Goal: Task Accomplishment & Management: Use online tool/utility

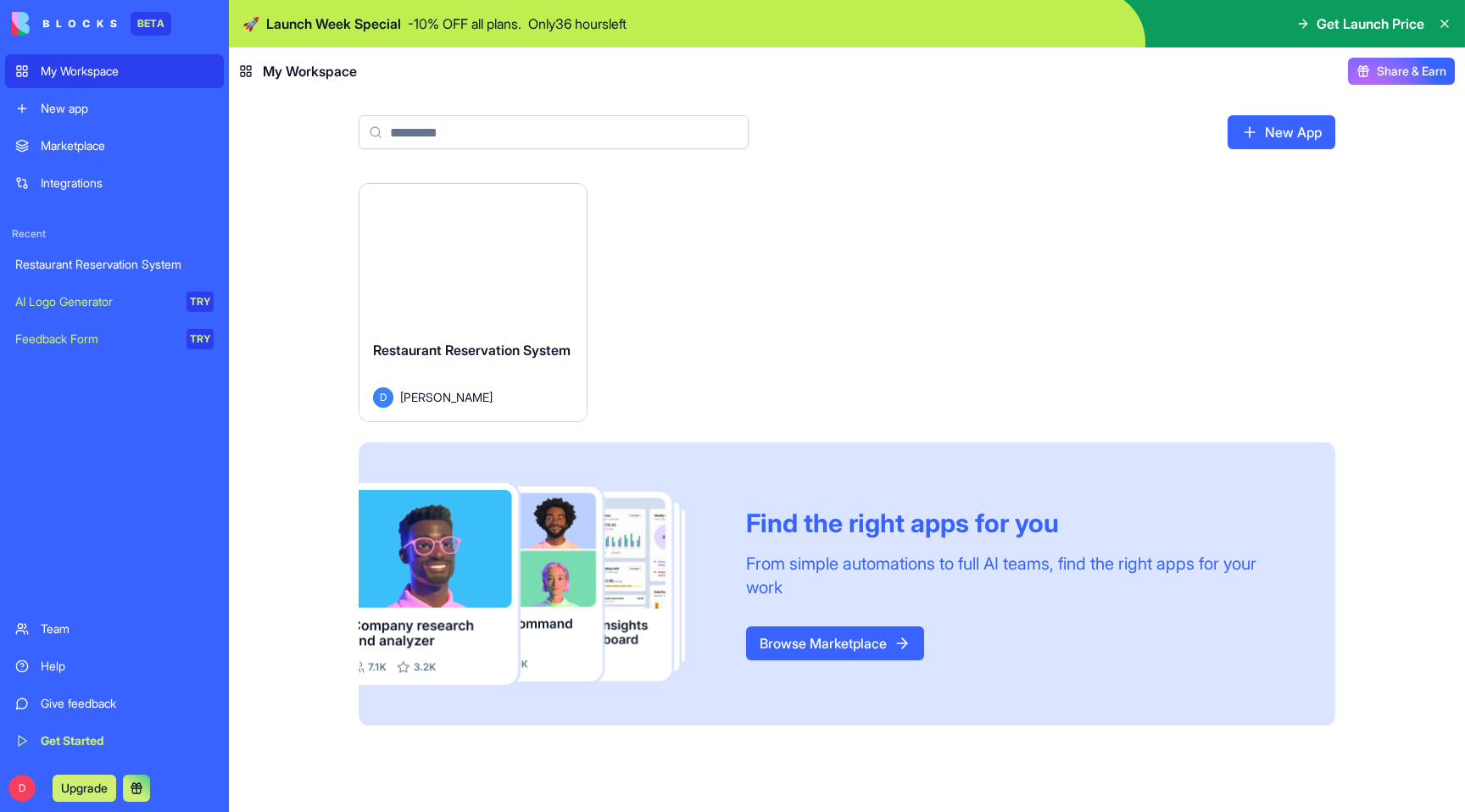
click at [64, 140] on div "Marketplace" at bounding box center [127, 145] width 173 height 17
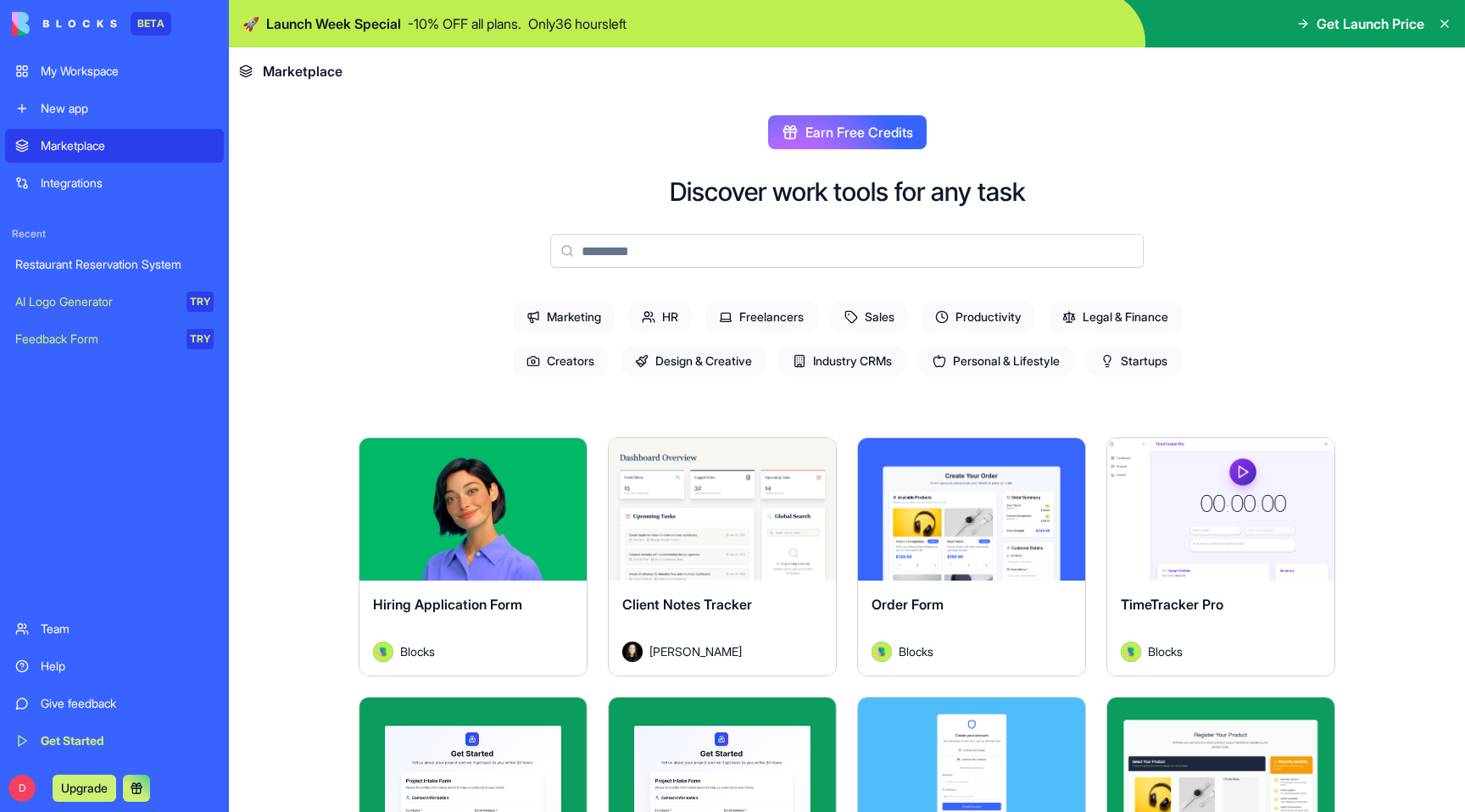
click at [62, 174] on div "Integrations" at bounding box center [127, 183] width 173 height 17
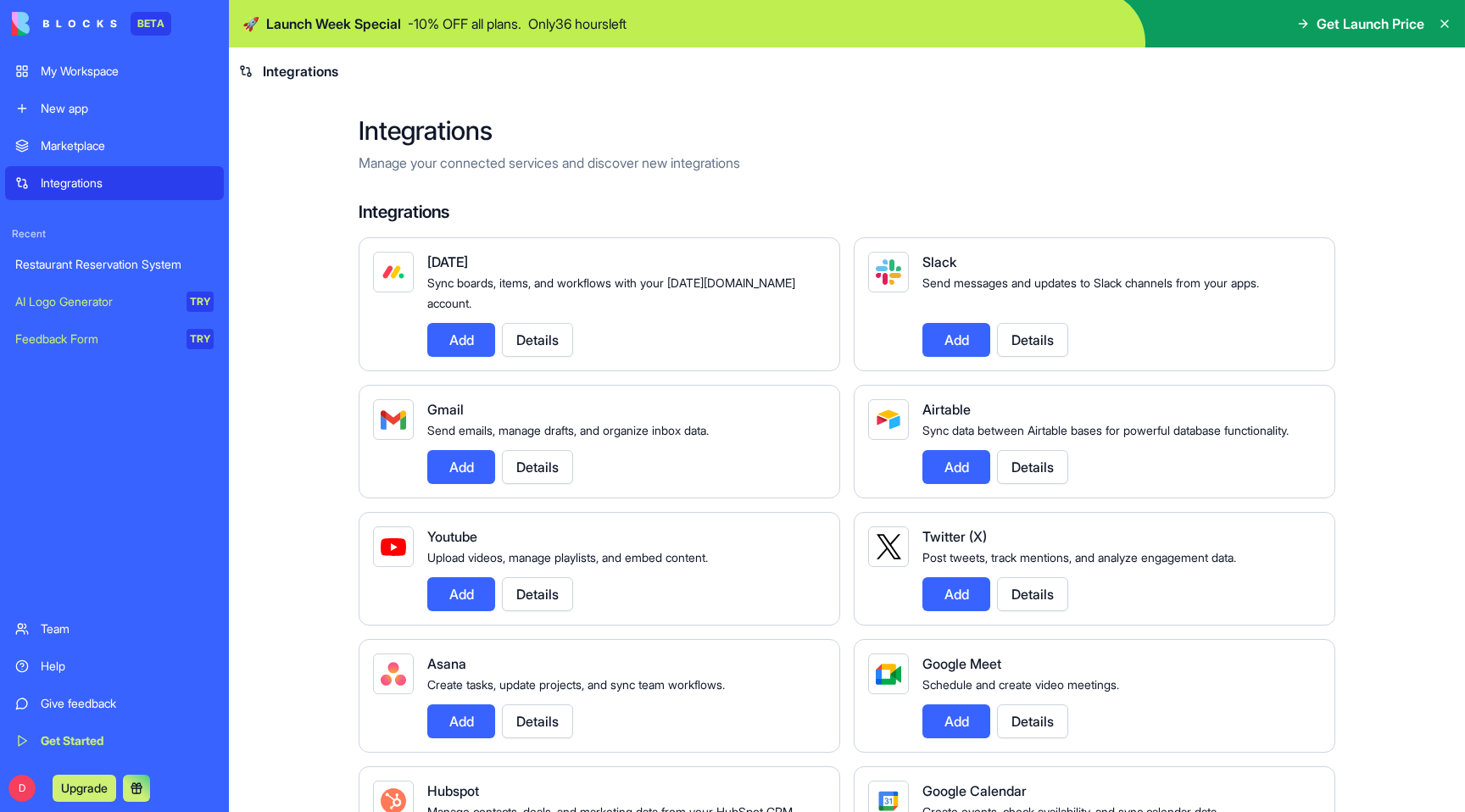
click at [78, 58] on link "My Workspace" at bounding box center [115, 70] width 219 height 34
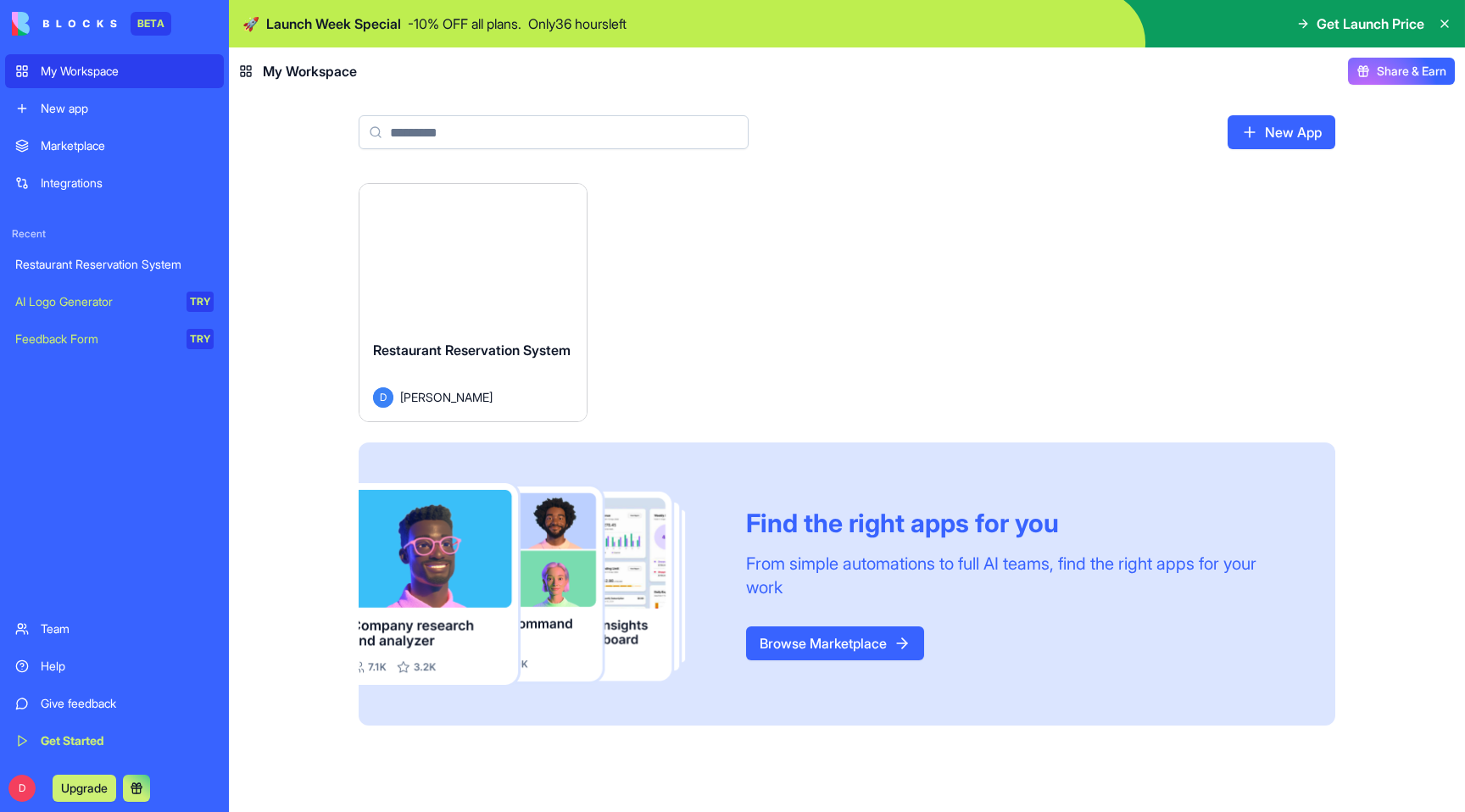
click at [110, 311] on link "AI Logo Generator TRY" at bounding box center [115, 301] width 219 height 34
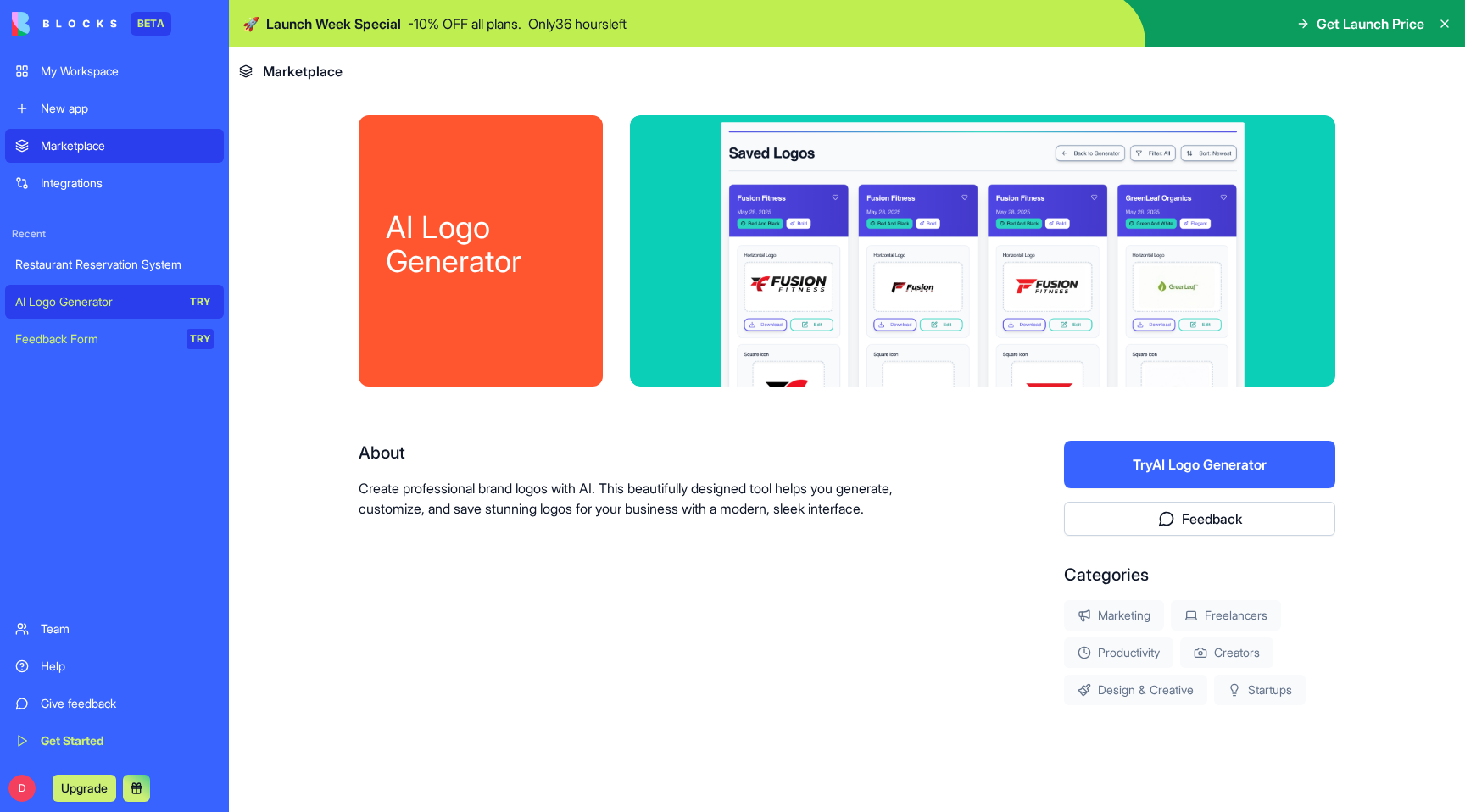
click at [105, 351] on link "Feedback Form TRY" at bounding box center [115, 339] width 219 height 34
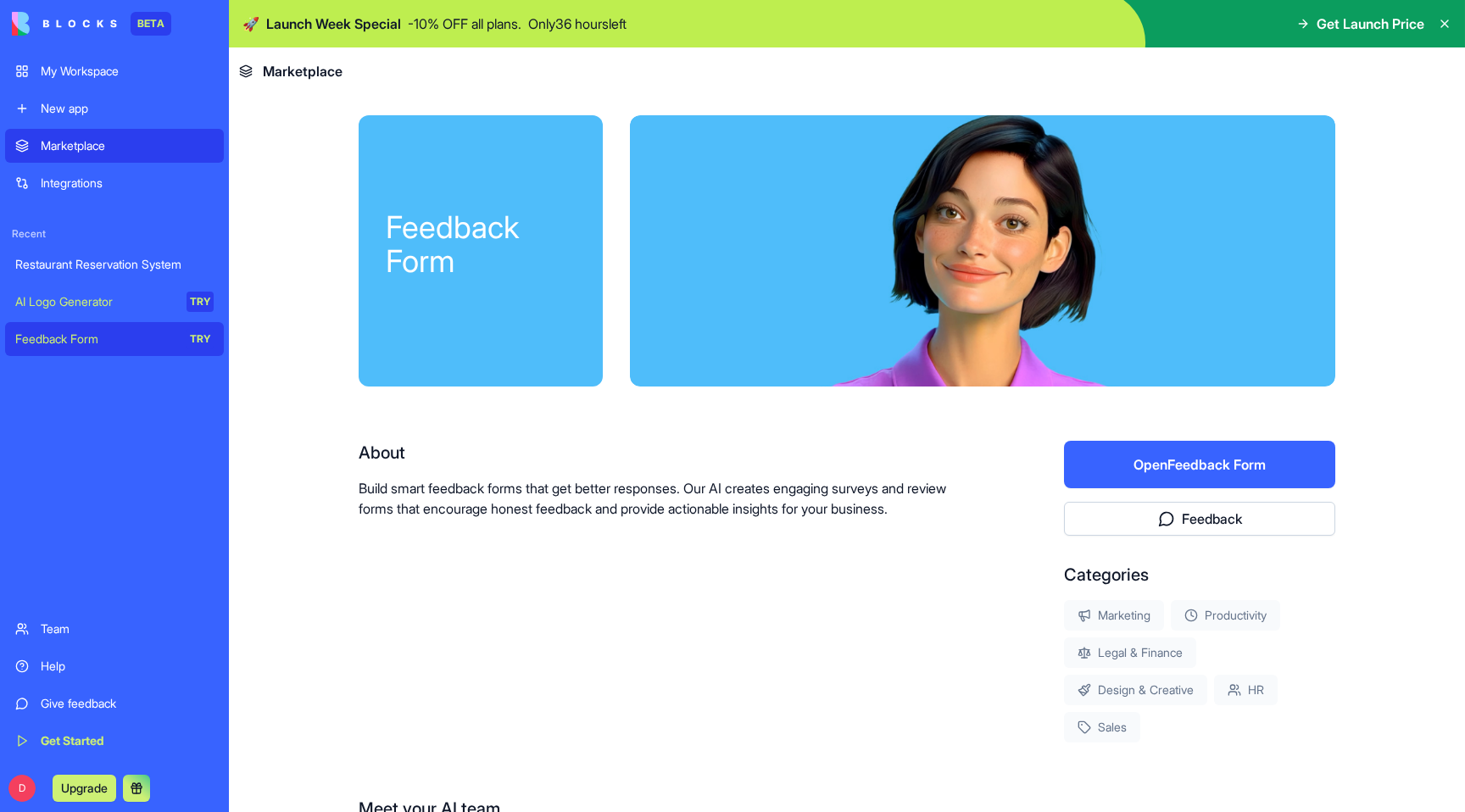
click at [85, 65] on div "My Workspace" at bounding box center [127, 71] width 173 height 17
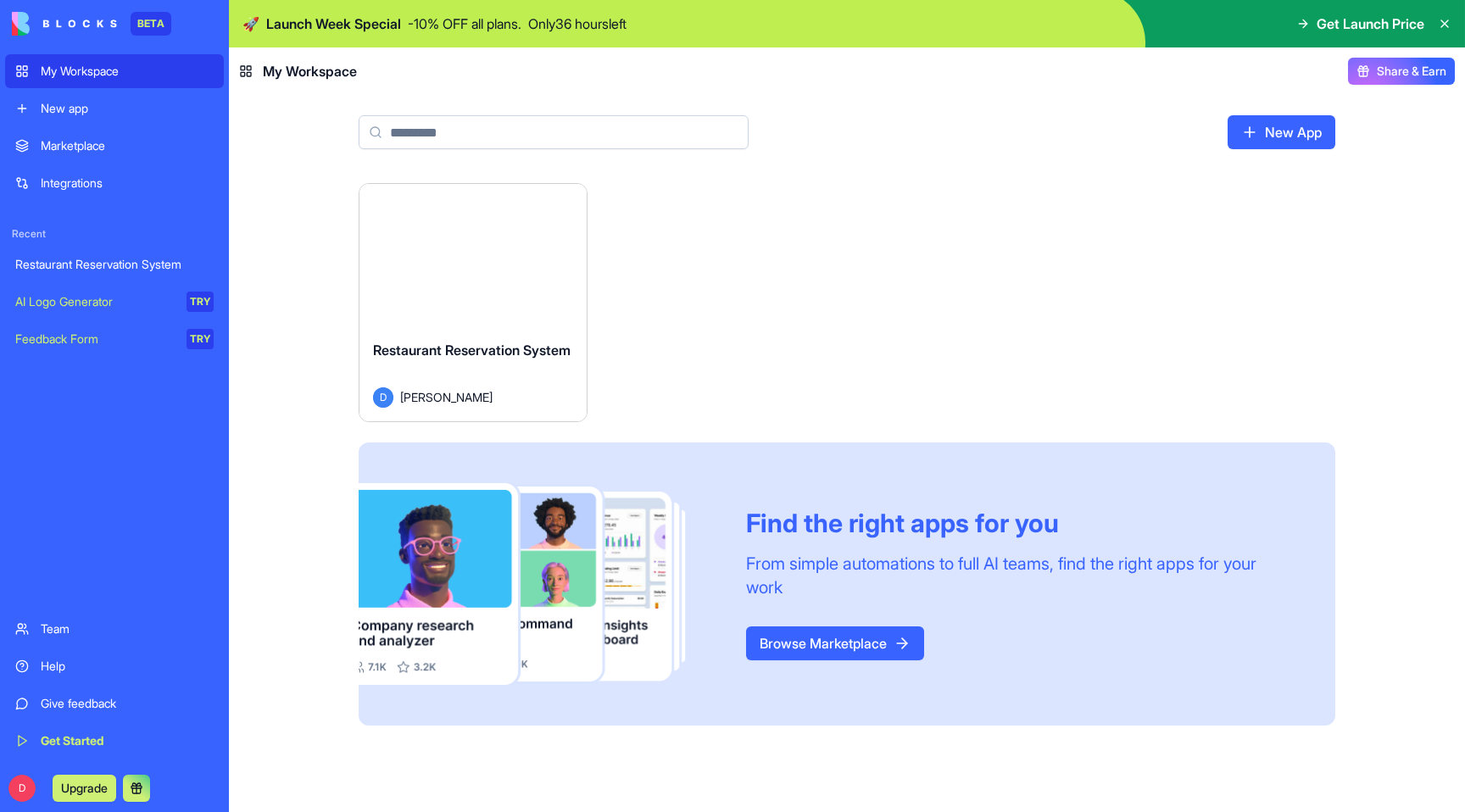
click at [389, 131] on input at bounding box center [553, 132] width 390 height 34
click at [1001, 322] on div "Launch Restaurant Reservation System D [PERSON_NAME] Find the right apps for yo…" at bounding box center [848, 455] width 977 height 543
click at [462, 244] on button "Launch" at bounding box center [472, 255] width 127 height 34
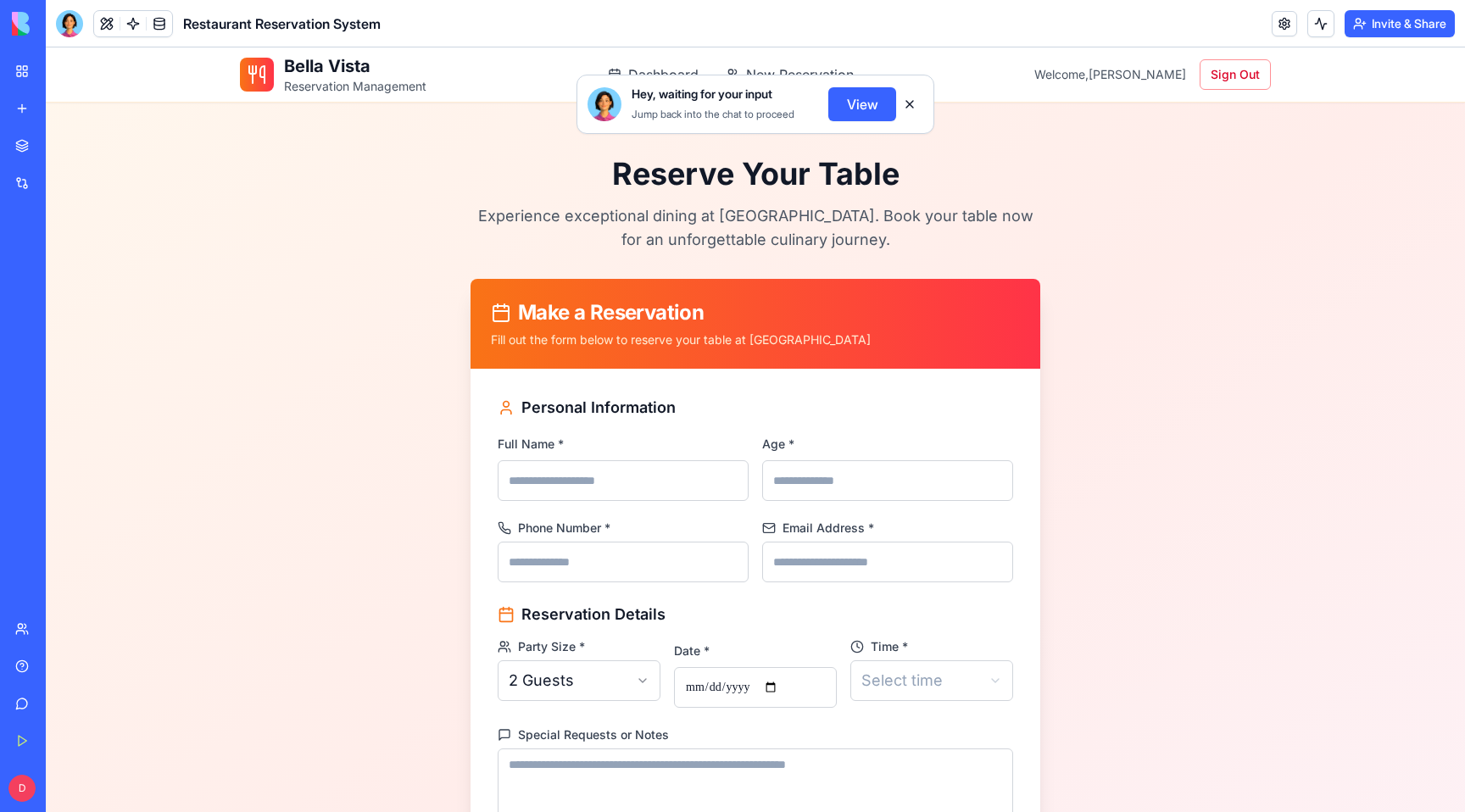
click at [912, 100] on button at bounding box center [910, 104] width 27 height 27
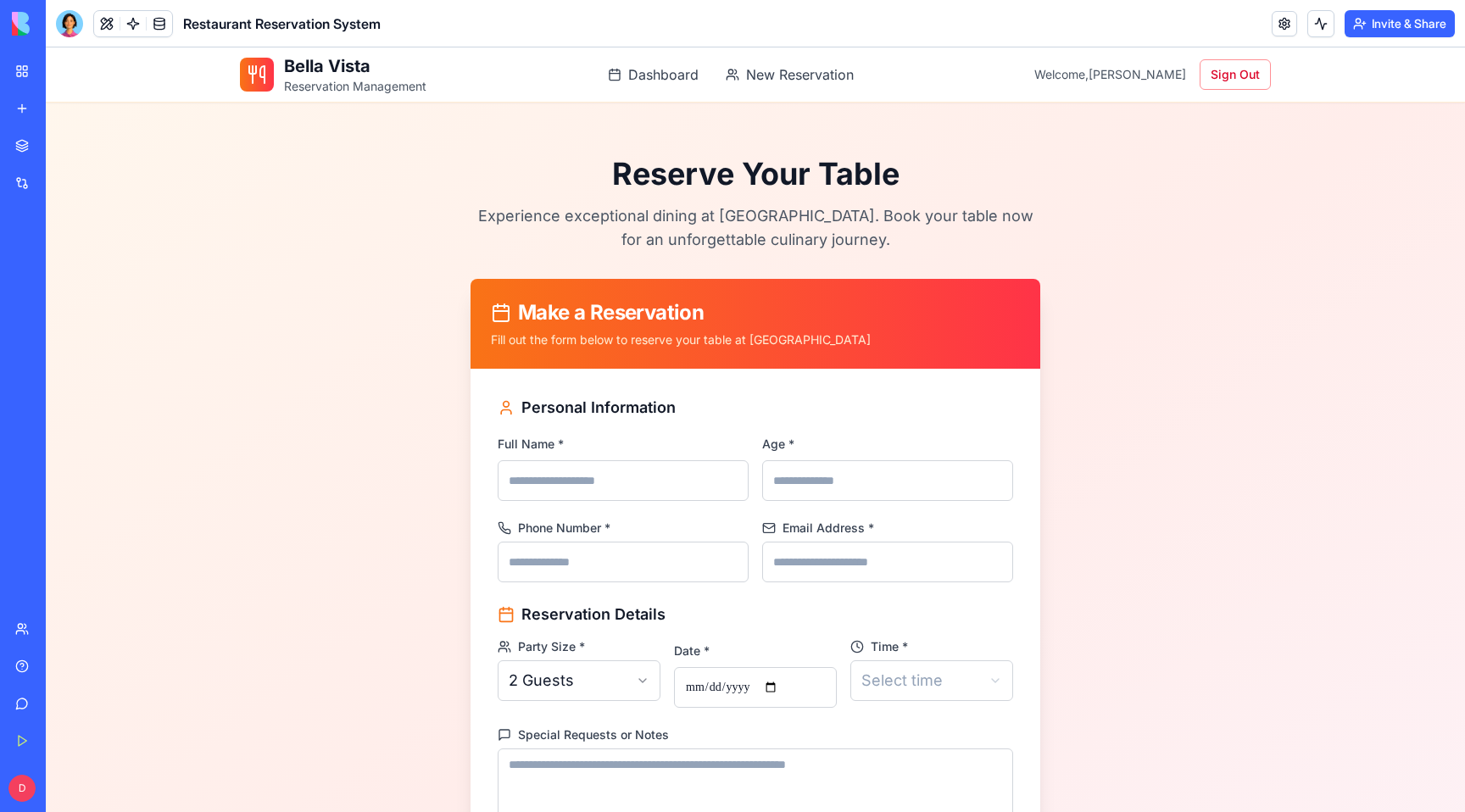
click at [106, 16] on button at bounding box center [107, 24] width 26 height 26
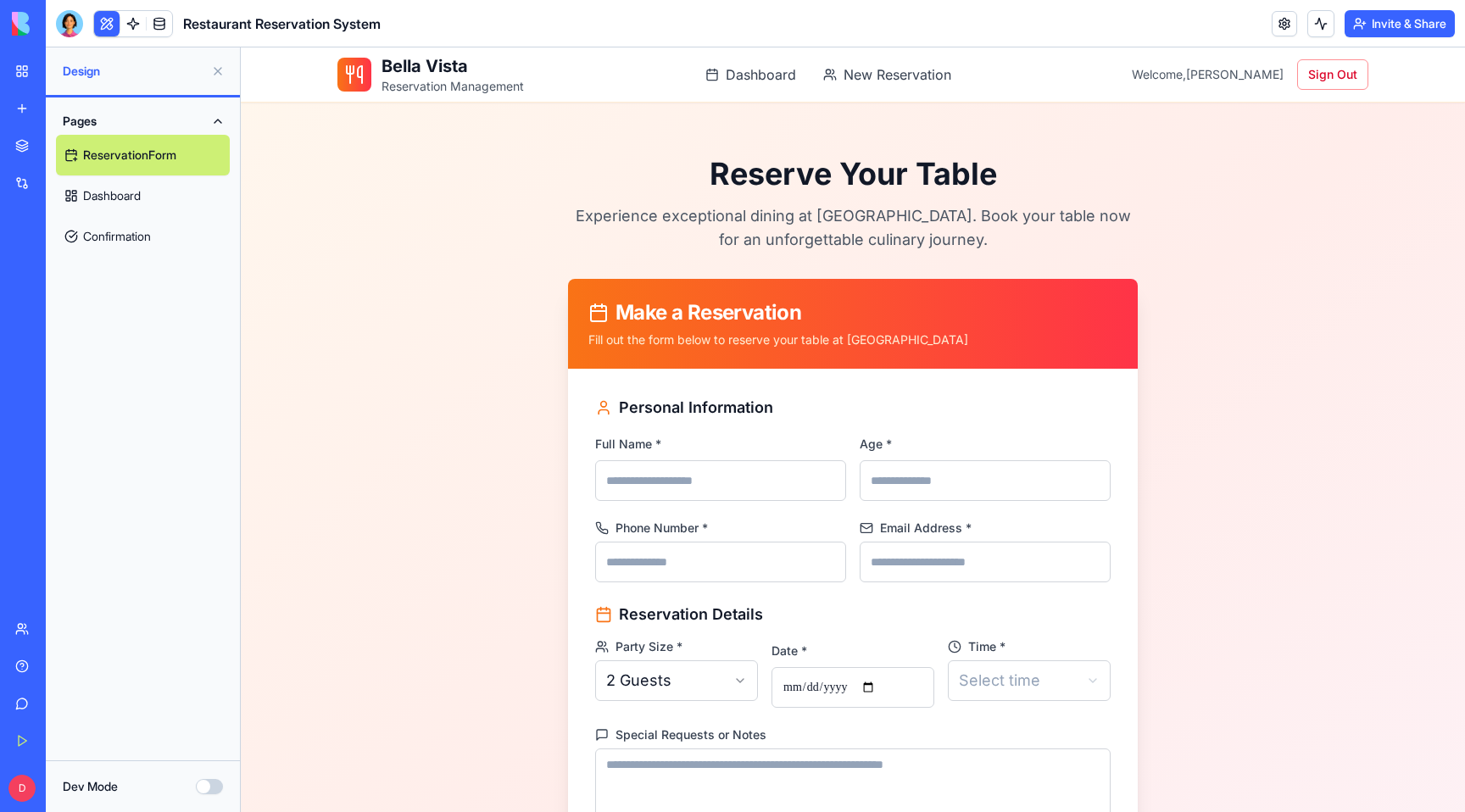
click at [132, 190] on link "Dashboard" at bounding box center [142, 195] width 174 height 41
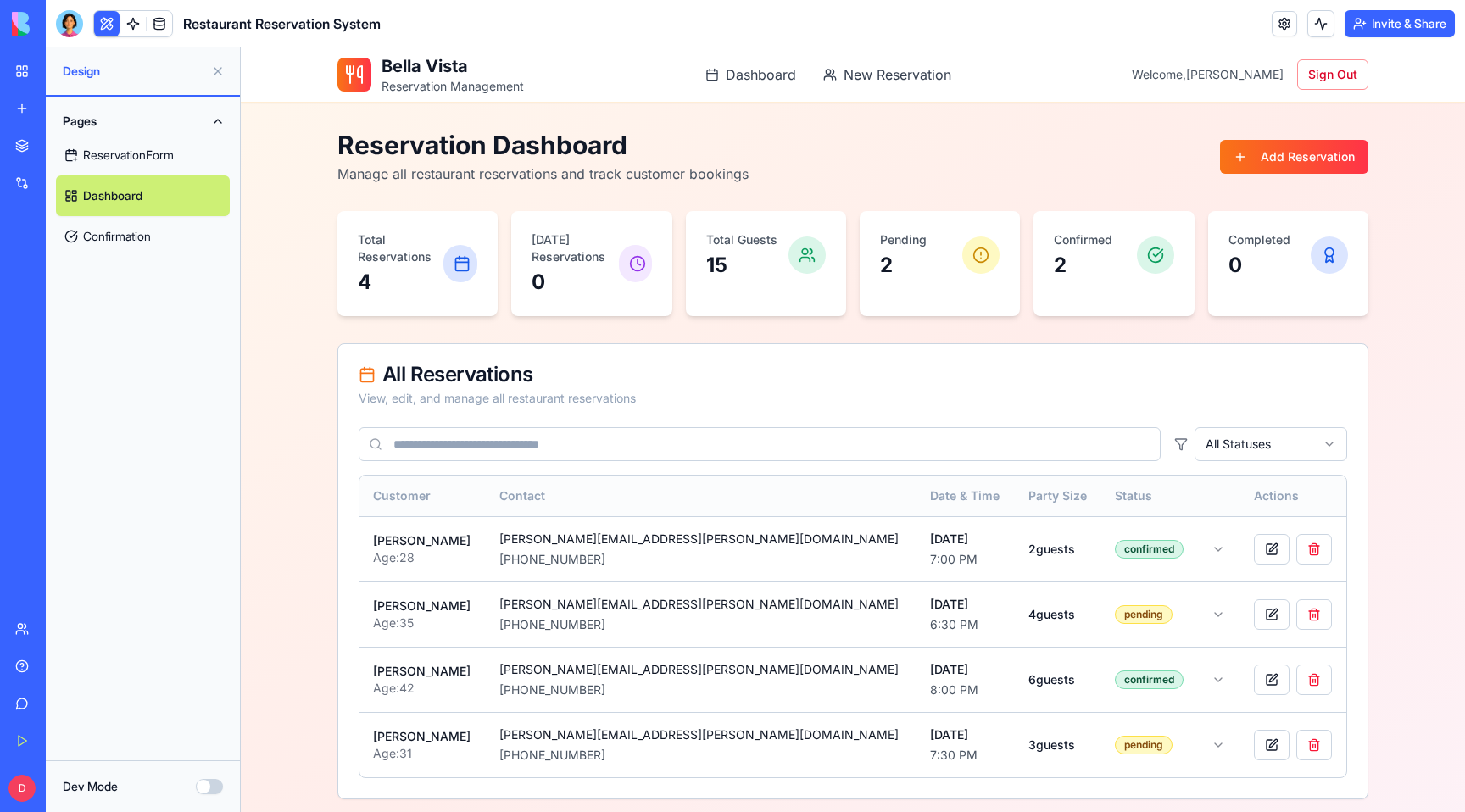
click at [417, 506] on th "Customer" at bounding box center [423, 496] width 126 height 41
drag, startPoint x: 1099, startPoint y: 280, endPoint x: 1225, endPoint y: 299, distance: 127.4
click at [1225, 299] on div "Total Reservations 4 [DATE] Reservations 0 Total Guests 15 Pending 2 Confirmed …" at bounding box center [853, 263] width 1031 height 105
click at [1270, 336] on div "Reservation Dashboard Manage all restaurant reservations and track customer boo…" at bounding box center [853, 464] width 1031 height 670
click at [430, 280] on p "4" at bounding box center [401, 282] width 86 height 27
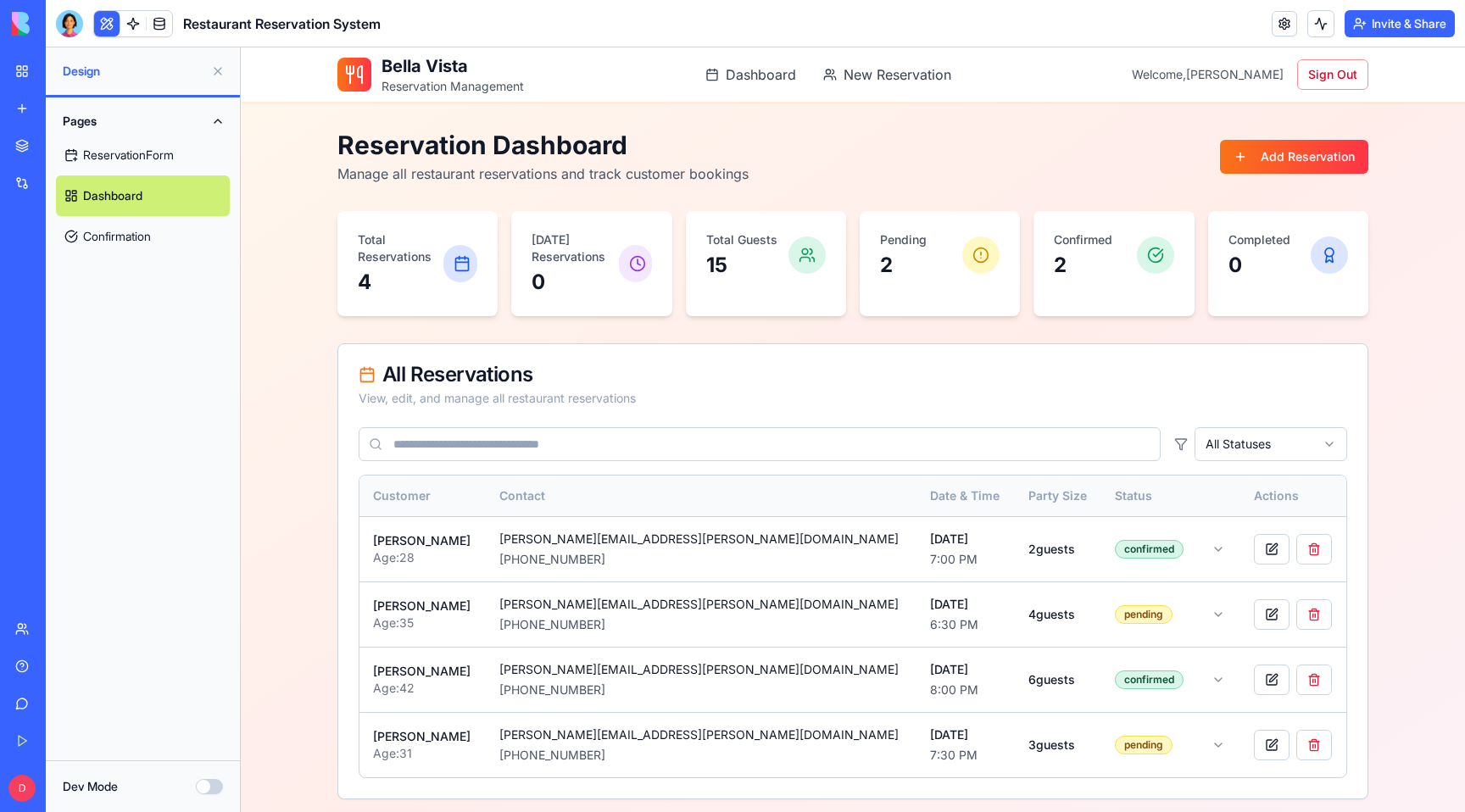
click at [458, 269] on rect at bounding box center [462, 264] width 13 height 13
click at [122, 19] on link at bounding box center [133, 24] width 26 height 26
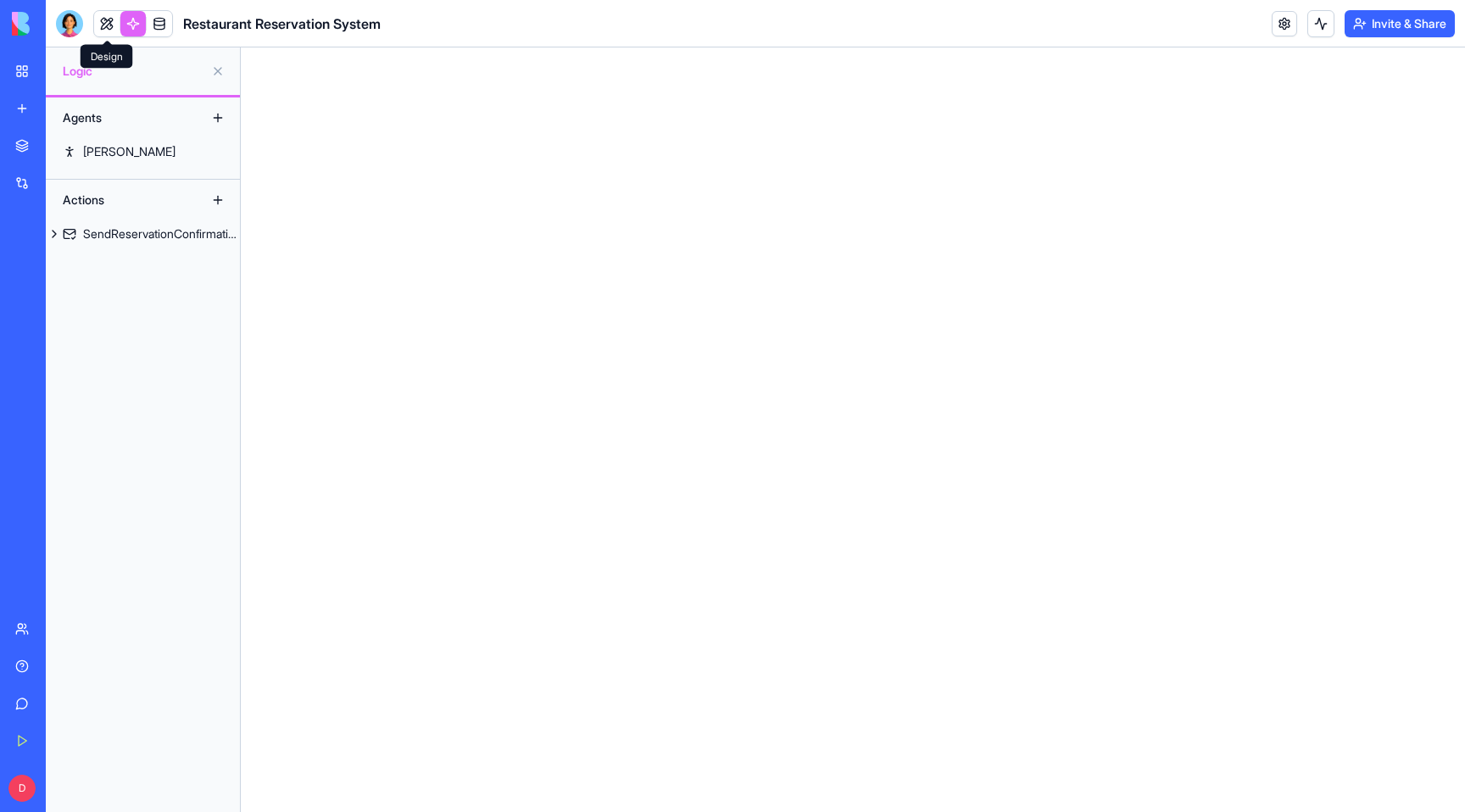
click at [96, 25] on link at bounding box center [107, 24] width 26 height 26
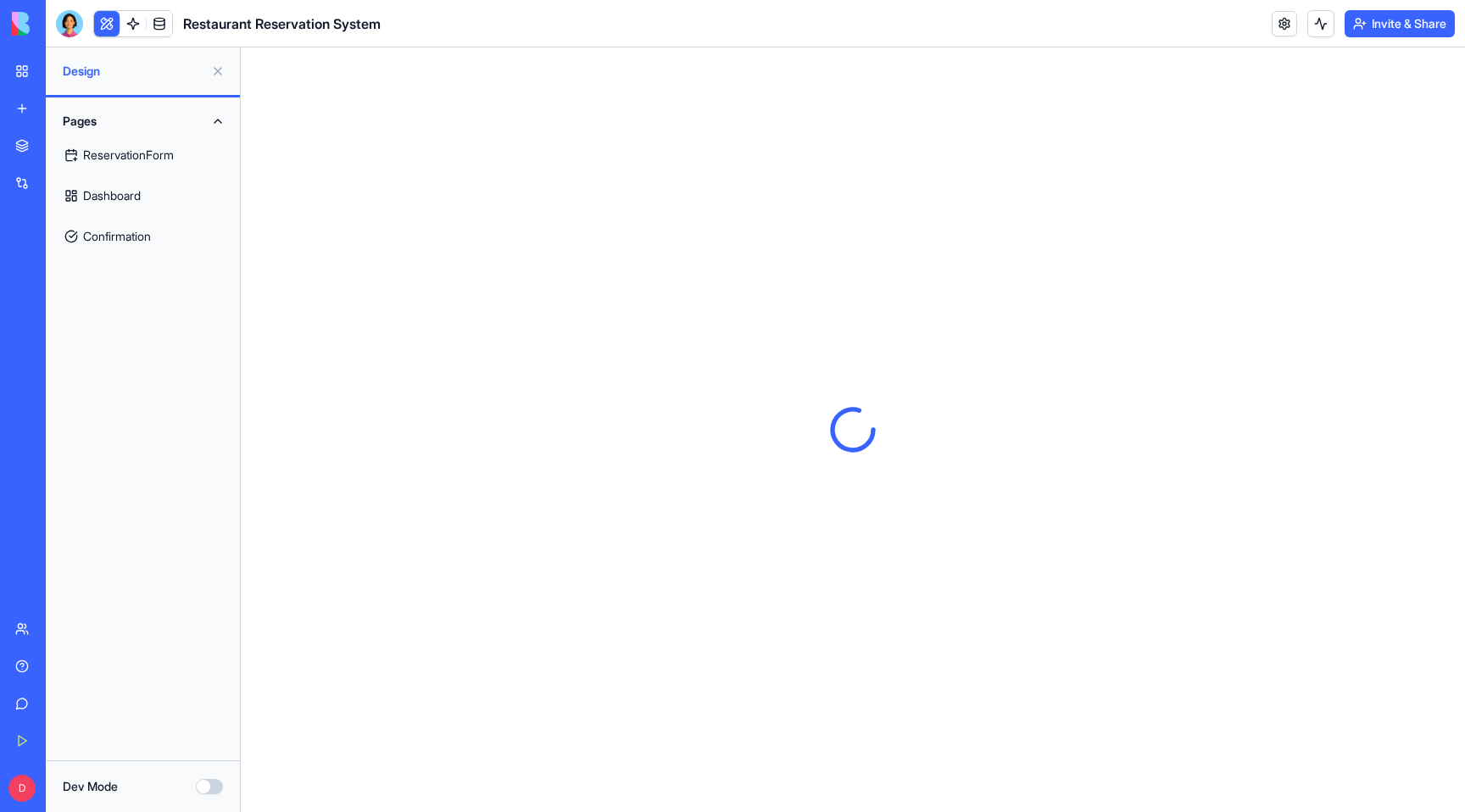
click at [130, 209] on link "Dashboard" at bounding box center [142, 195] width 174 height 41
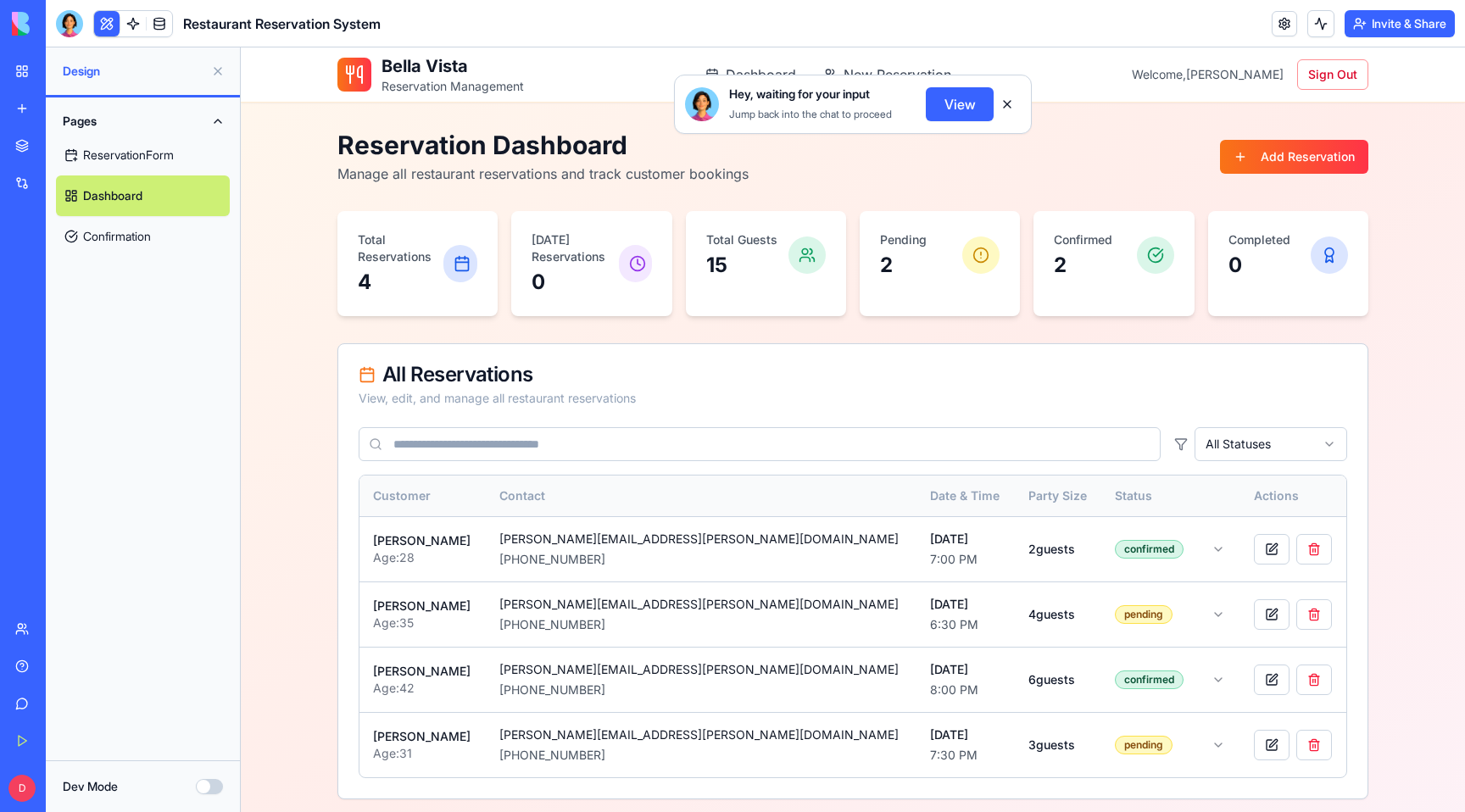
click at [1005, 102] on button at bounding box center [1007, 104] width 27 height 27
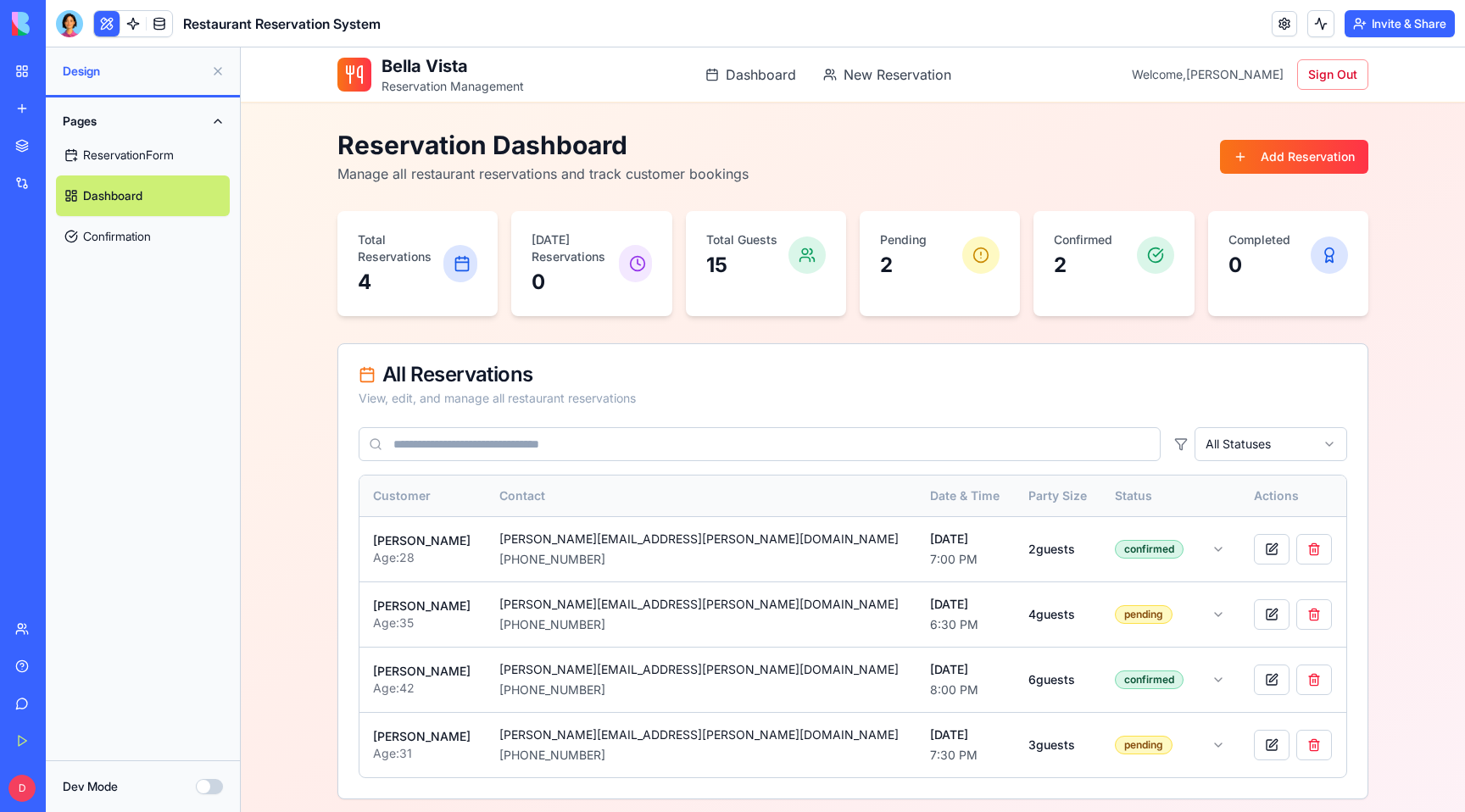
click at [908, 258] on p "2" at bounding box center [903, 266] width 47 height 27
click at [930, 550] on div "[DATE] 7:00 PM" at bounding box center [964, 549] width 70 height 37
click at [1123, 553] on html "Bella Vista Reservation Management Dashboard New Reservation Welcome, [PERSON_N…" at bounding box center [853, 468] width 1225 height 841
click at [1166, 549] on html "Bella Vista Reservation Management Dashboard New Reservation Welcome, [PERSON_N…" at bounding box center [853, 468] width 1225 height 841
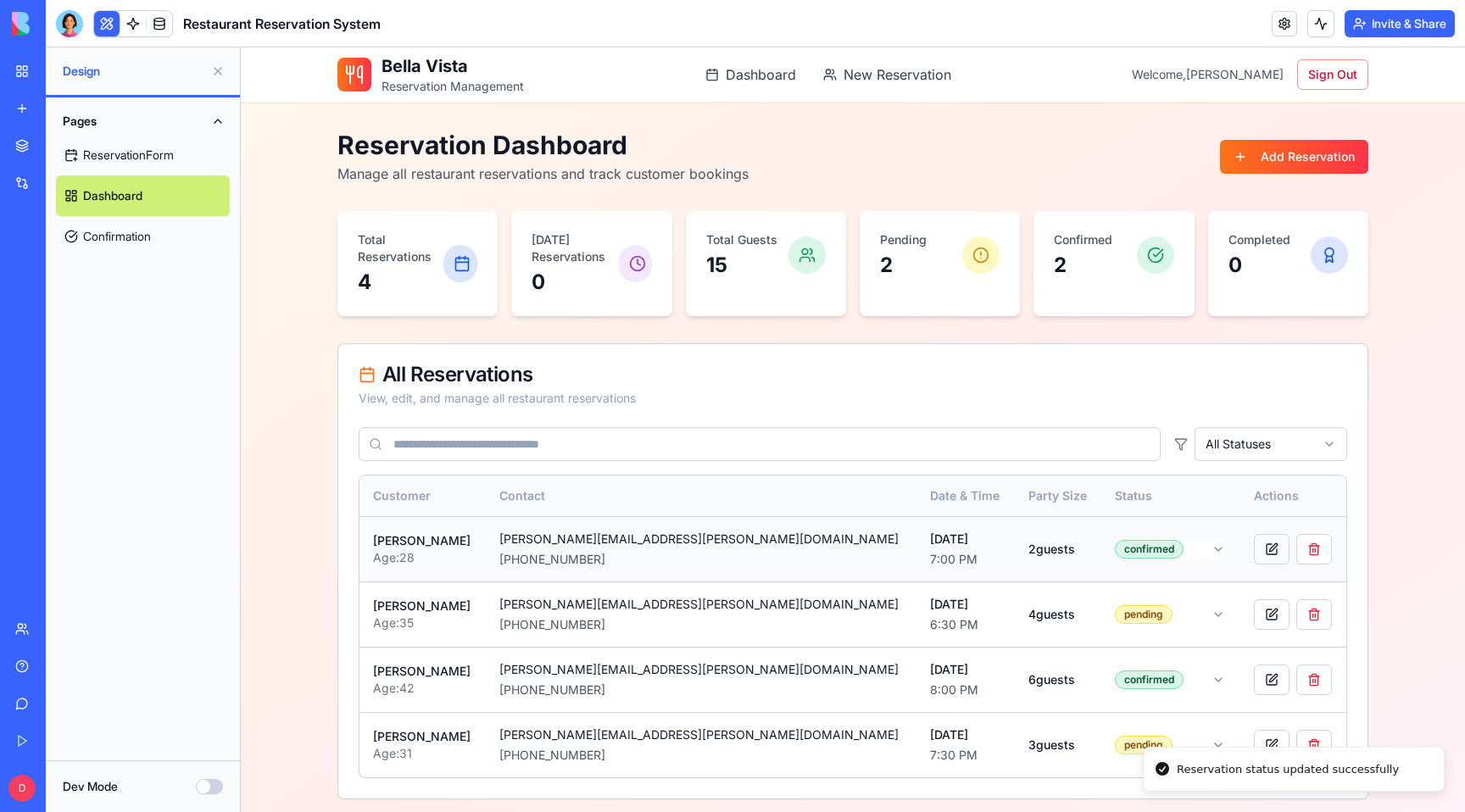
click at [1254, 543] on button at bounding box center [1271, 549] width 36 height 30
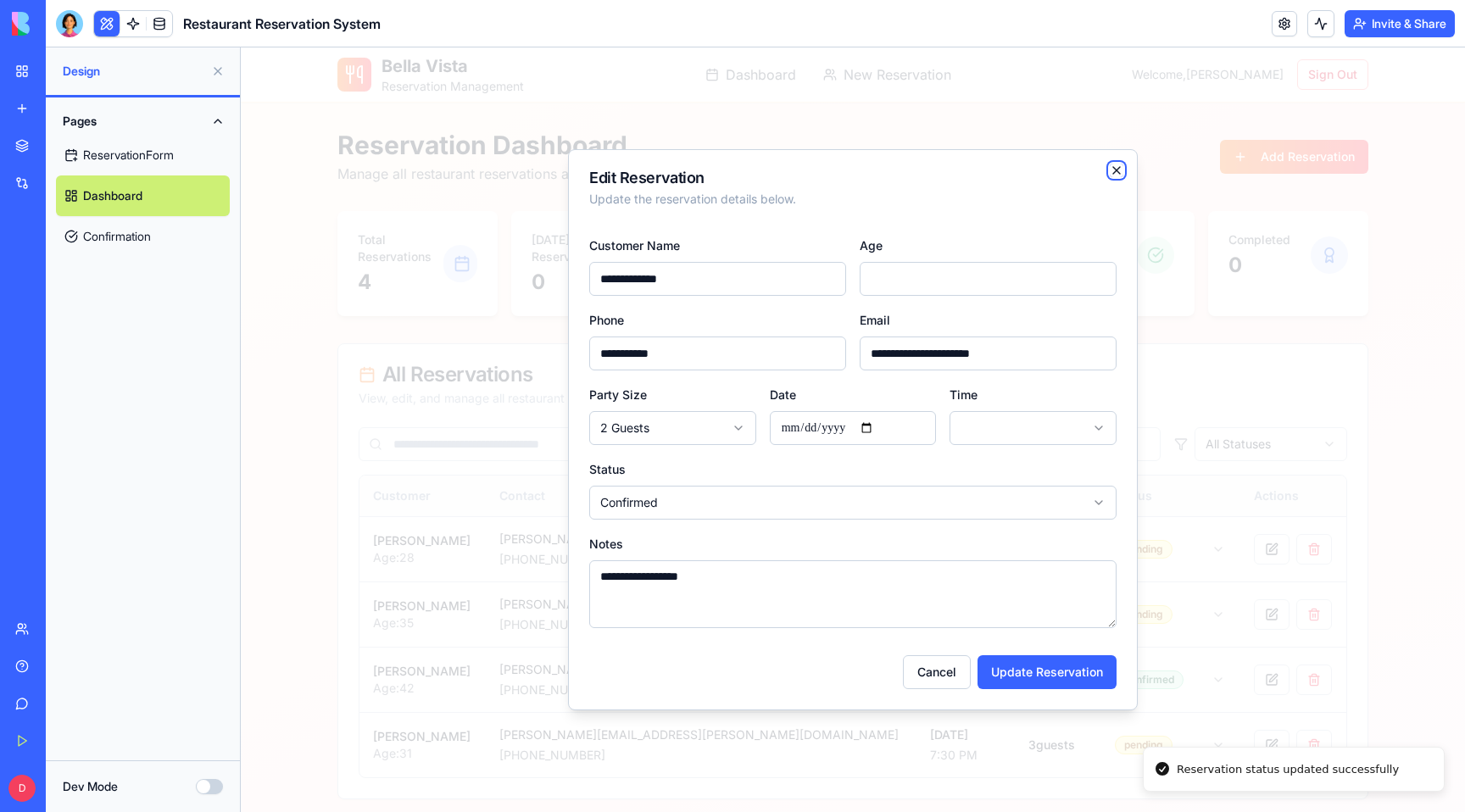
click at [1119, 173] on icon "button" at bounding box center [1116, 170] width 6 height 6
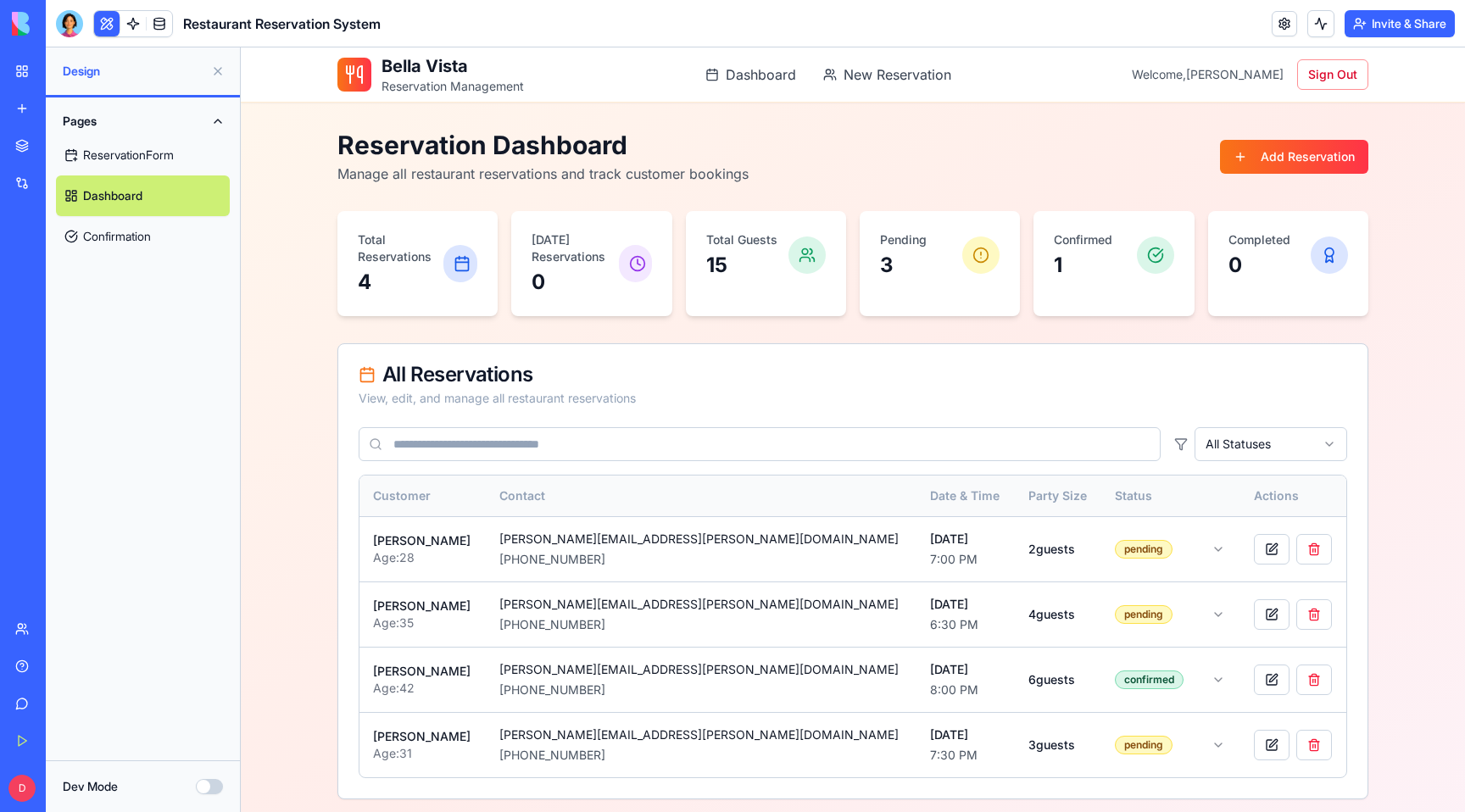
click at [1288, 397] on div "View, edit, and manage all restaurant reservations" at bounding box center [853, 398] width 989 height 17
click at [1180, 444] on icon at bounding box center [1181, 444] width 14 height 14
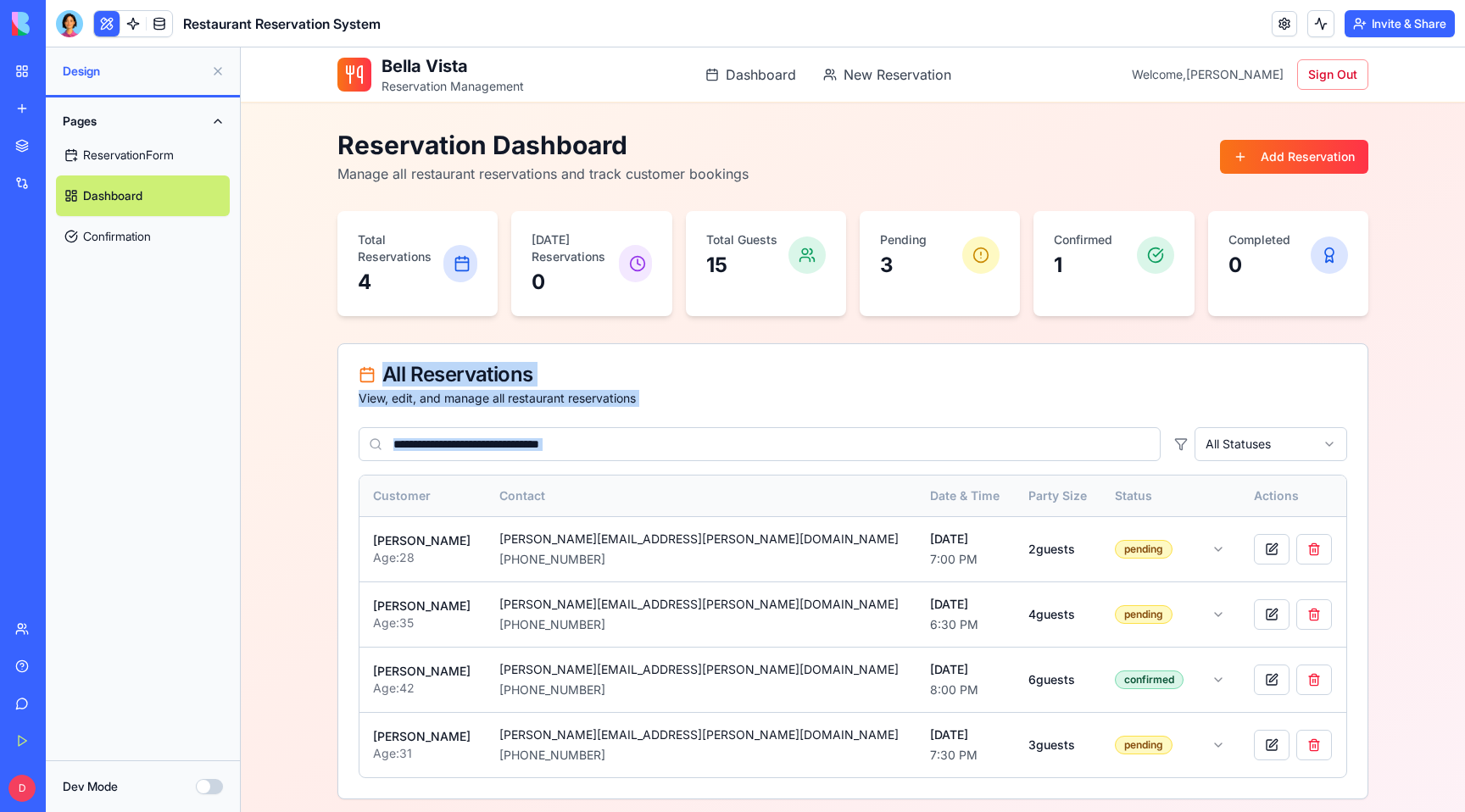
drag, startPoint x: 1180, startPoint y: 444, endPoint x: 1182, endPoint y: 358, distance: 86.0
click at [1182, 358] on div "All Reservations View, edit, and manage all restaurant reservations All Statuse…" at bounding box center [853, 571] width 1031 height 456
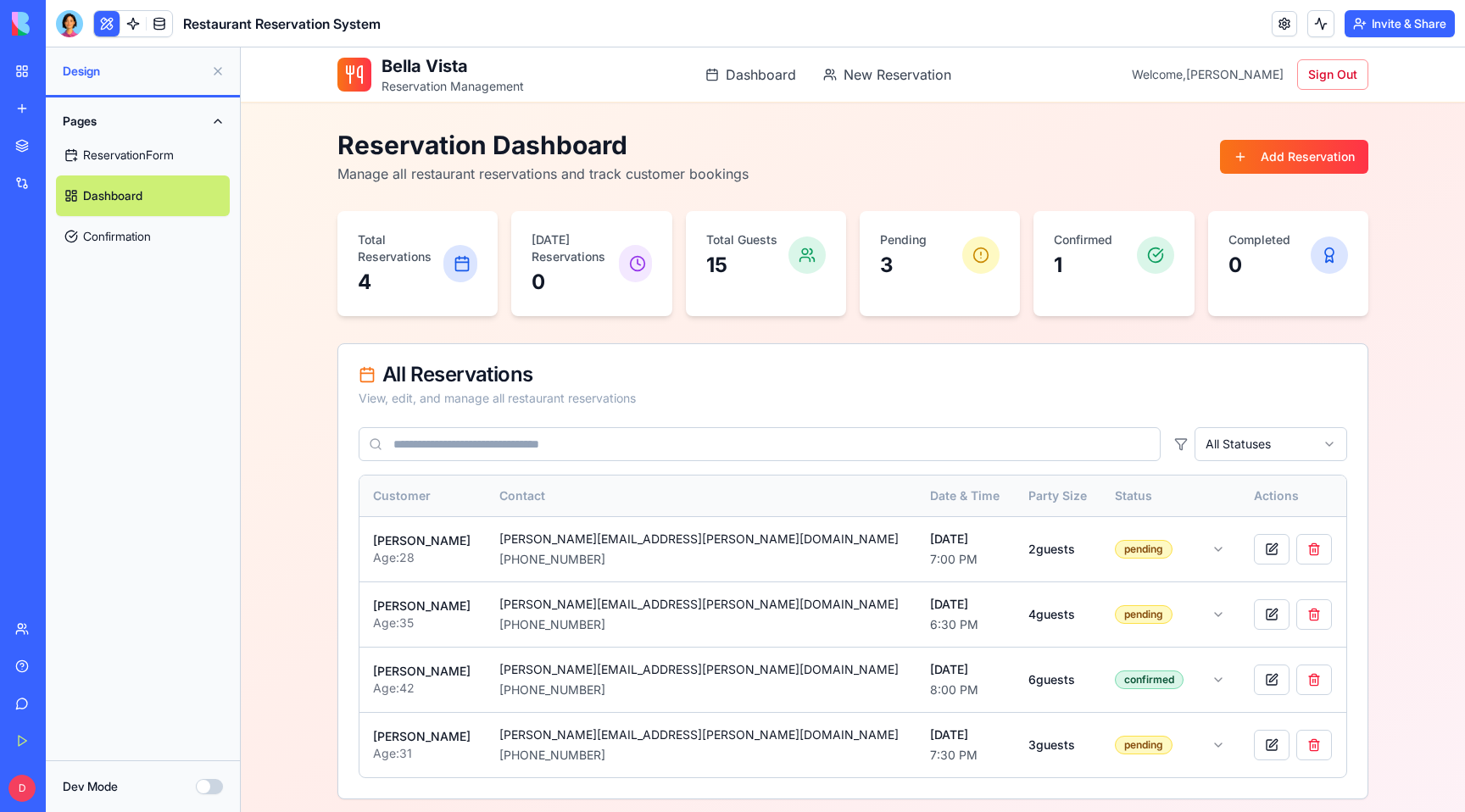
click at [1182, 358] on div "All Reservations View, edit, and manage all restaurant reservations" at bounding box center [852, 385] width 1029 height 83
click at [148, 159] on link "ReservationForm" at bounding box center [142, 155] width 174 height 41
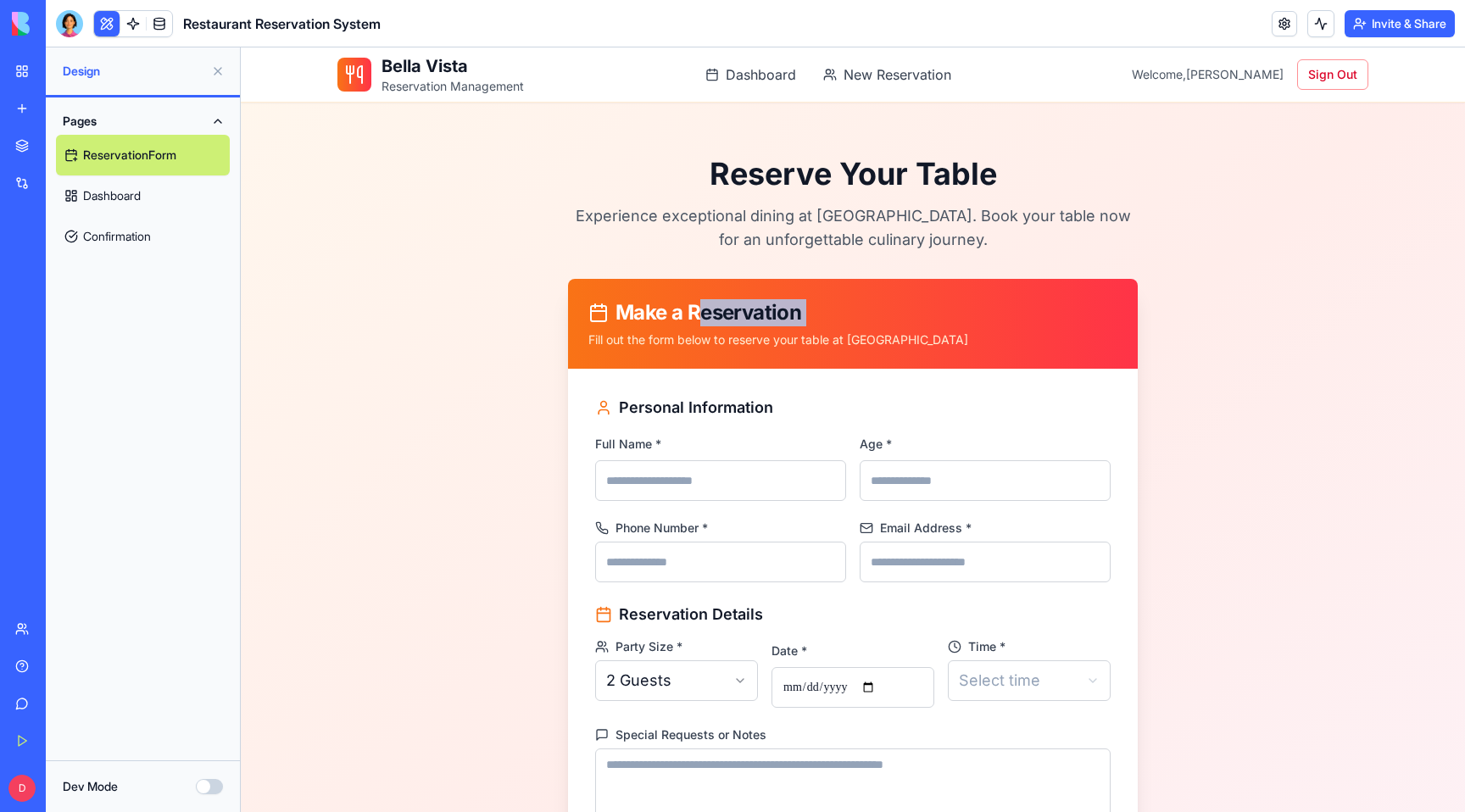
drag, startPoint x: 693, startPoint y: 321, endPoint x: 693, endPoint y: 330, distance: 9.0
click at [693, 330] on div "Make a Reservation Fill out the form below to reserve your table at [GEOGRAPHIC…" at bounding box center [853, 323] width 570 height 90
click at [655, 311] on div "Make a Reservation" at bounding box center [852, 313] width 529 height 27
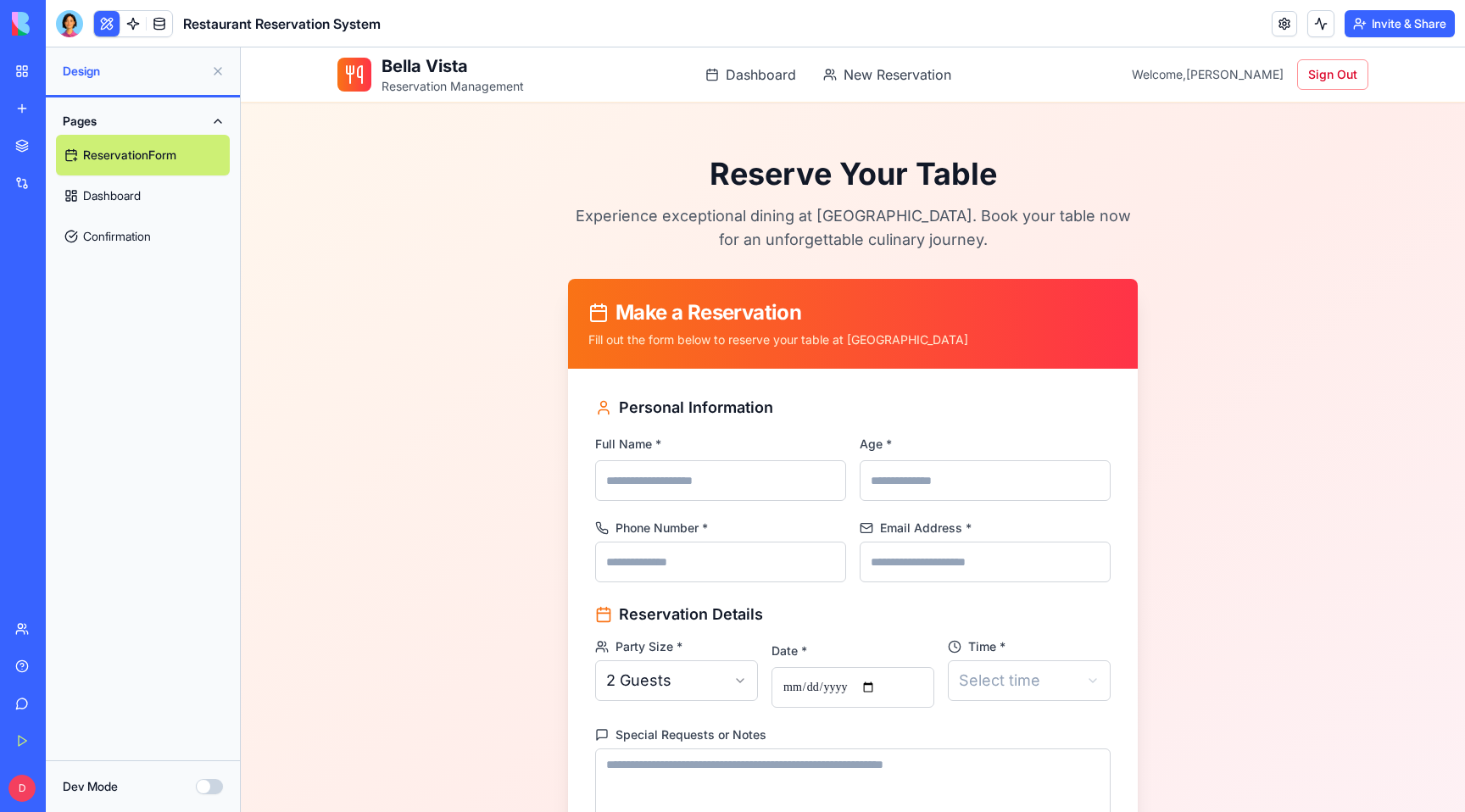
click at [671, 226] on p "Experience exceptional dining at [GEOGRAPHIC_DATA]. Book your table now for an …" at bounding box center [853, 228] width 570 height 47
click at [880, 78] on span "New Reservation" at bounding box center [898, 75] width 108 height 20
click at [135, 29] on link at bounding box center [133, 24] width 26 height 26
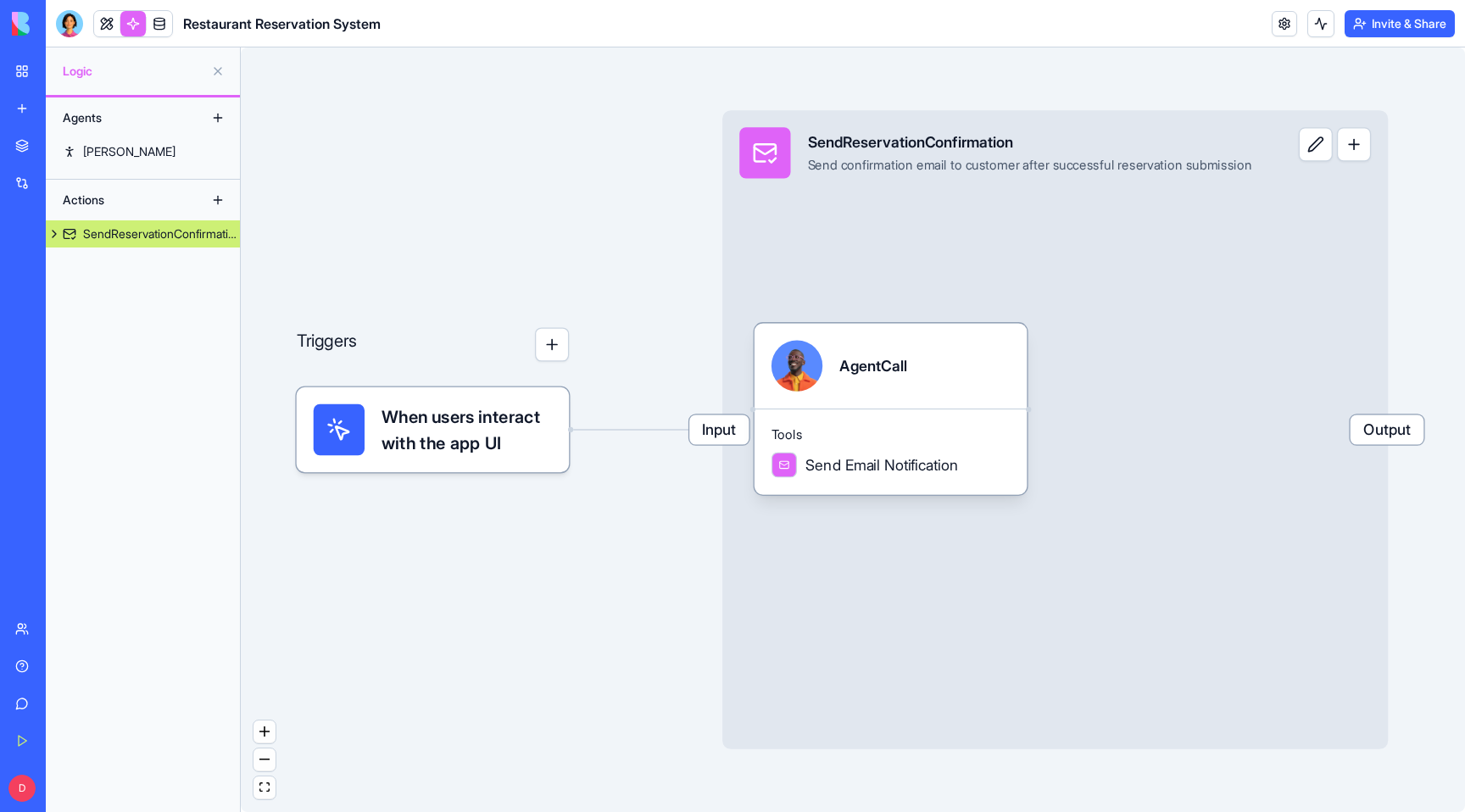
click at [162, 24] on link at bounding box center [160, 24] width 26 height 26
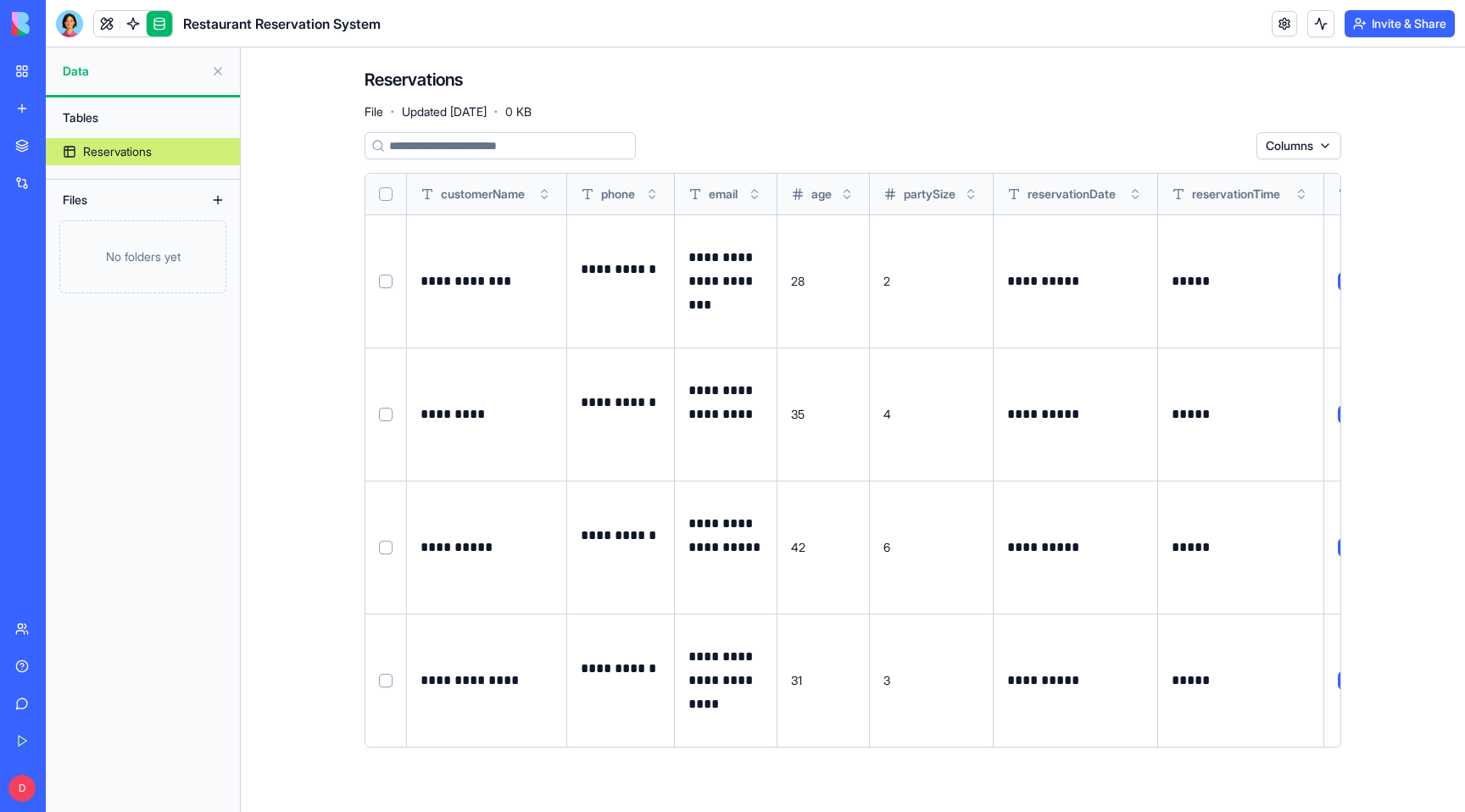
click at [385, 289] on td at bounding box center [385, 281] width 41 height 133
click at [385, 279] on button "Select row" at bounding box center [385, 281] width 14 height 14
click at [385, 279] on button "Select row" at bounding box center [385, 282] width 14 height 14
drag, startPoint x: 501, startPoint y: 266, endPoint x: 659, endPoint y: 290, distance: 159.8
click at [660, 290] on tr "**********" at bounding box center [964, 281] width 1196 height 133
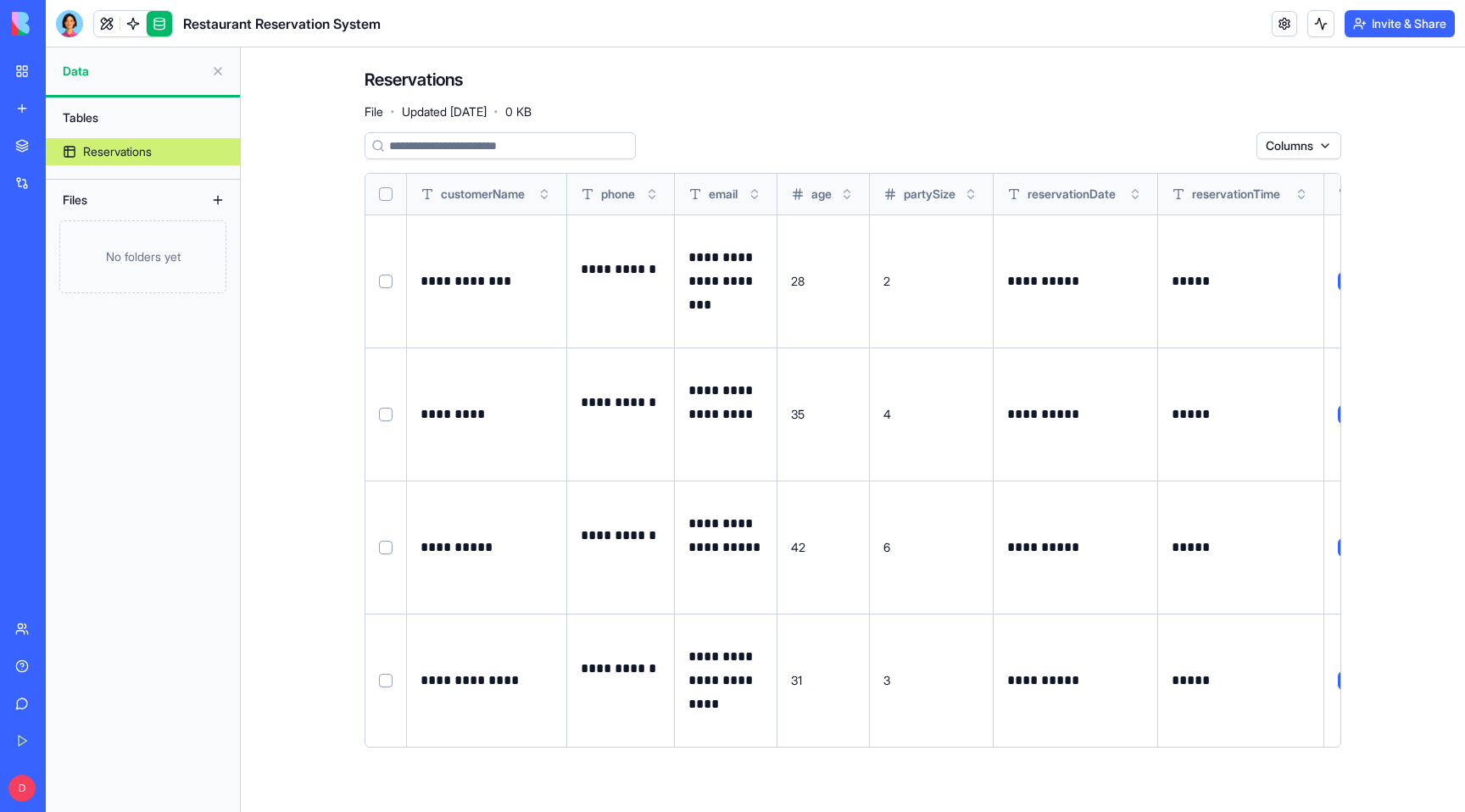
click at [461, 295] on div "**********" at bounding box center [486, 281] width 132 height 58
click at [0, 0] on button at bounding box center [0, 0] width 0 height 0
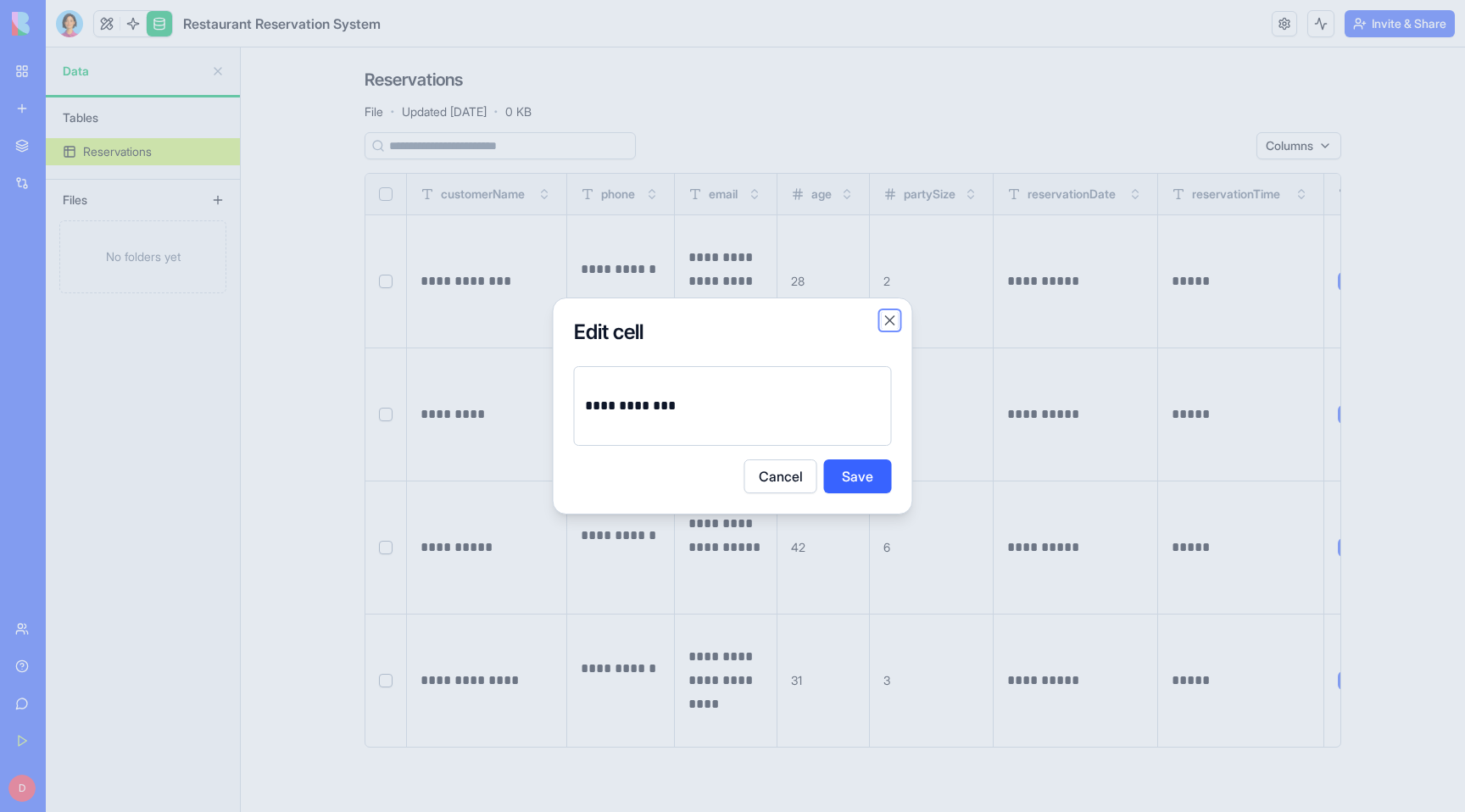
click at [892, 320] on button "Close" at bounding box center [891, 321] width 17 height 17
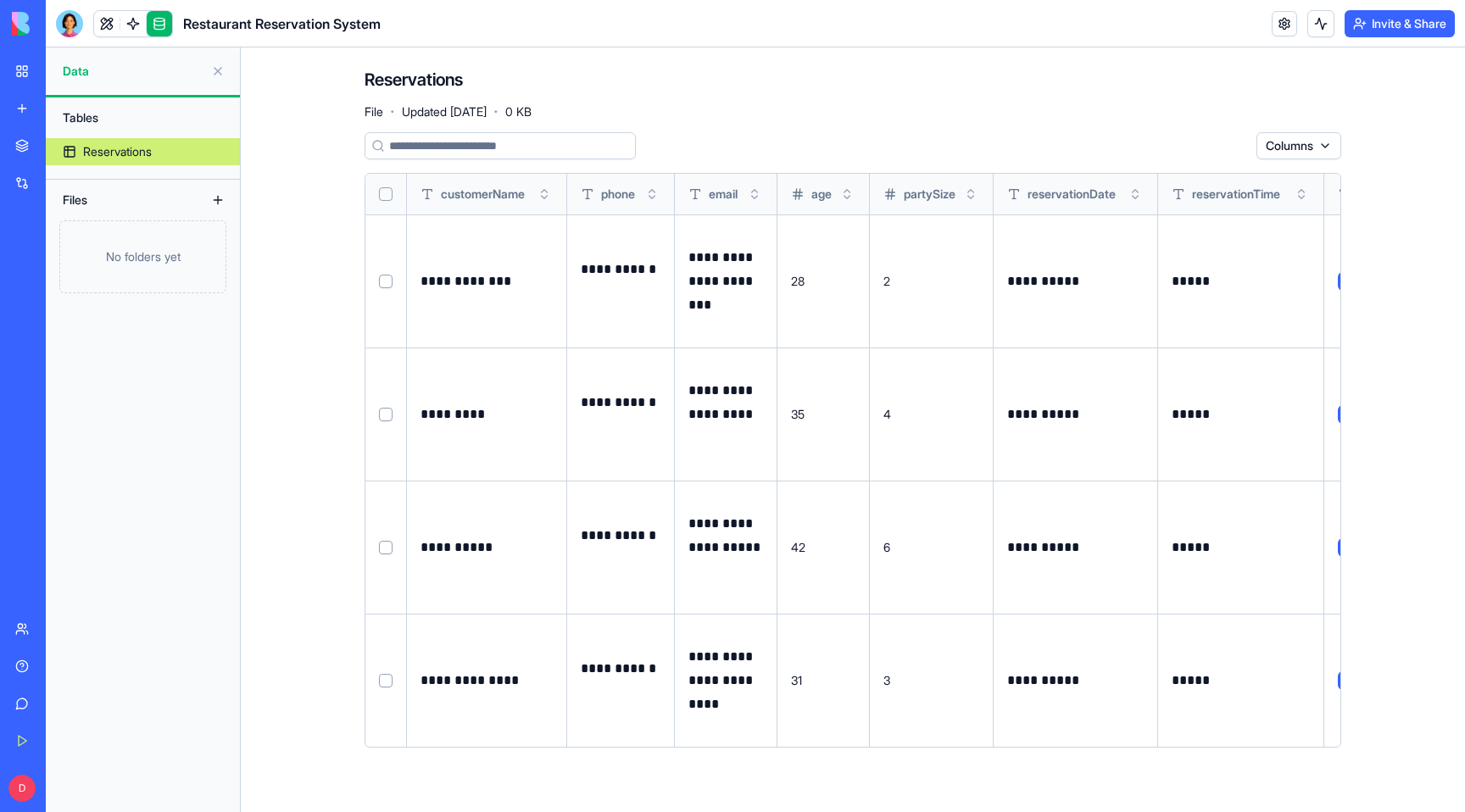
click at [1047, 90] on div "Reservations File · Updated [DATE] · 0 KB" at bounding box center [853, 93] width 977 height 51
click at [1302, 145] on html "**********" at bounding box center [732, 406] width 1465 height 812
click at [978, 191] on button "Toggle sort" at bounding box center [971, 194] width 17 height 17
click at [903, 195] on div "partySize" at bounding box center [919, 194] width 72 height 17
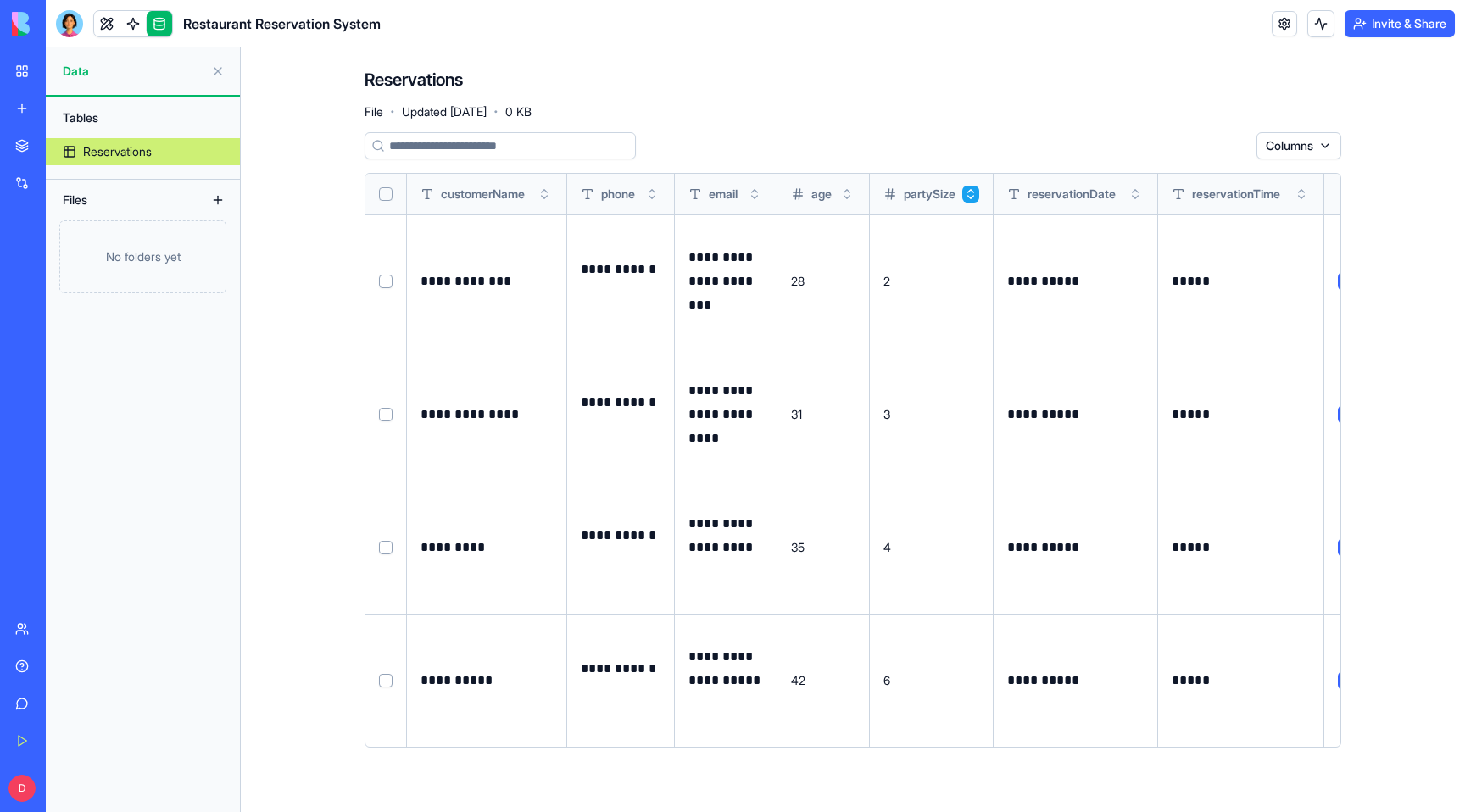
click at [971, 189] on button "Toggle sort" at bounding box center [971, 194] width 17 height 17
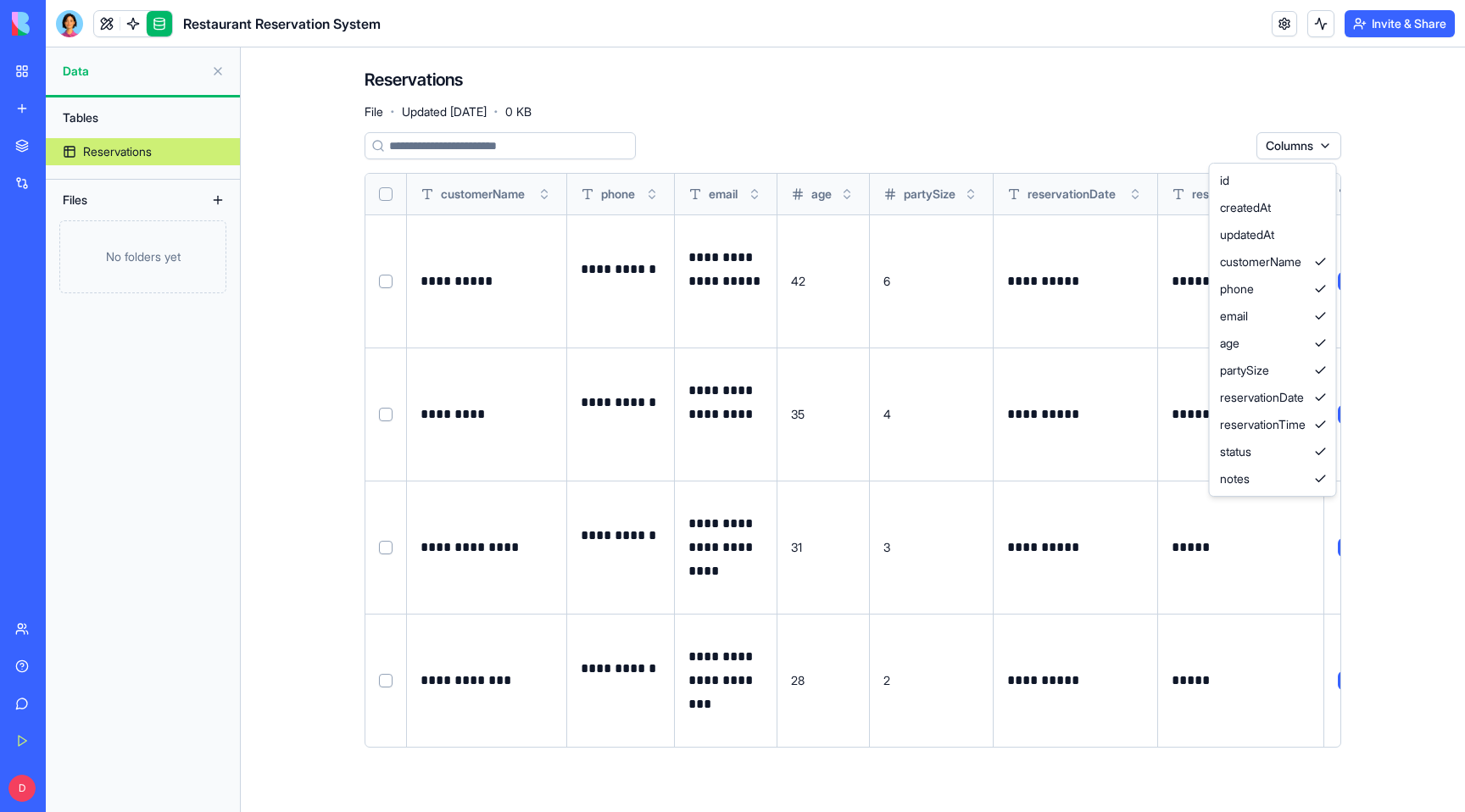
click at [1273, 142] on html "**********" at bounding box center [732, 406] width 1465 height 812
click at [537, 136] on input at bounding box center [500, 146] width 271 height 27
click at [127, 196] on div "Files" at bounding box center [121, 200] width 136 height 27
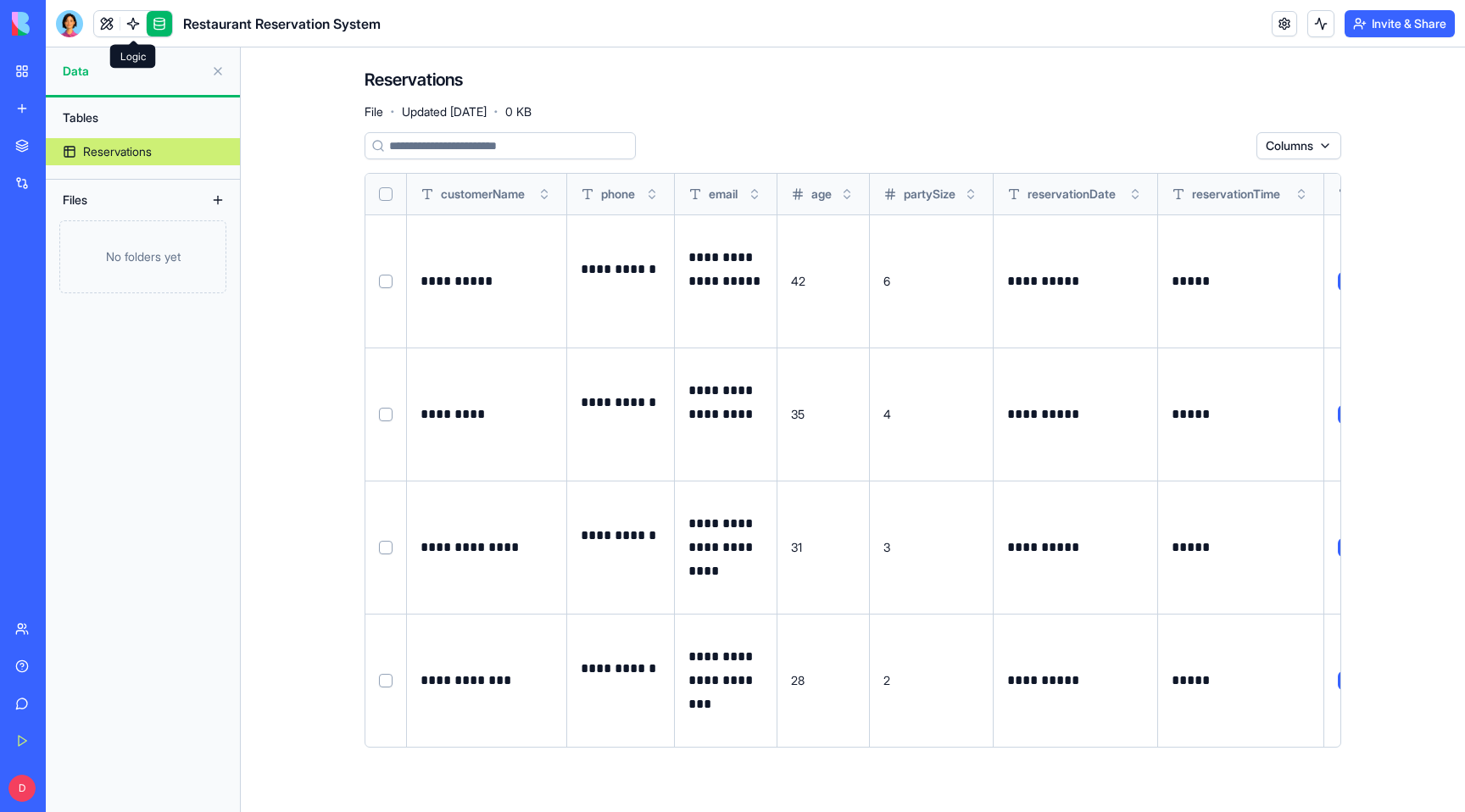
click at [134, 16] on link at bounding box center [133, 24] width 26 height 26
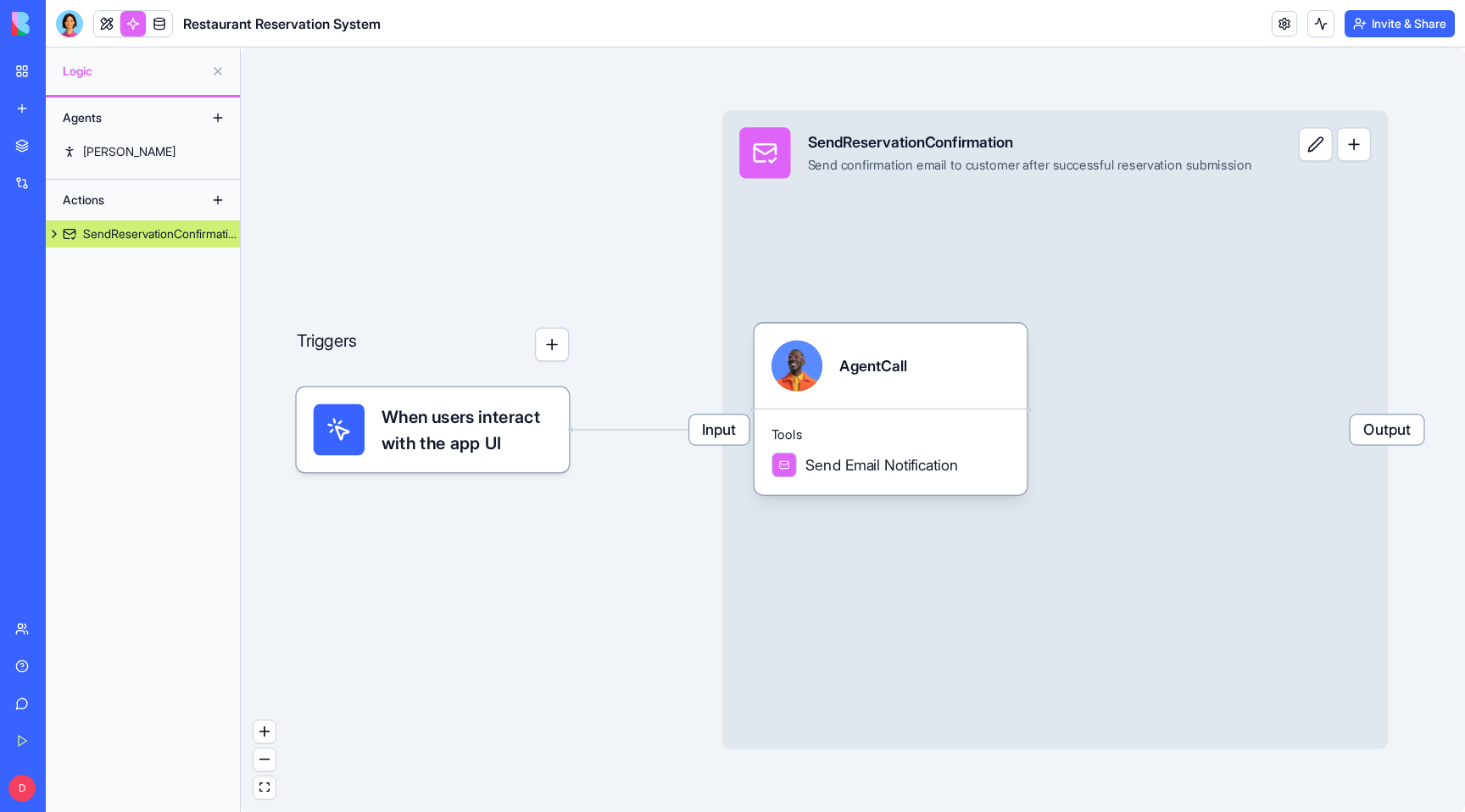
click at [497, 432] on span "When users interact with the app UI" at bounding box center [467, 430] width 171 height 51
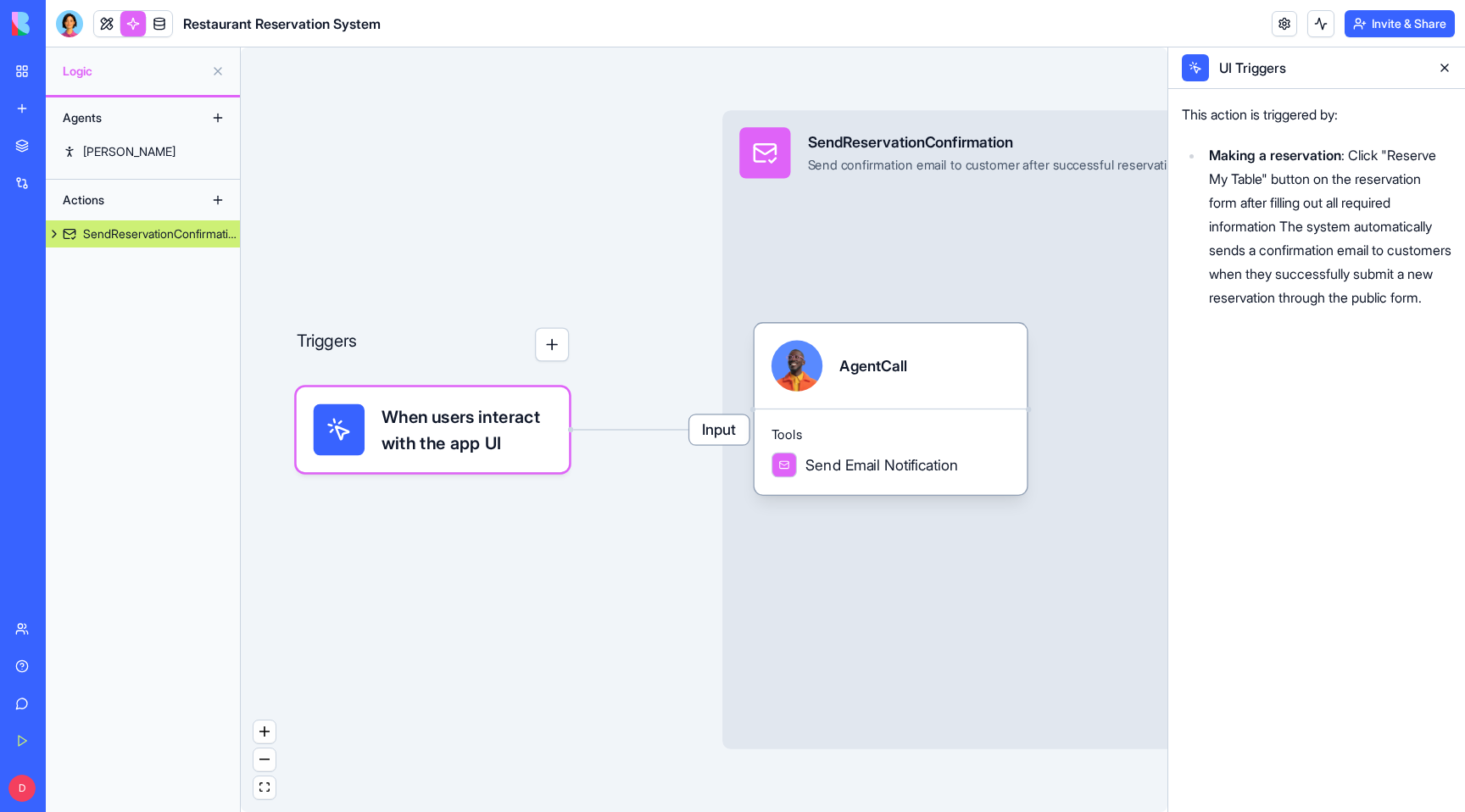
click at [551, 347] on button "button" at bounding box center [552, 343] width 34 height 34
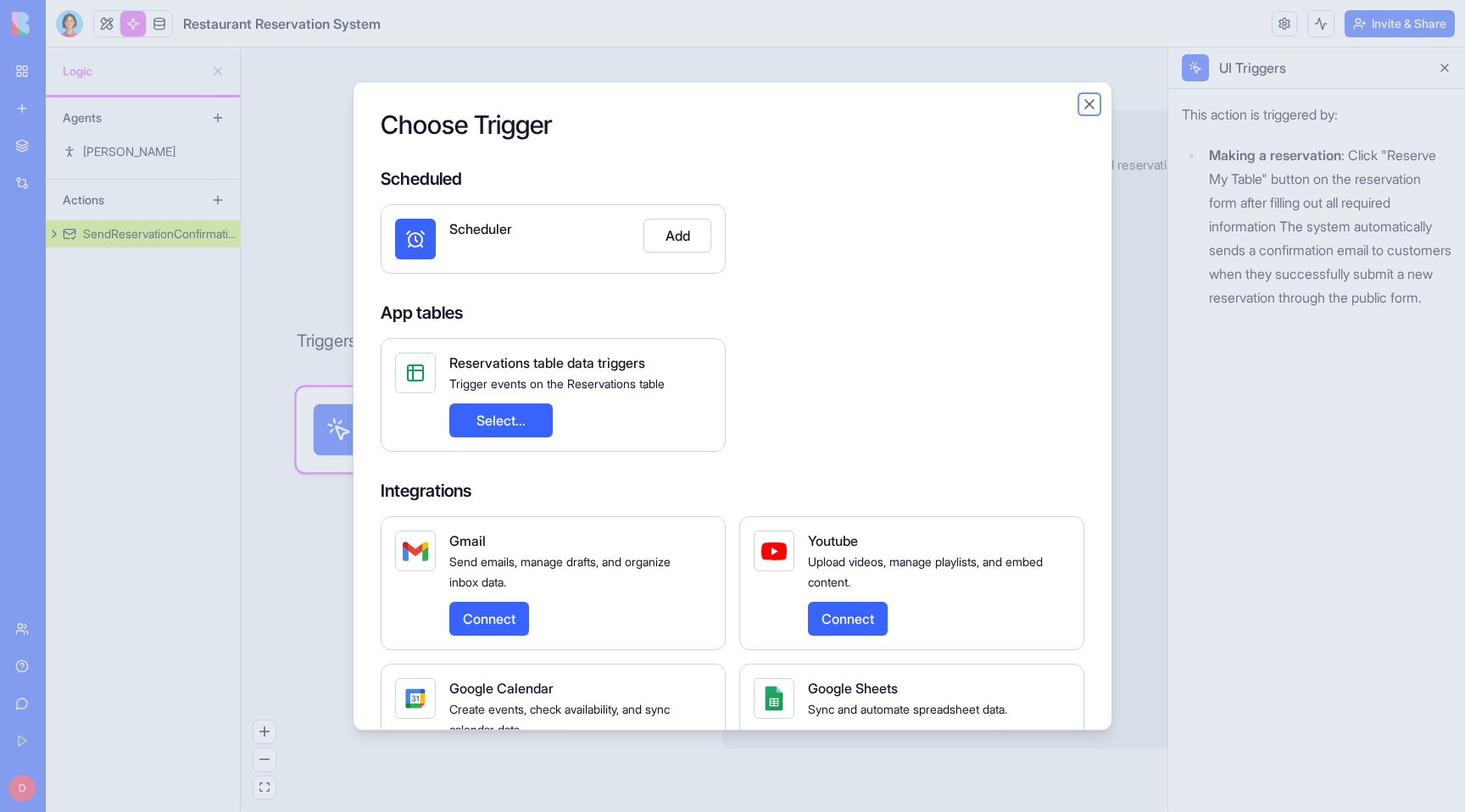
click at [1087, 100] on button "Close" at bounding box center [1090, 104] width 17 height 17
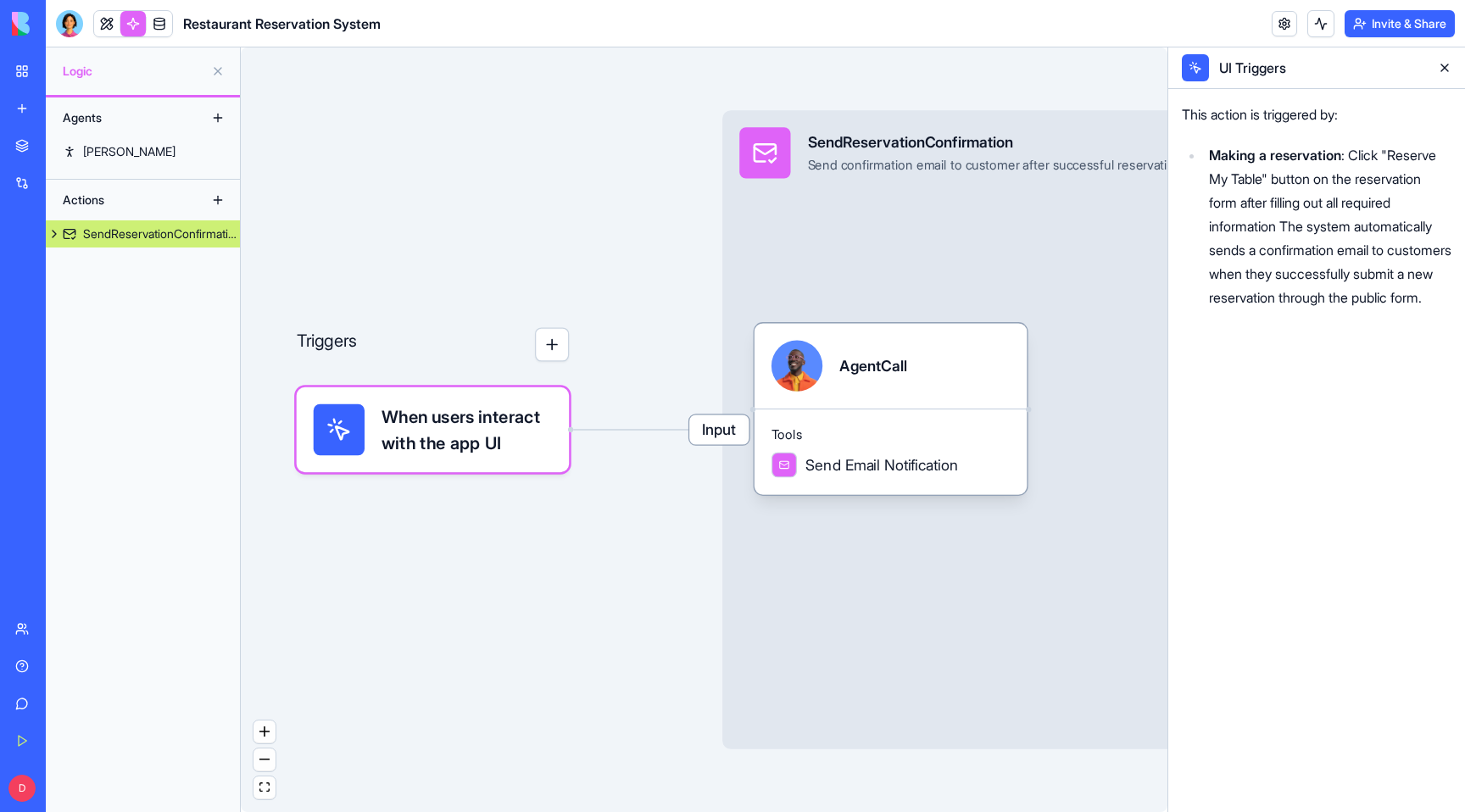
click at [666, 358] on div "Triggers When users interact with the app UI Input SendReservationConfirmation …" at bounding box center [704, 429] width 927 height 765
drag, startPoint x: 661, startPoint y: 358, endPoint x: 526, endPoint y: 357, distance: 135.0
click at [526, 357] on div "Triggers When users interact with the app UI Input SendReservationConfirmation …" at bounding box center [704, 429] width 927 height 765
drag, startPoint x: 728, startPoint y: 279, endPoint x: 598, endPoint y: 271, distance: 130.2
click at [598, 271] on div "Triggers When users interact with the app UI Input SendReservationConfirmation …" at bounding box center [704, 429] width 927 height 765
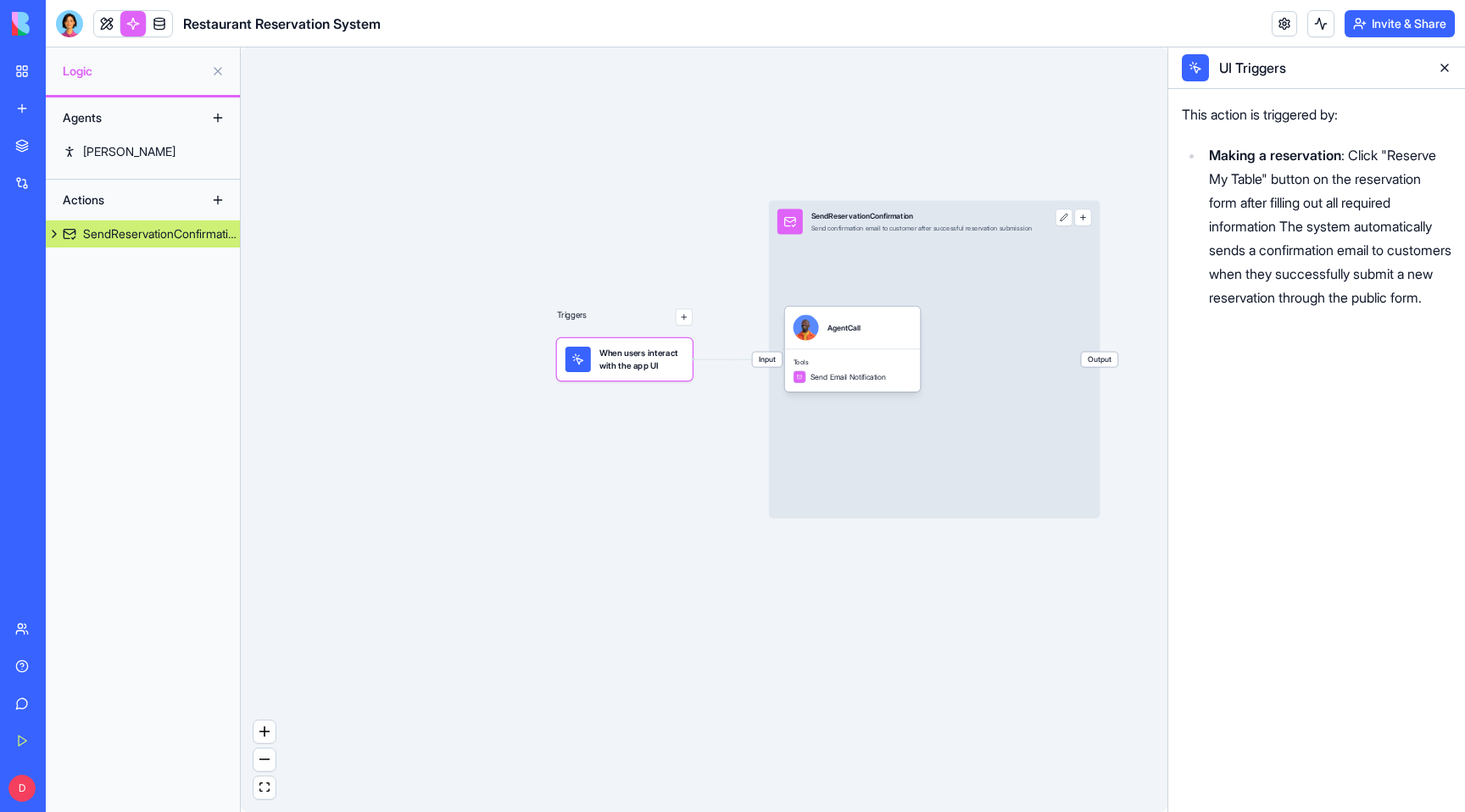
click at [1449, 68] on button at bounding box center [1445, 68] width 27 height 27
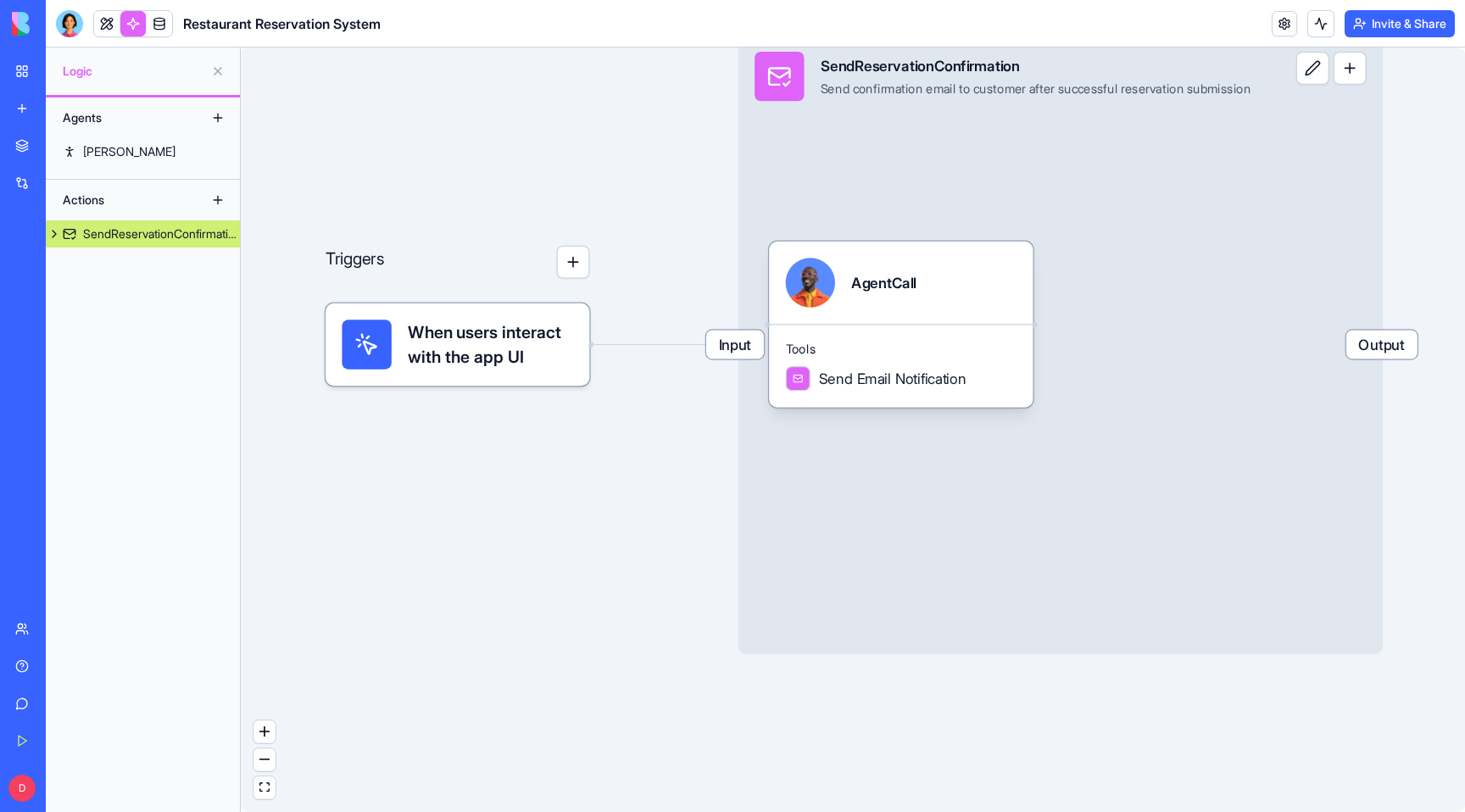
drag, startPoint x: 935, startPoint y: 549, endPoint x: 881, endPoint y: 627, distance: 94.9
click at [881, 627] on div "Input SendReservationConfirmation Send confirmation email to customer after suc…" at bounding box center [1061, 344] width 645 height 619
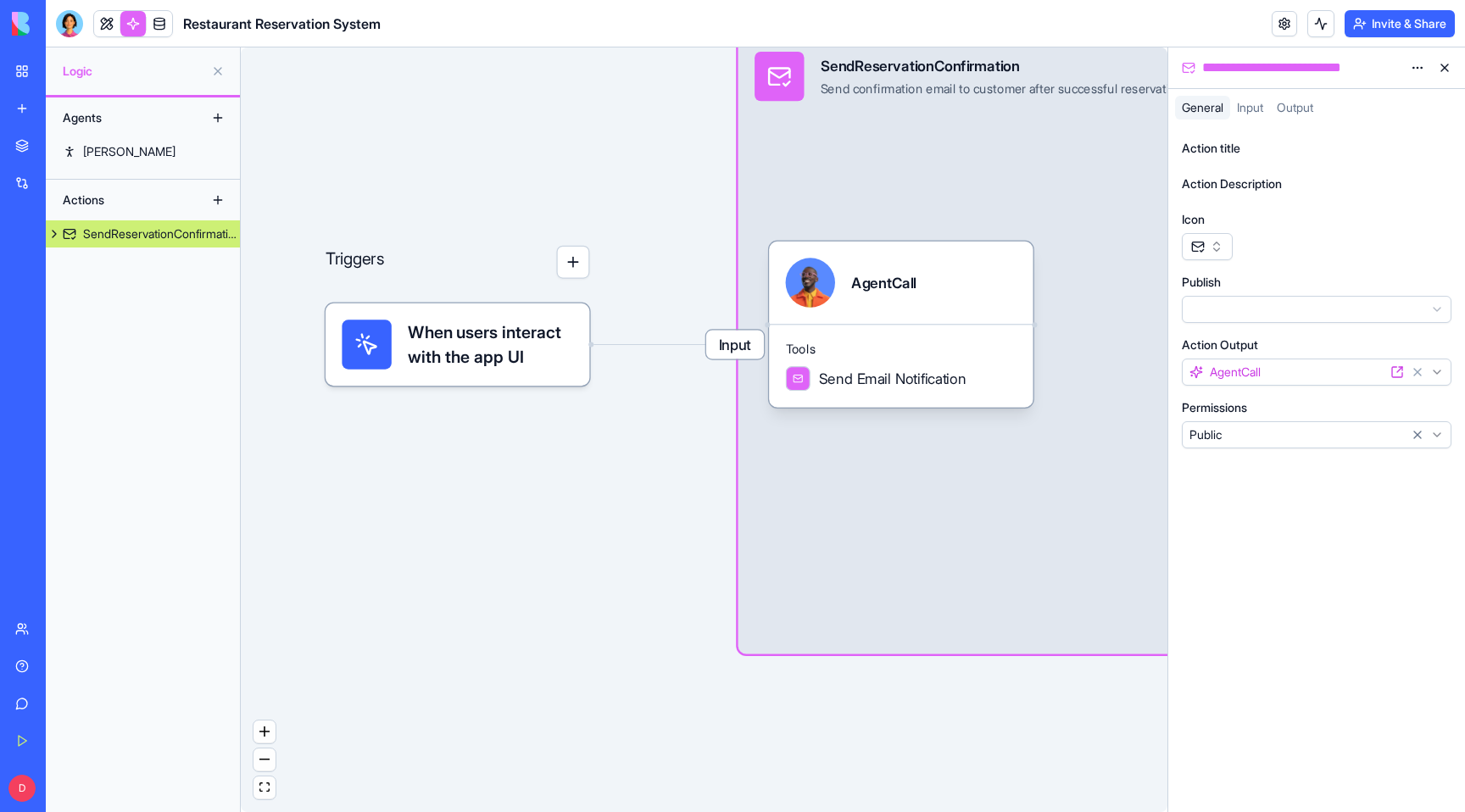
click at [523, 554] on div "Triggers When users interact with the app UI Input SendReservationConfirmation …" at bounding box center [704, 429] width 927 height 765
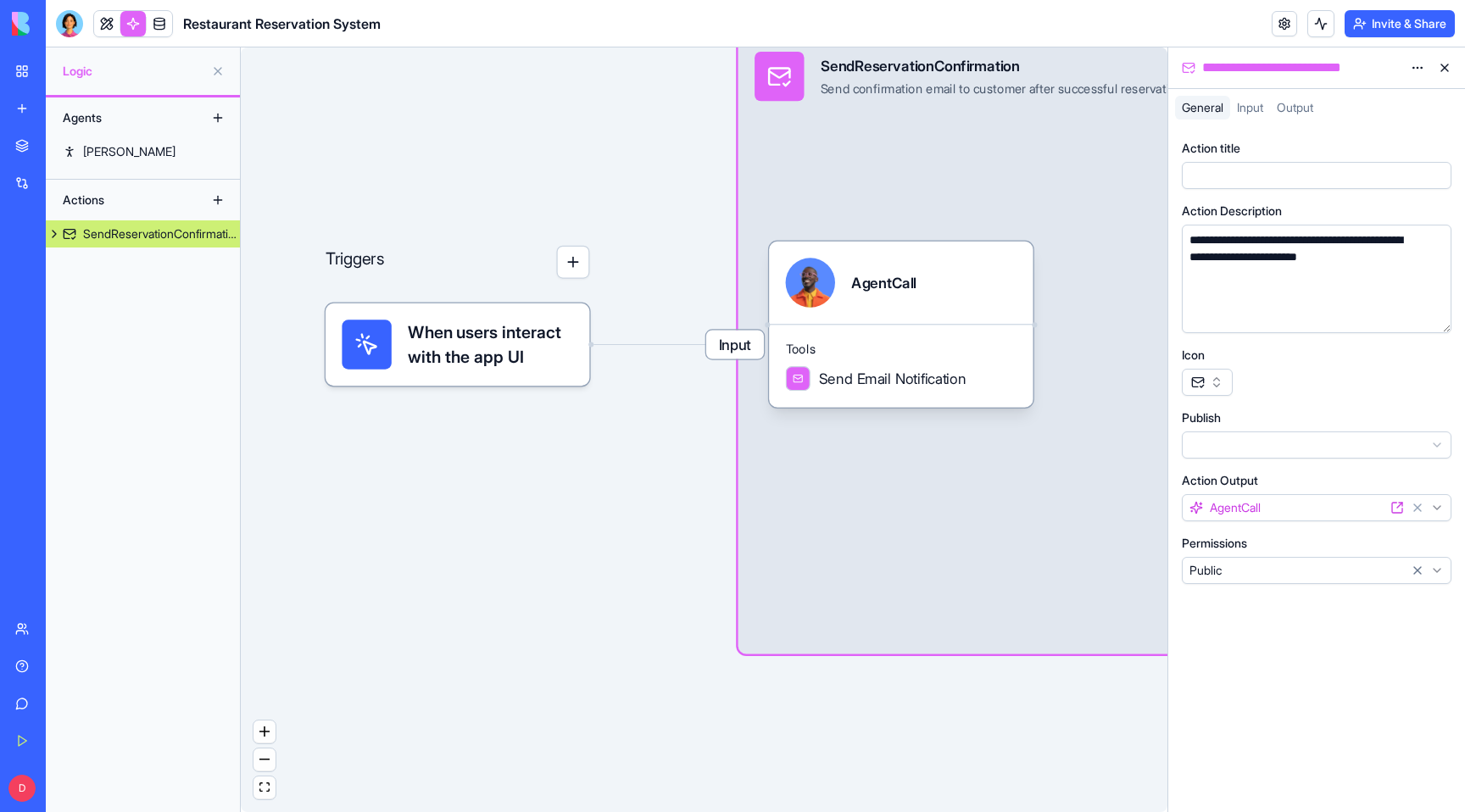
click at [1449, 62] on button at bounding box center [1445, 68] width 27 height 27
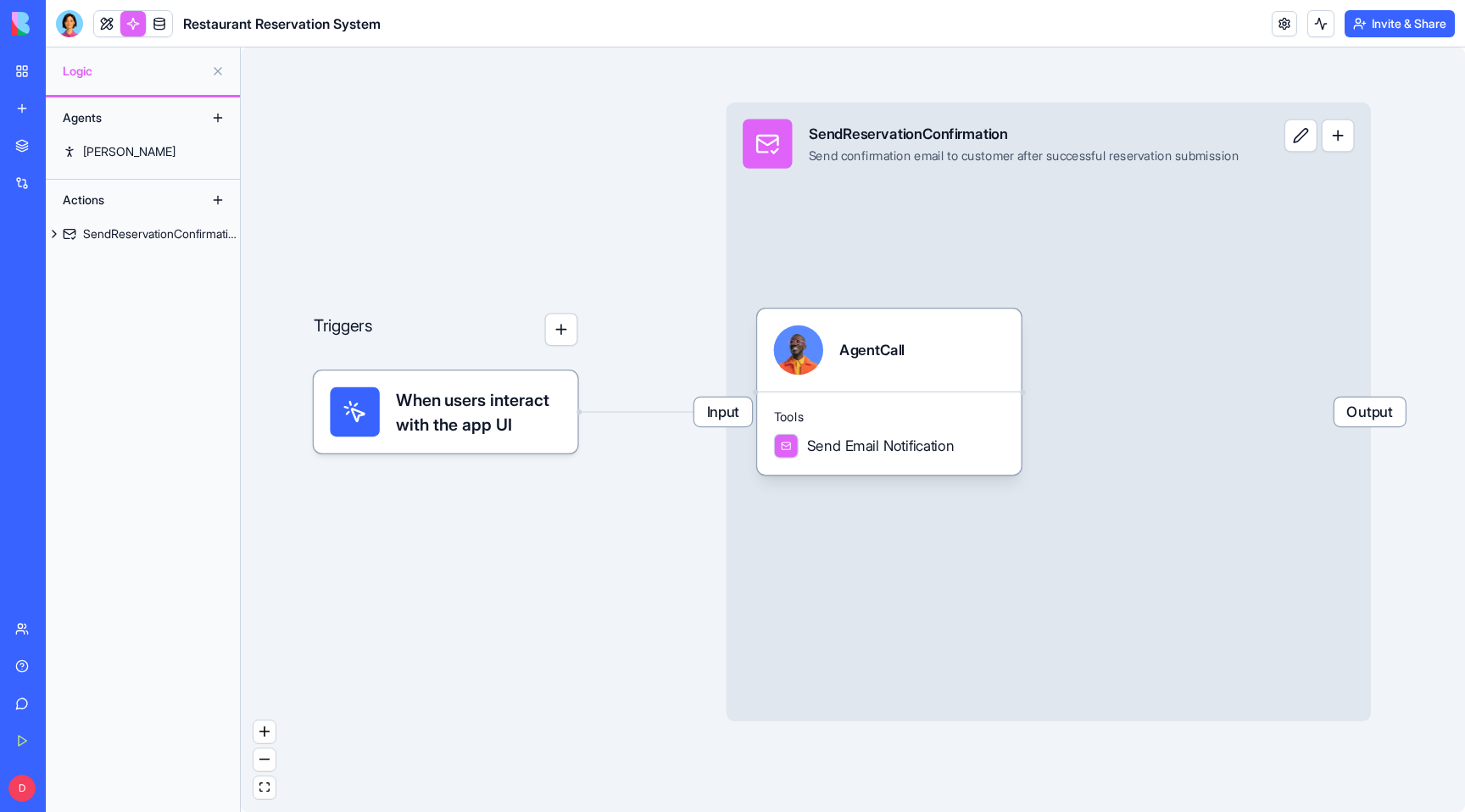
click at [574, 337] on button "button" at bounding box center [561, 330] width 33 height 33
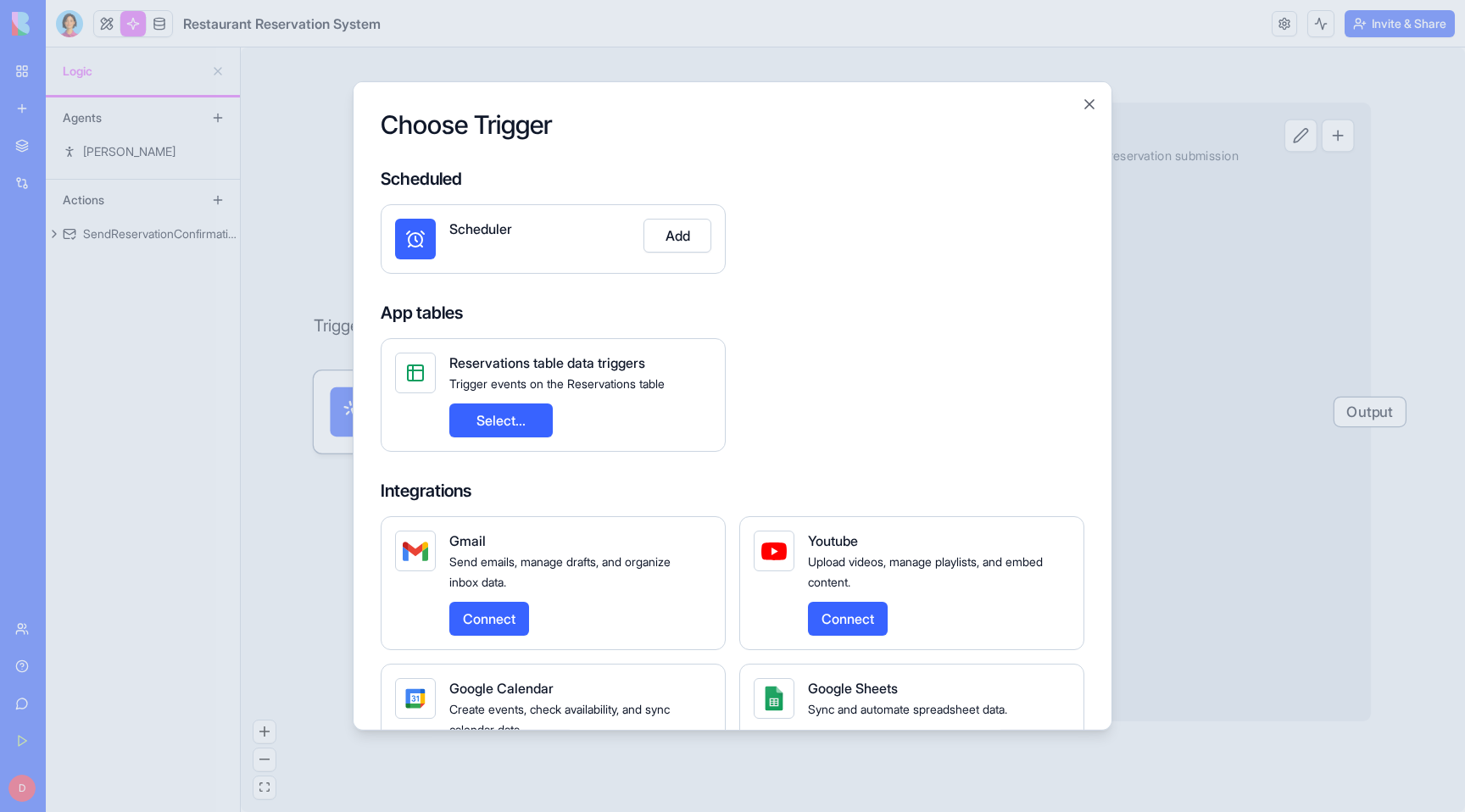
click at [686, 243] on button "Add" at bounding box center [678, 236] width 68 height 34
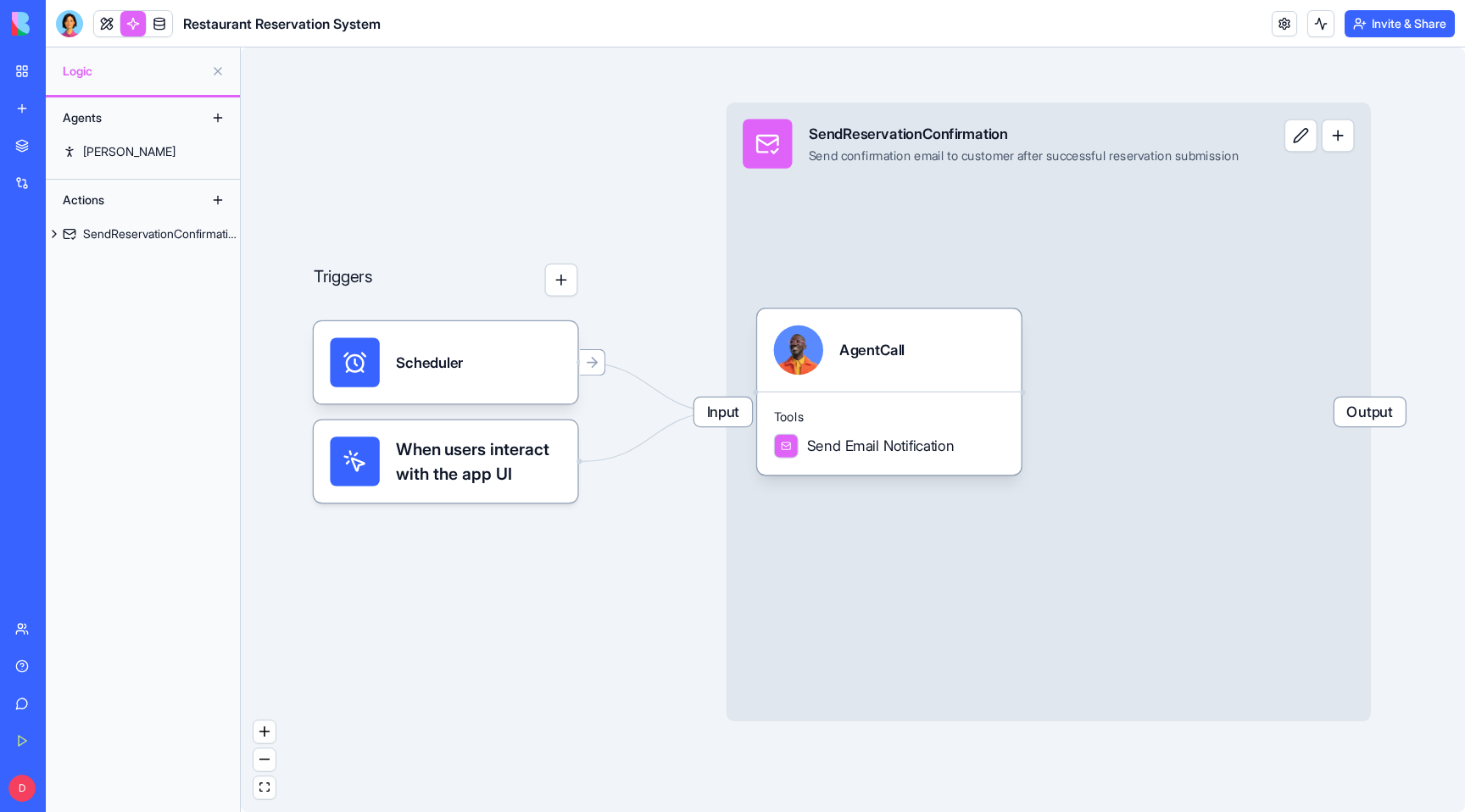
drag, startPoint x: 560, startPoint y: 430, endPoint x: 560, endPoint y: 511, distance: 81.0
click at [560, 511] on div "Triggers Scheduler When users interact with the app UI Input SendReservationCon…" at bounding box center [853, 429] width 1225 height 765
drag, startPoint x: 563, startPoint y: 469, endPoint x: 563, endPoint y: 521, distance: 52.0
click at [563, 521] on div "Triggers Scheduler When users interact with the app UI Input SendReservationCon…" at bounding box center [853, 429] width 1225 height 765
click at [606, 456] on icon "Edge from UI_TRIGGERS to 68c1c35f989e42d3b2ba9725" at bounding box center [651, 437] width 140 height 49
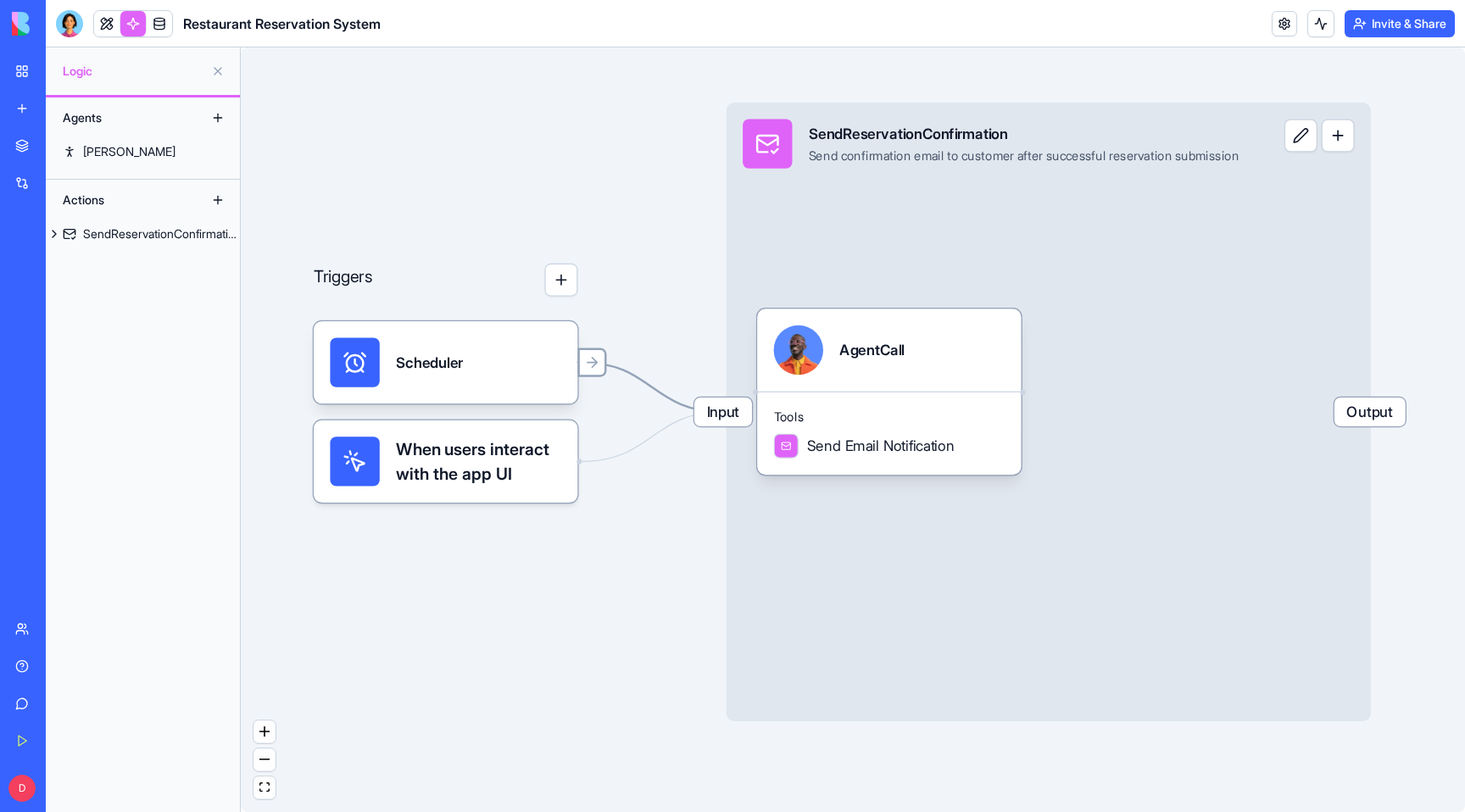
click at [592, 369] on icon at bounding box center [593, 363] width 16 height 16
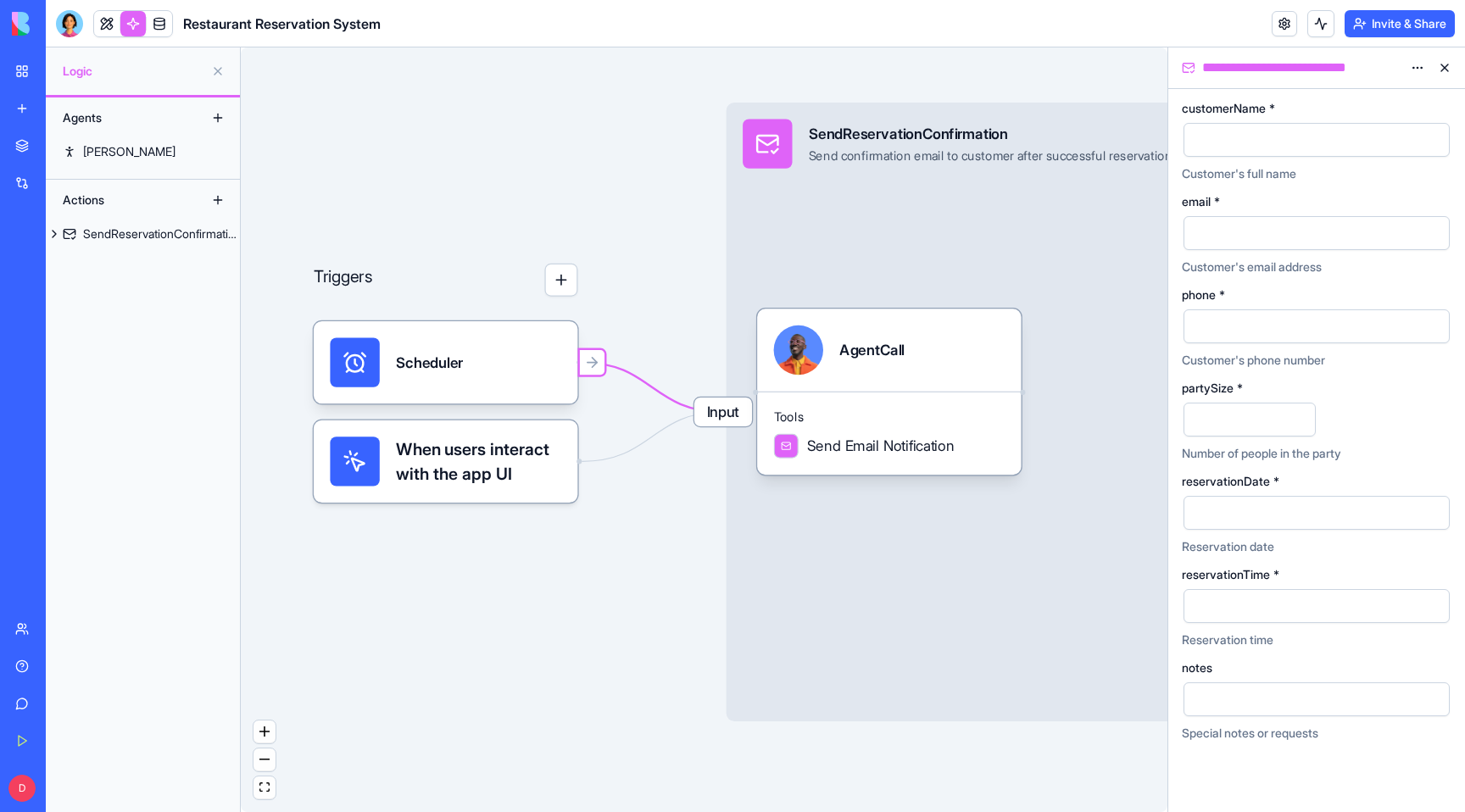
click at [1448, 67] on button at bounding box center [1445, 68] width 27 height 27
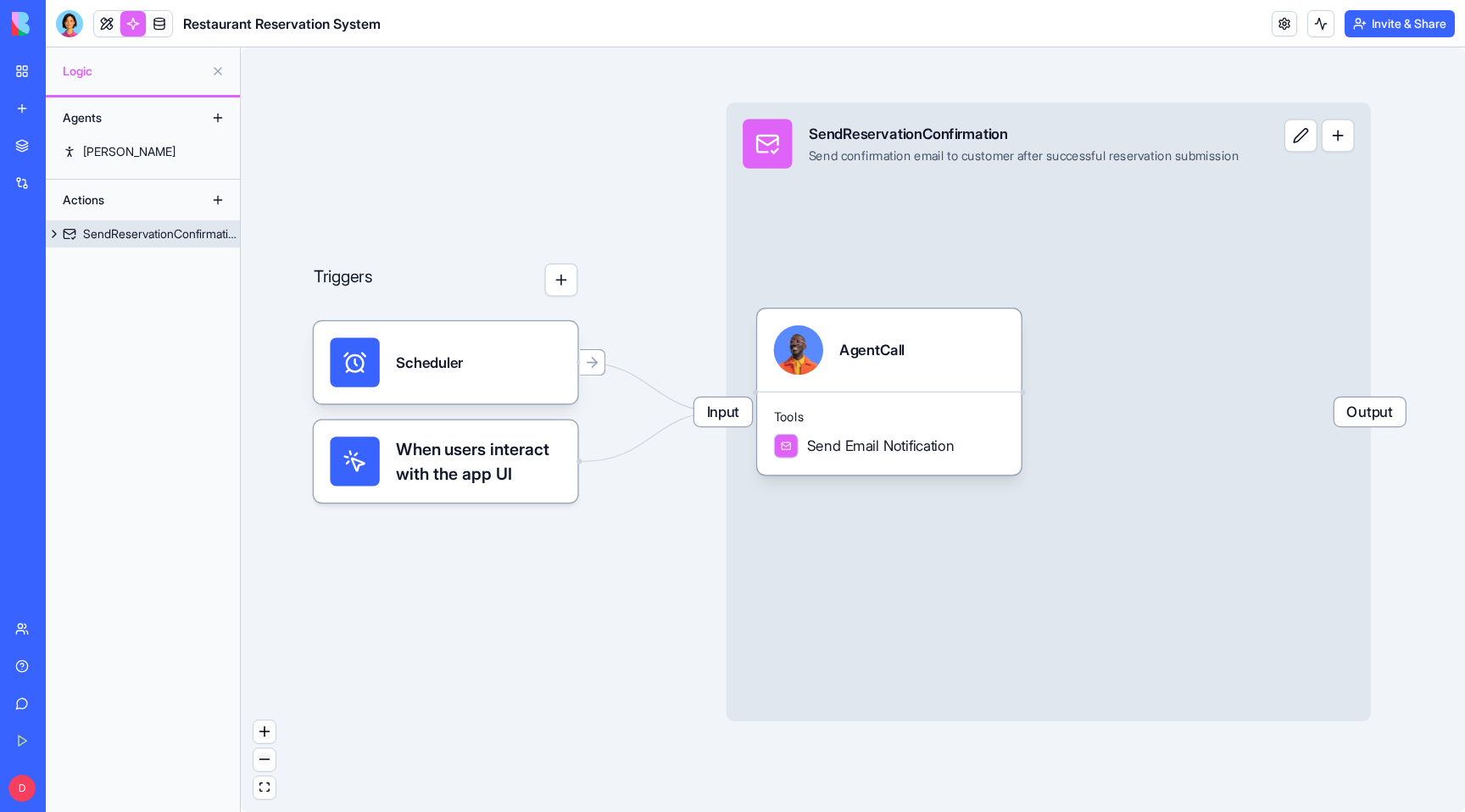
click at [1355, 139] on button "button" at bounding box center [1338, 135] width 33 height 33
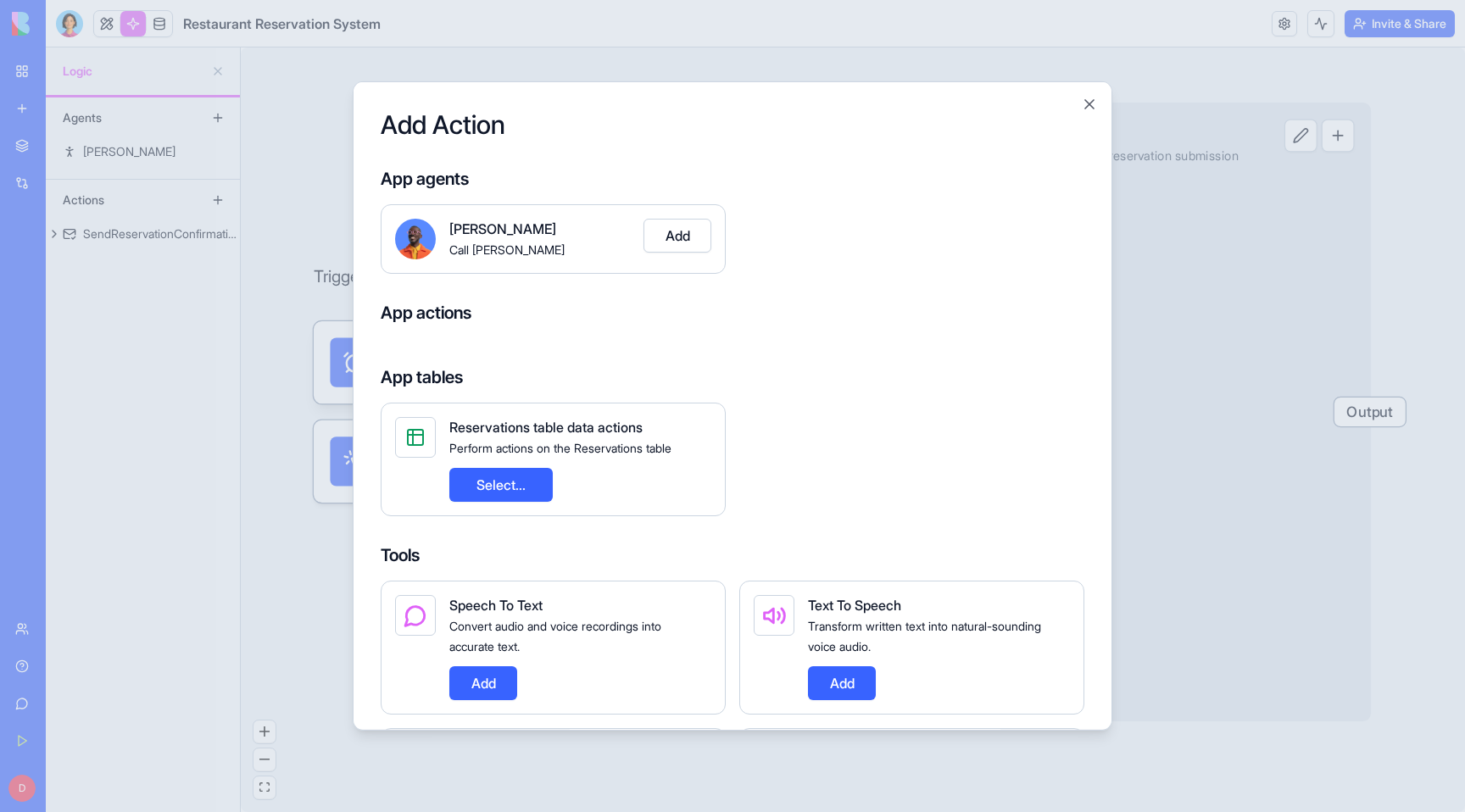
click at [835, 691] on button "Add" at bounding box center [842, 683] width 68 height 34
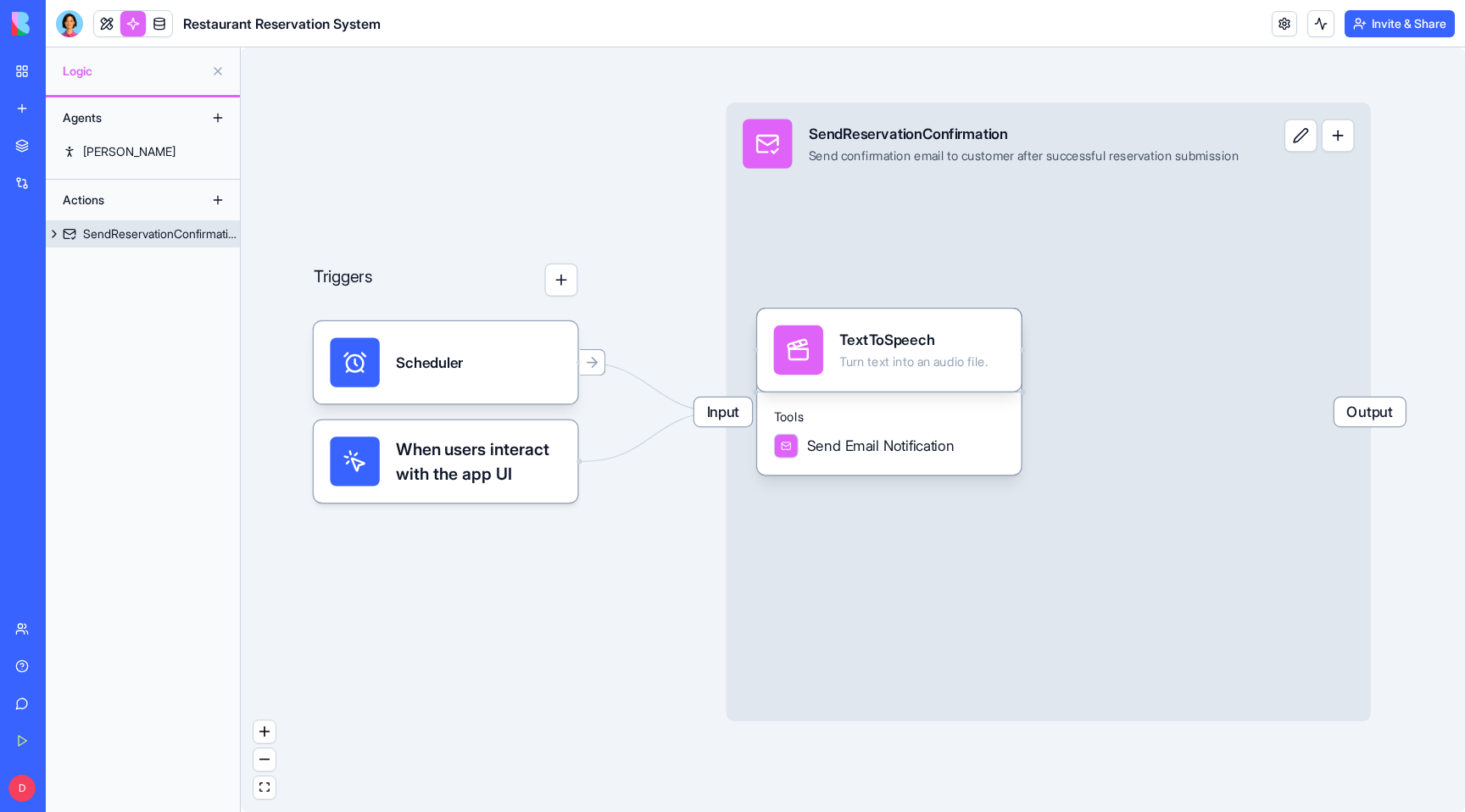
drag, startPoint x: 1113, startPoint y: 313, endPoint x: 1090, endPoint y: 313, distance: 23.0
click at [1090, 313] on div "Input SendReservationConfirmation Send confirmation email to customer after suc…" at bounding box center [1049, 412] width 645 height 619
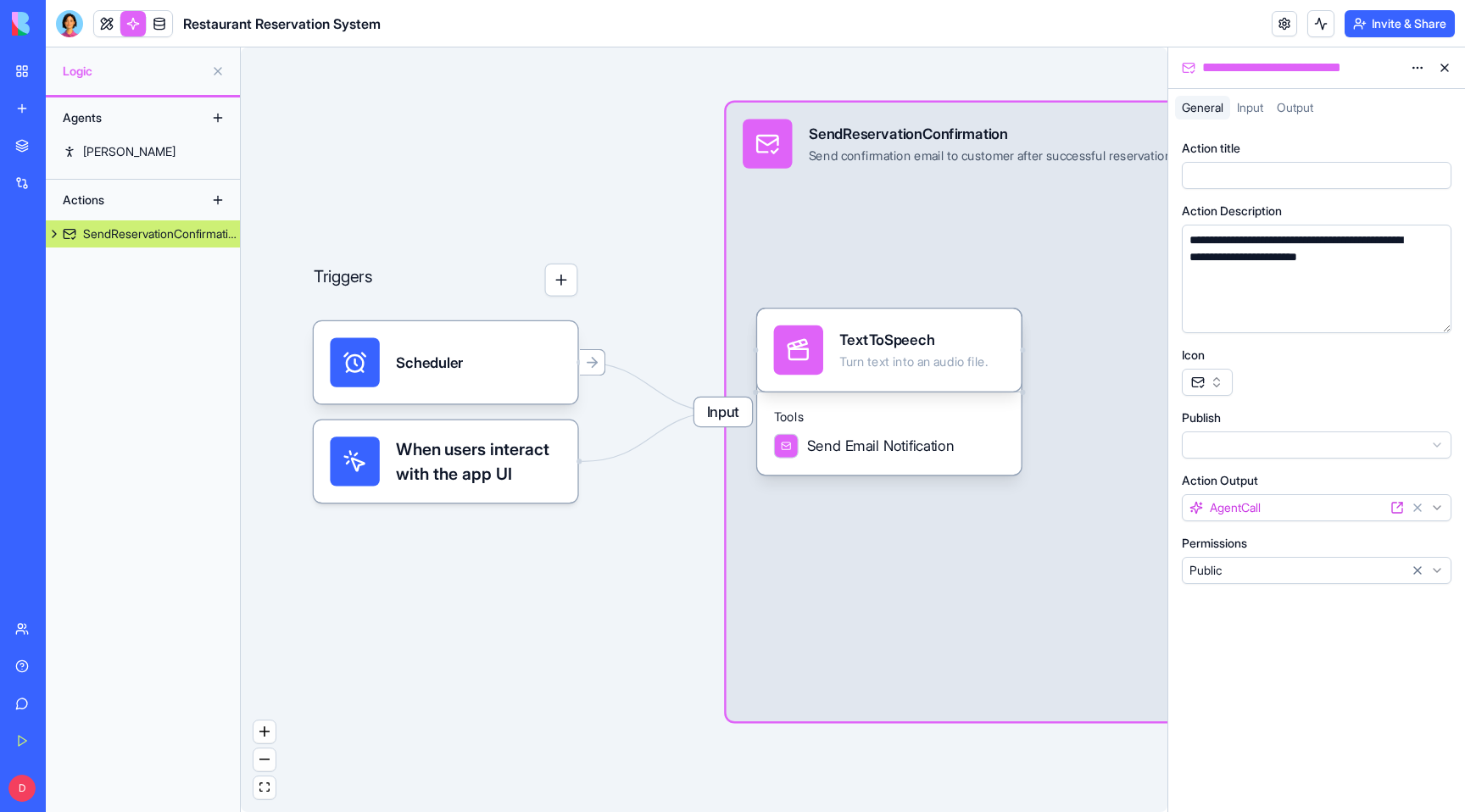
click at [1447, 65] on button at bounding box center [1445, 68] width 27 height 27
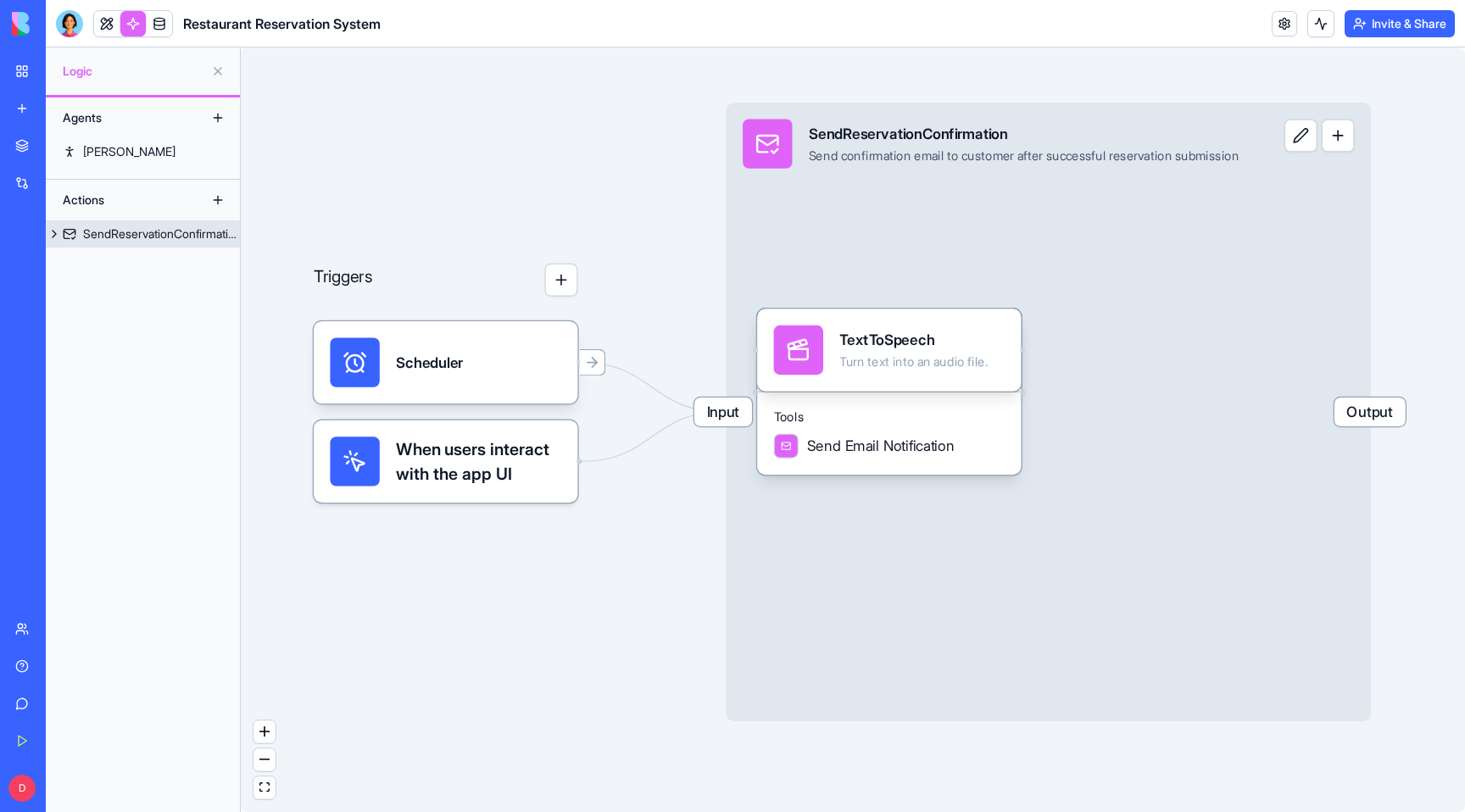
click at [1355, 139] on button "button" at bounding box center [1338, 135] width 33 height 33
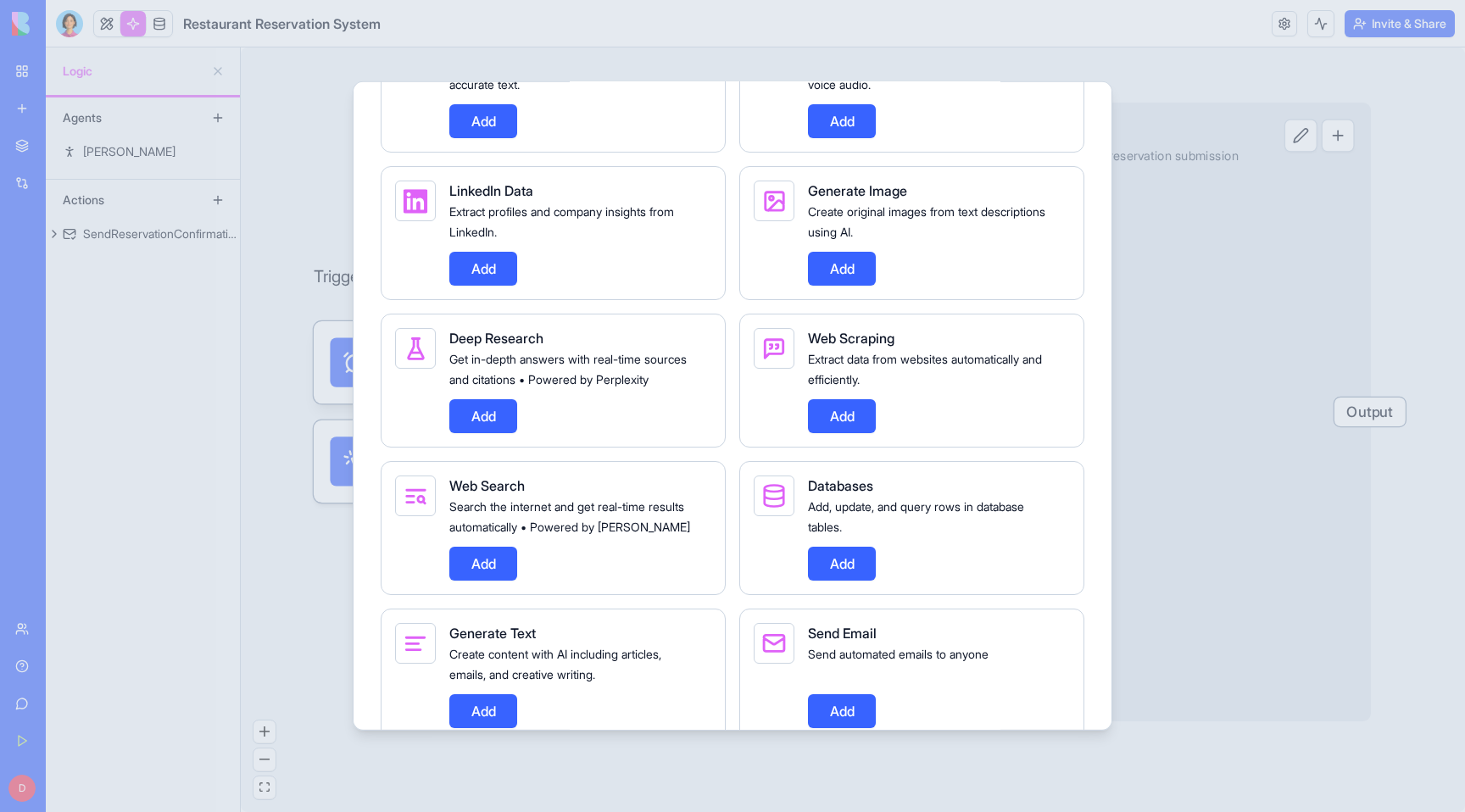
scroll to position [590, 0]
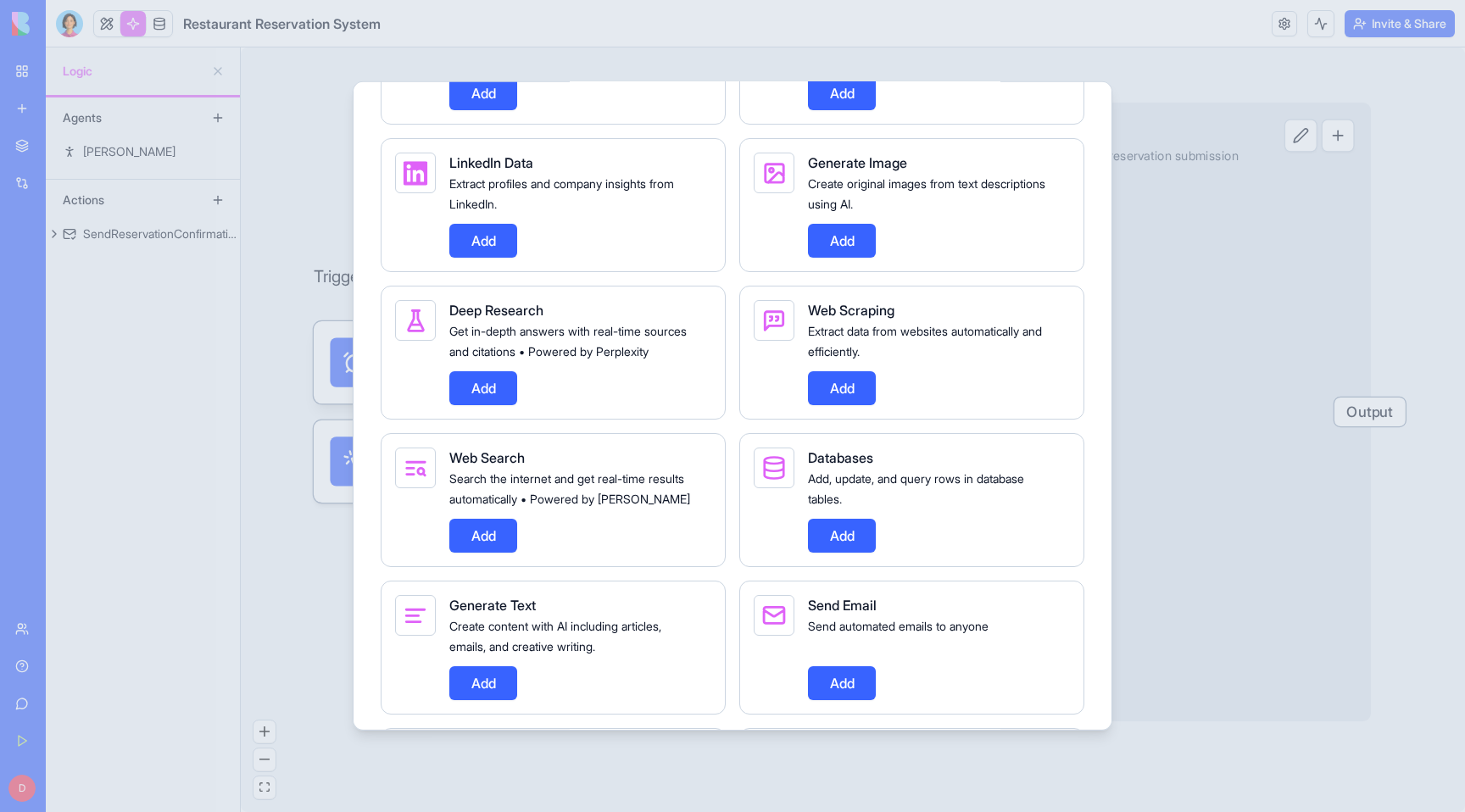
click at [471, 553] on button "Add" at bounding box center [483, 535] width 68 height 34
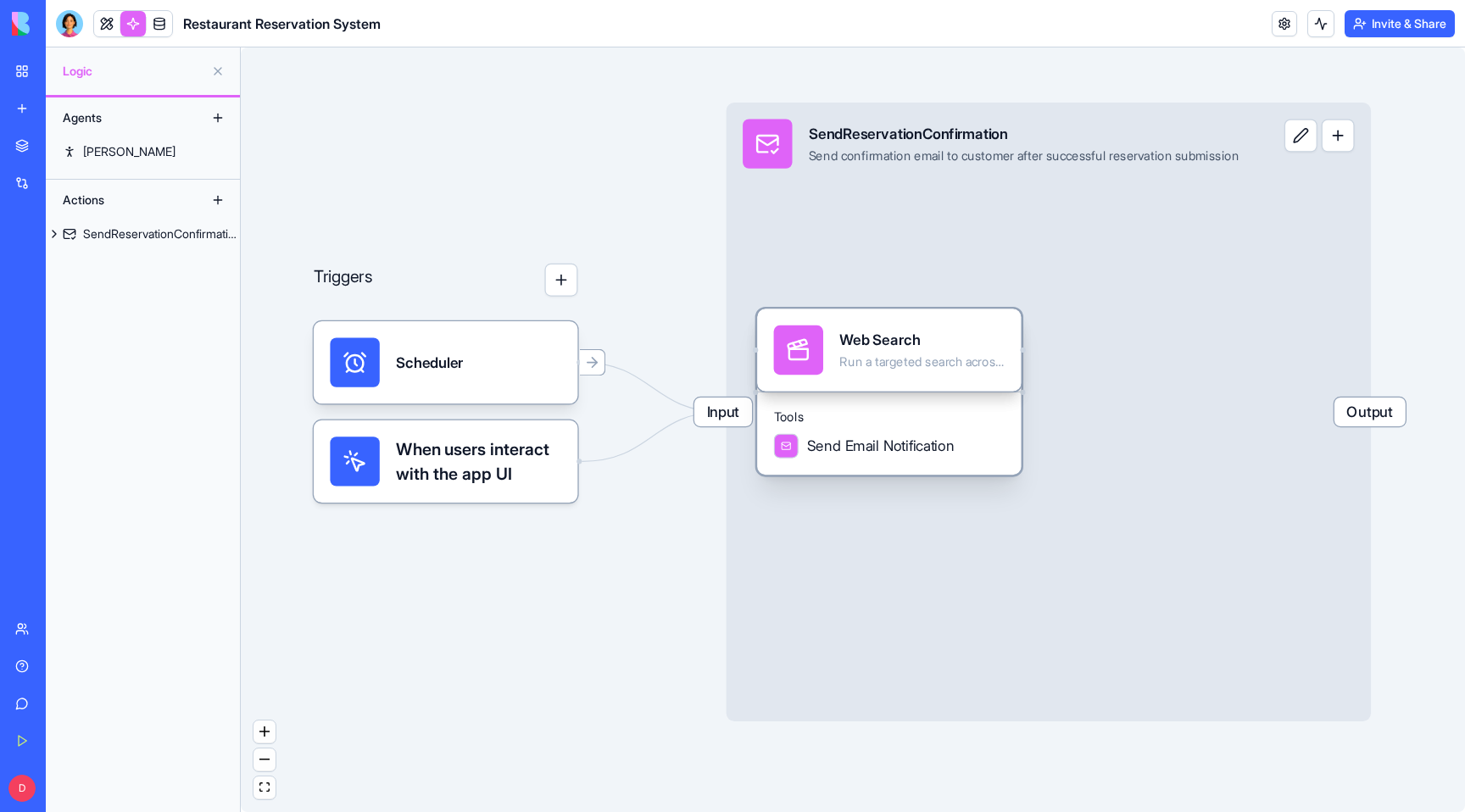
click at [848, 429] on div "Tools Send Email Notification" at bounding box center [889, 434] width 264 height 84
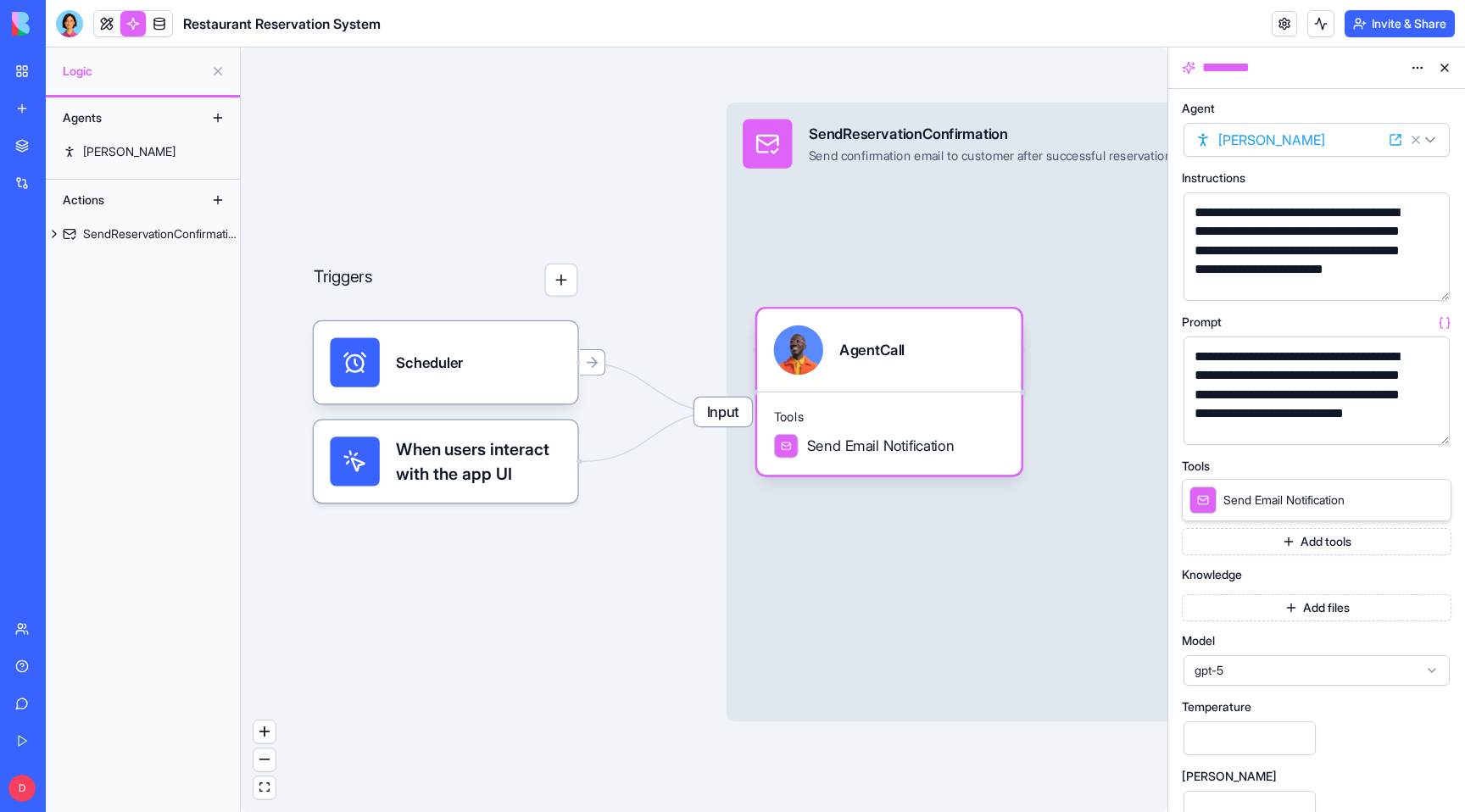
click at [1330, 544] on button "Add tools" at bounding box center [1316, 542] width 269 height 27
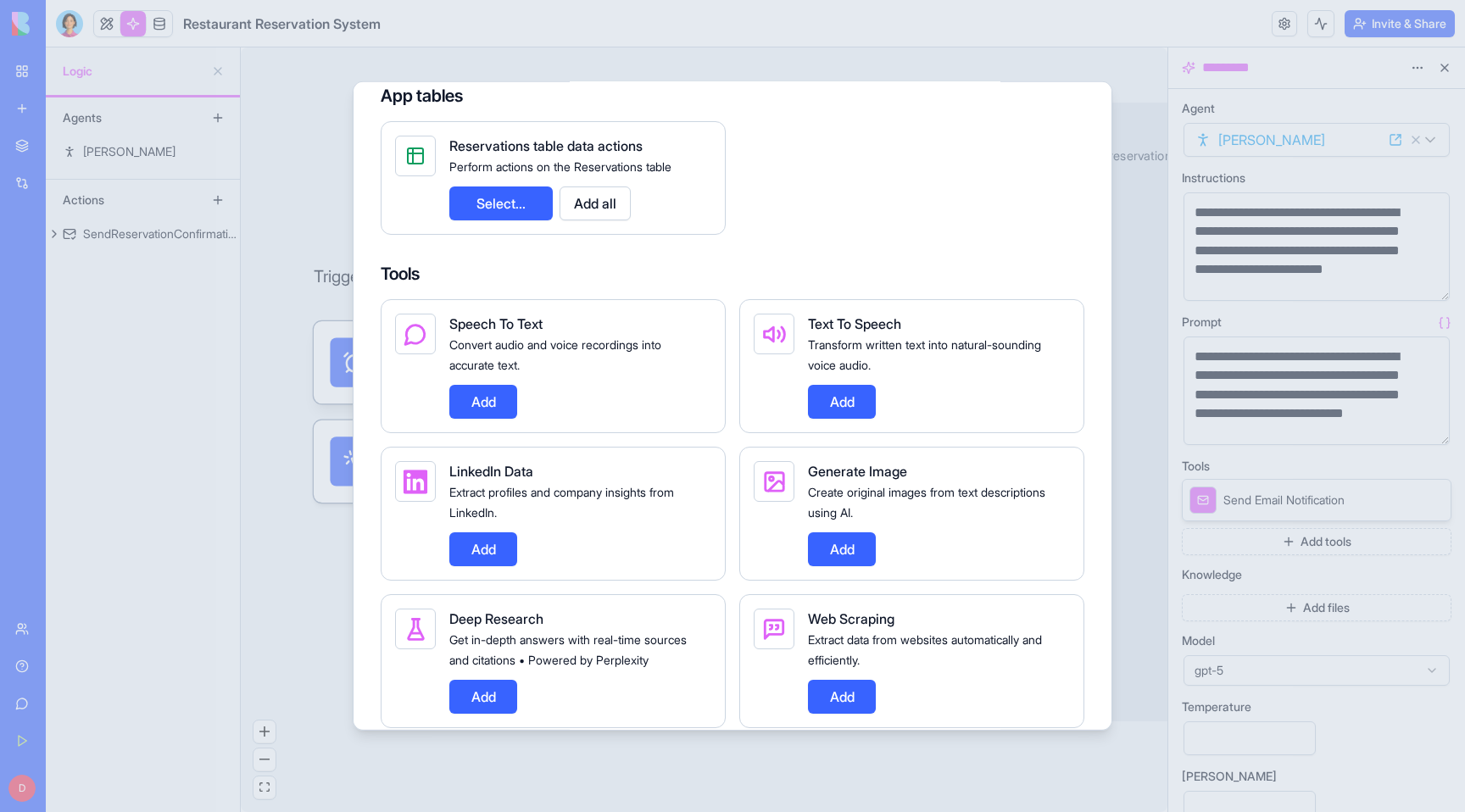
scroll to position [422, 0]
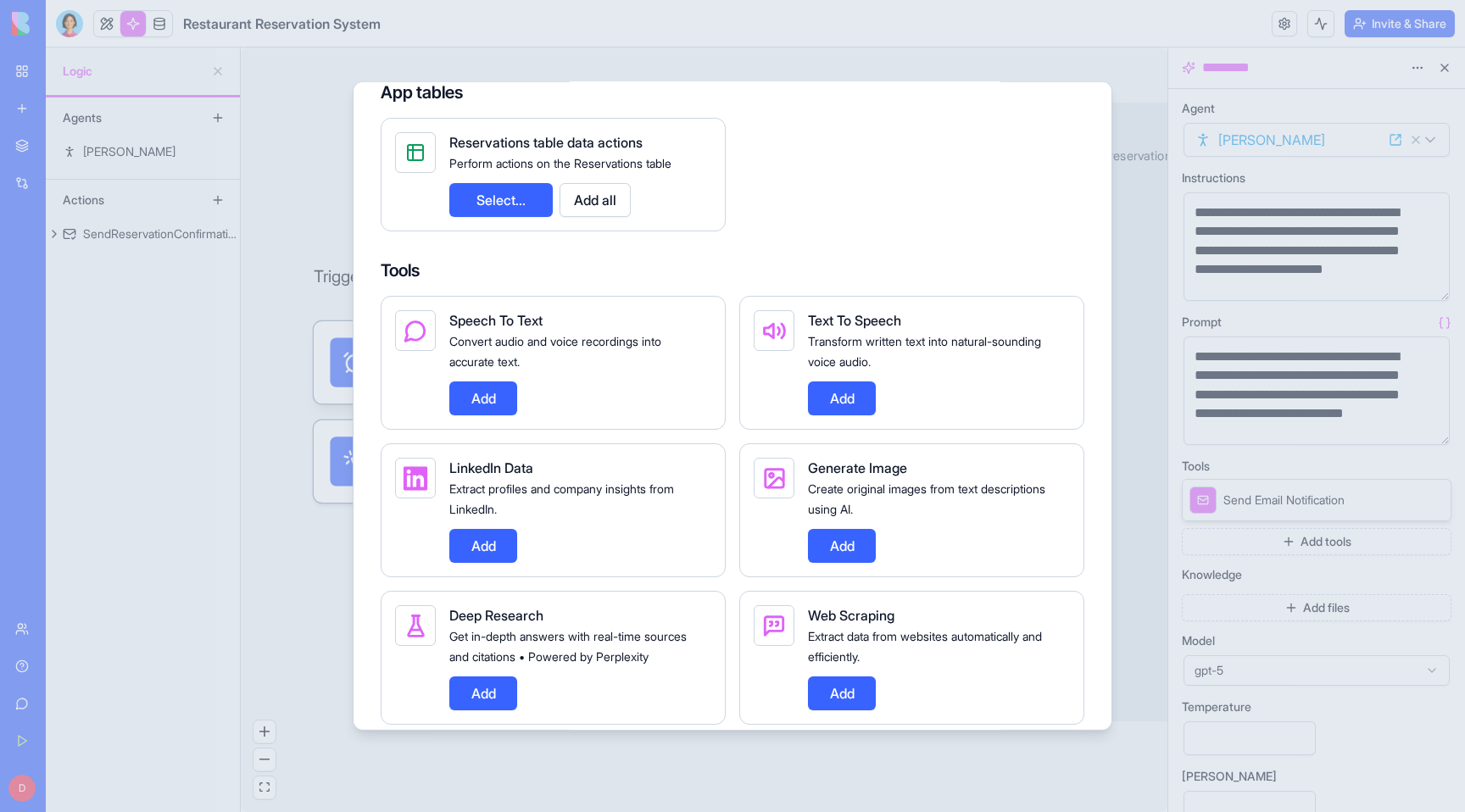
click at [497, 554] on button "Add" at bounding box center [483, 545] width 68 height 34
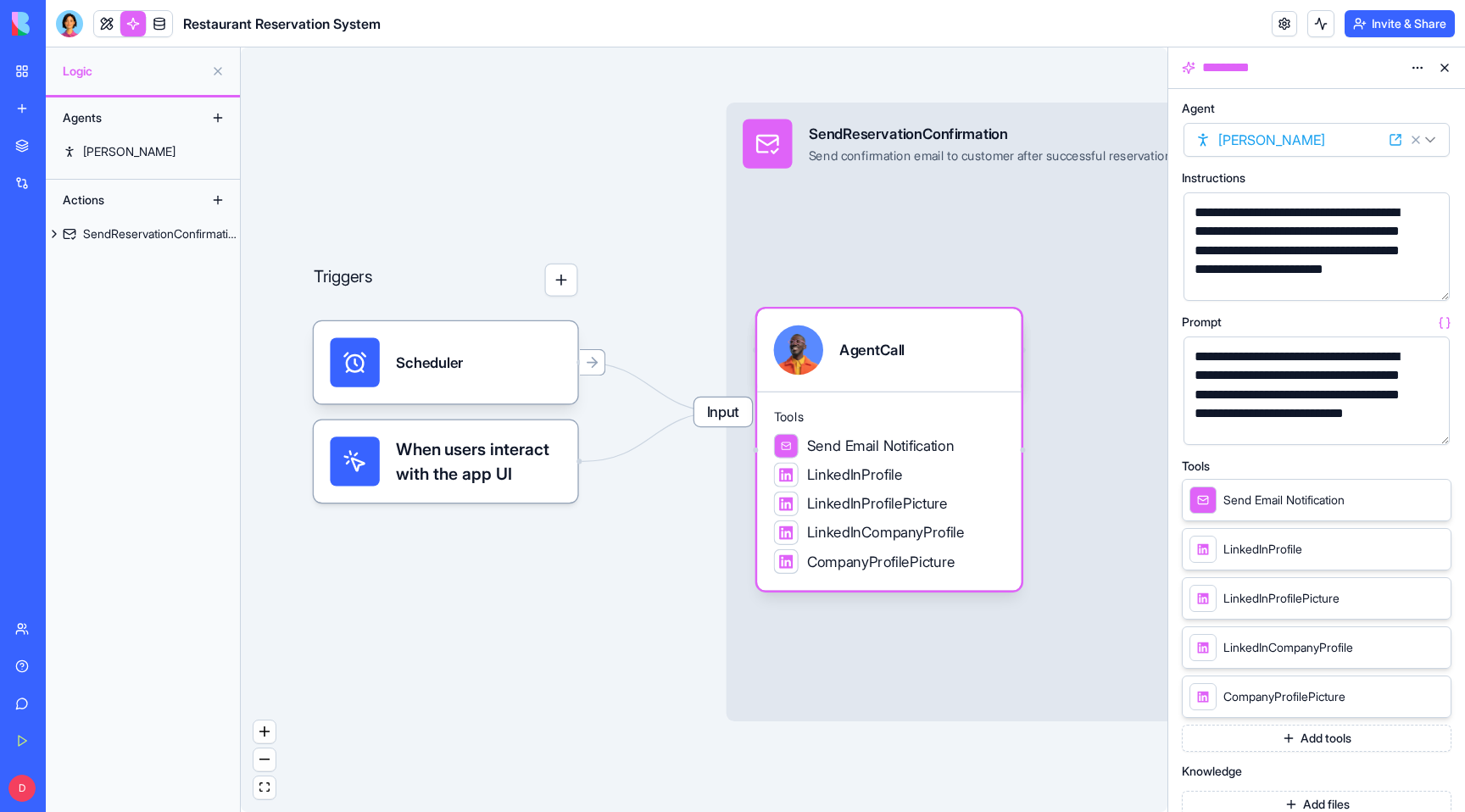
click at [1449, 69] on button at bounding box center [1445, 68] width 27 height 27
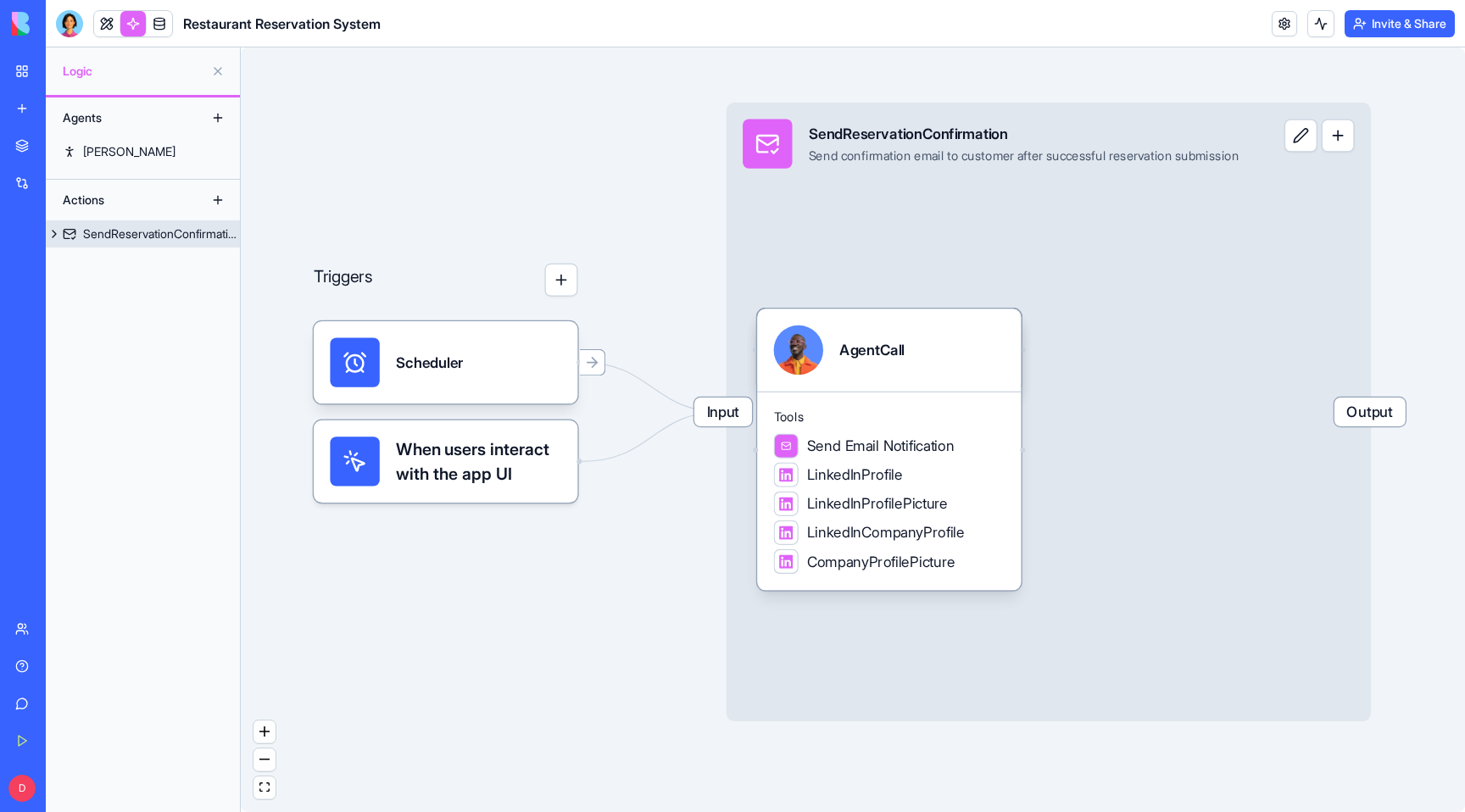
drag, startPoint x: 1218, startPoint y: 301, endPoint x: 1113, endPoint y: 308, distance: 105.2
click at [1113, 308] on div "Input SendReservationConfirmation Send confirmation email to customer after suc…" at bounding box center [1049, 412] width 645 height 619
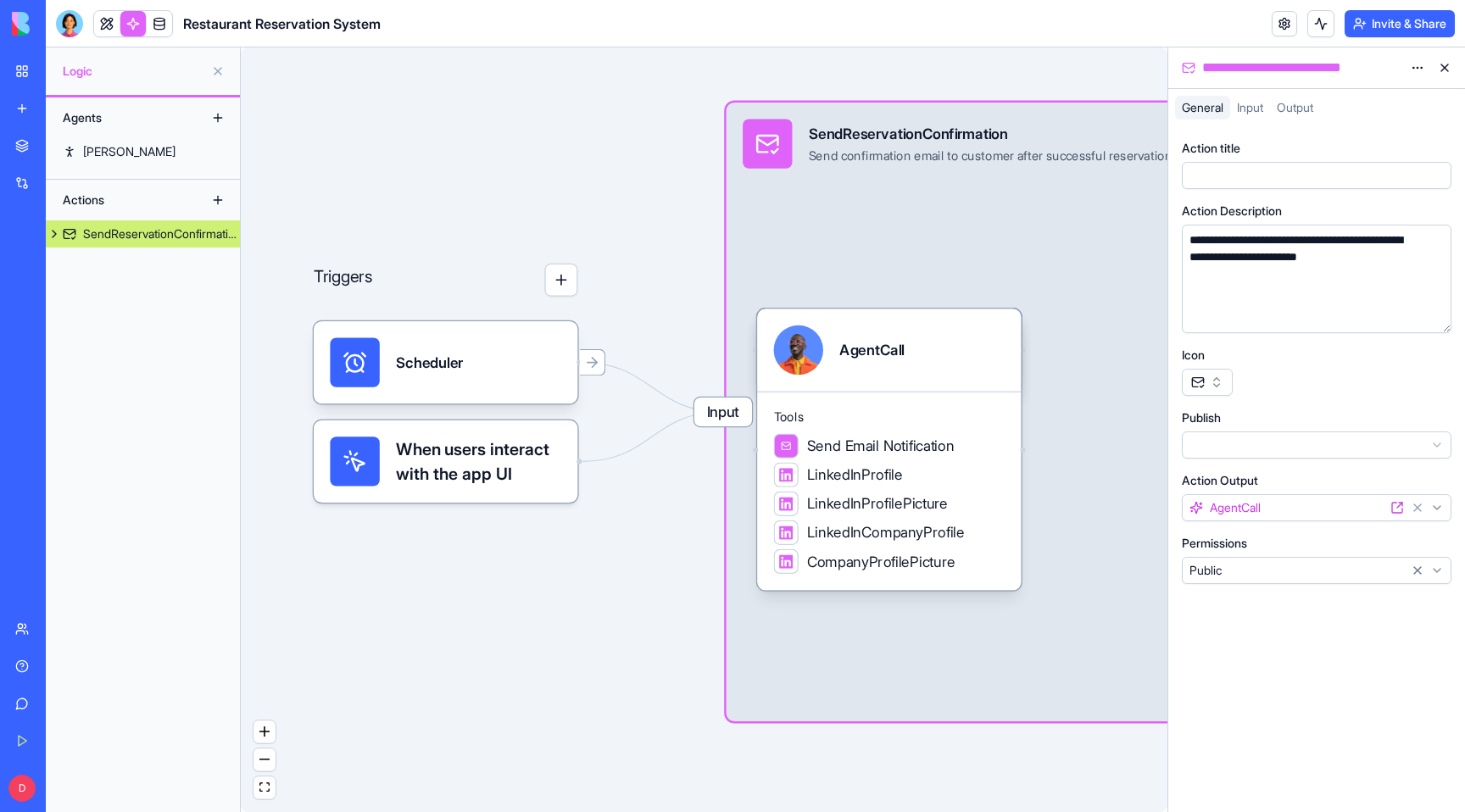
click at [1442, 61] on button at bounding box center [1445, 68] width 27 height 27
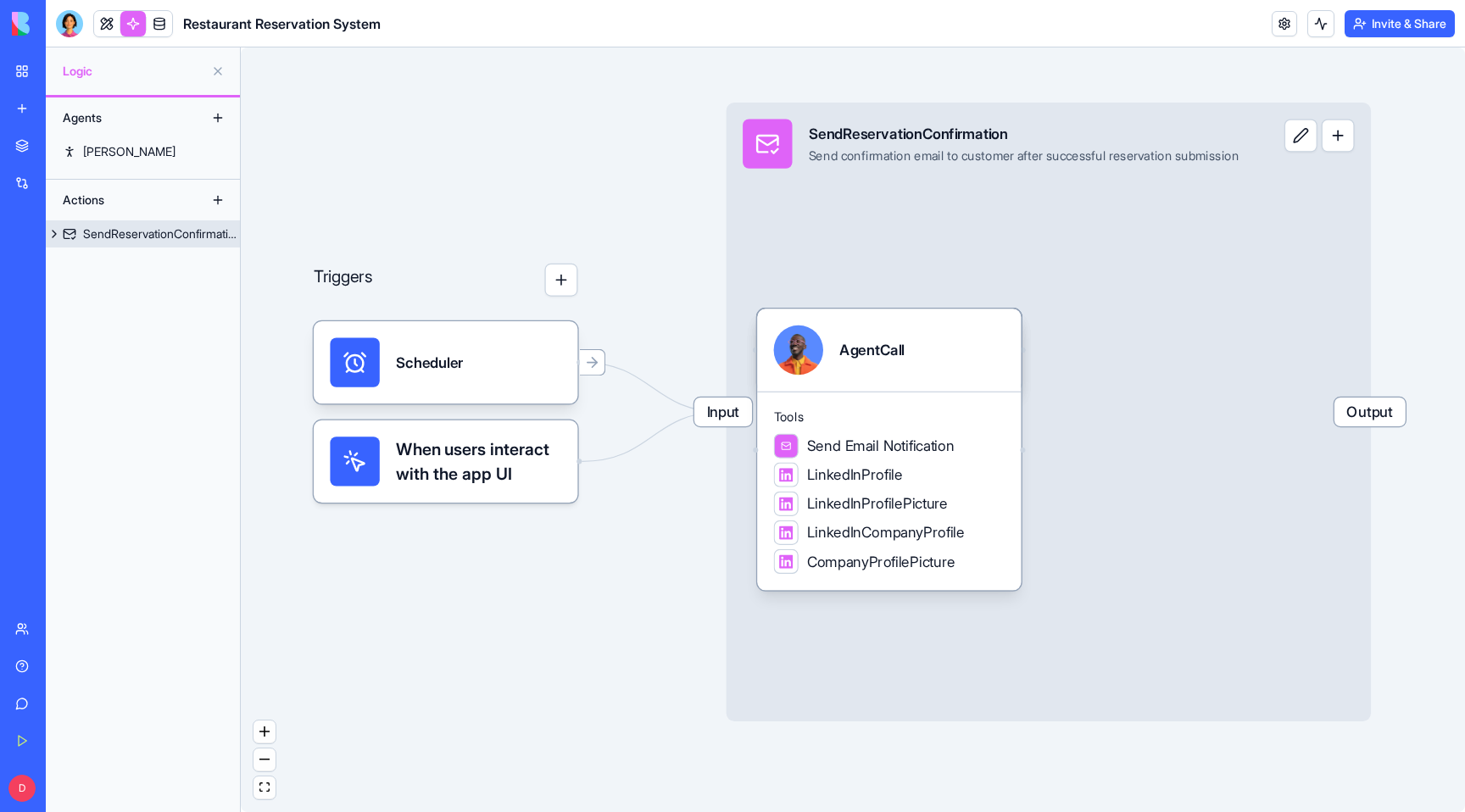
click at [1318, 139] on button at bounding box center [1302, 135] width 33 height 33
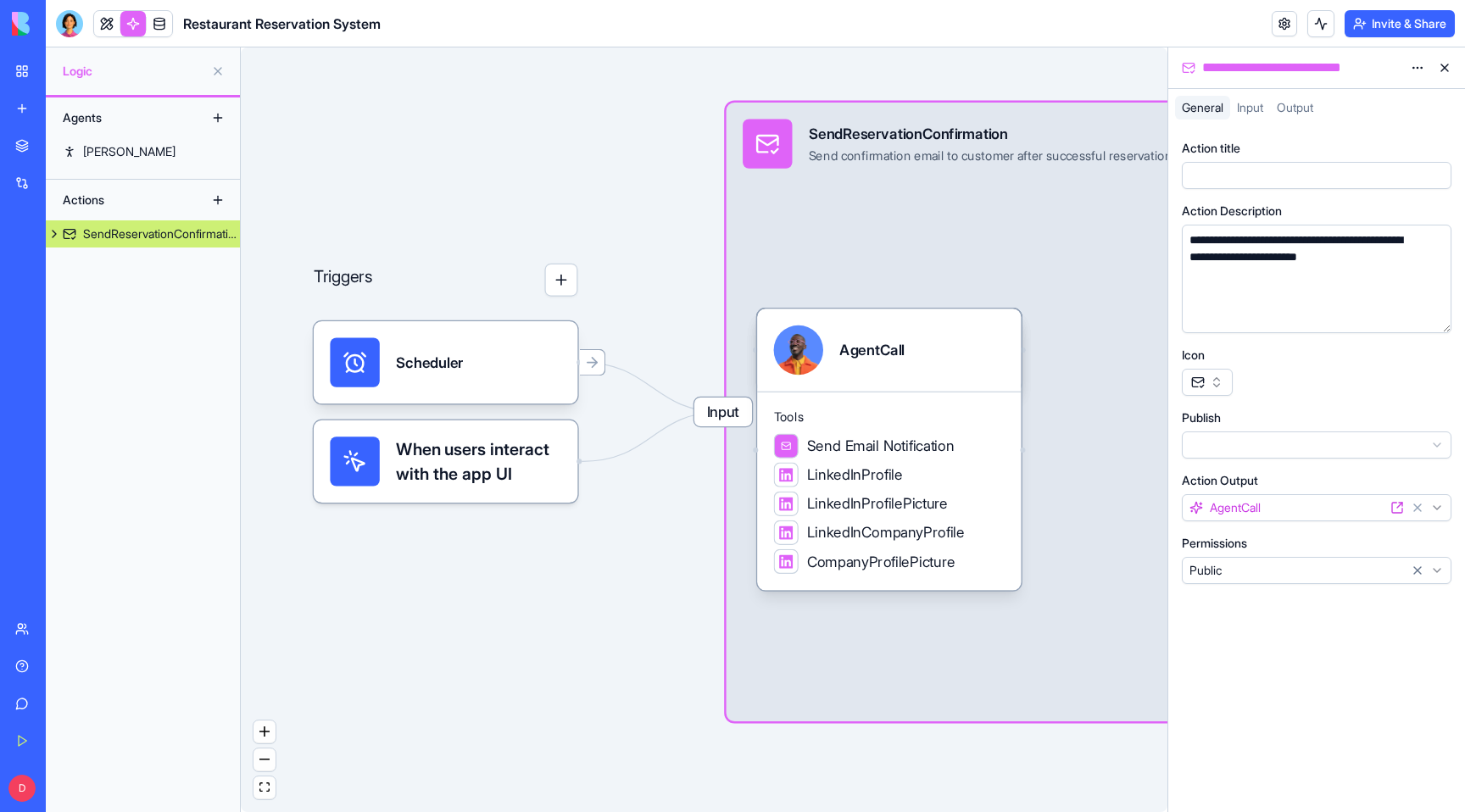
click at [1444, 75] on button at bounding box center [1445, 68] width 27 height 27
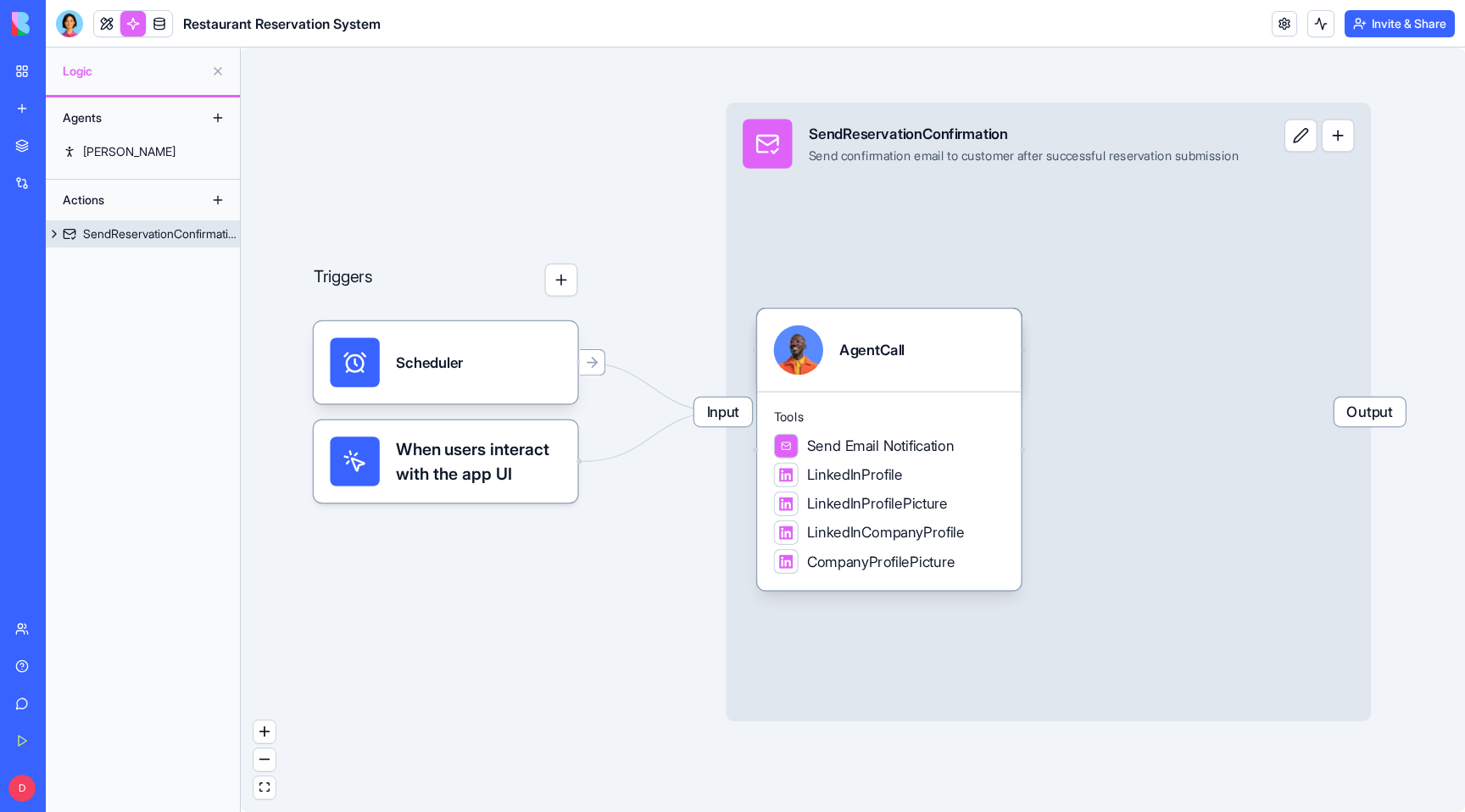
click at [1399, 408] on span "Output" at bounding box center [1370, 412] width 71 height 29
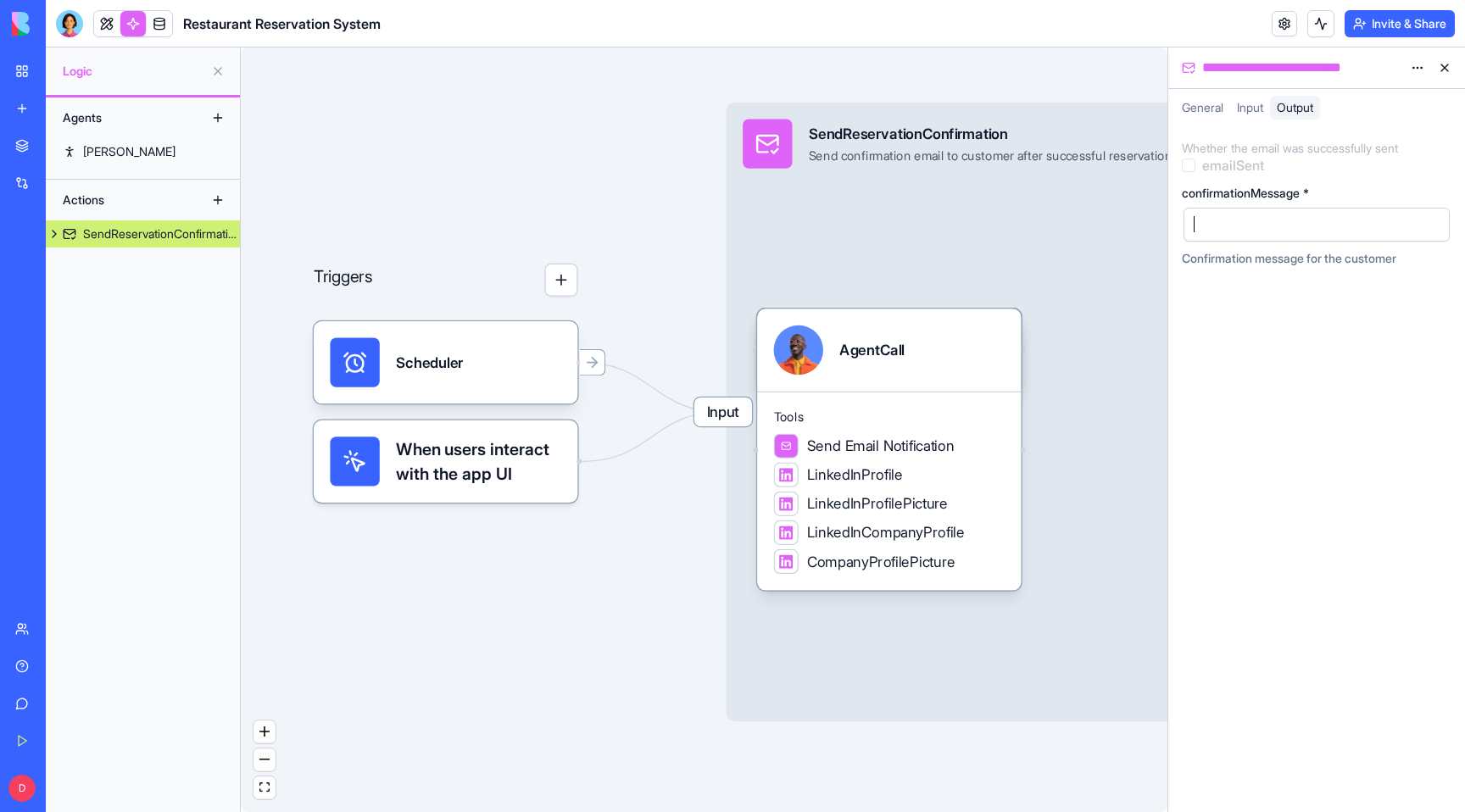
click at [1205, 220] on div at bounding box center [1302, 225] width 226 height 26
click at [1235, 224] on div "*********" at bounding box center [1225, 225] width 69 height 18
click at [1318, 226] on div "*********" at bounding box center [1302, 225] width 226 height 26
click at [1433, 227] on button "button" at bounding box center [1433, 225] width 27 height 27
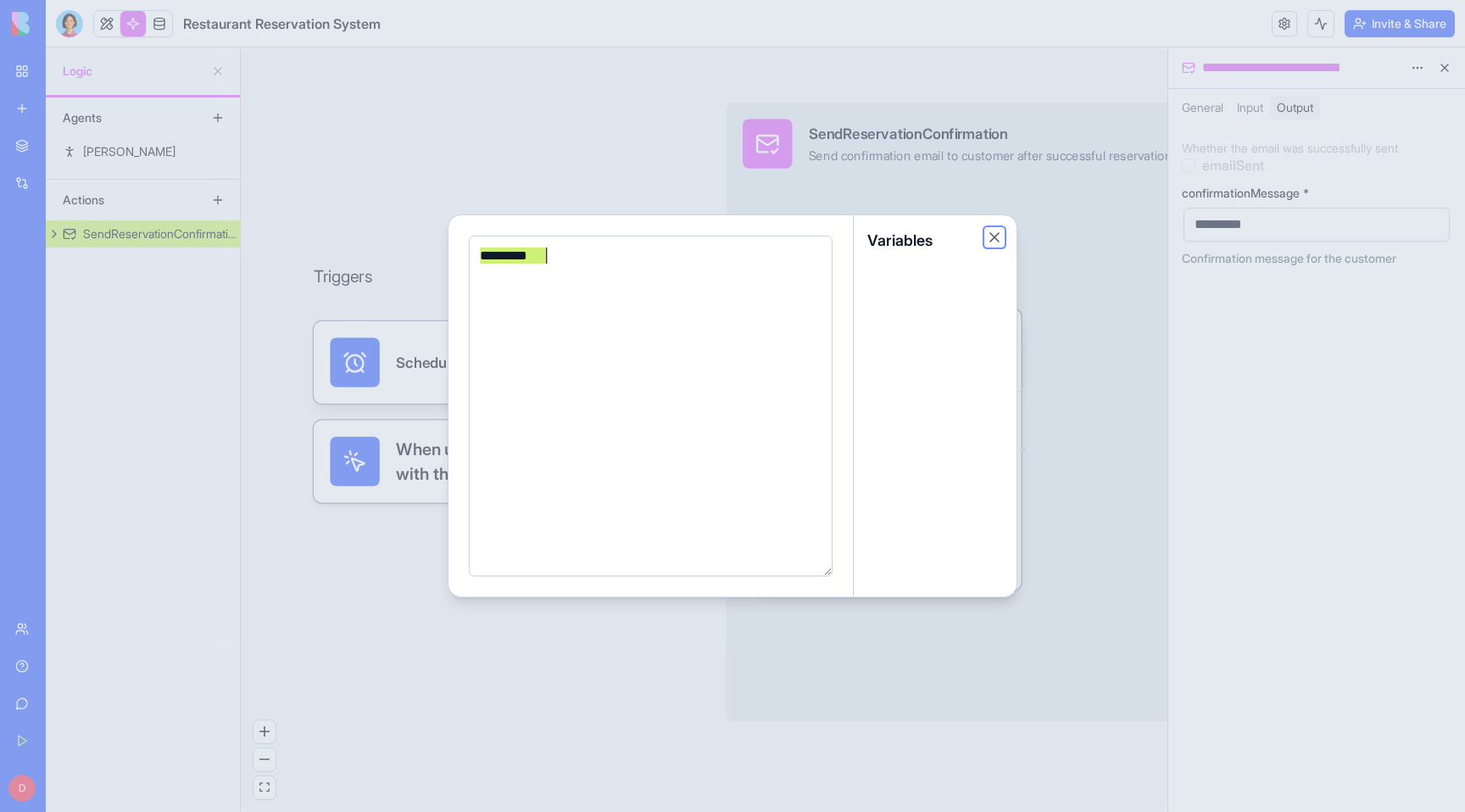
click at [998, 235] on button "Close" at bounding box center [995, 237] width 17 height 17
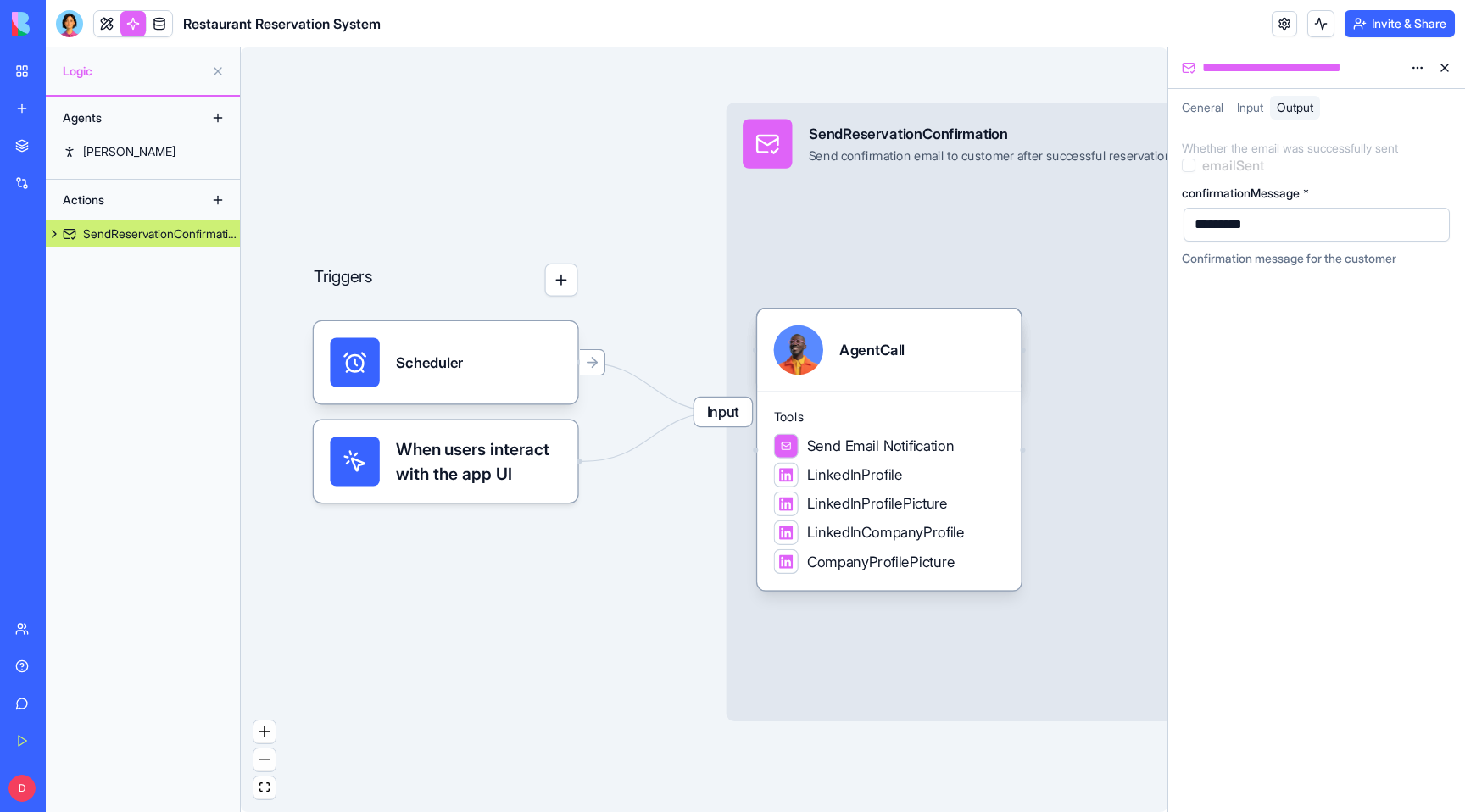
click at [1270, 290] on div "Whether the email was successfully sent emailSent confirmationMessage * *******…" at bounding box center [1316, 469] width 297 height 686
click at [1442, 61] on button at bounding box center [1445, 68] width 27 height 27
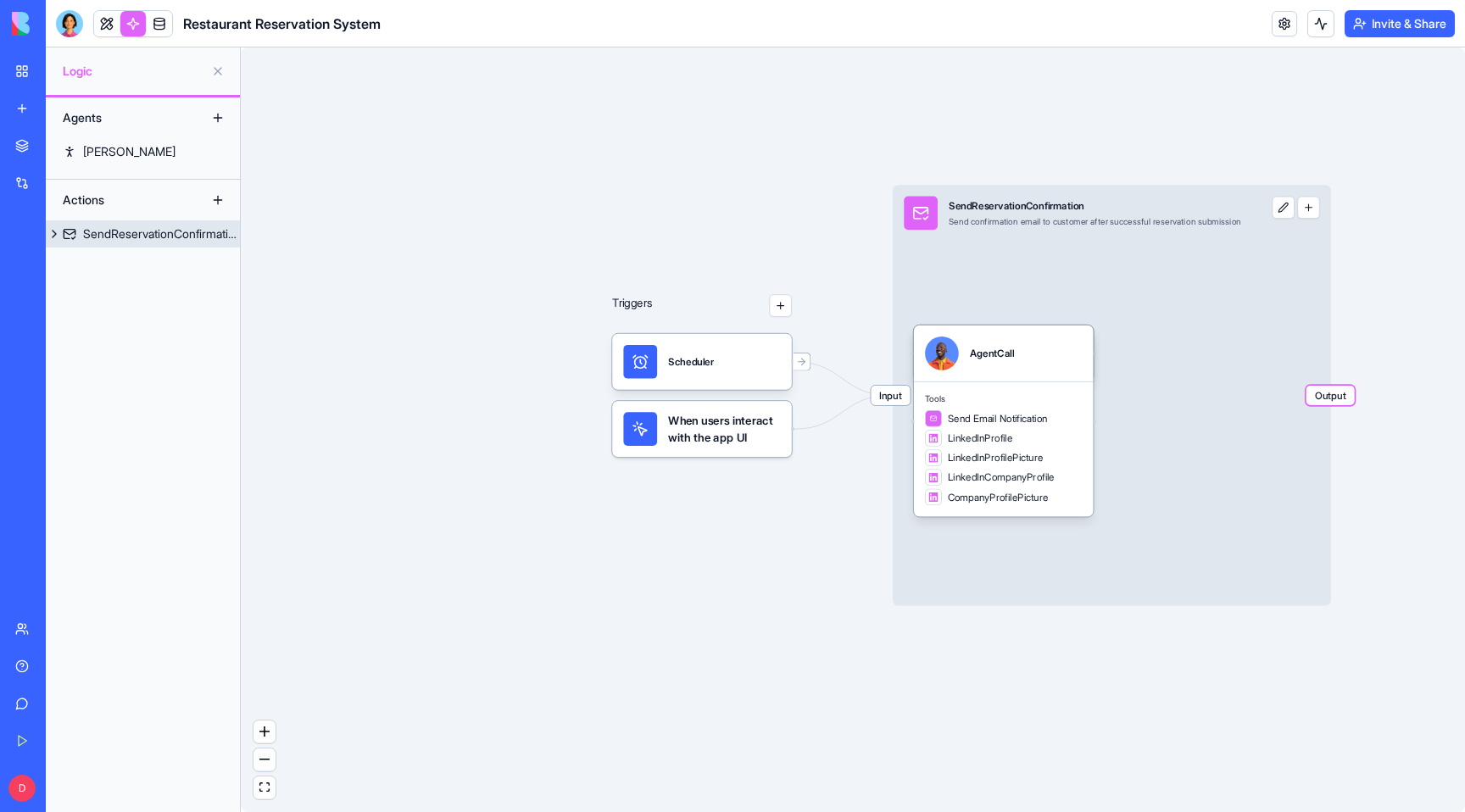
drag, startPoint x: 1247, startPoint y: 361, endPoint x: 1071, endPoint y: 352, distance: 176.2
click at [1071, 352] on div "Triggers Scheduler When users interact with the app UI Input SendReservationCon…" at bounding box center [1399, 501] width 1013 height 633
click at [1320, 211] on button "button" at bounding box center [1308, 207] width 22 height 22
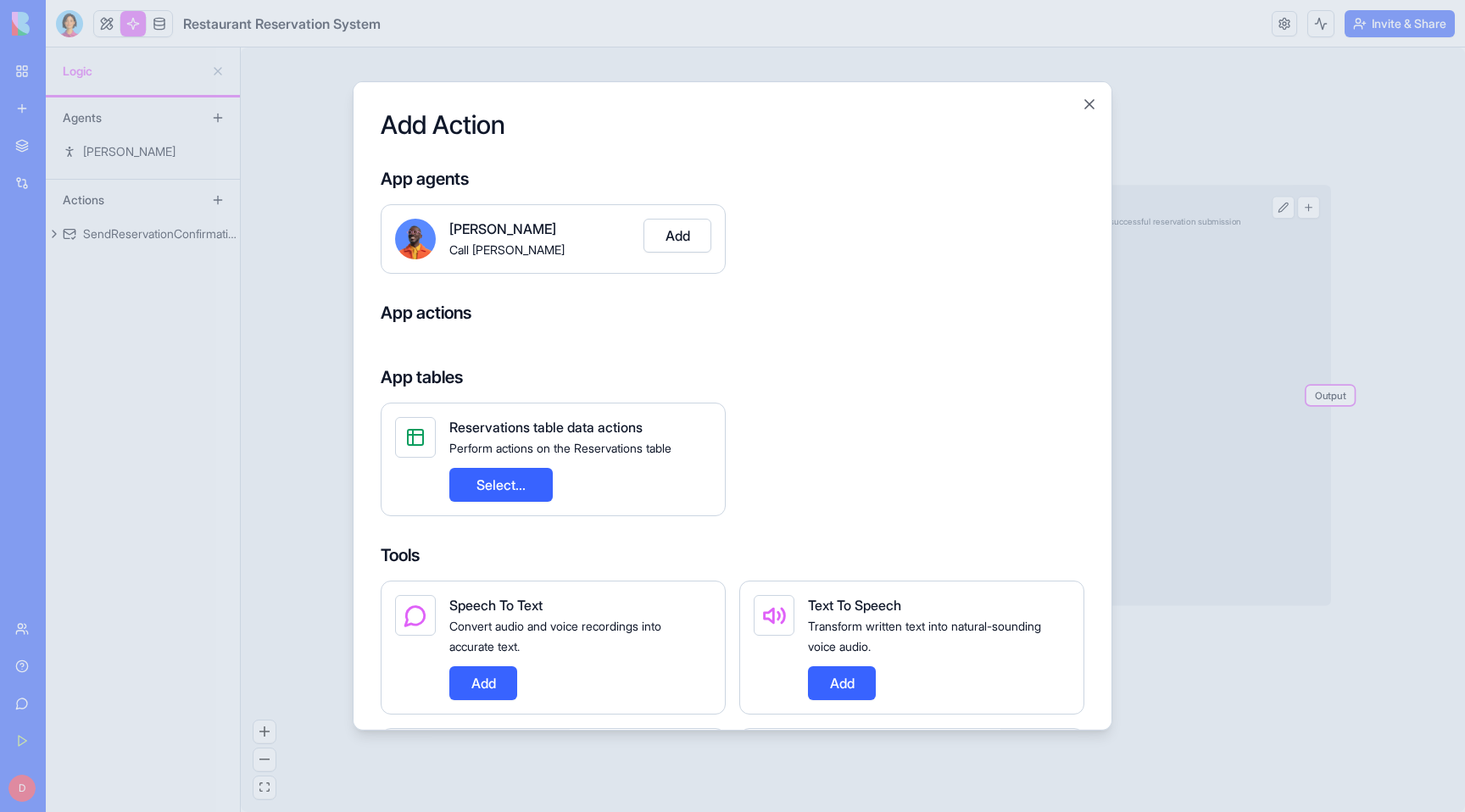
click at [522, 487] on button "Select..." at bounding box center [501, 484] width 103 height 34
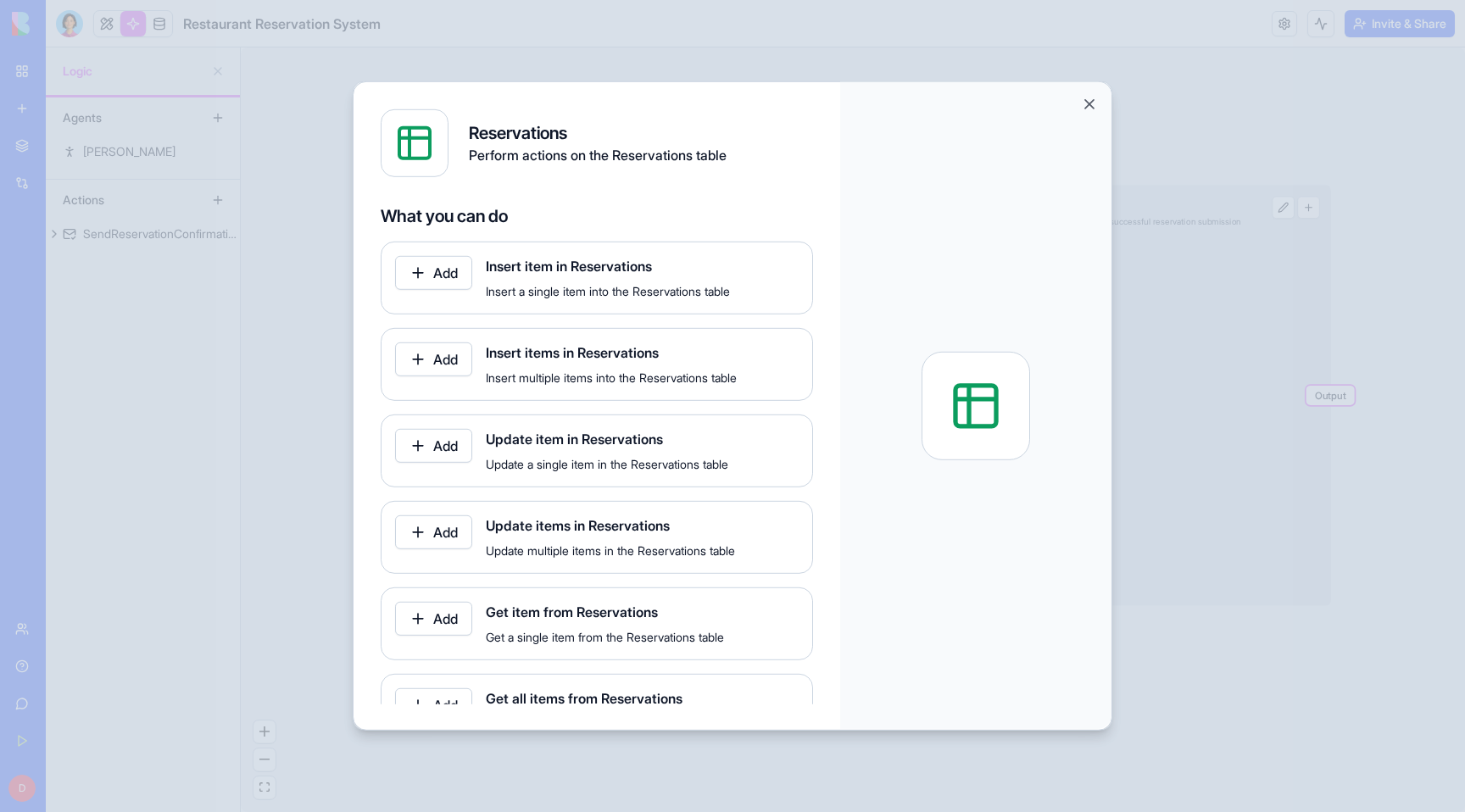
click at [451, 276] on button "Add" at bounding box center [434, 272] width 77 height 34
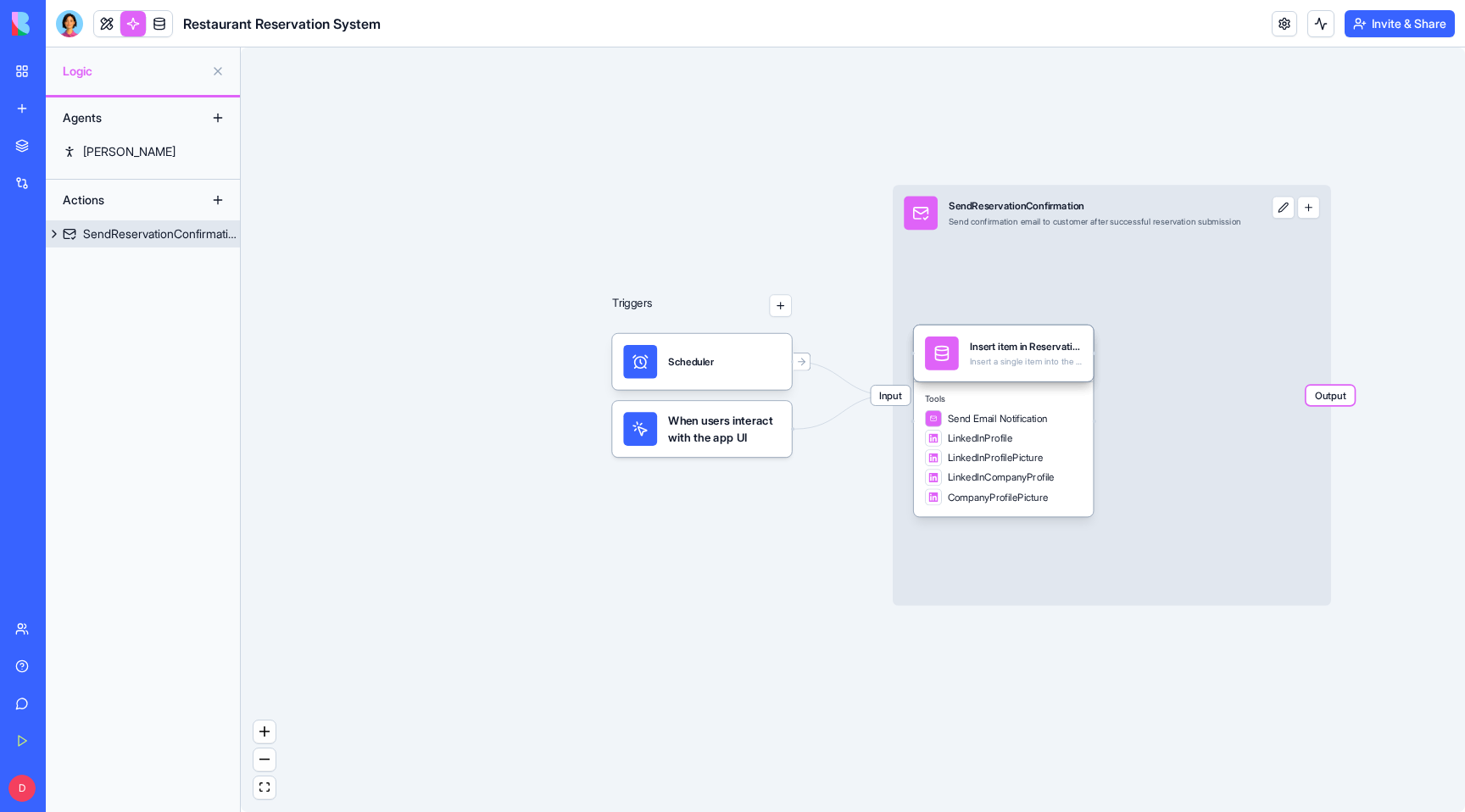
drag, startPoint x: 1399, startPoint y: 295, endPoint x: 1276, endPoint y: 300, distance: 123.1
click at [1276, 300] on div "Triggers Scheduler When users interact with the app UI Input SendReservationCon…" at bounding box center [853, 429] width 1225 height 765
click at [1351, 385] on div "Triggers Scheduler When users interact with the app UI Input SendReservationCon…" at bounding box center [853, 429] width 1225 height 765
click at [1372, 530] on div "Triggers Scheduler When users interact with the app UI Input SendReservationCon…" at bounding box center [853, 429] width 1225 height 765
click at [1354, 394] on span "Output" at bounding box center [1331, 395] width 48 height 19
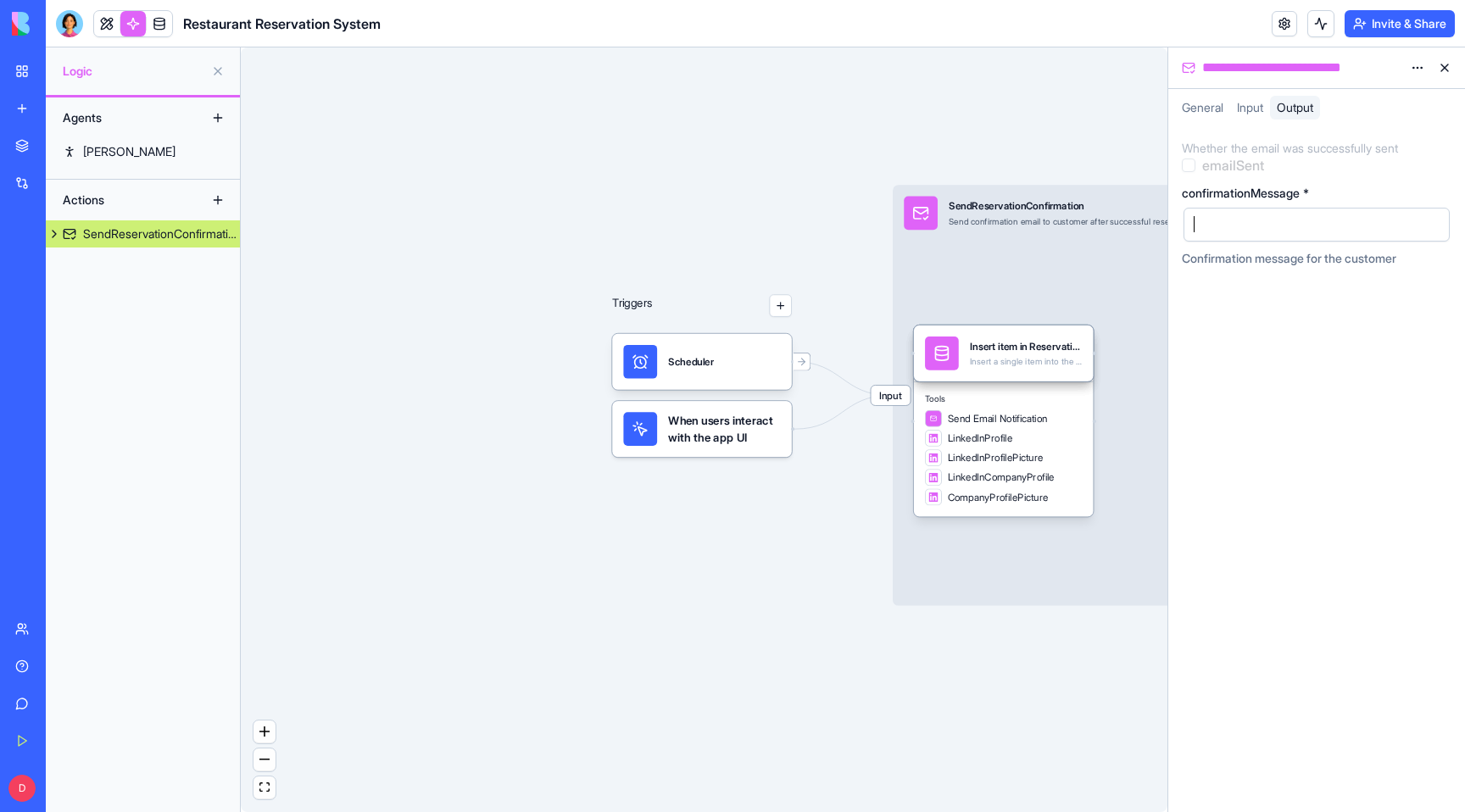
click at [1294, 212] on div at bounding box center [1302, 225] width 226 height 26
click at [1244, 110] on span "Input" at bounding box center [1250, 108] width 26 height 15
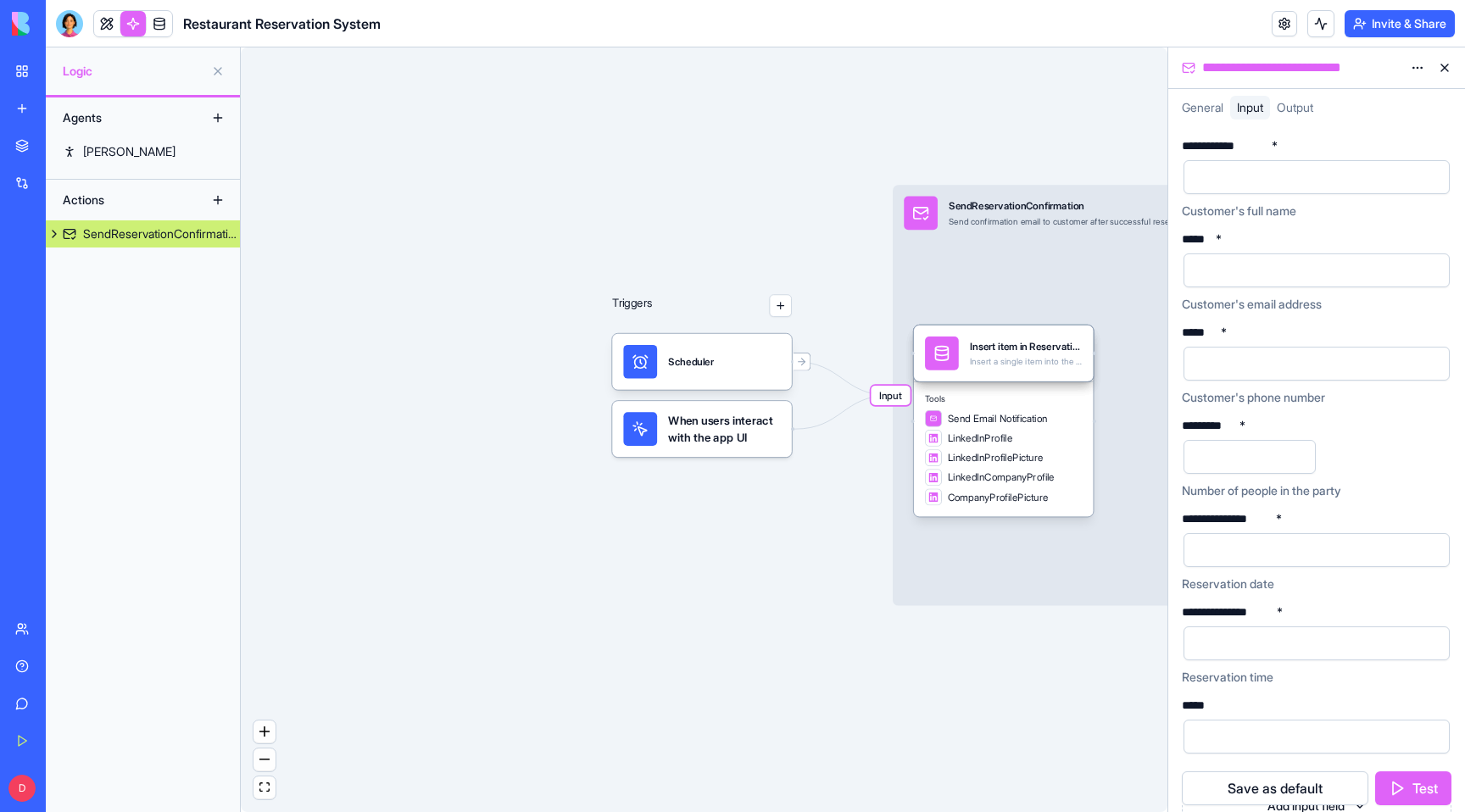
click at [1194, 111] on span "General" at bounding box center [1202, 108] width 41 height 15
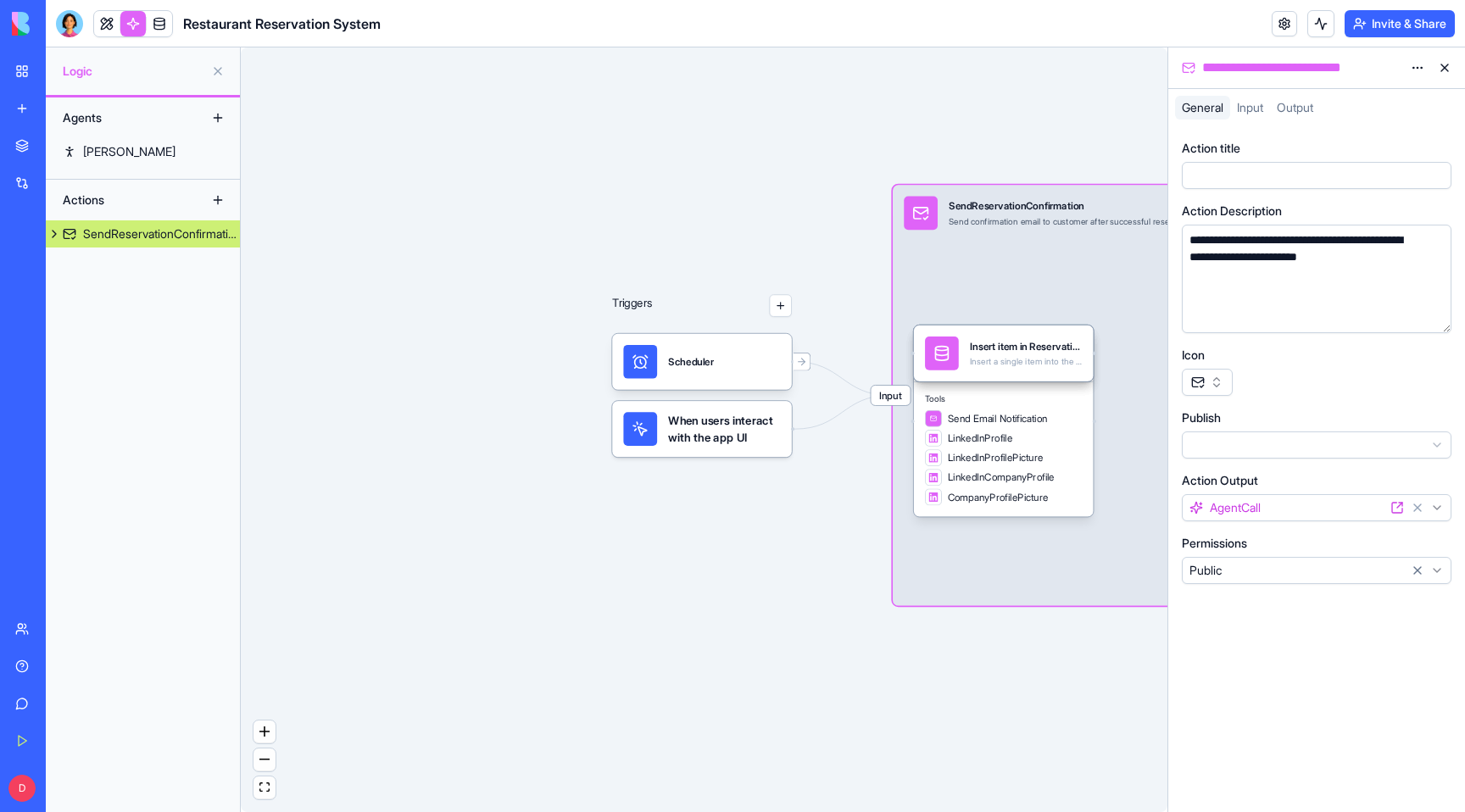
click at [1304, 105] on span "Output" at bounding box center [1295, 108] width 37 height 15
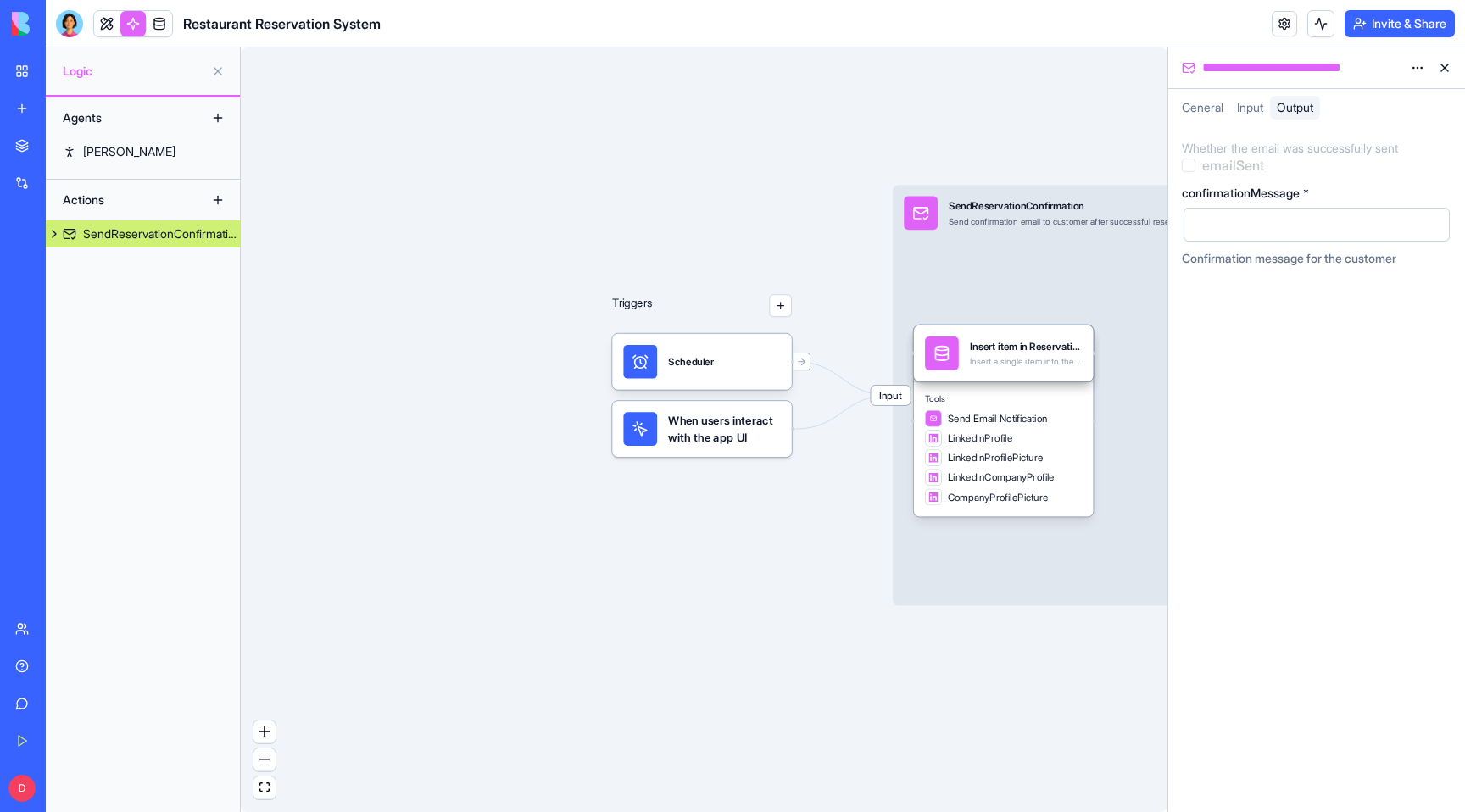
click at [1184, 107] on span "General" at bounding box center [1202, 108] width 41 height 15
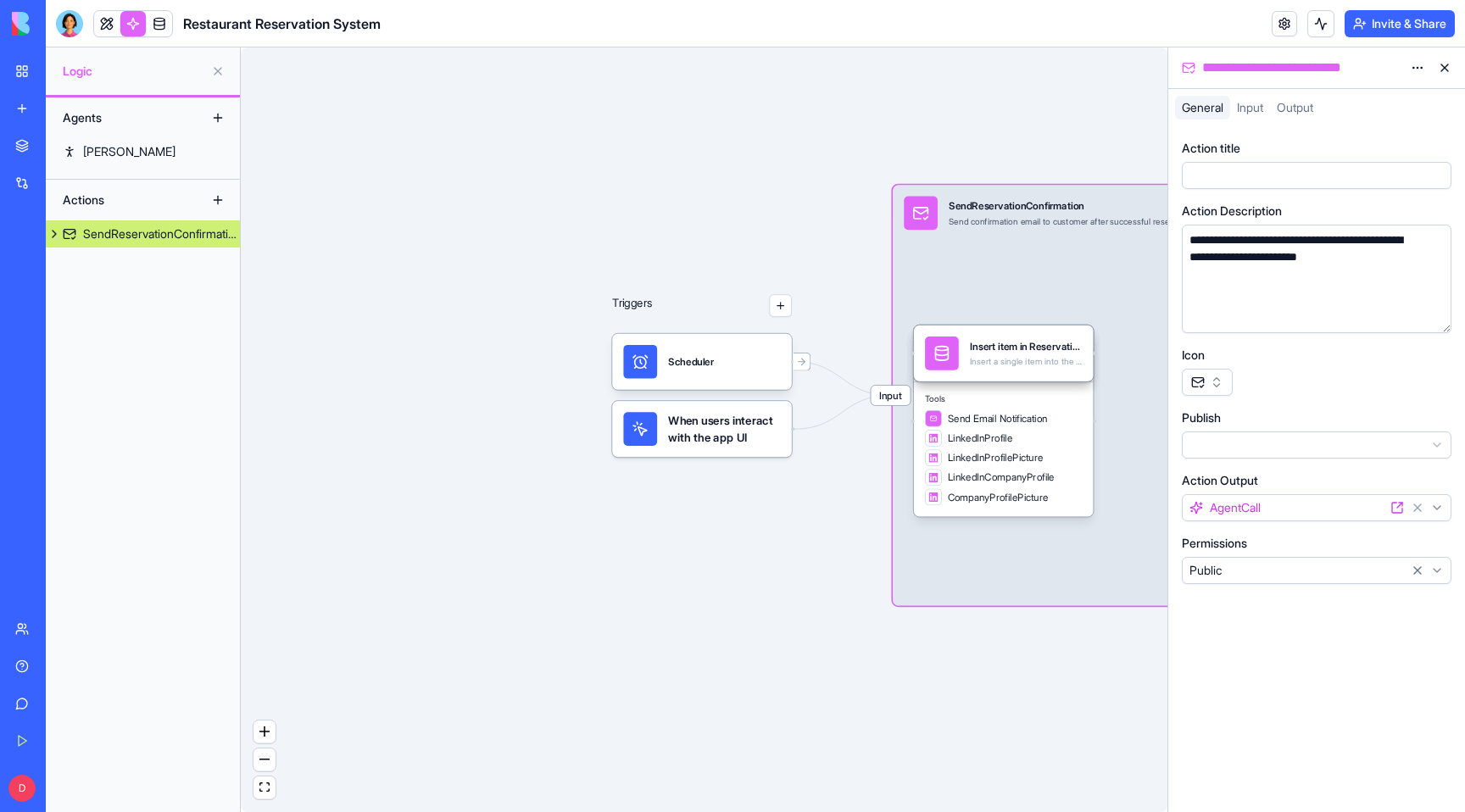
click at [1245, 101] on span "Input" at bounding box center [1250, 108] width 26 height 15
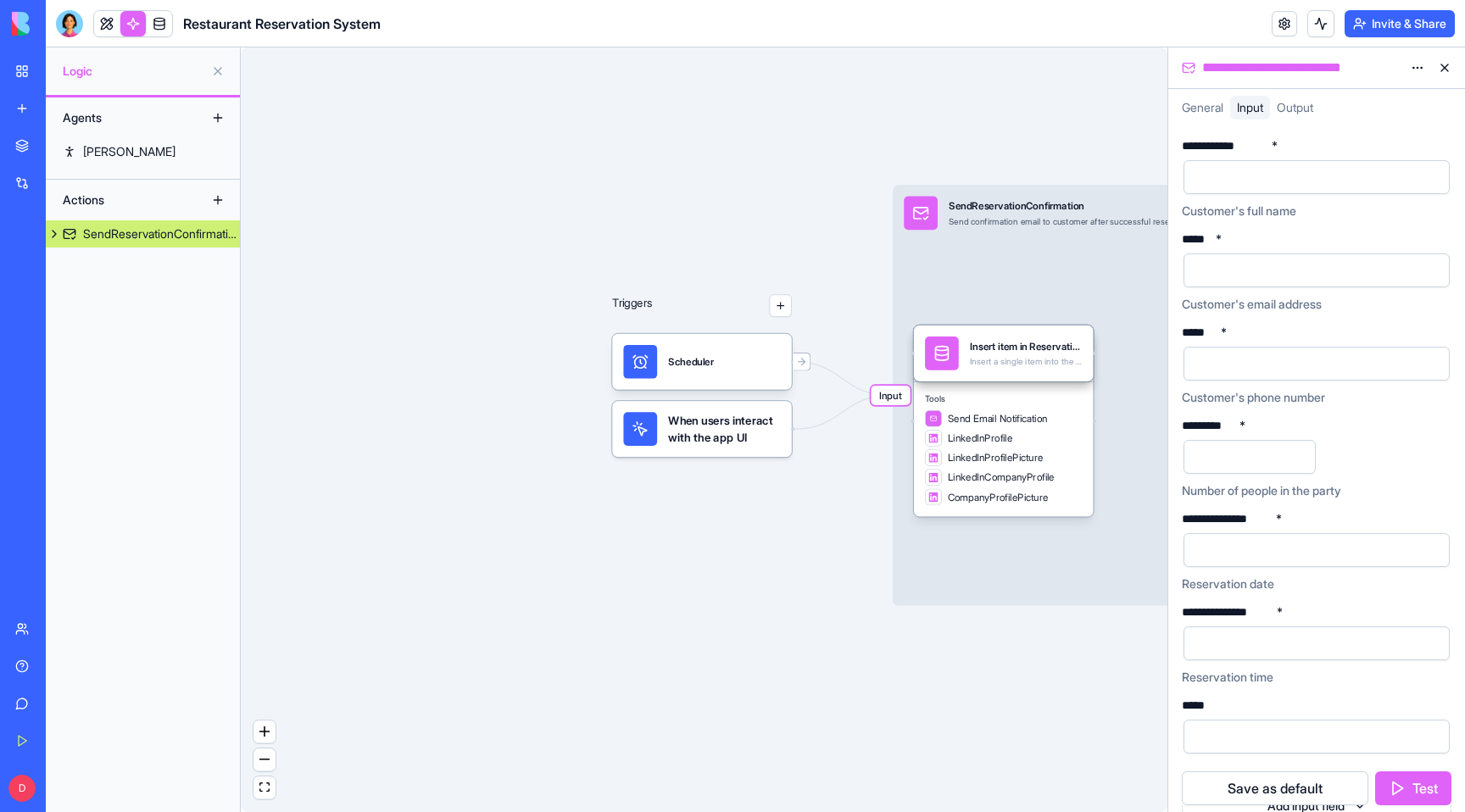
click at [1320, 105] on div "Output" at bounding box center [1295, 108] width 50 height 24
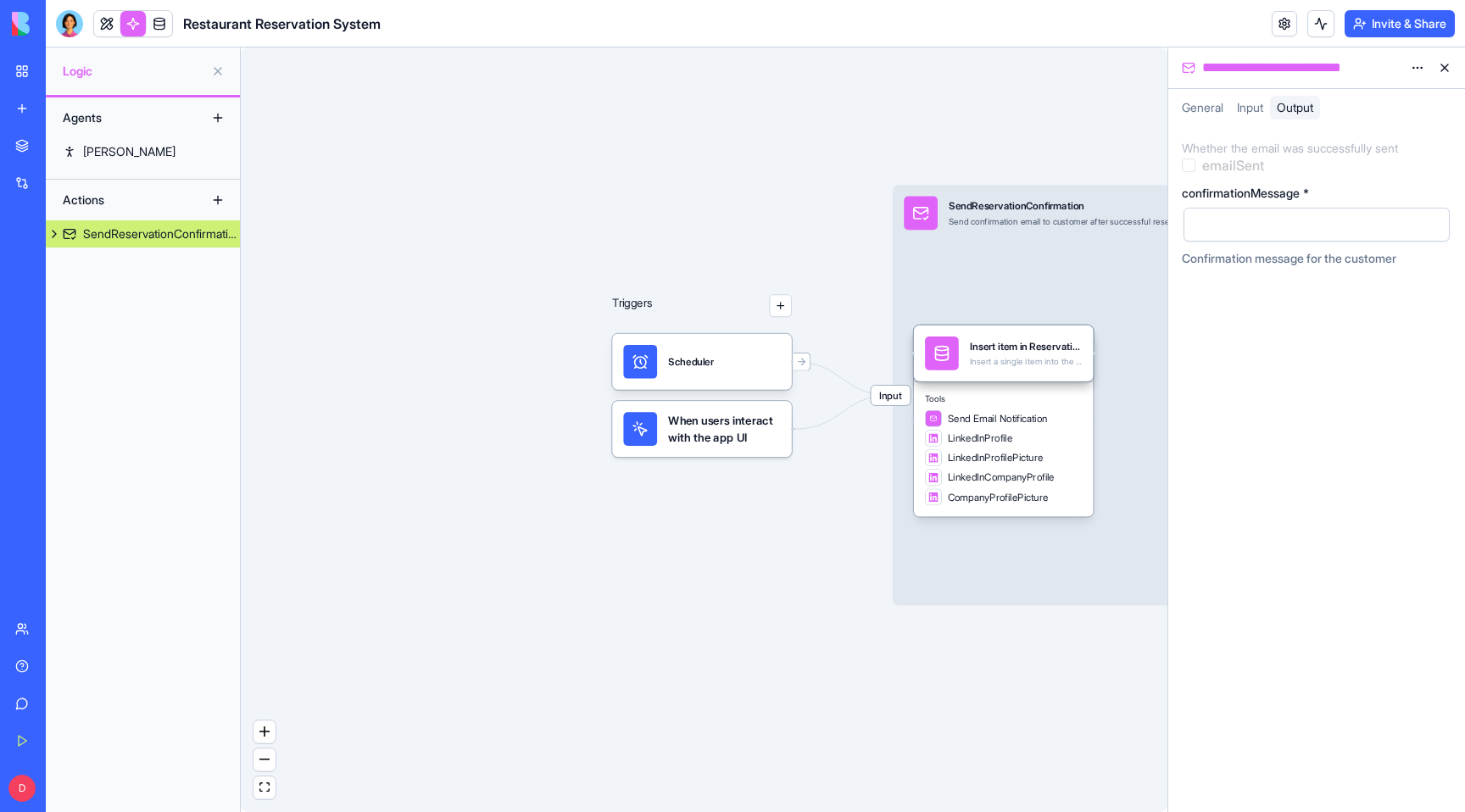
click at [1251, 215] on div at bounding box center [1302, 225] width 226 height 26
click at [1439, 64] on button at bounding box center [1445, 68] width 27 height 27
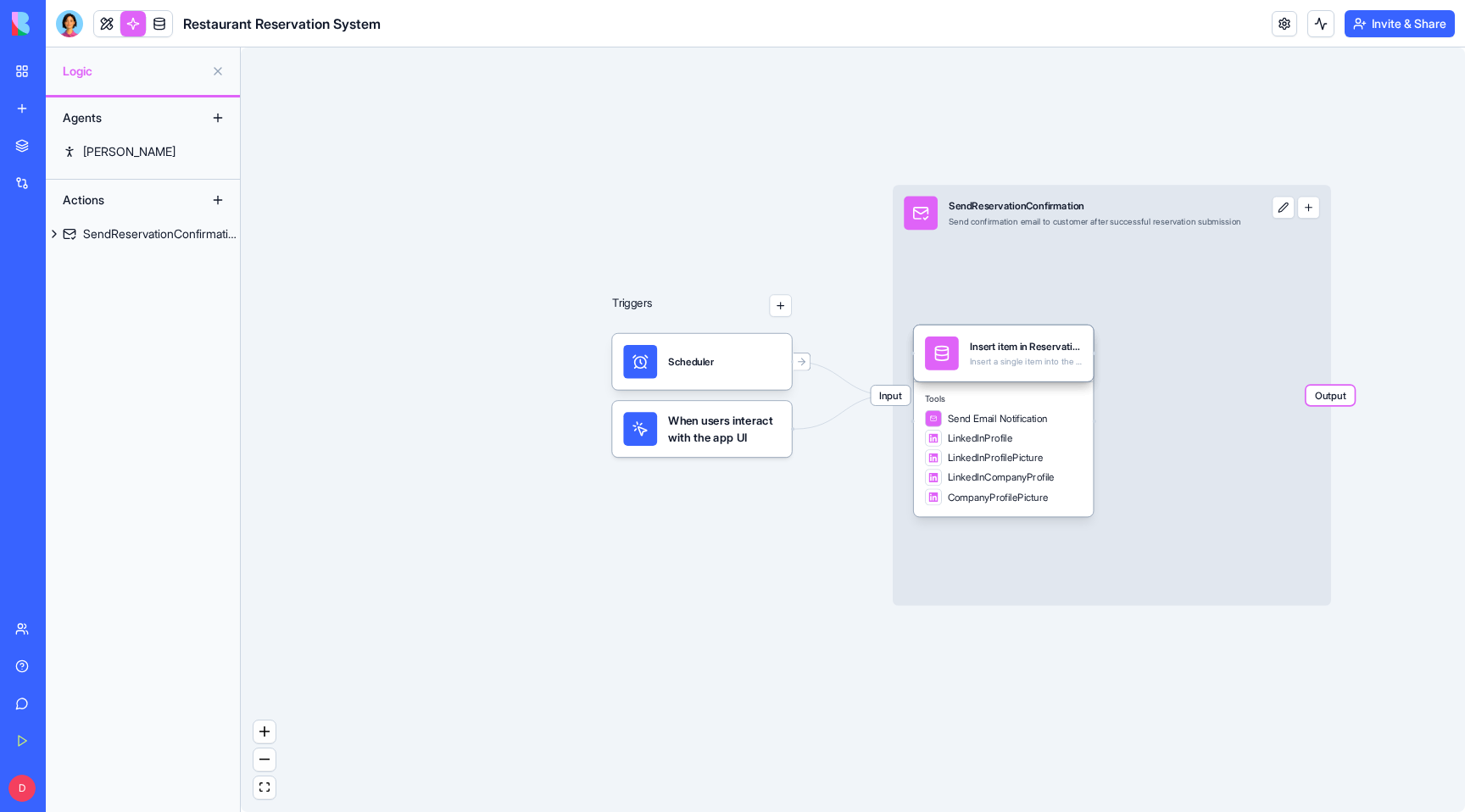
click at [1396, 283] on div "Triggers Scheduler When users interact with the app UI Input SendReservationCon…" at bounding box center [853, 429] width 1225 height 765
click at [1320, 207] on button "button" at bounding box center [1308, 207] width 22 height 22
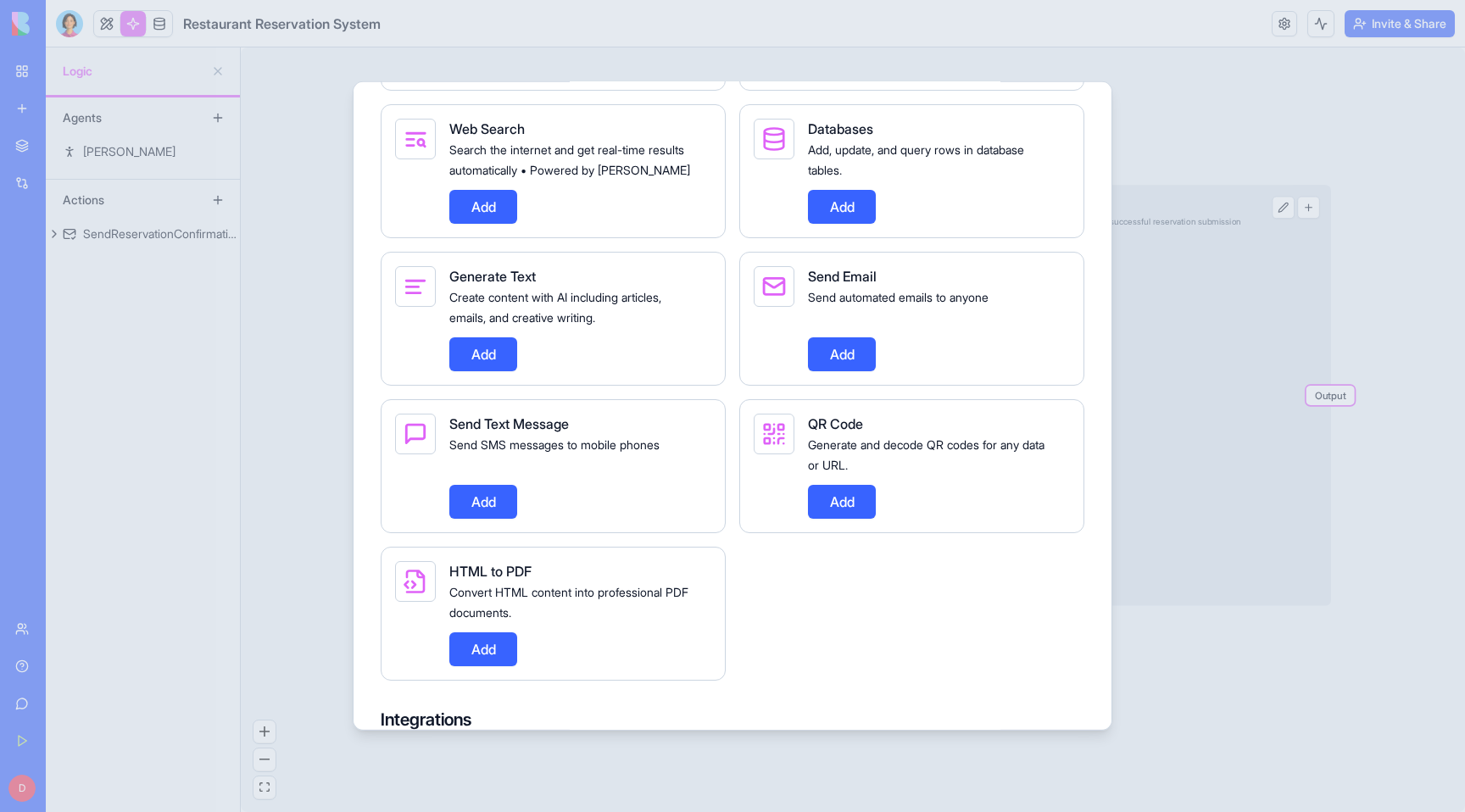
scroll to position [932, 0]
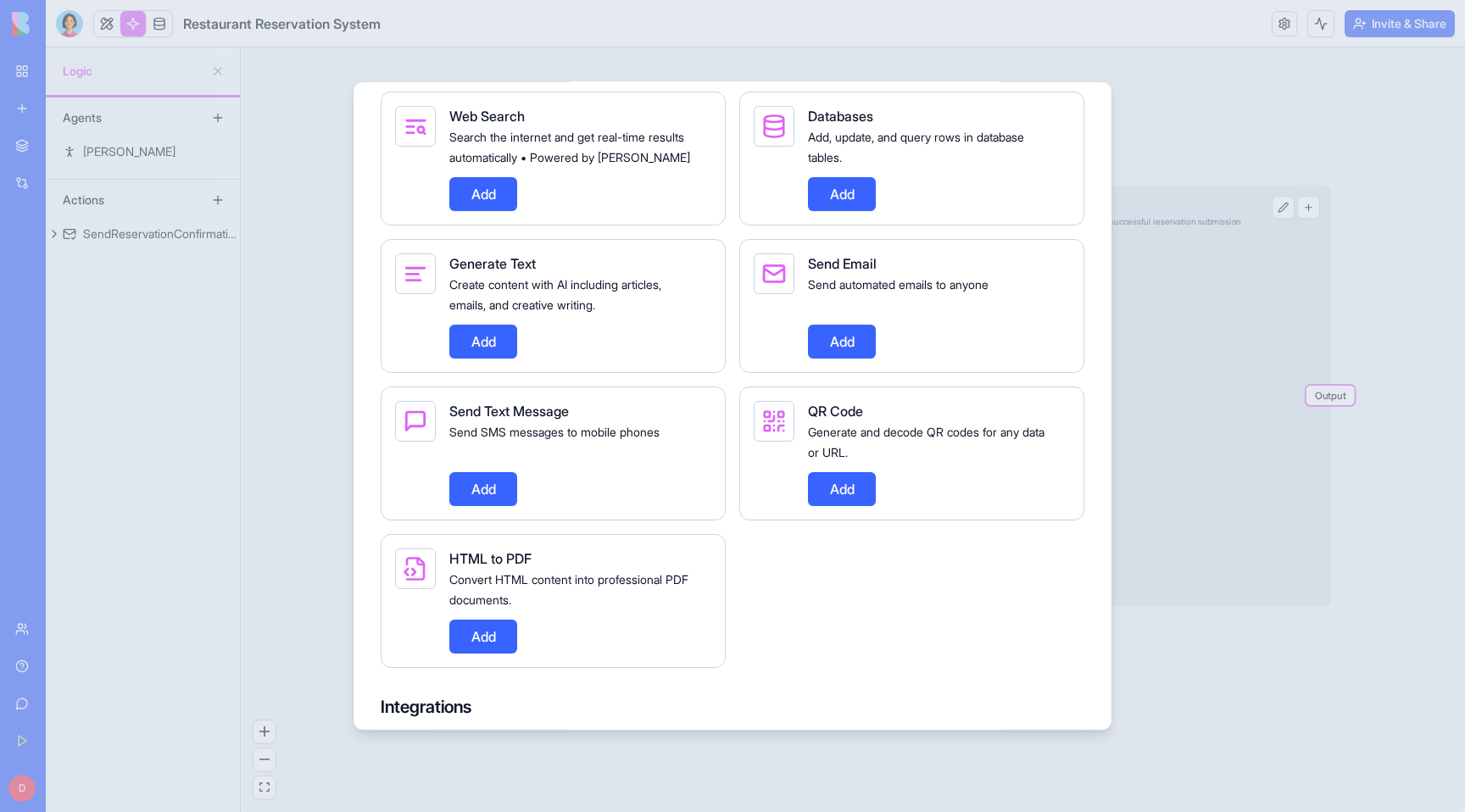
click at [489, 506] on button "Add" at bounding box center [483, 489] width 68 height 34
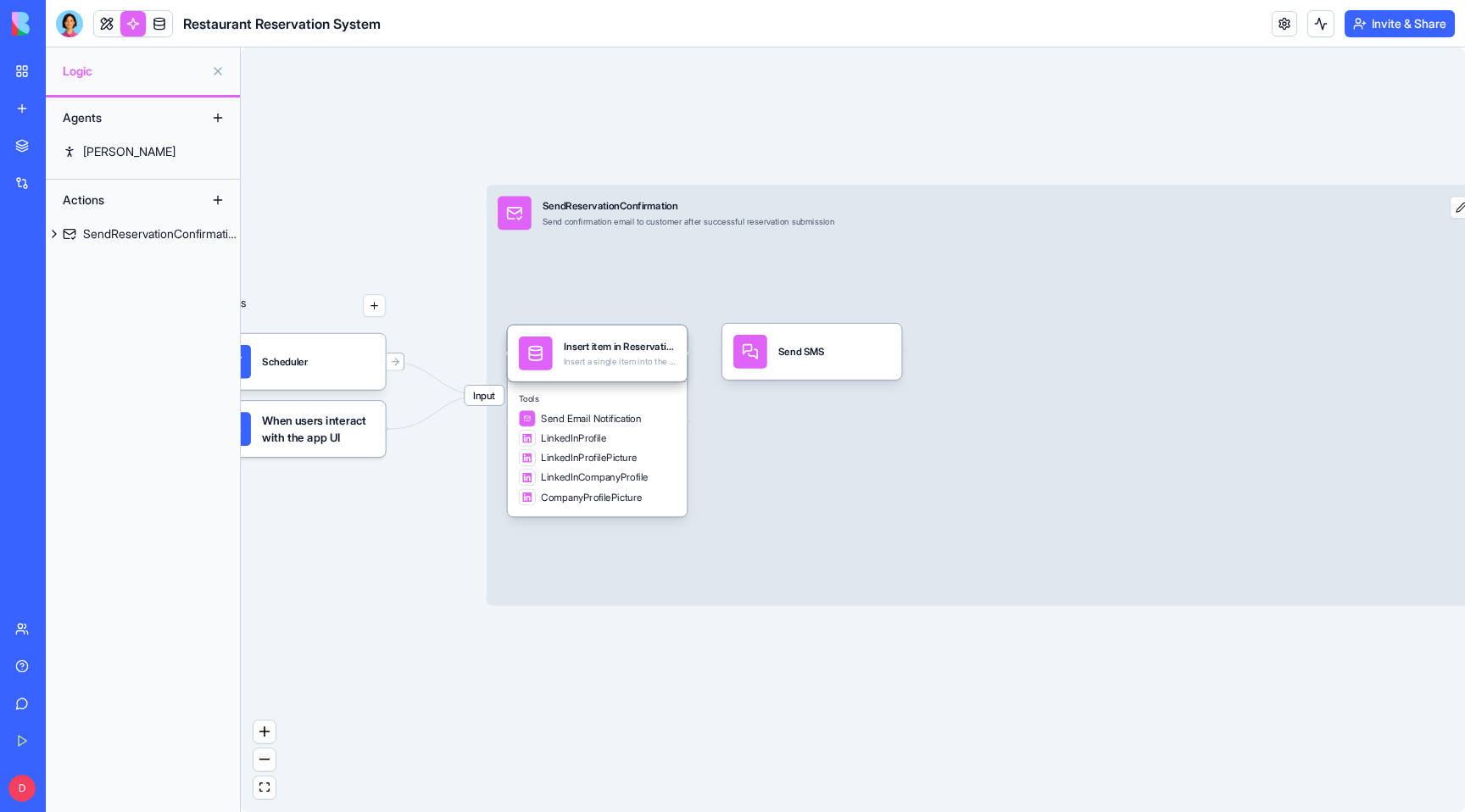
drag, startPoint x: 1036, startPoint y: 361, endPoint x: 838, endPoint y: 357, distance: 198.0
click at [838, 357] on div "Send SMS" at bounding box center [812, 352] width 157 height 34
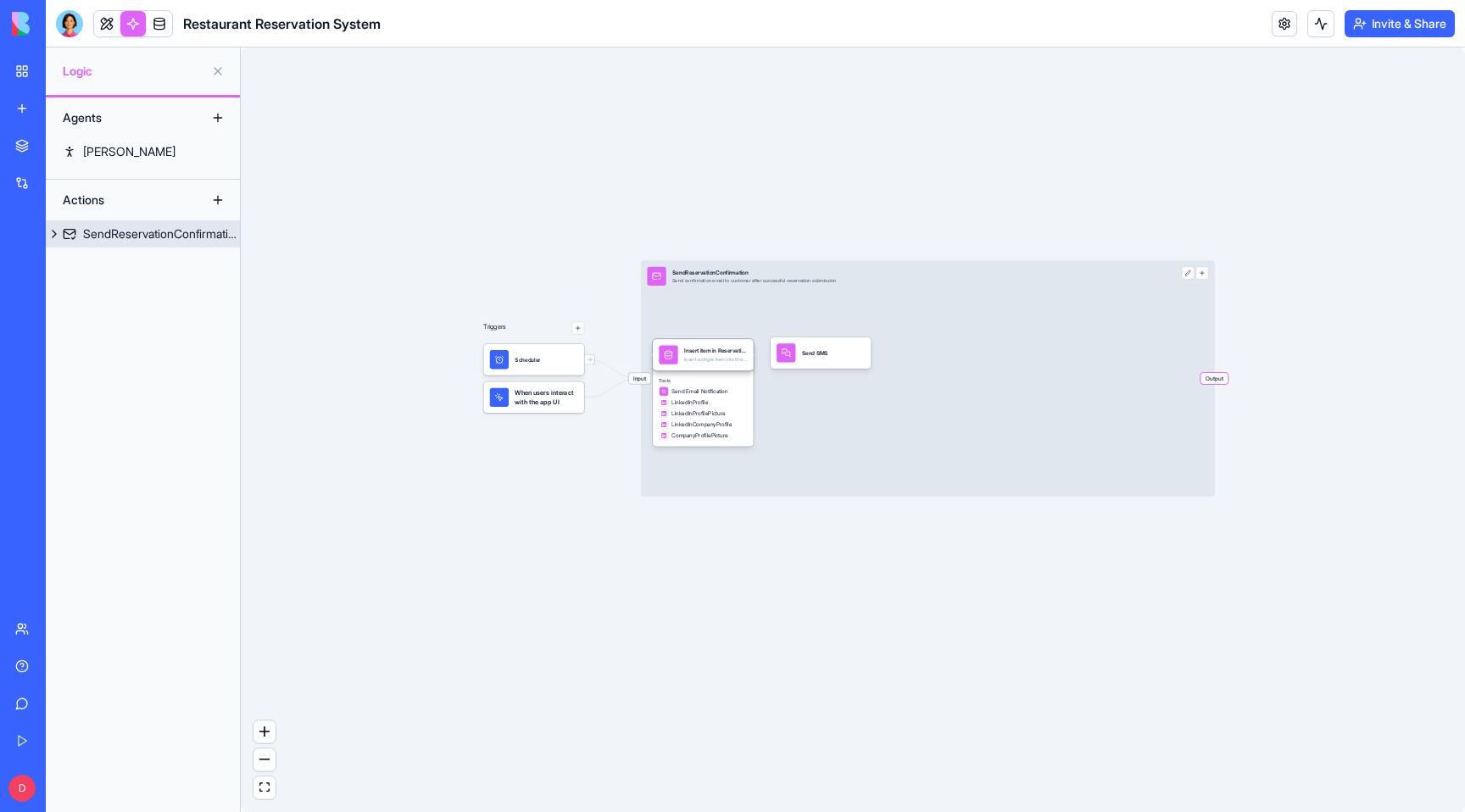
drag, startPoint x: 1210, startPoint y: 337, endPoint x: 871, endPoint y: 337, distance: 339.0
click at [871, 337] on div "Input SendReservationConfirmation Send confirmation email to customer after suc…" at bounding box center [928, 378] width 574 height 237
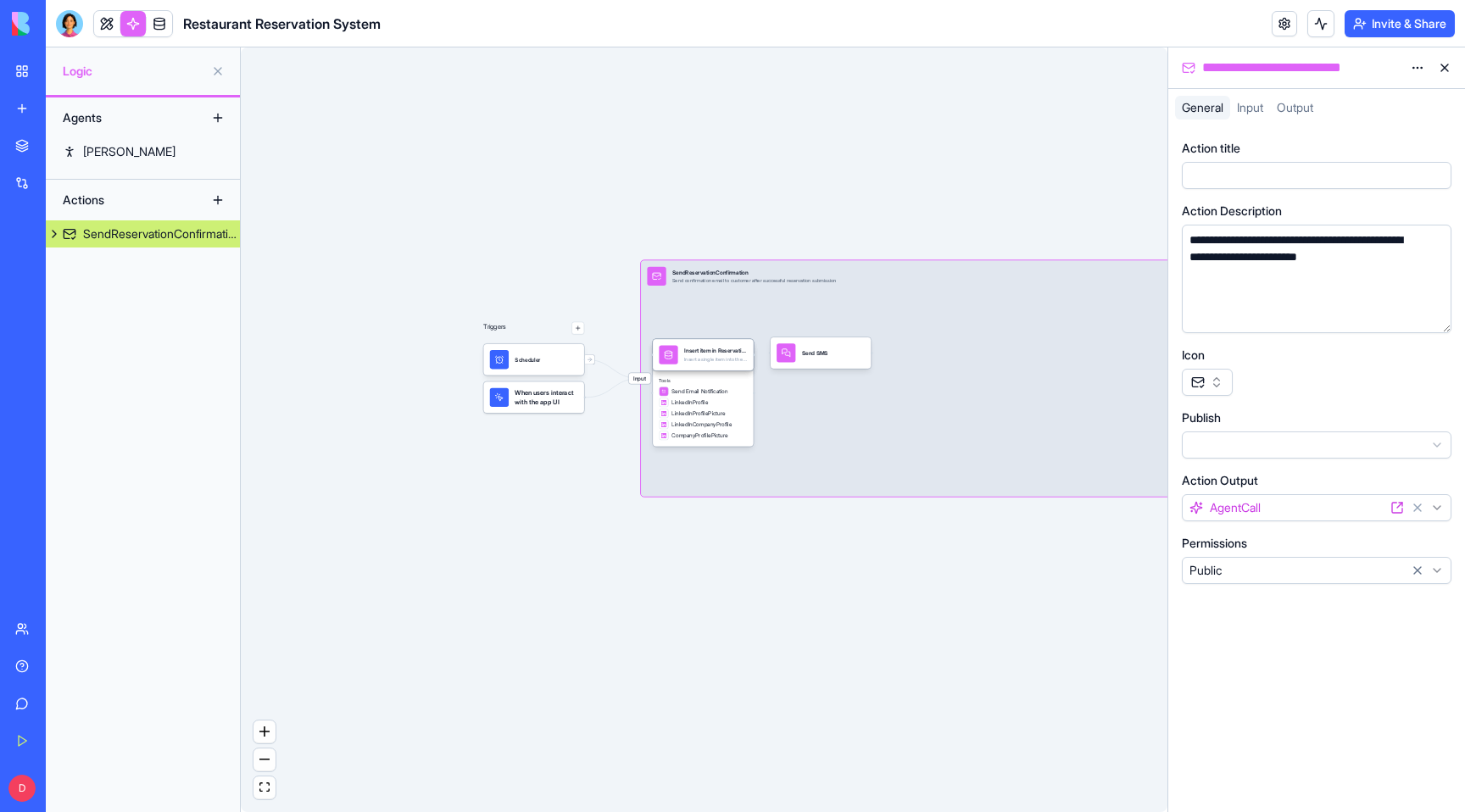
click at [1450, 58] on button at bounding box center [1445, 68] width 27 height 27
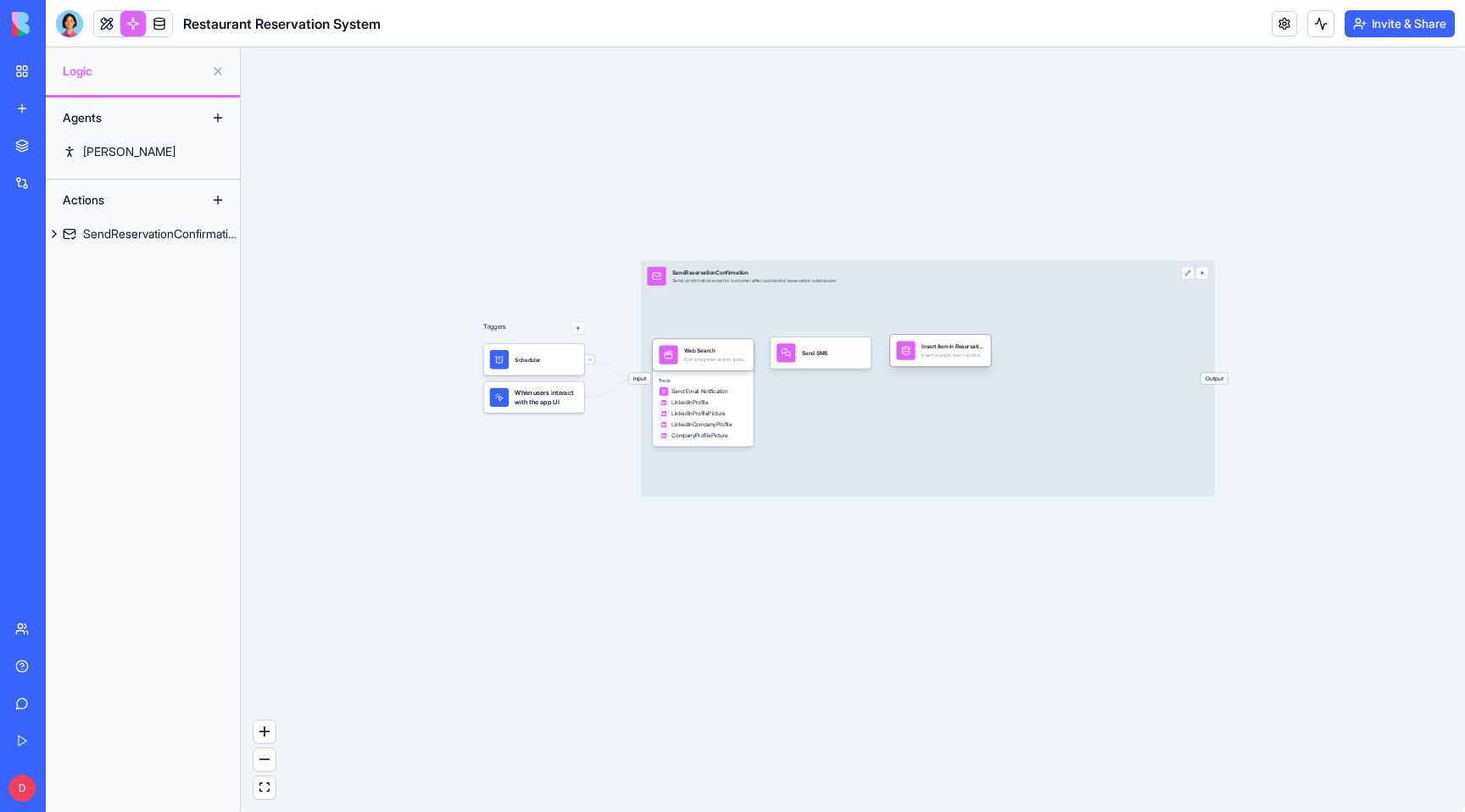
drag, startPoint x: 731, startPoint y: 359, endPoint x: 968, endPoint y: 354, distance: 237.1
click at [968, 354] on div "Insert a single item into the Reservations table" at bounding box center [953, 355] width 63 height 5
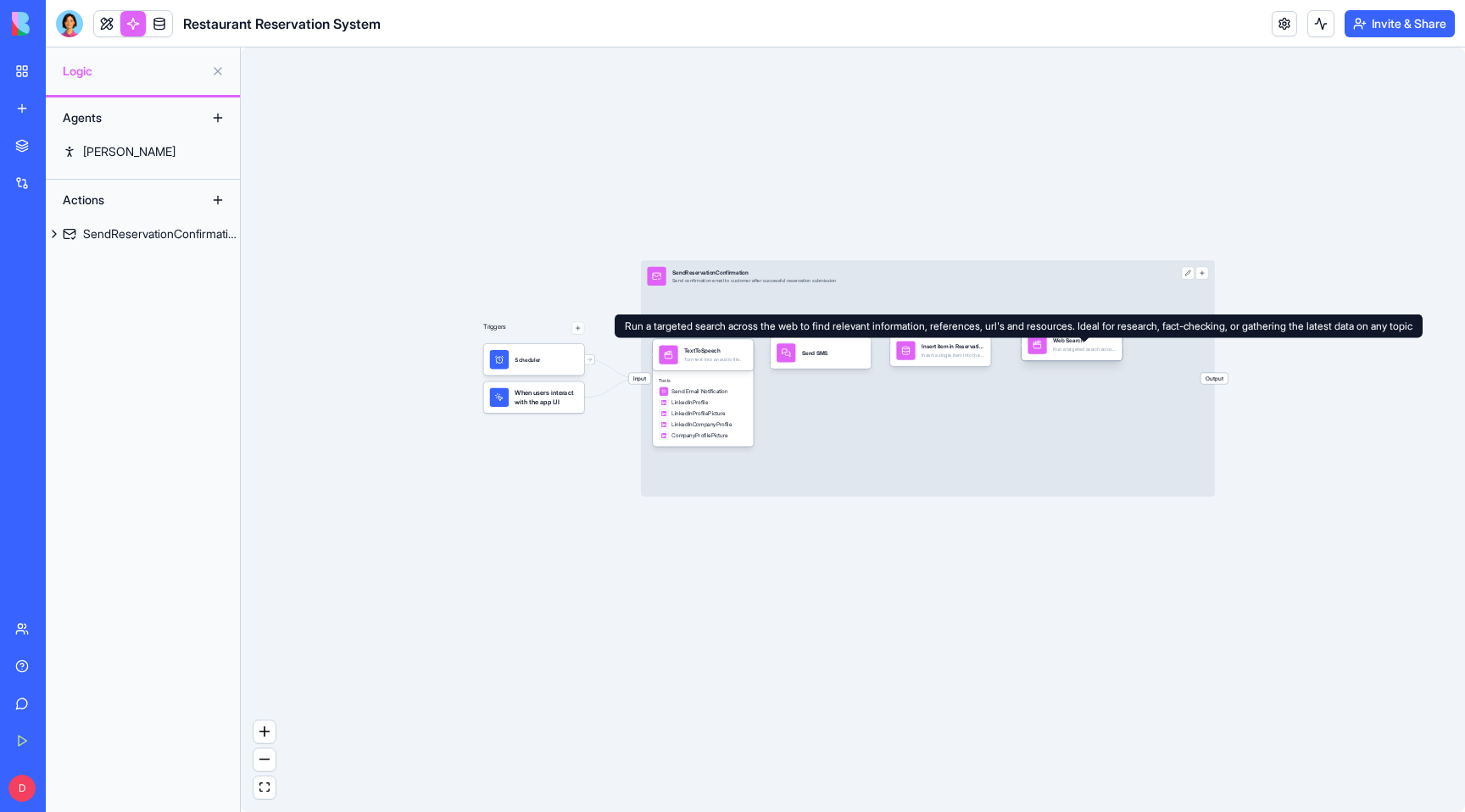
drag, startPoint x: 693, startPoint y: 356, endPoint x: 1062, endPoint y: 346, distance: 369.1
click at [1062, 347] on div "Run a targeted search across the web to find relevant information, references, …" at bounding box center [1084, 350] width 63 height 5
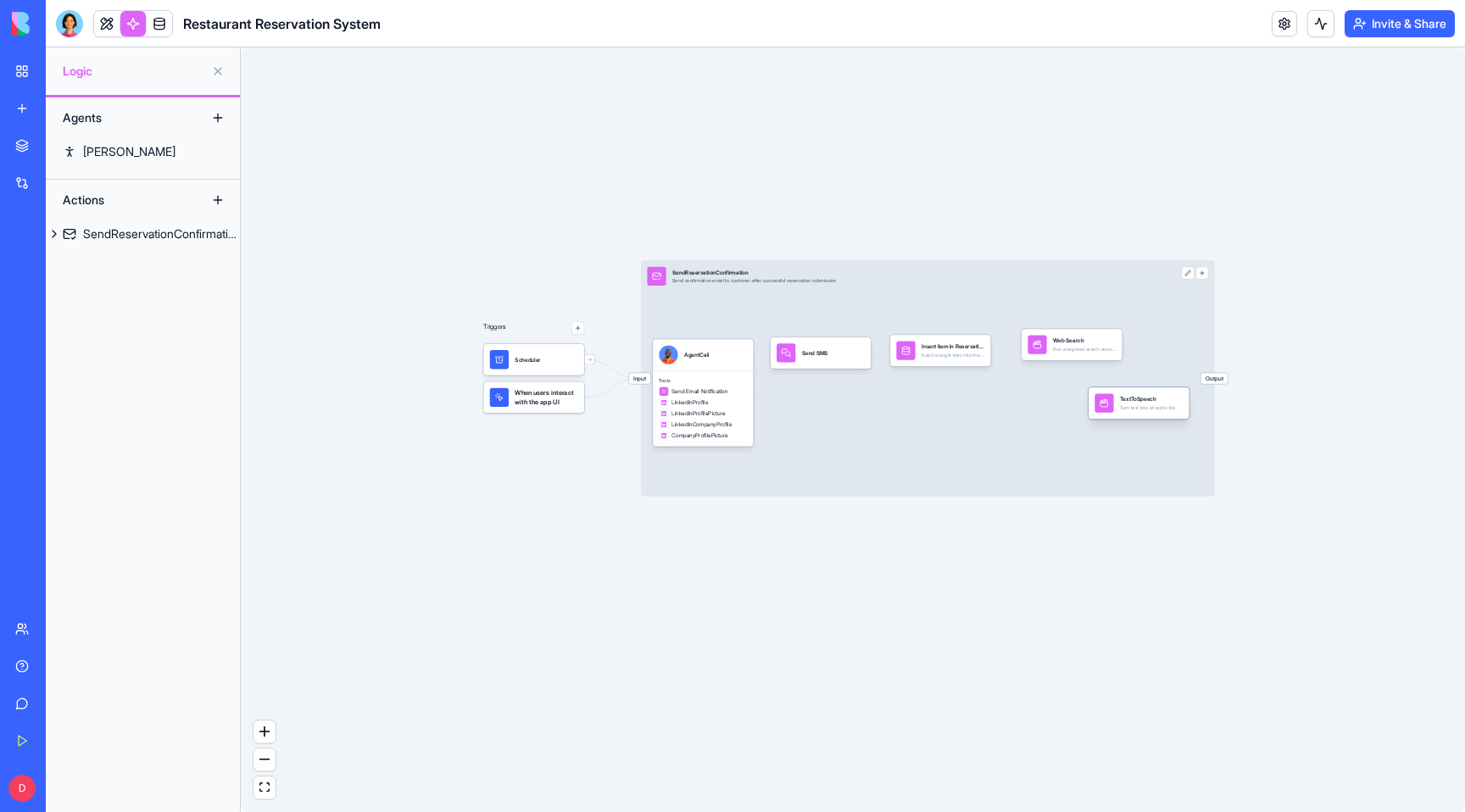
drag, startPoint x: 694, startPoint y: 352, endPoint x: 1095, endPoint y: 391, distance: 402.9
click at [1120, 395] on div "TextToSpeech" at bounding box center [1148, 399] width 57 height 7
click at [843, 359] on div "Send SMS" at bounding box center [820, 353] width 89 height 18
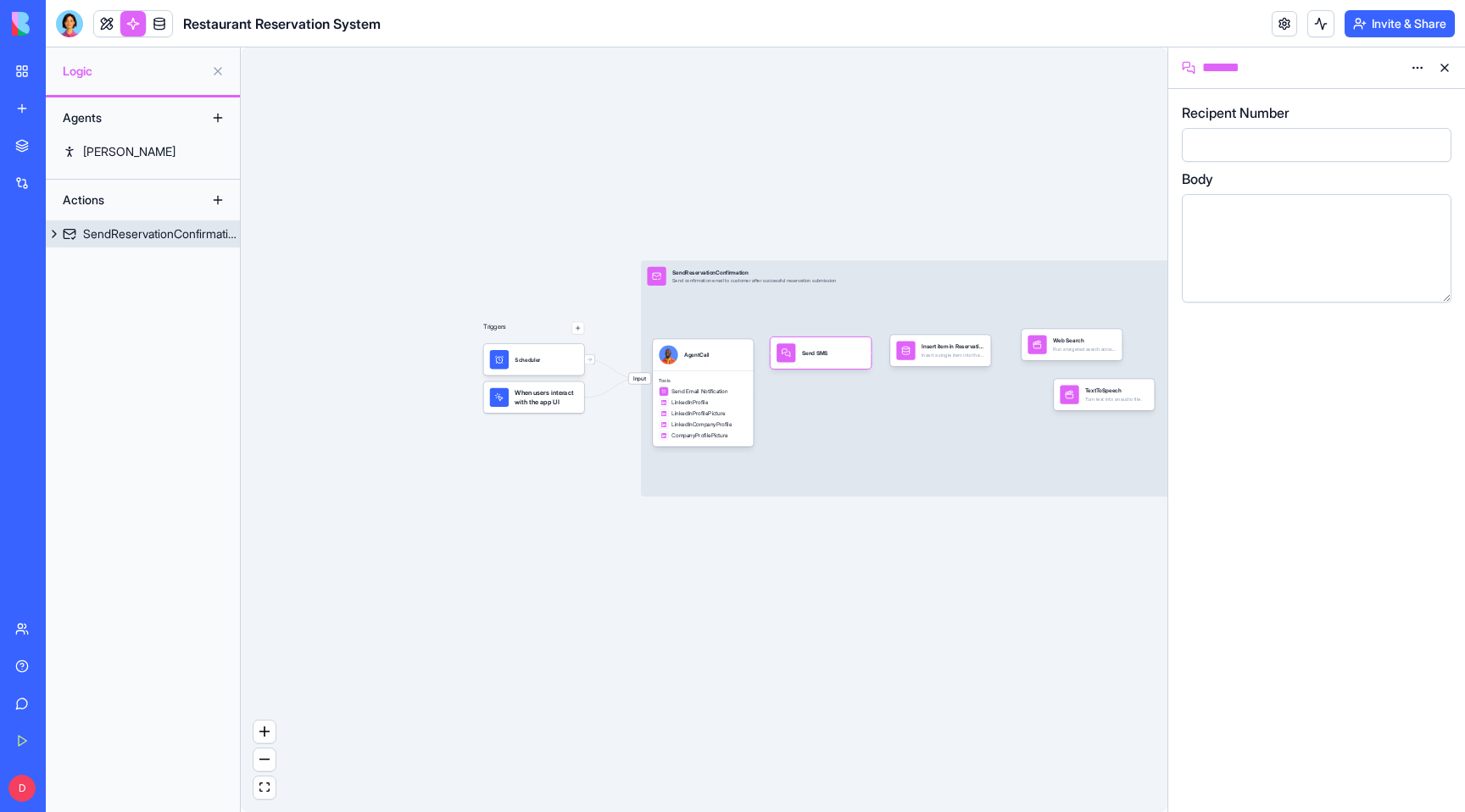
drag, startPoint x: 964, startPoint y: 270, endPoint x: 898, endPoint y: 268, distance: 66.0
click at [898, 268] on div "SendReservationConfirmation Send confirmation email to customer after successfu…" at bounding box center [905, 276] width 517 height 18
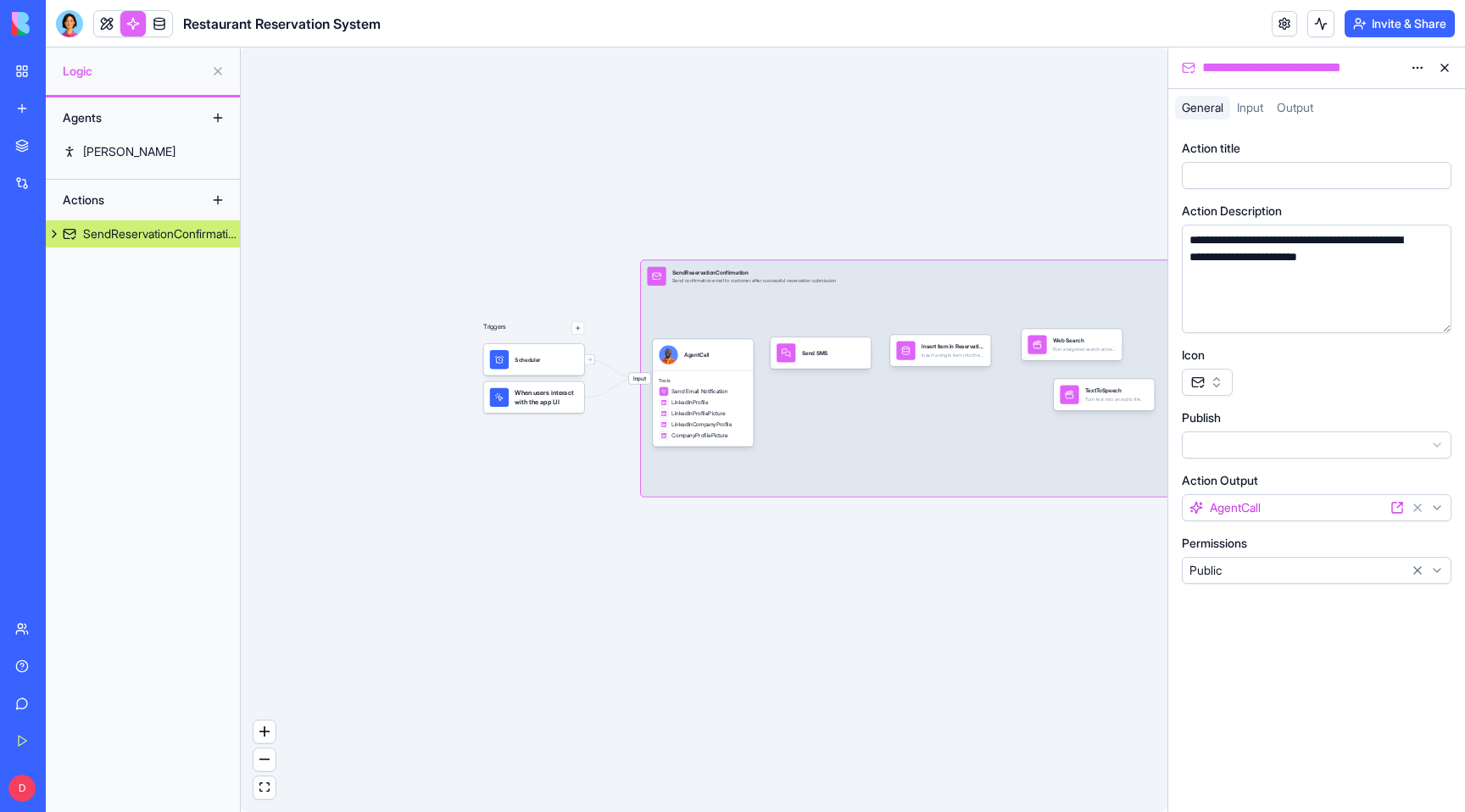
click at [1449, 58] on button at bounding box center [1445, 68] width 27 height 27
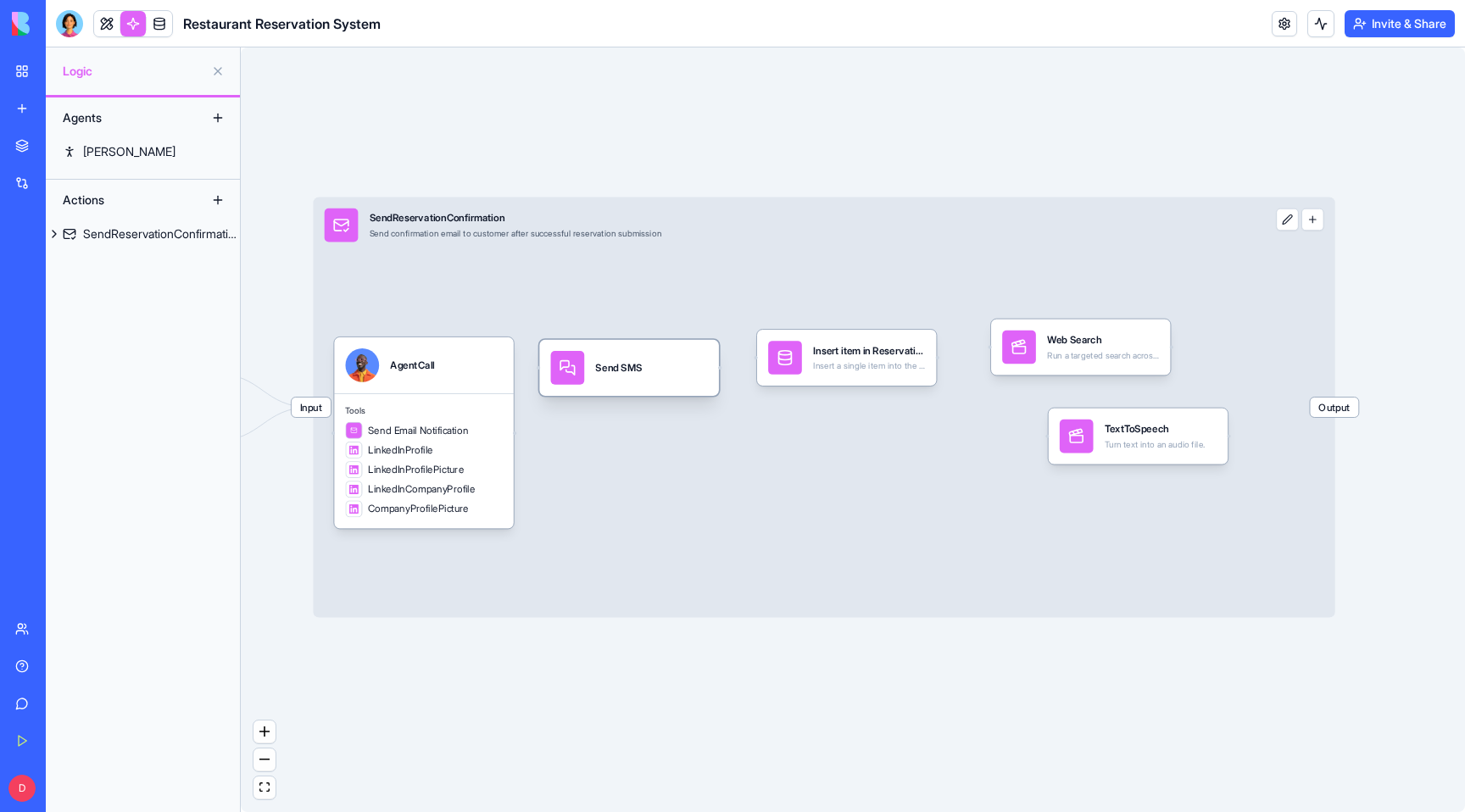
click at [622, 353] on div "Send SMS" at bounding box center [618, 367] width 47 height 34
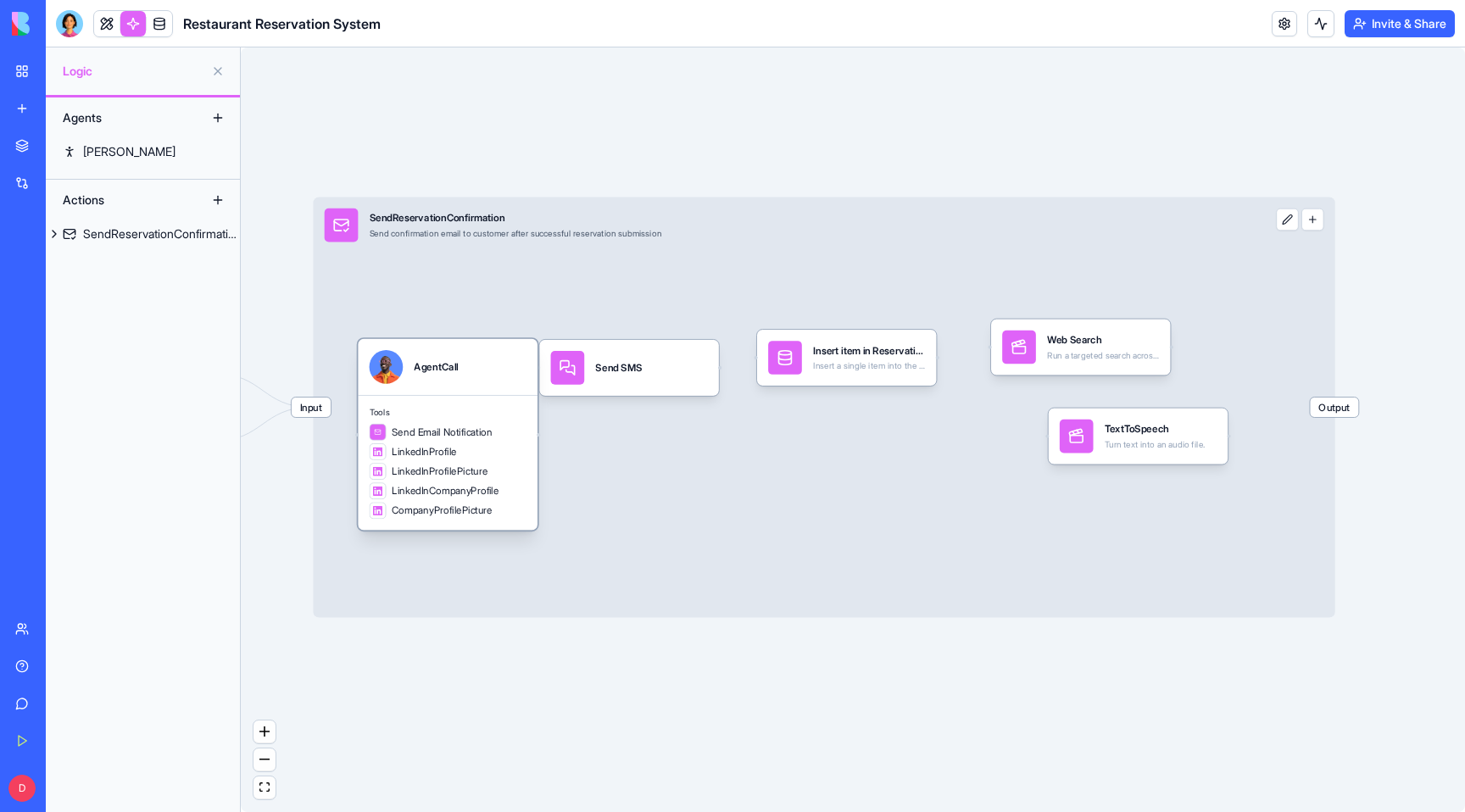
drag, startPoint x: 506, startPoint y: 364, endPoint x: 480, endPoint y: 366, distance: 26.1
click at [480, 366] on div "AgentCall" at bounding box center [448, 366] width 180 height 56
drag, startPoint x: 632, startPoint y: 363, endPoint x: 654, endPoint y: 363, distance: 22.0
click at [654, 363] on div "Send SMS" at bounding box center [637, 369] width 47 height 15
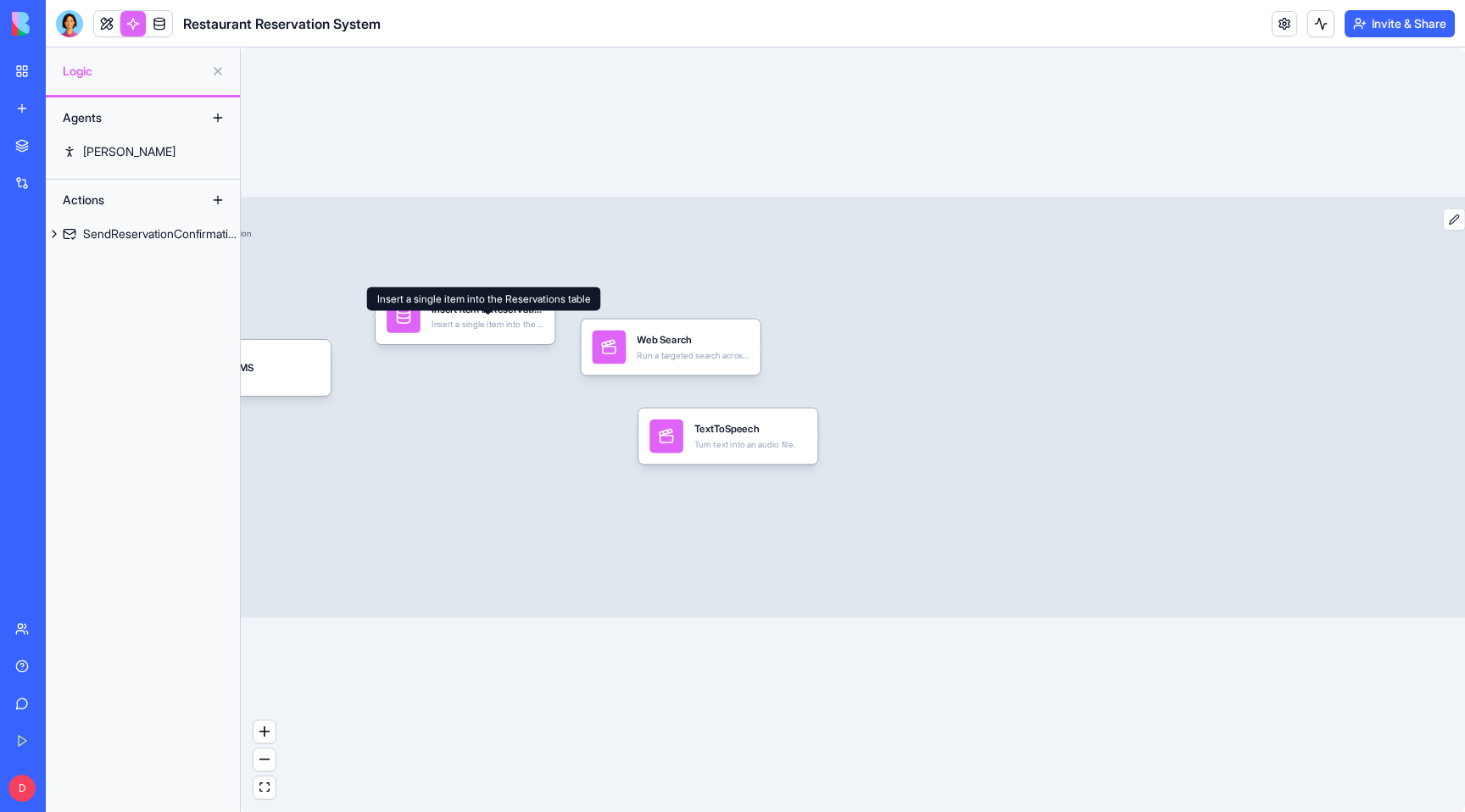
drag, startPoint x: 883, startPoint y: 364, endPoint x: 504, endPoint y: 322, distance: 381.3
click at [503, 322] on div "Insert a single item into the Reservations table" at bounding box center [488, 324] width 112 height 11
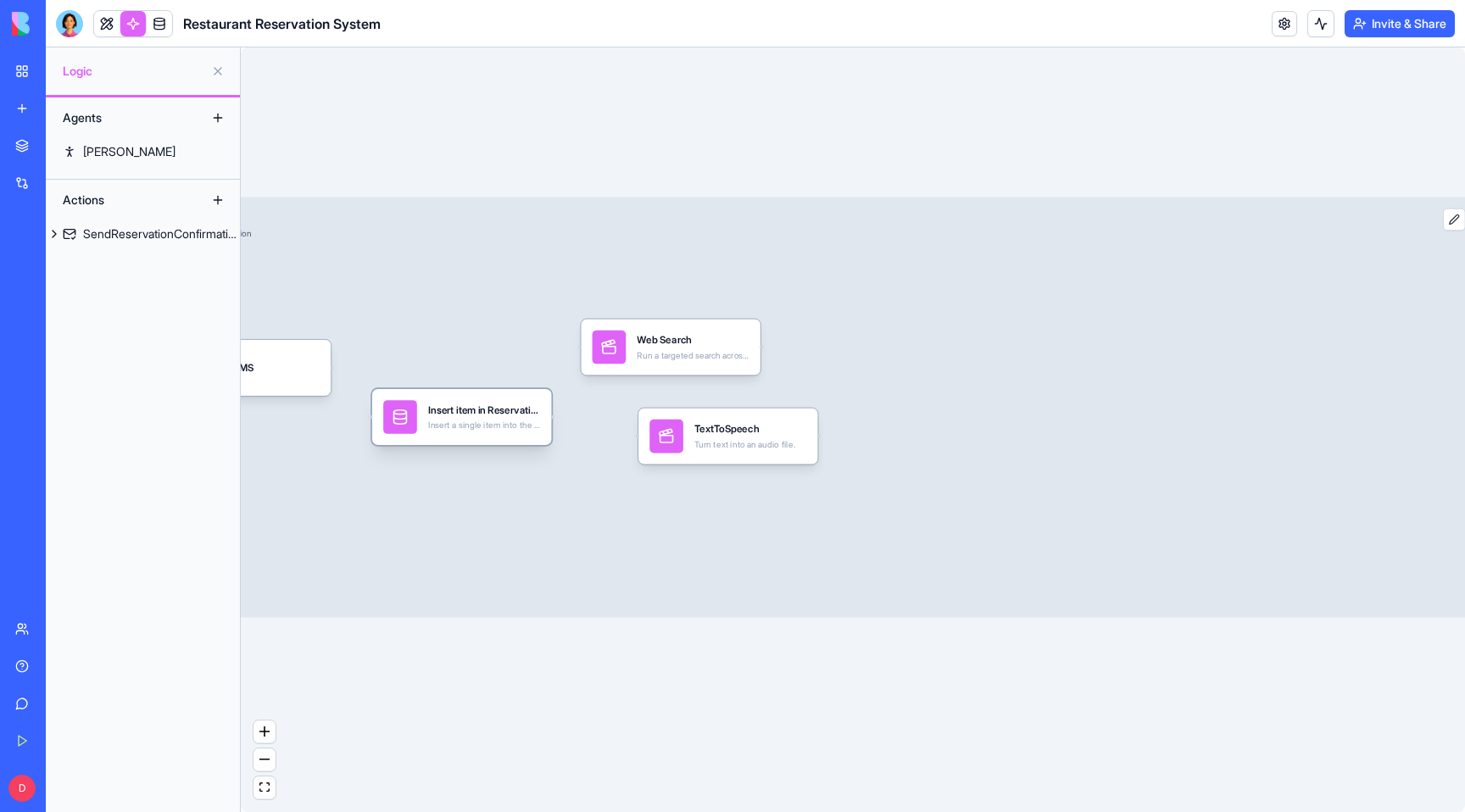
drag, startPoint x: 504, startPoint y: 322, endPoint x: 515, endPoint y: 436, distance: 114.5
click at [515, 431] on div "Insert a single item into the Reservations table" at bounding box center [484, 426] width 112 height 11
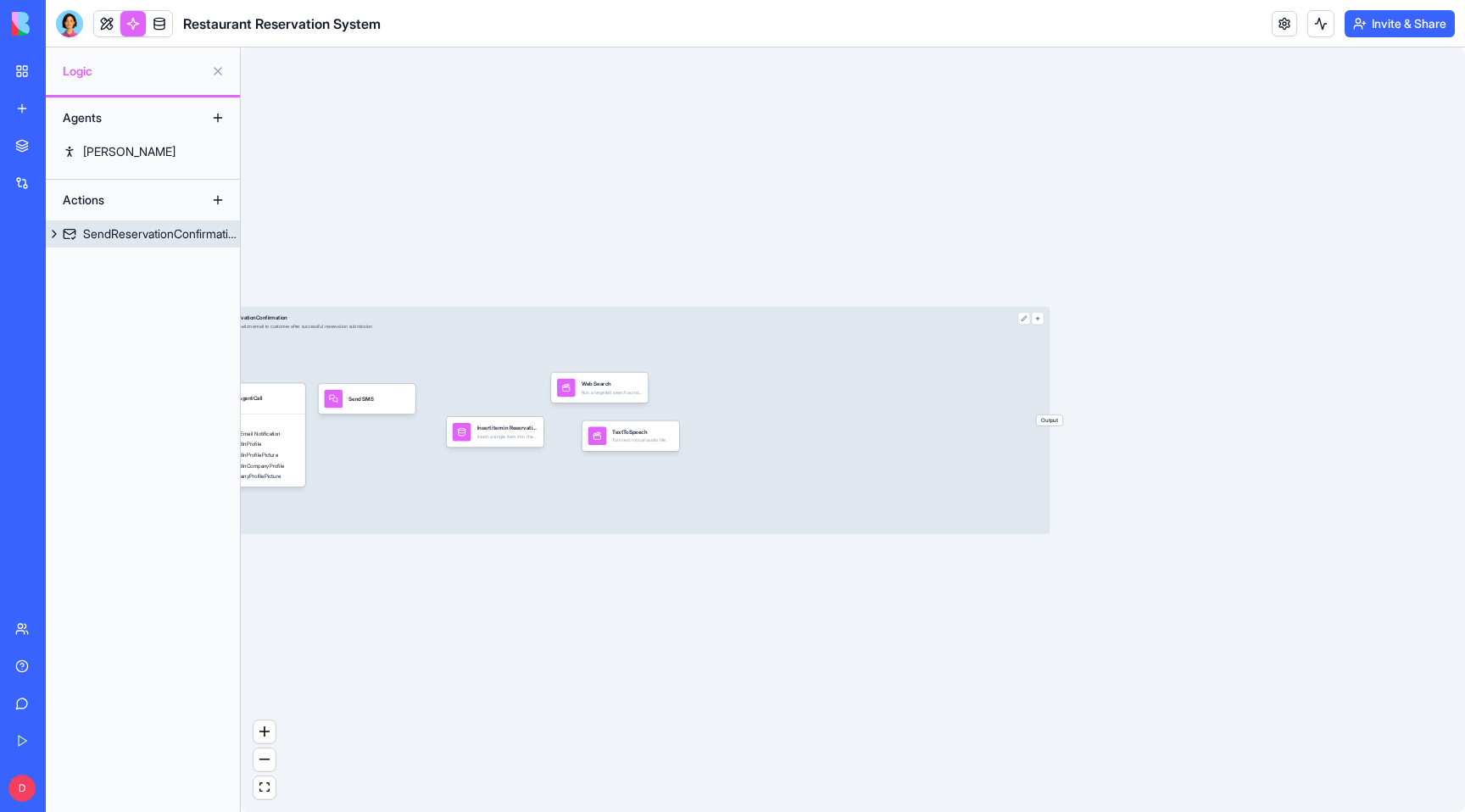
drag, startPoint x: 984, startPoint y: 385, endPoint x: 776, endPoint y: 366, distance: 208.9
click at [776, 366] on div "Input SendReservationConfirmation Send confirmation email to customer after suc…" at bounding box center [617, 420] width 867 height 228
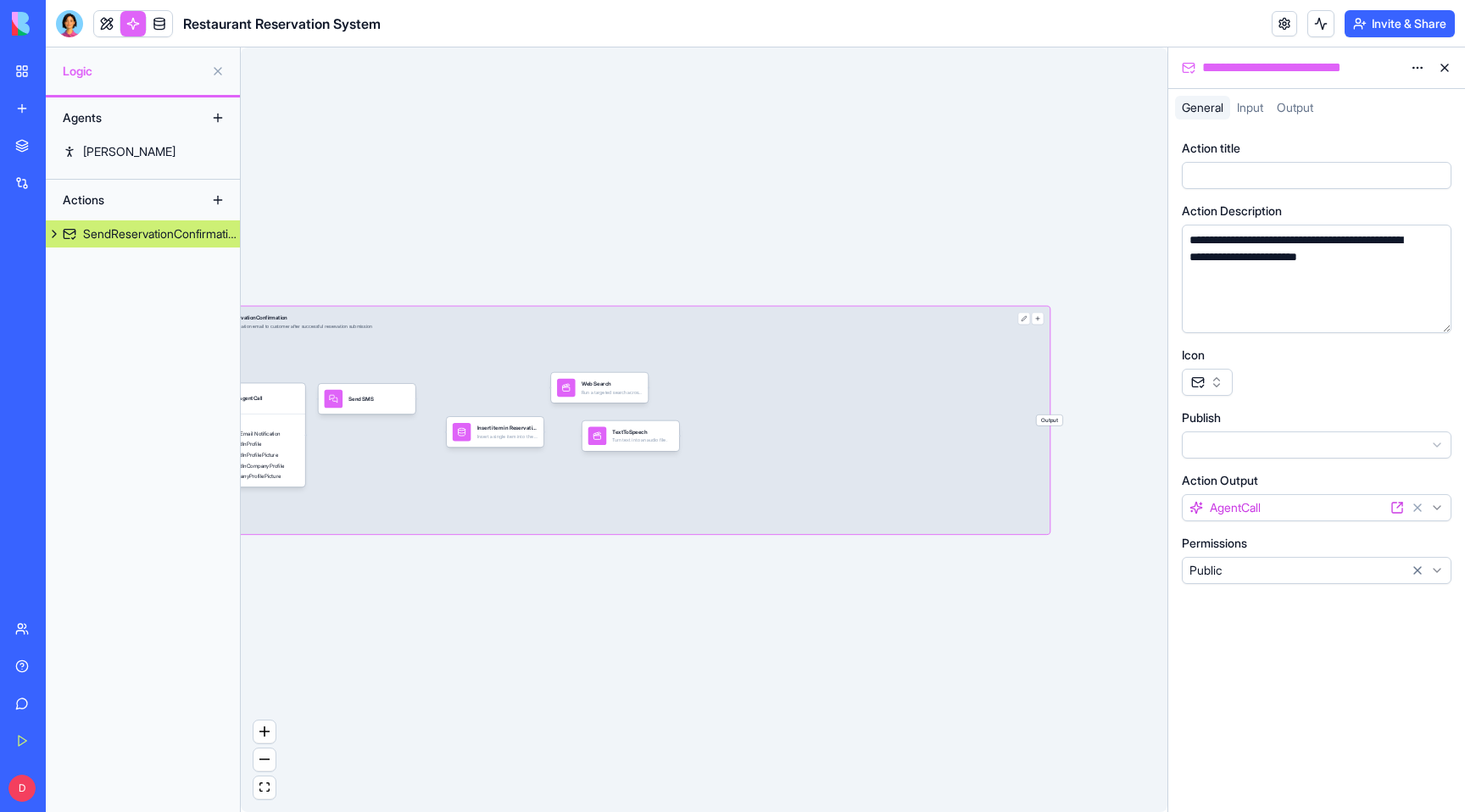
click at [1213, 382] on button "button" at bounding box center [1207, 383] width 51 height 27
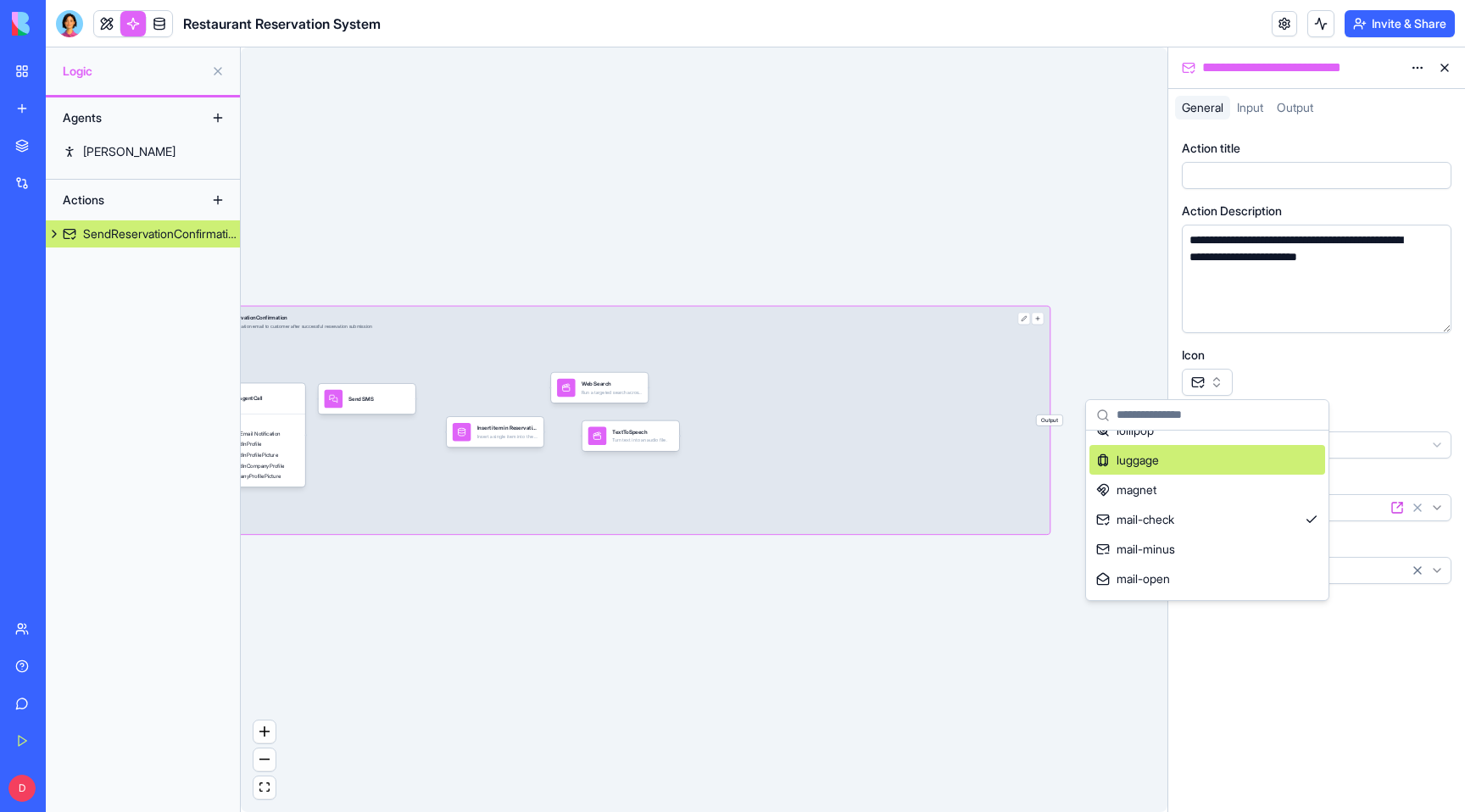
click at [1172, 463] on div "luggage" at bounding box center [1207, 459] width 236 height 29
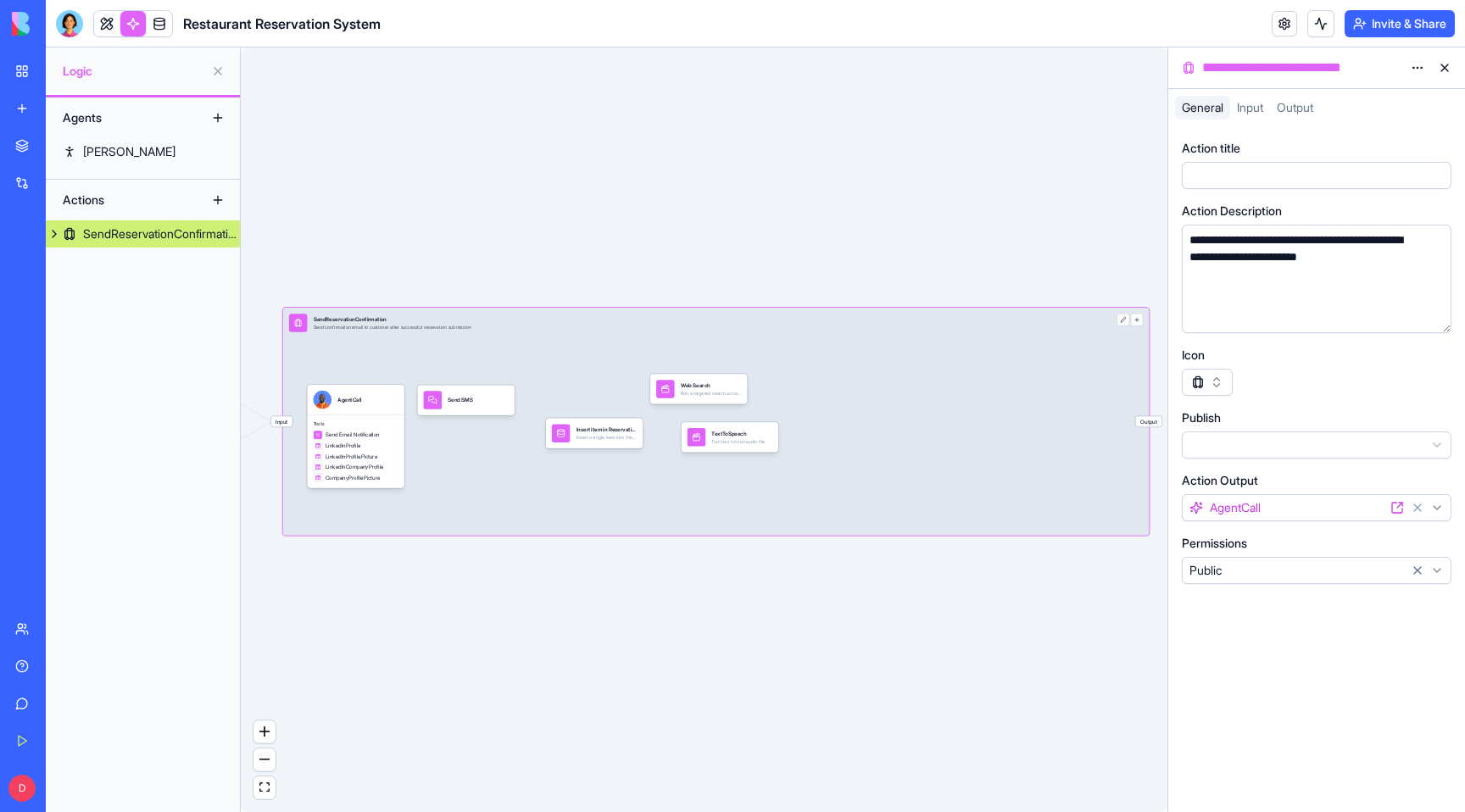
click at [1238, 378] on div at bounding box center [1316, 383] width 269 height 27
click at [1191, 378] on button "button" at bounding box center [1207, 383] width 51 height 27
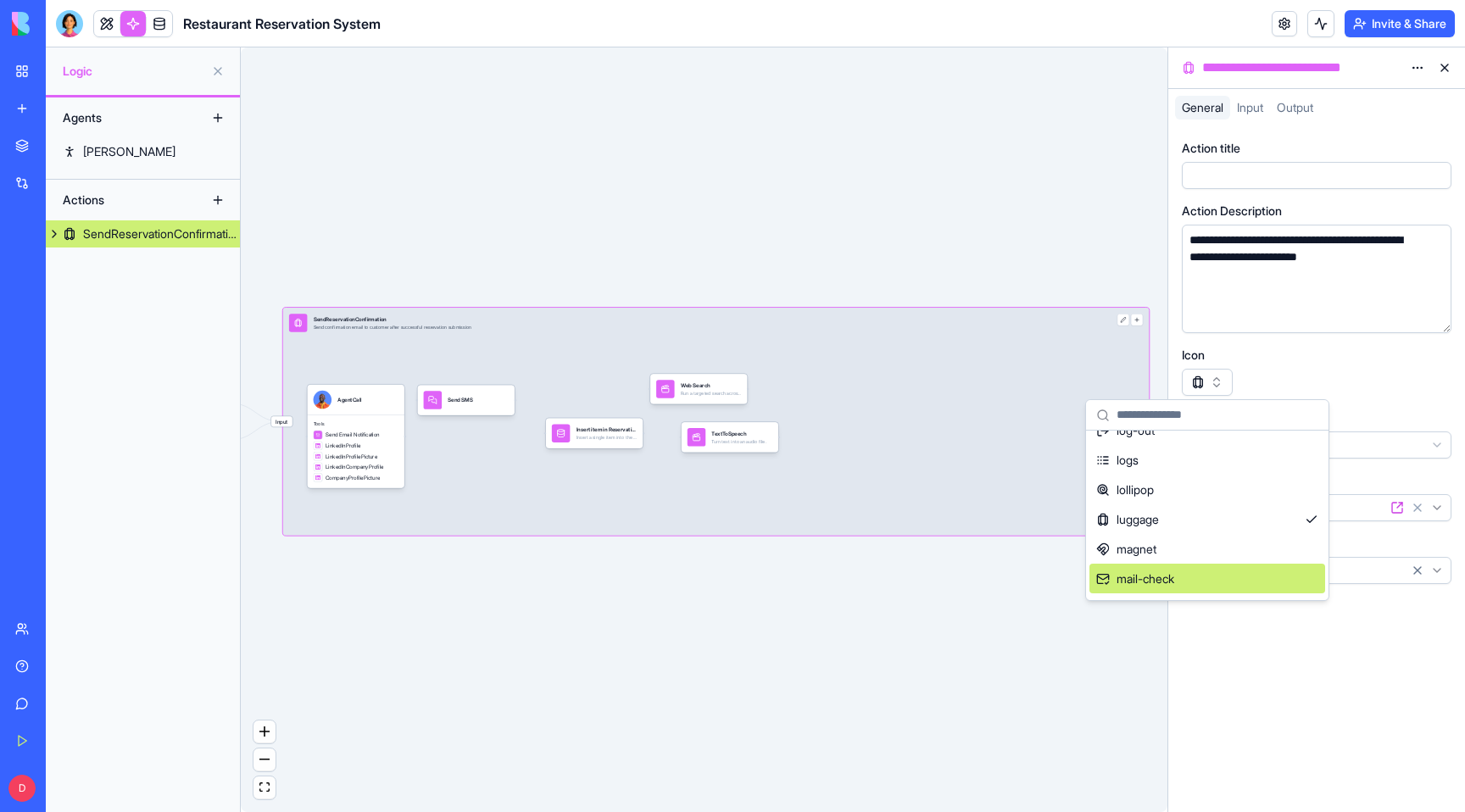
click at [1161, 586] on div "mail-check" at bounding box center [1207, 578] width 236 height 29
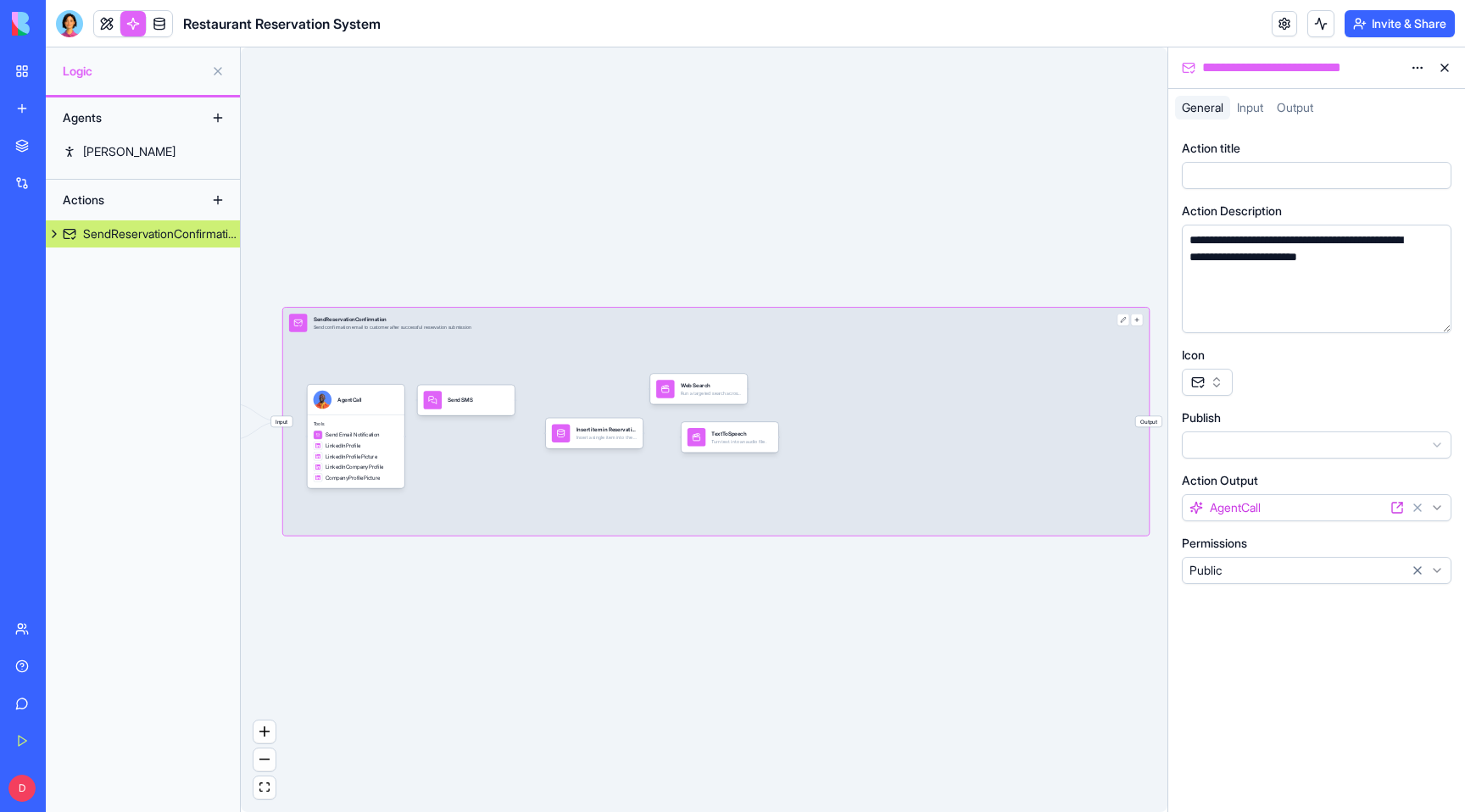
click at [1154, 425] on span "Output" at bounding box center [1149, 422] width 26 height 11
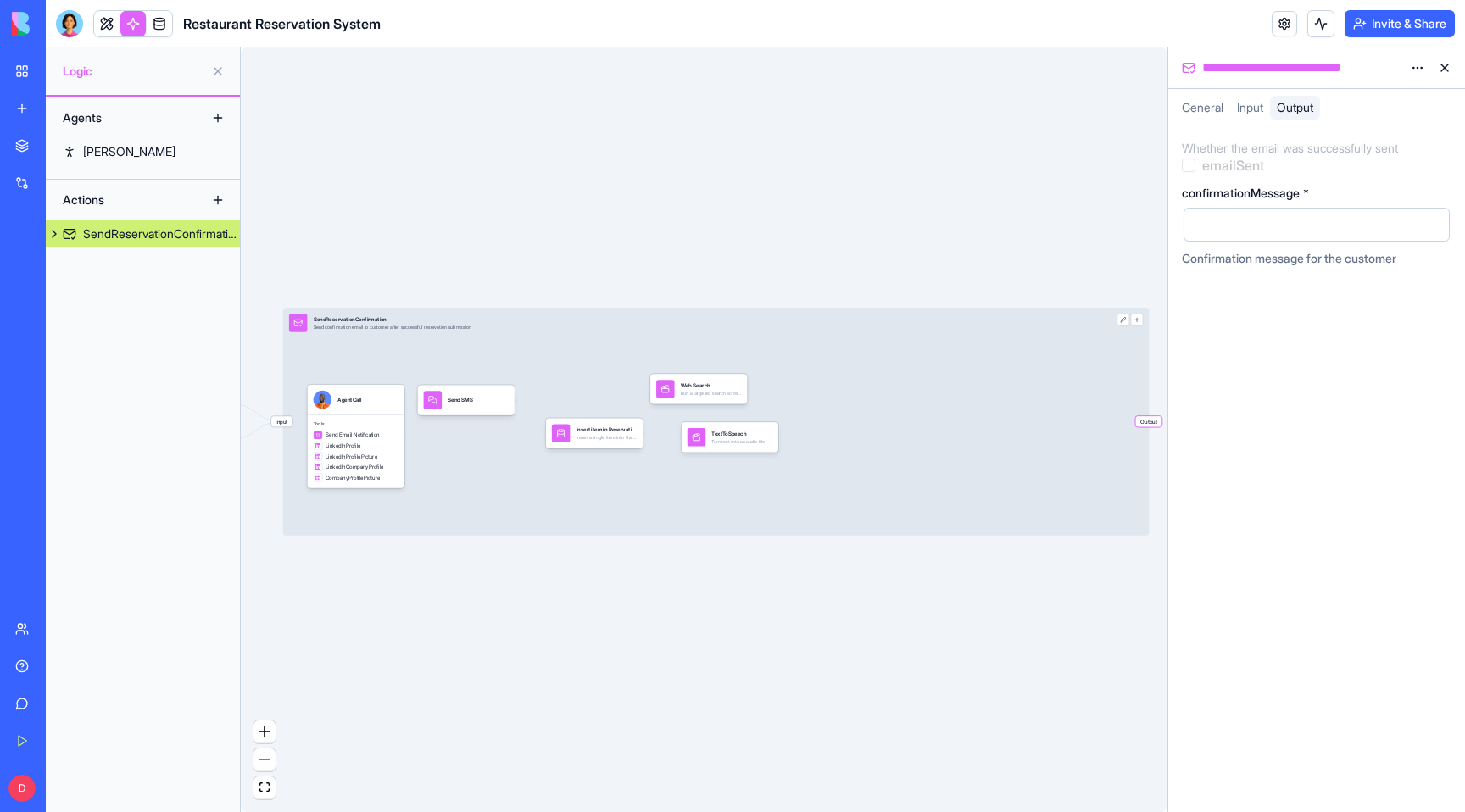
drag, startPoint x: 1154, startPoint y: 423, endPoint x: 853, endPoint y: 419, distance: 301.0
click at [853, 419] on div "Input SendReservationConfirmation Send confirmation email to customer after suc…" at bounding box center [716, 422] width 867 height 228
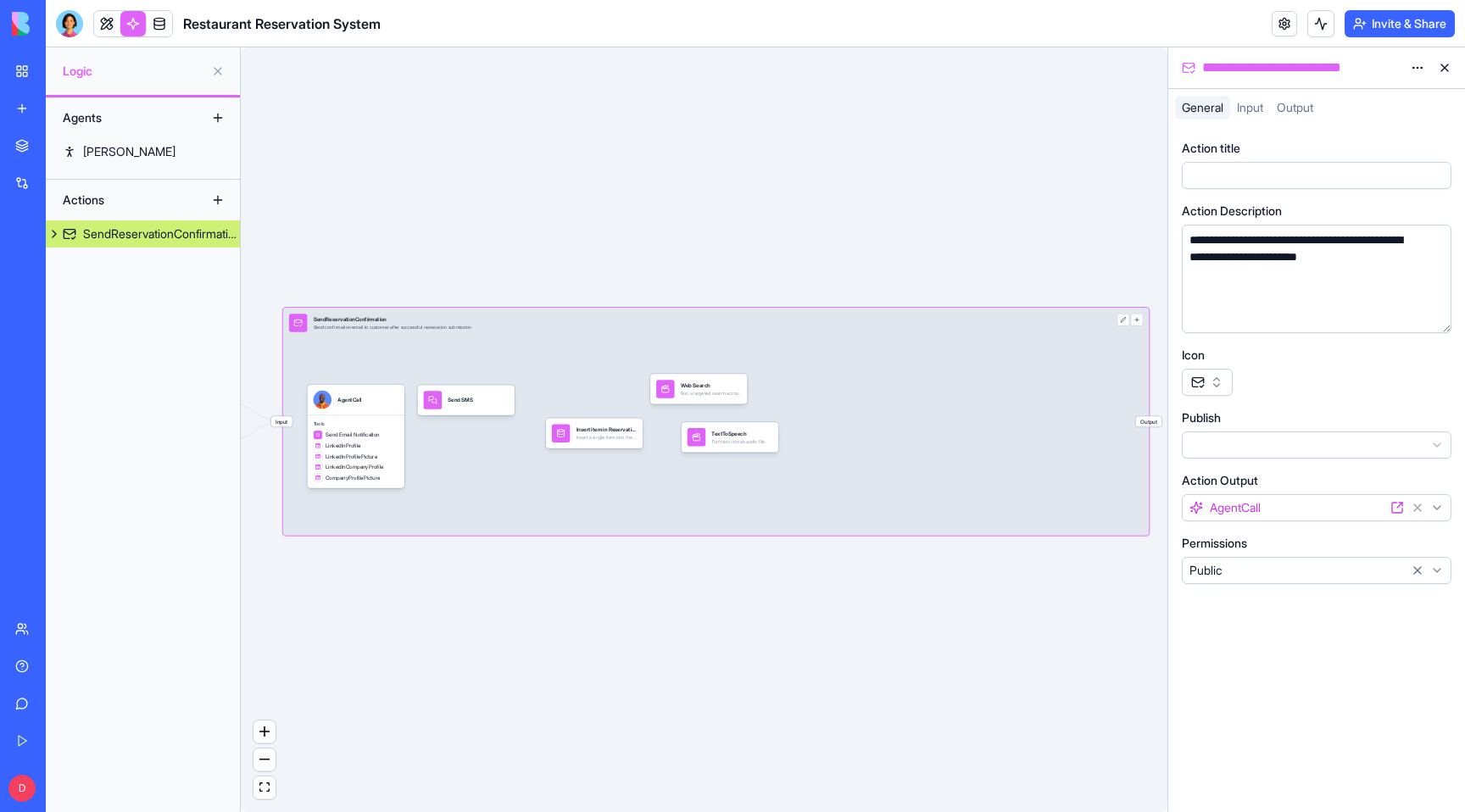
click at [1019, 374] on div "Input SendReservationConfirmation Send confirmation email to customer after suc…" at bounding box center [716, 422] width 867 height 228
drag, startPoint x: 1152, startPoint y: 347, endPoint x: 912, endPoint y: 355, distance: 240.1
click at [912, 355] on div "Triggers Scheduler When users interact with the app UI Input SendReservationCon…" at bounding box center [704, 429] width 927 height 765
drag, startPoint x: 653, startPoint y: 218, endPoint x: 1001, endPoint y: 212, distance: 348.1
click at [1001, 212] on div "Triggers Scheduler When users interact with the app UI Input SendReservationCon…" at bounding box center [704, 429] width 927 height 765
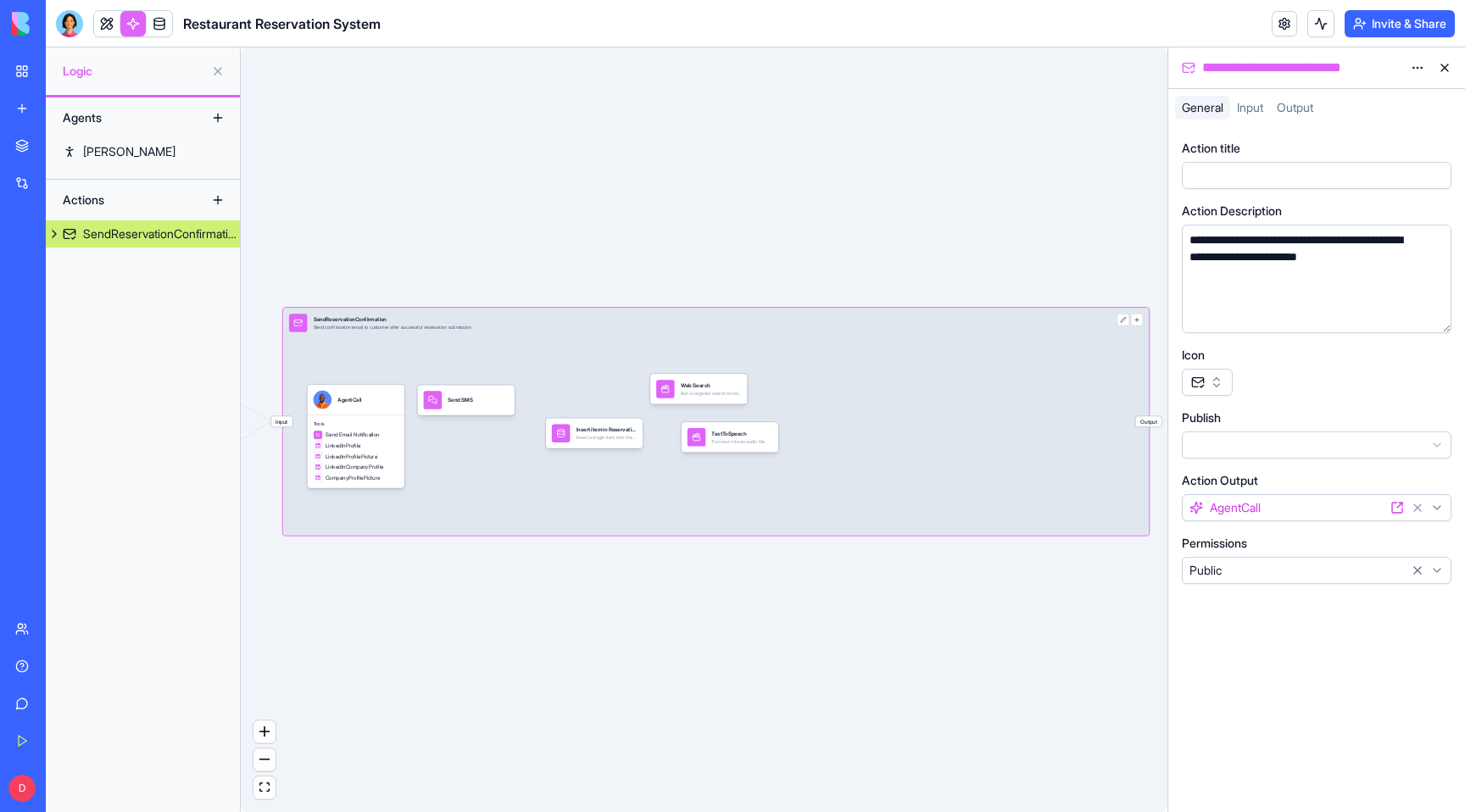
drag, startPoint x: 653, startPoint y: 475, endPoint x: 1003, endPoint y: 477, distance: 350.0
click at [1003, 477] on div "Input SendReservationConfirmation Send confirmation email to customer after suc…" at bounding box center [716, 422] width 867 height 228
drag, startPoint x: 535, startPoint y: 692, endPoint x: 852, endPoint y: 680, distance: 317.2
click at [852, 680] on div "Triggers Scheduler When users interact with the app UI Input SendReservationCon…" at bounding box center [704, 429] width 927 height 765
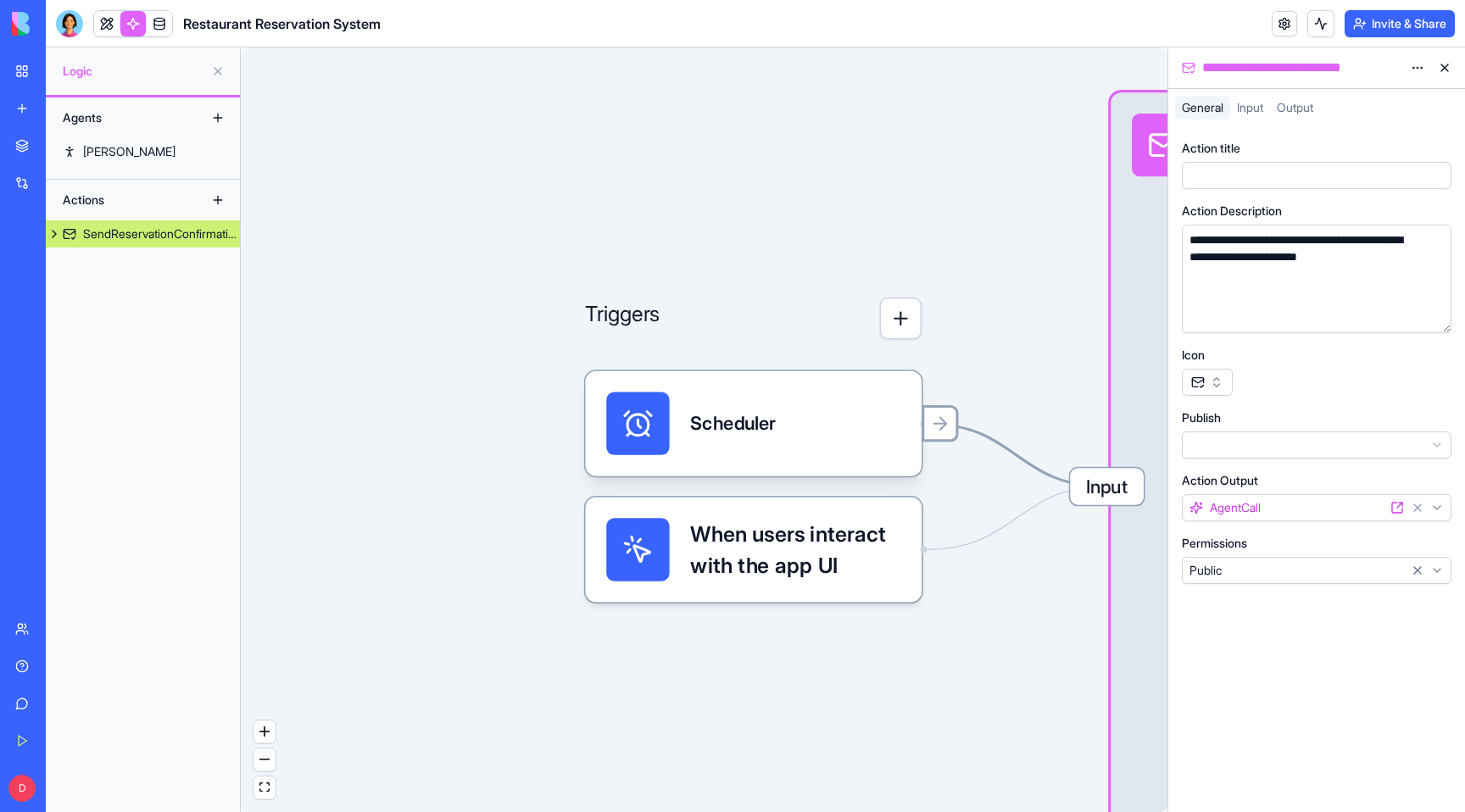
click at [953, 431] on div at bounding box center [940, 424] width 37 height 37
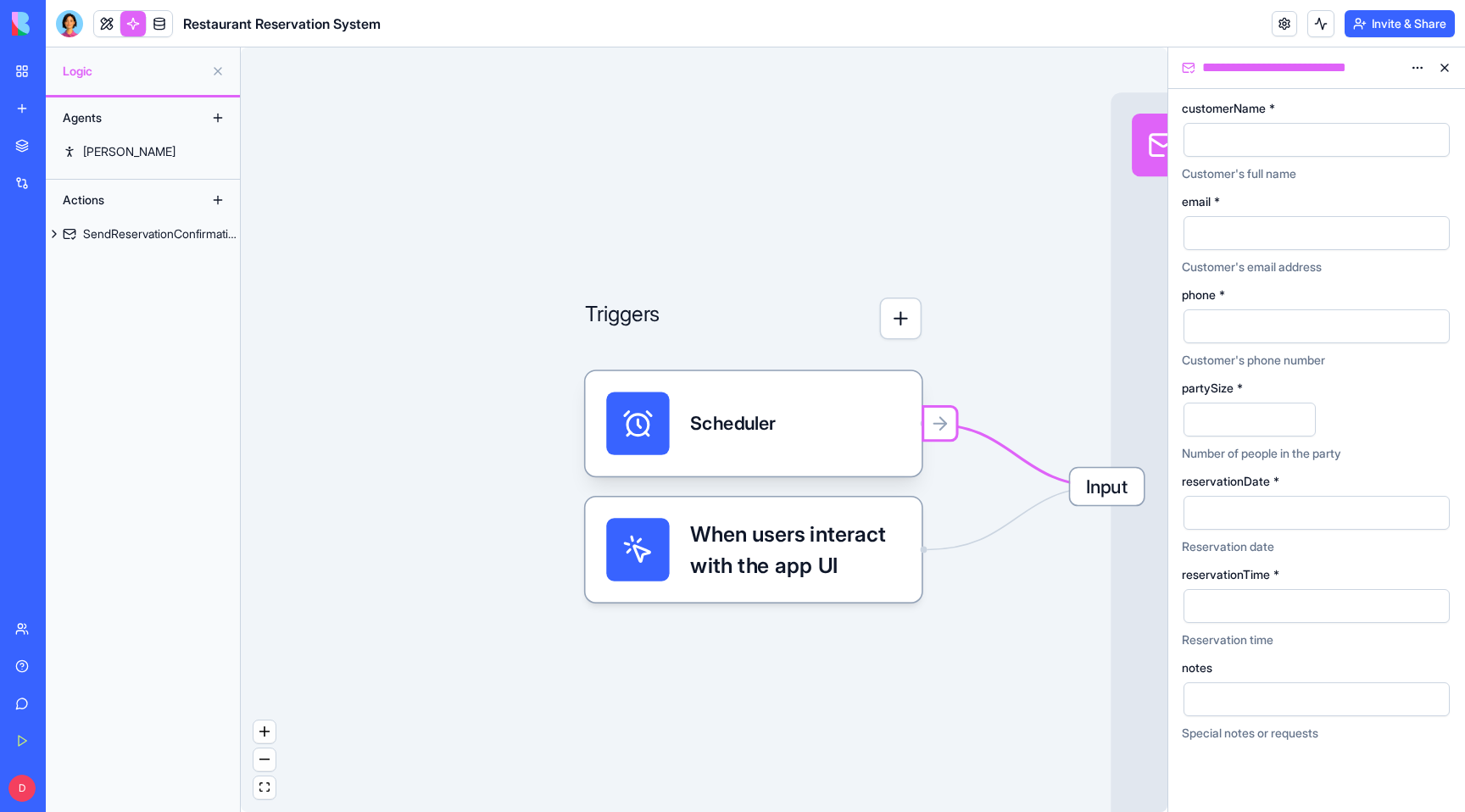
click at [1235, 142] on div at bounding box center [1302, 140] width 226 height 26
click at [1226, 247] on div at bounding box center [1317, 233] width 267 height 34
click at [1225, 326] on div at bounding box center [1302, 327] width 226 height 26
click at [1224, 416] on input "partySize *" at bounding box center [1249, 419] width 132 height 34
click at [1297, 414] on input "*" at bounding box center [1249, 419] width 132 height 34
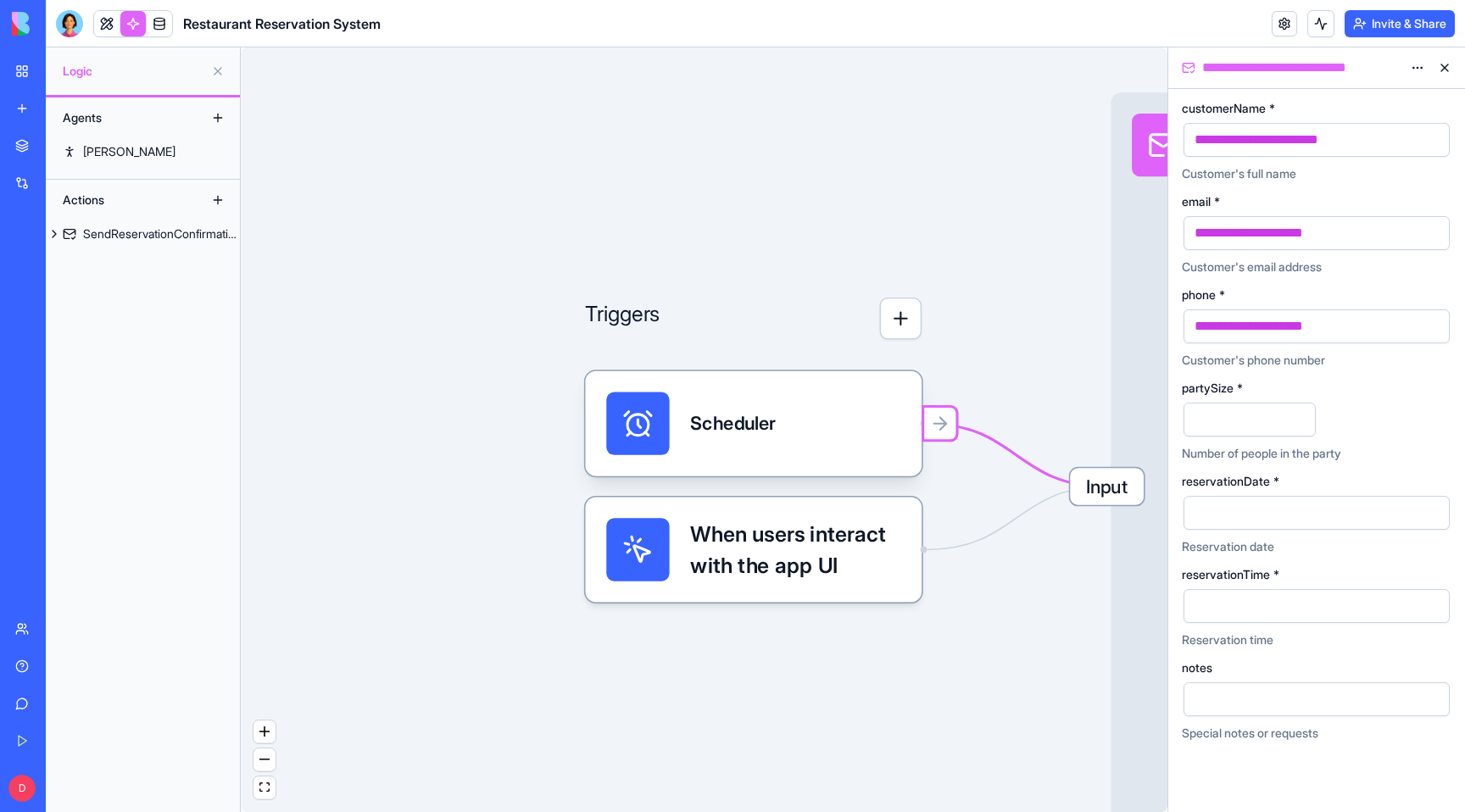
type input "*"
click at [1297, 414] on input "*" at bounding box center [1249, 419] width 132 height 34
click at [1261, 509] on div at bounding box center [1302, 513] width 226 height 26
click at [1226, 597] on div at bounding box center [1302, 606] width 226 height 26
click at [1291, 708] on div at bounding box center [1302, 700] width 226 height 26
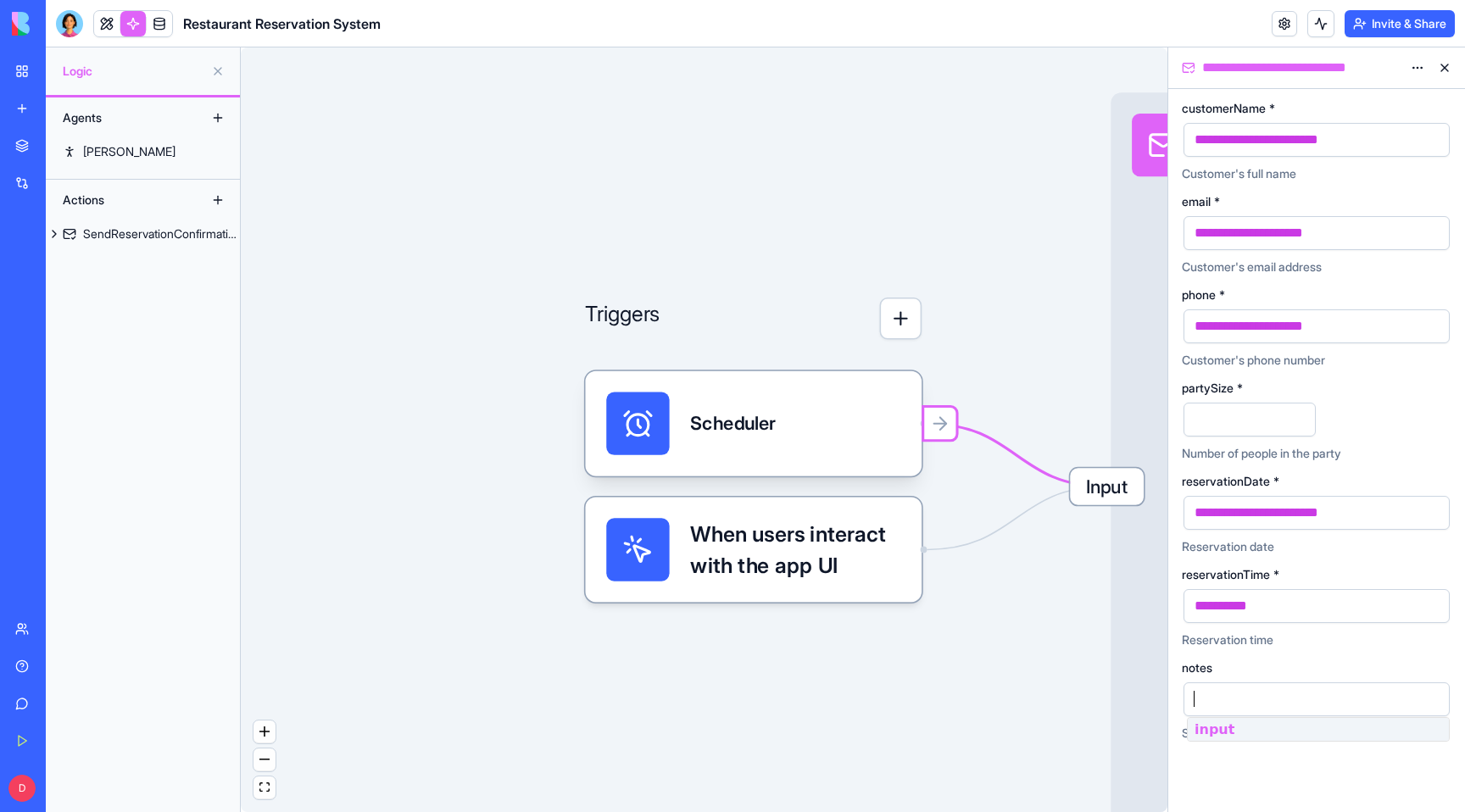
click at [952, 713] on div "Triggers Scheduler When users interact with the app UI Input SendReservationCon…" at bounding box center [704, 429] width 927 height 765
drag, startPoint x: 1045, startPoint y: 596, endPoint x: 897, endPoint y: 533, distance: 160.9
click at [897, 533] on div "Triggers Scheduler When users interact with the app UI Input SendReservationCon…" at bounding box center [704, 429] width 927 height 765
click at [1449, 67] on button at bounding box center [1445, 68] width 27 height 27
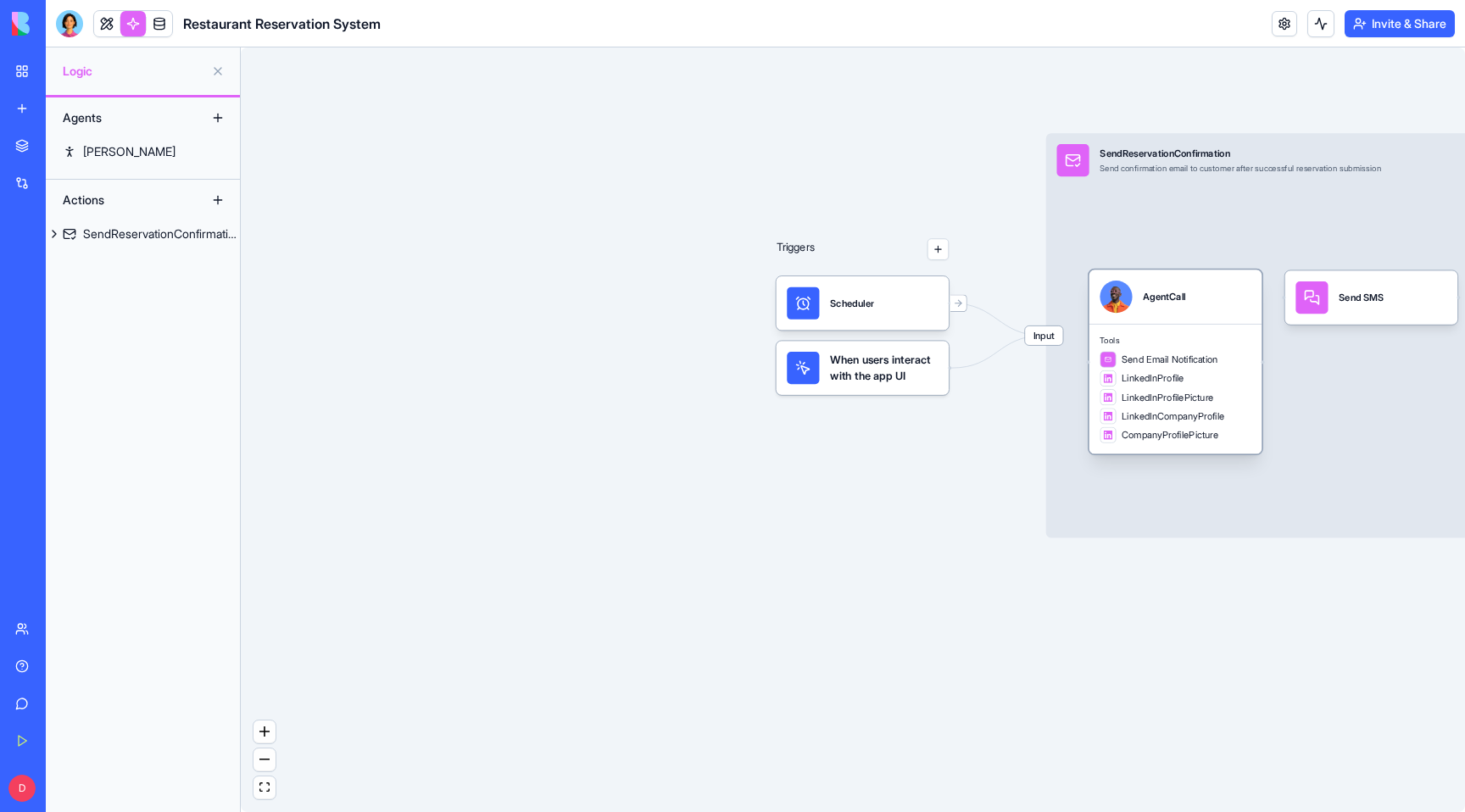
click at [1175, 361] on span "Send Email Notification" at bounding box center [1170, 359] width 97 height 14
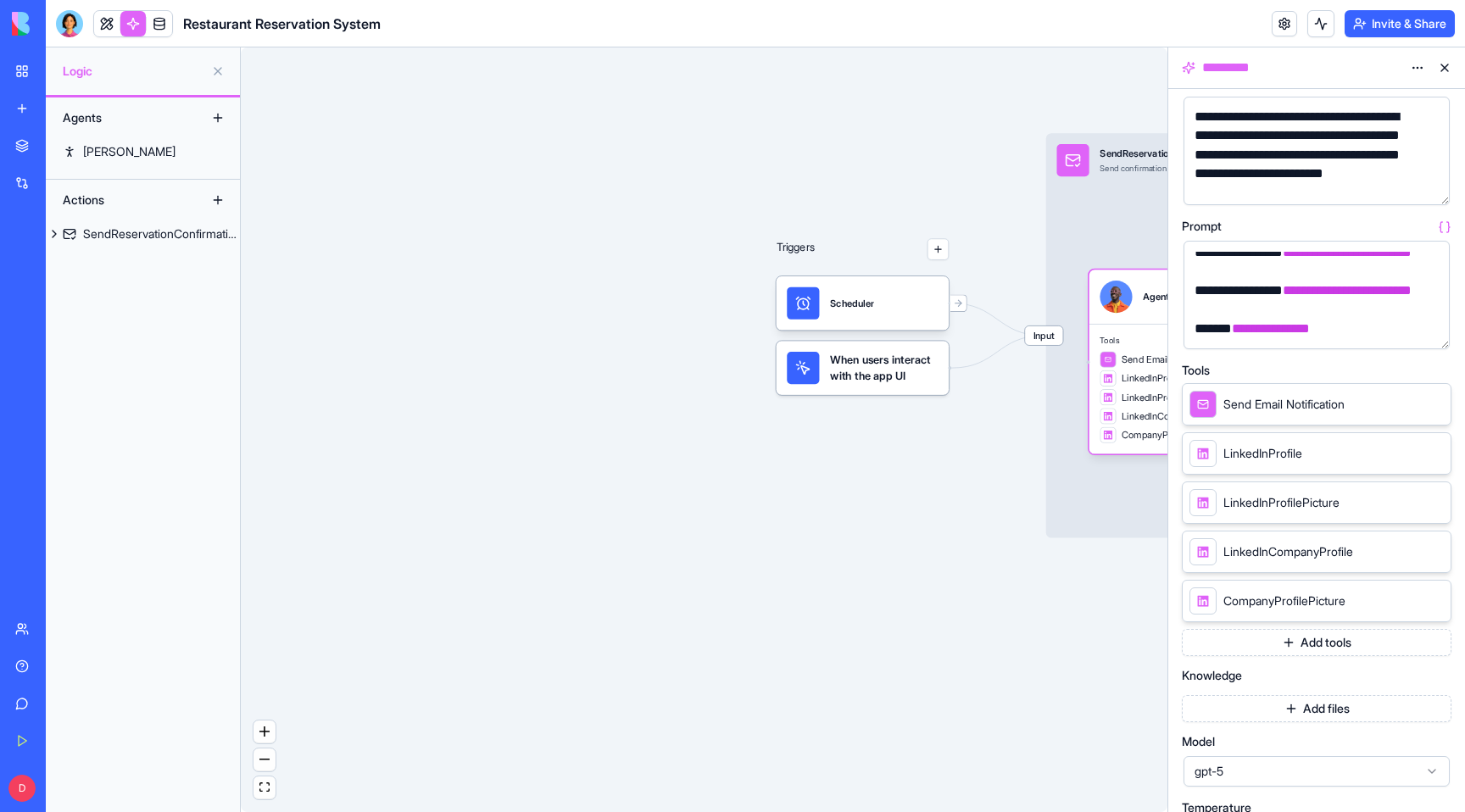
scroll to position [290, 0]
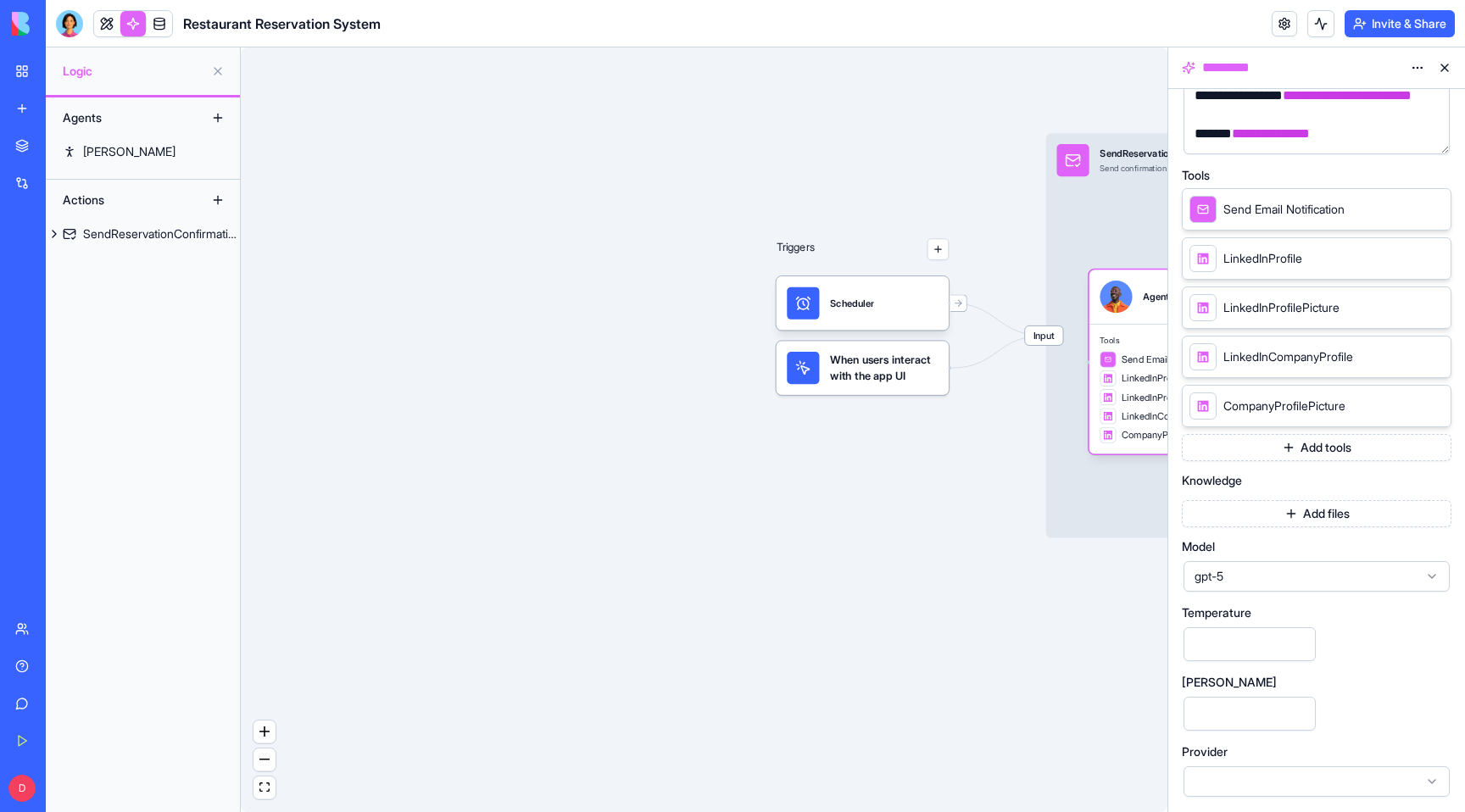
click at [1448, 65] on button at bounding box center [1445, 68] width 27 height 27
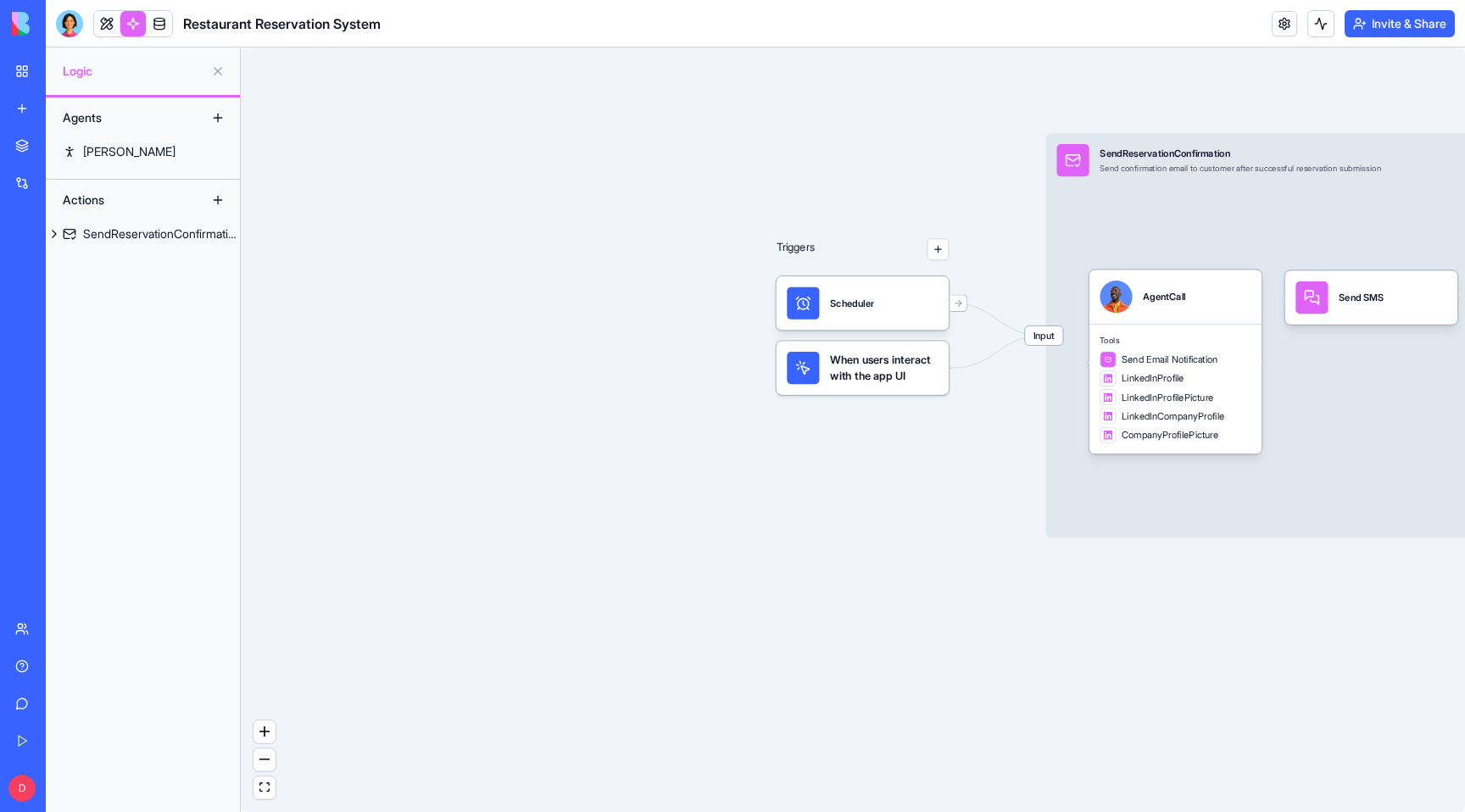
drag, startPoint x: 1011, startPoint y: 206, endPoint x: 549, endPoint y: 208, distance: 462.0
click at [548, 208] on div "Triggers Scheduler When users interact with the app UI Input SendReservationCon…" at bounding box center [853, 429] width 1225 height 765
click at [1281, 16] on link at bounding box center [1285, 24] width 26 height 26
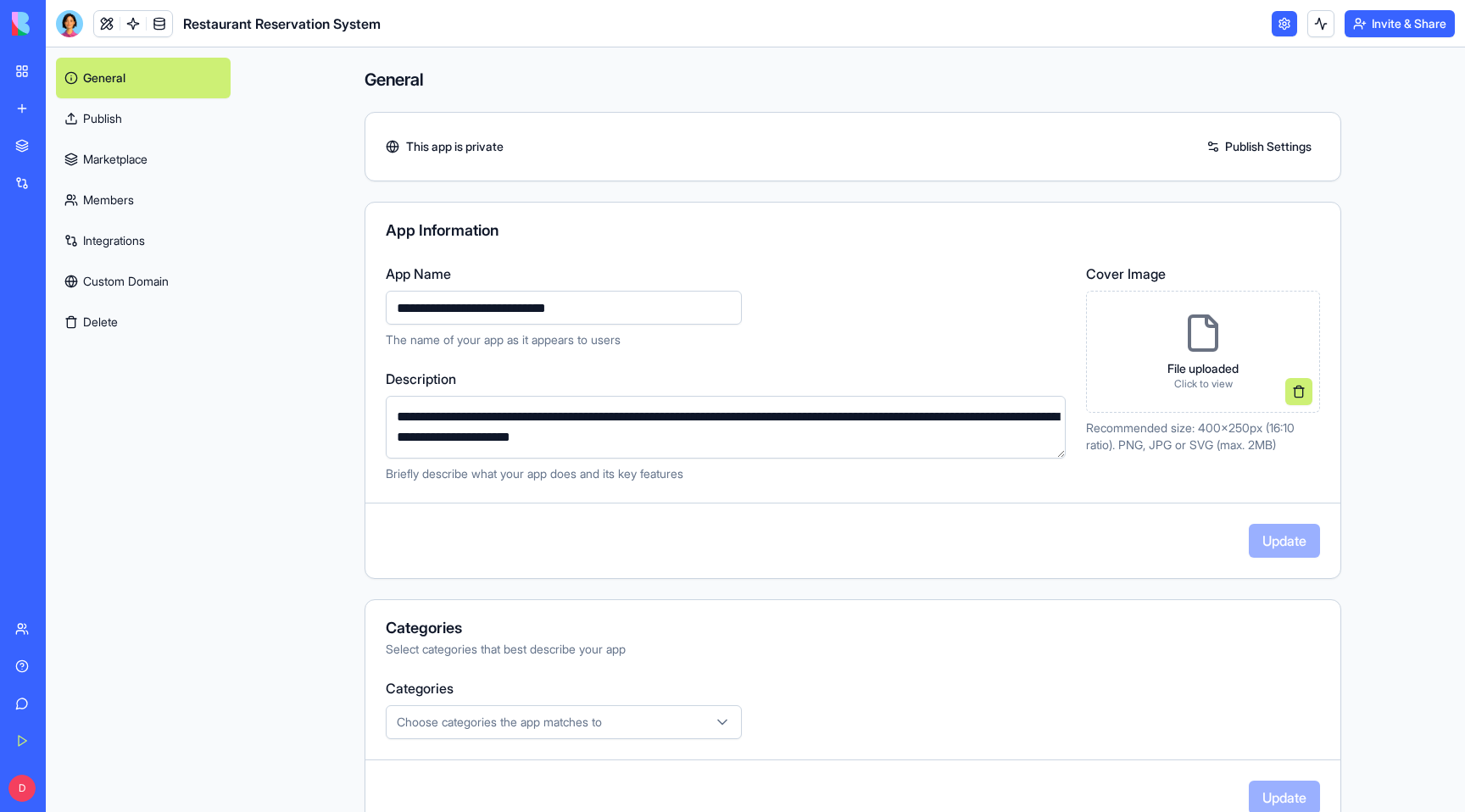
click at [1281, 16] on link at bounding box center [1285, 24] width 26 height 26
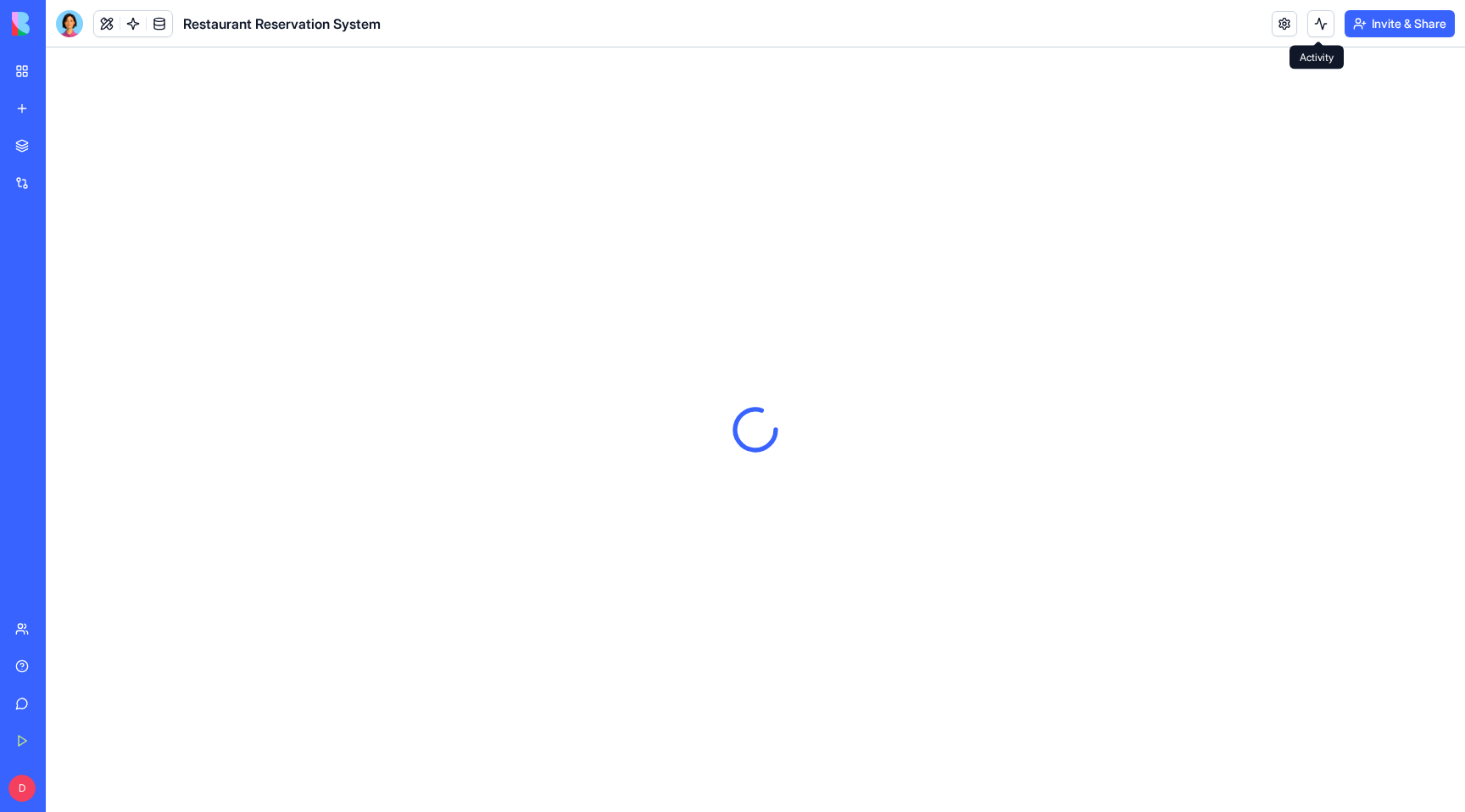
click at [1320, 26] on button at bounding box center [1322, 24] width 27 height 27
click at [1321, 24] on button at bounding box center [1322, 24] width 27 height 27
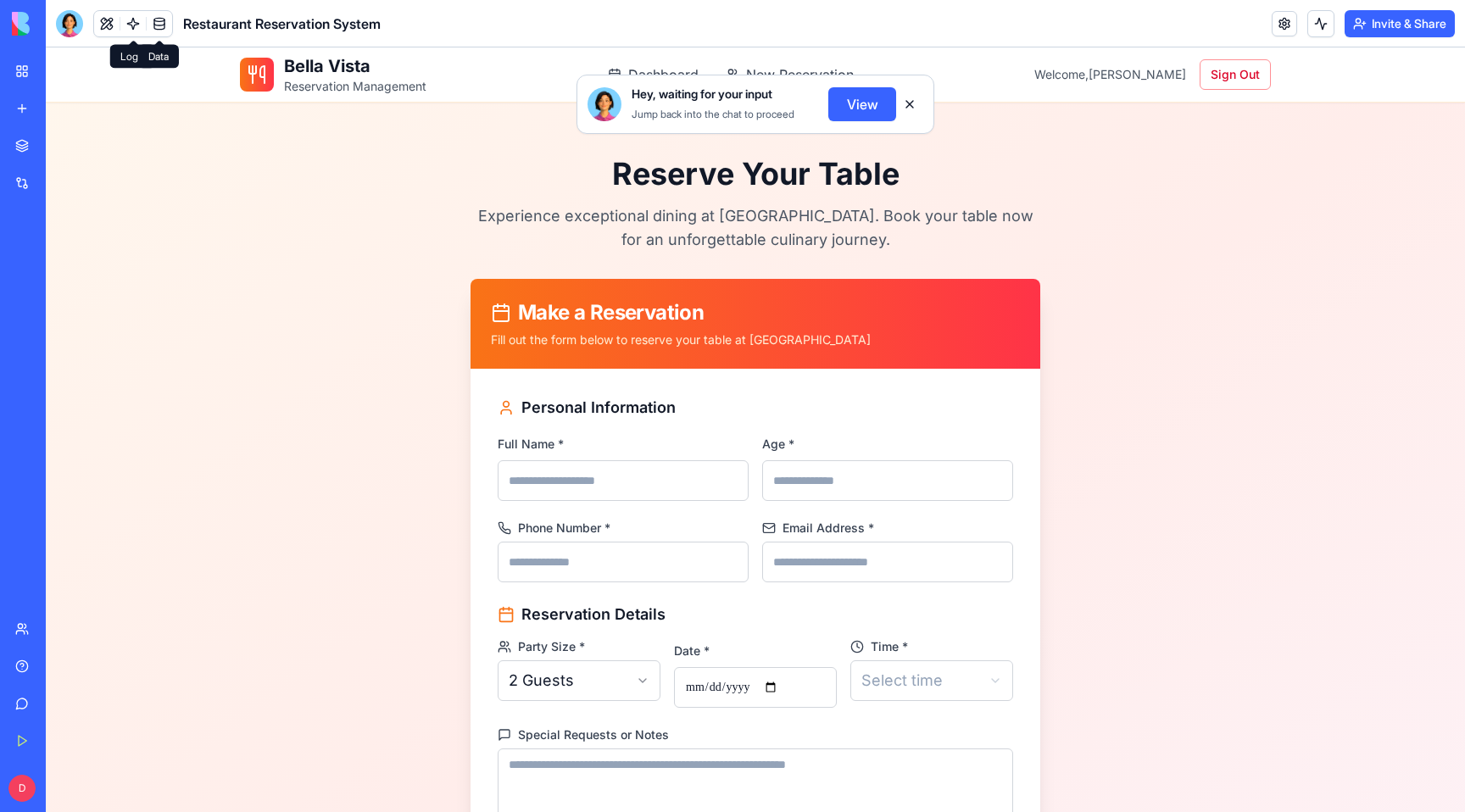
click at [163, 19] on link at bounding box center [160, 24] width 26 height 26
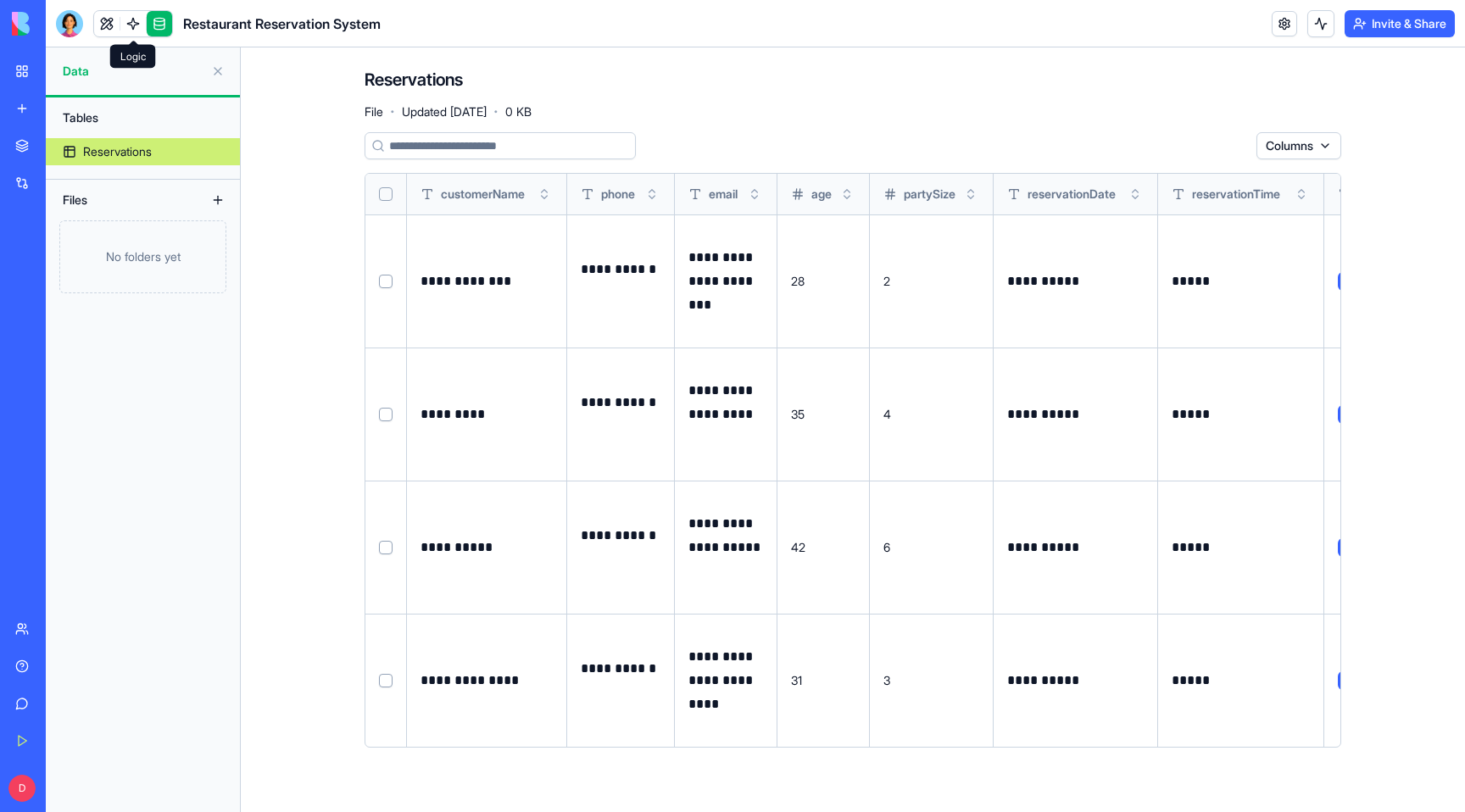
click at [133, 37] on span at bounding box center [132, 40] width 8 height 8
click at [131, 16] on link at bounding box center [133, 24] width 26 height 26
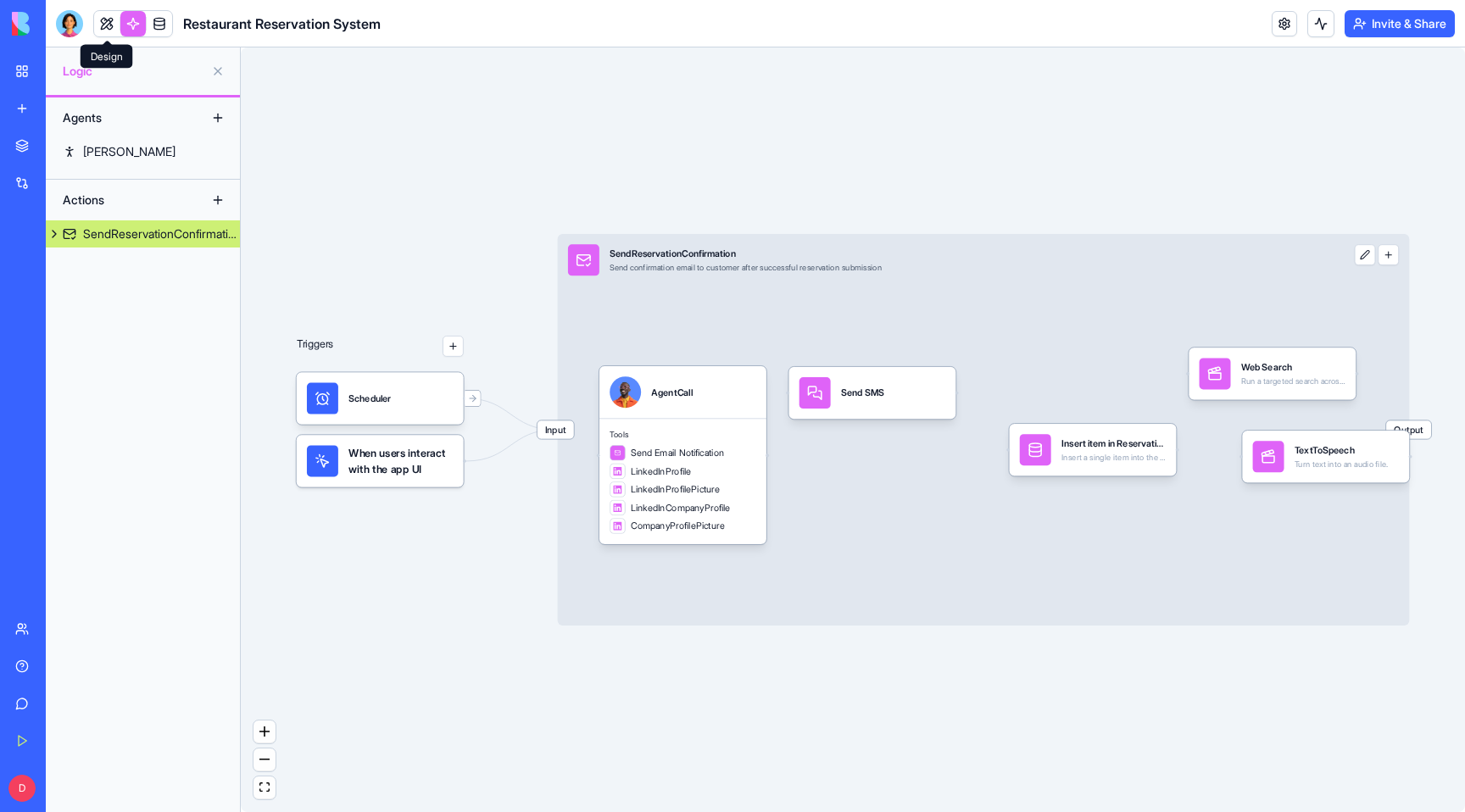
click at [104, 18] on link at bounding box center [107, 24] width 26 height 26
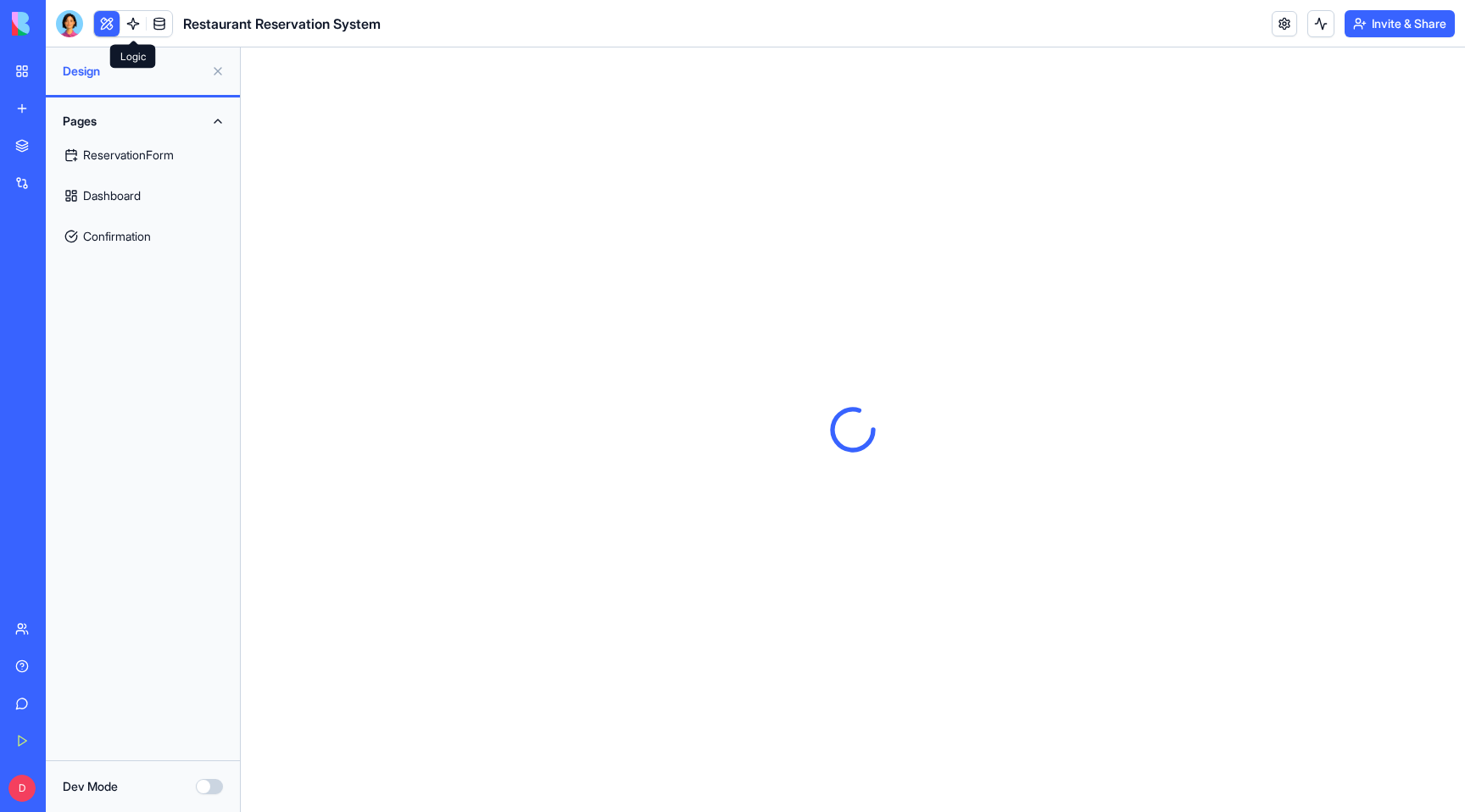
click at [133, 19] on link at bounding box center [133, 24] width 26 height 26
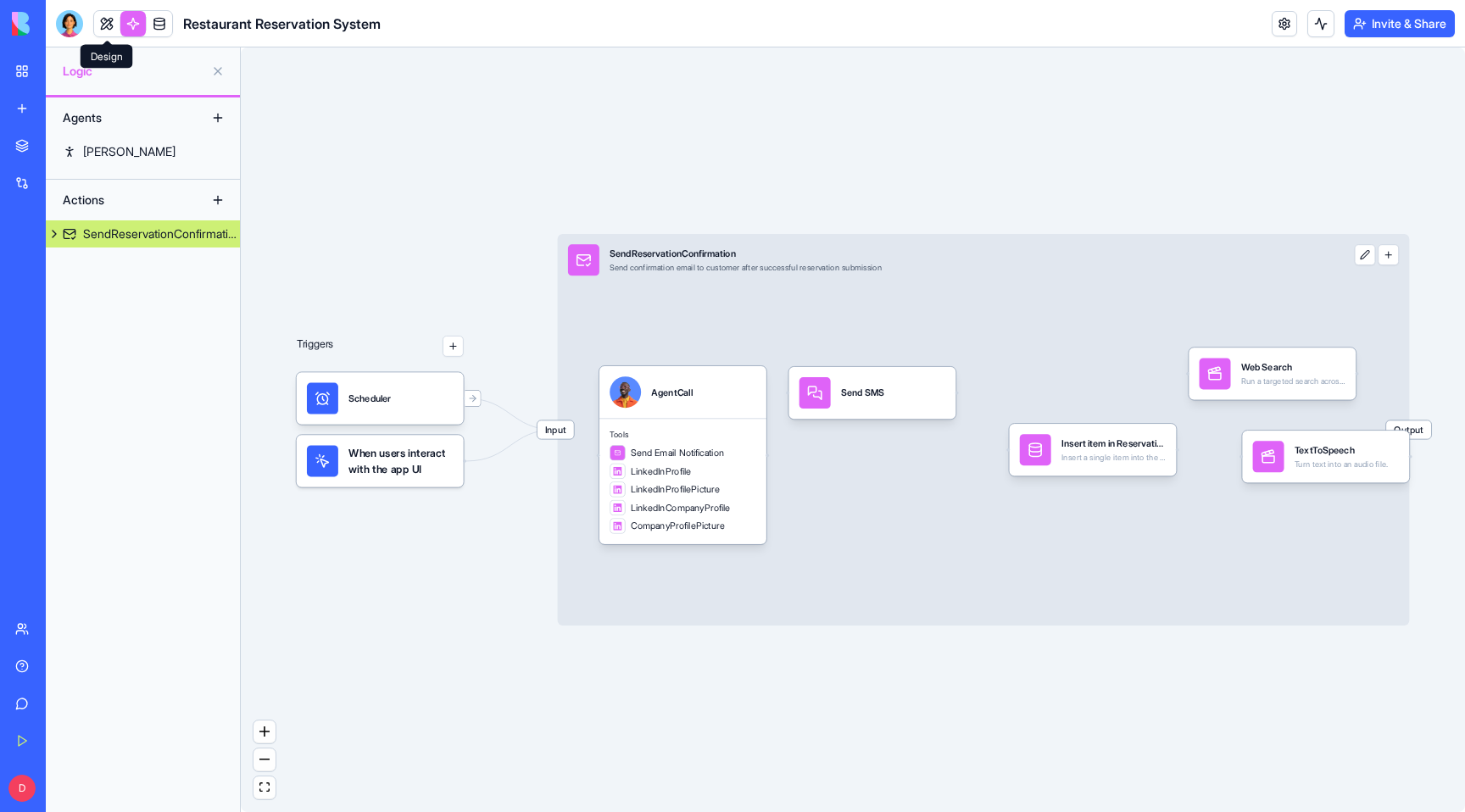
click at [99, 16] on link at bounding box center [107, 24] width 26 height 26
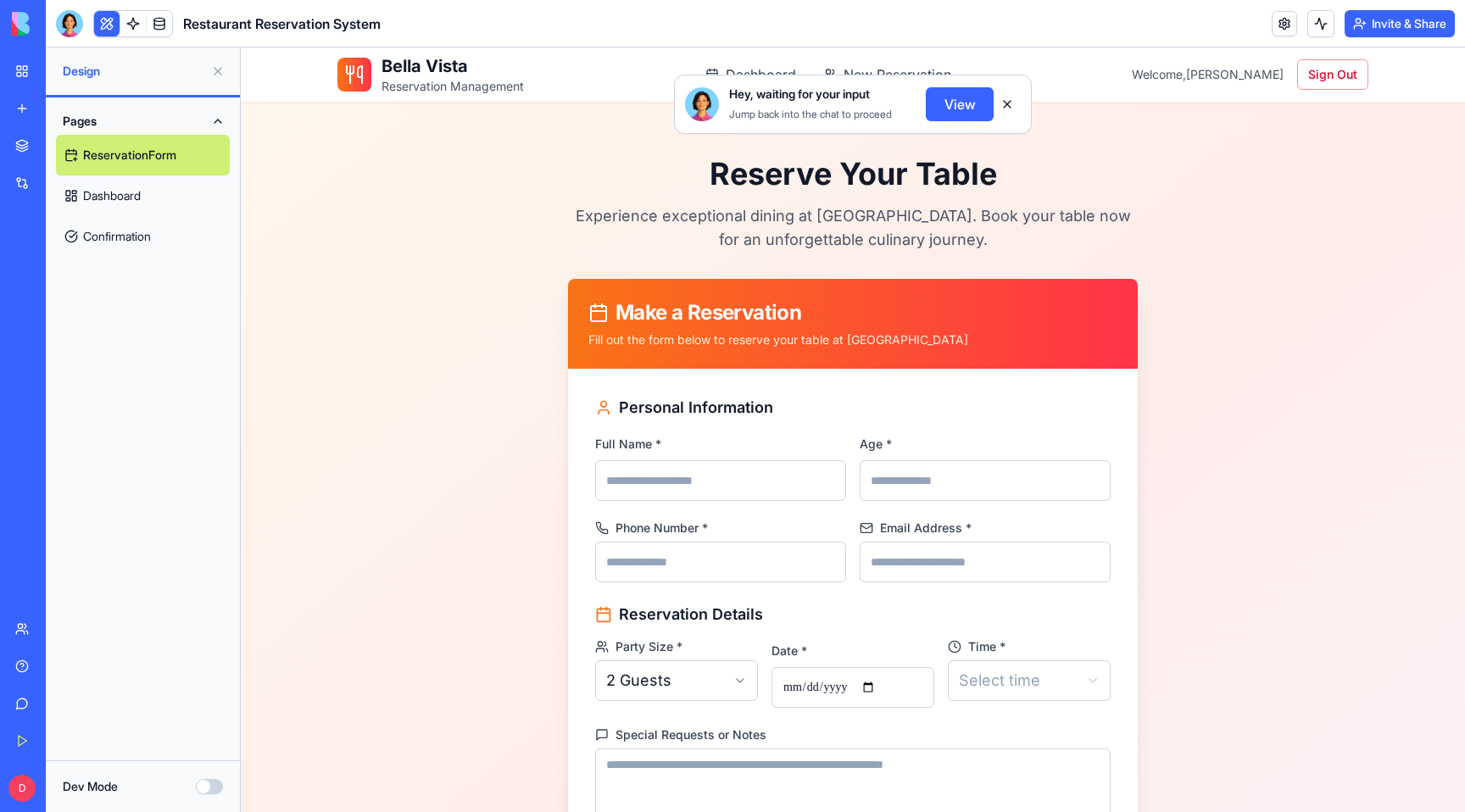
click at [125, 194] on link "Dashboard" at bounding box center [142, 195] width 174 height 41
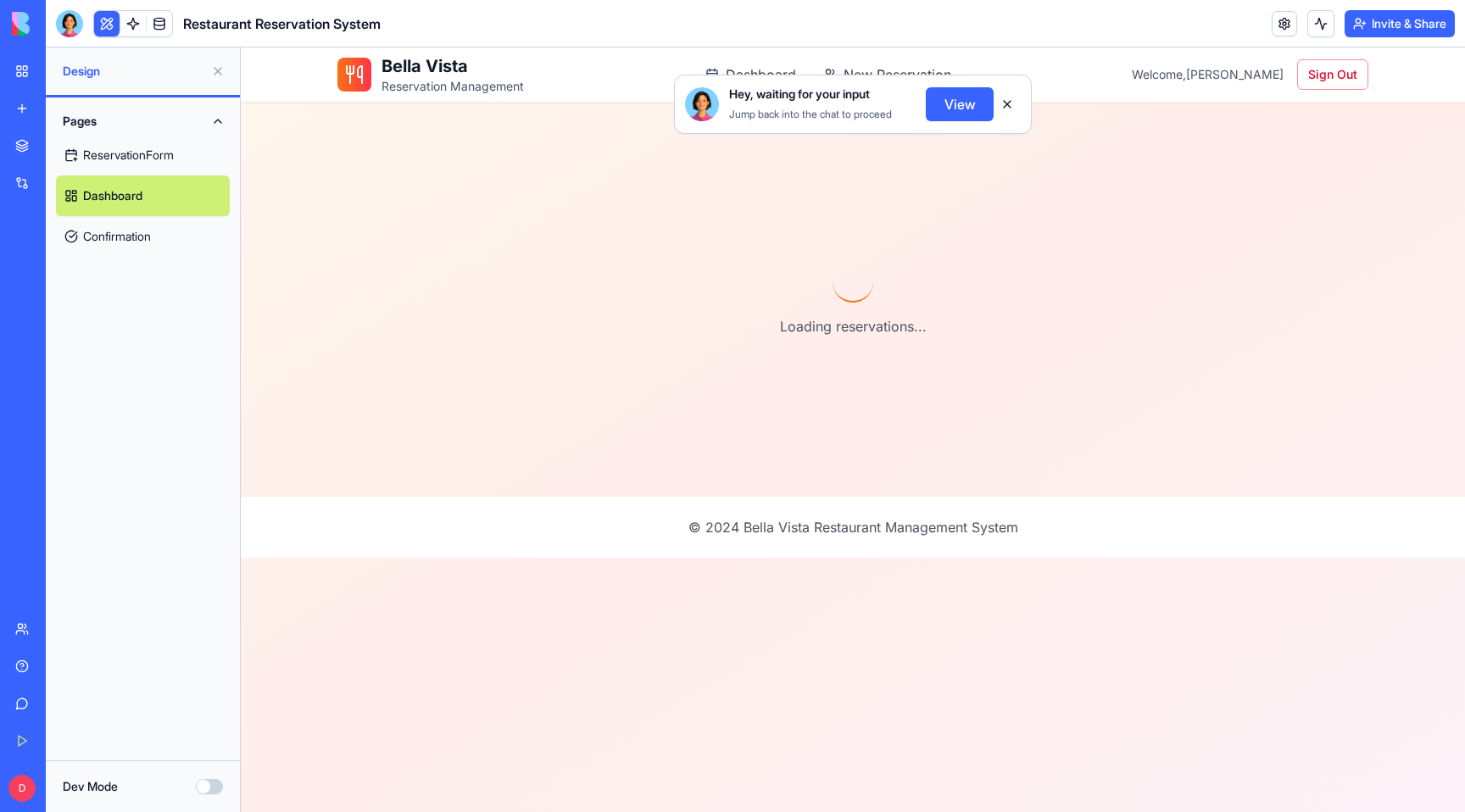
click at [129, 163] on link "ReservationForm" at bounding box center [142, 155] width 174 height 41
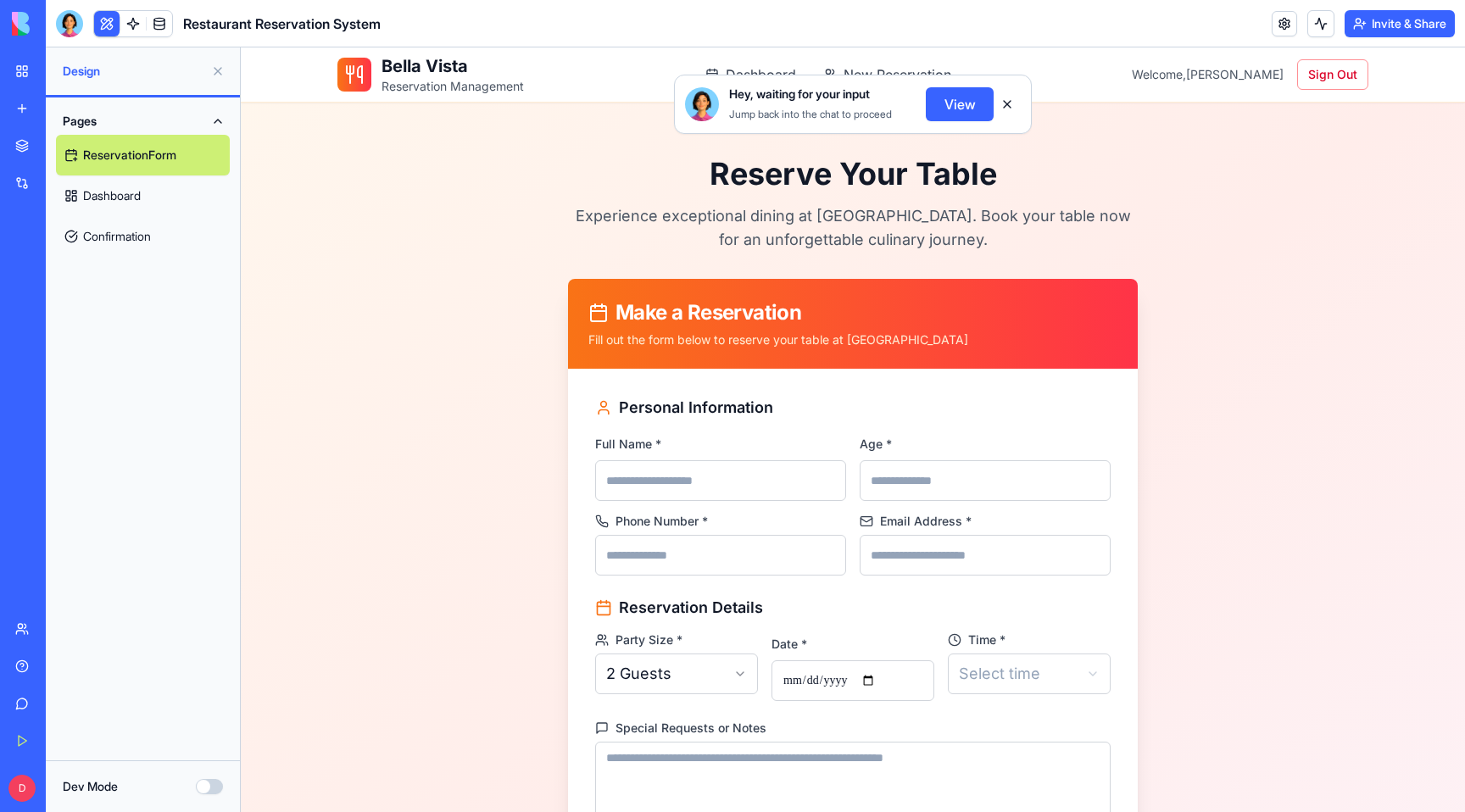
click at [128, 196] on link "Dashboard" at bounding box center [142, 195] width 174 height 41
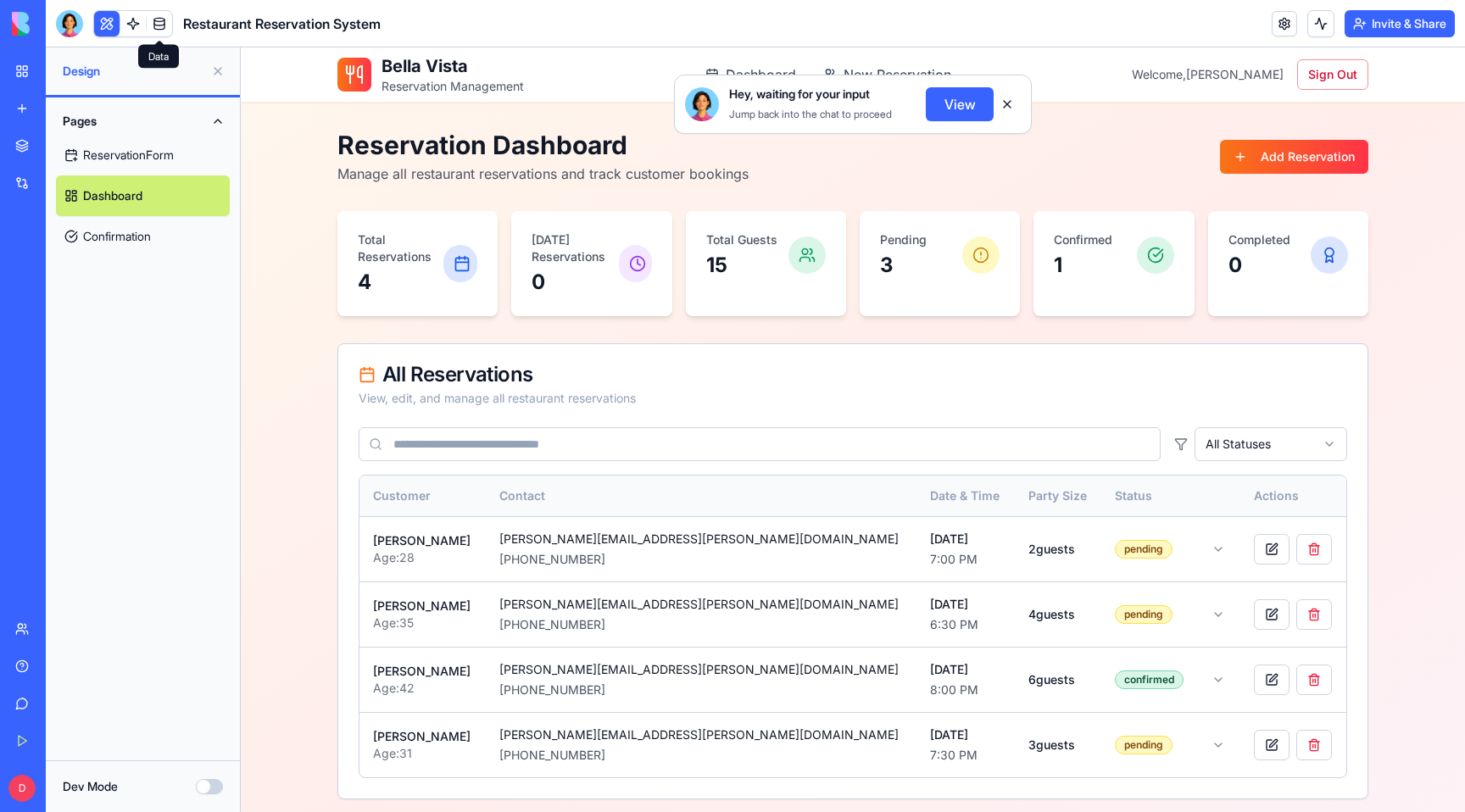
click at [159, 27] on link at bounding box center [160, 24] width 26 height 26
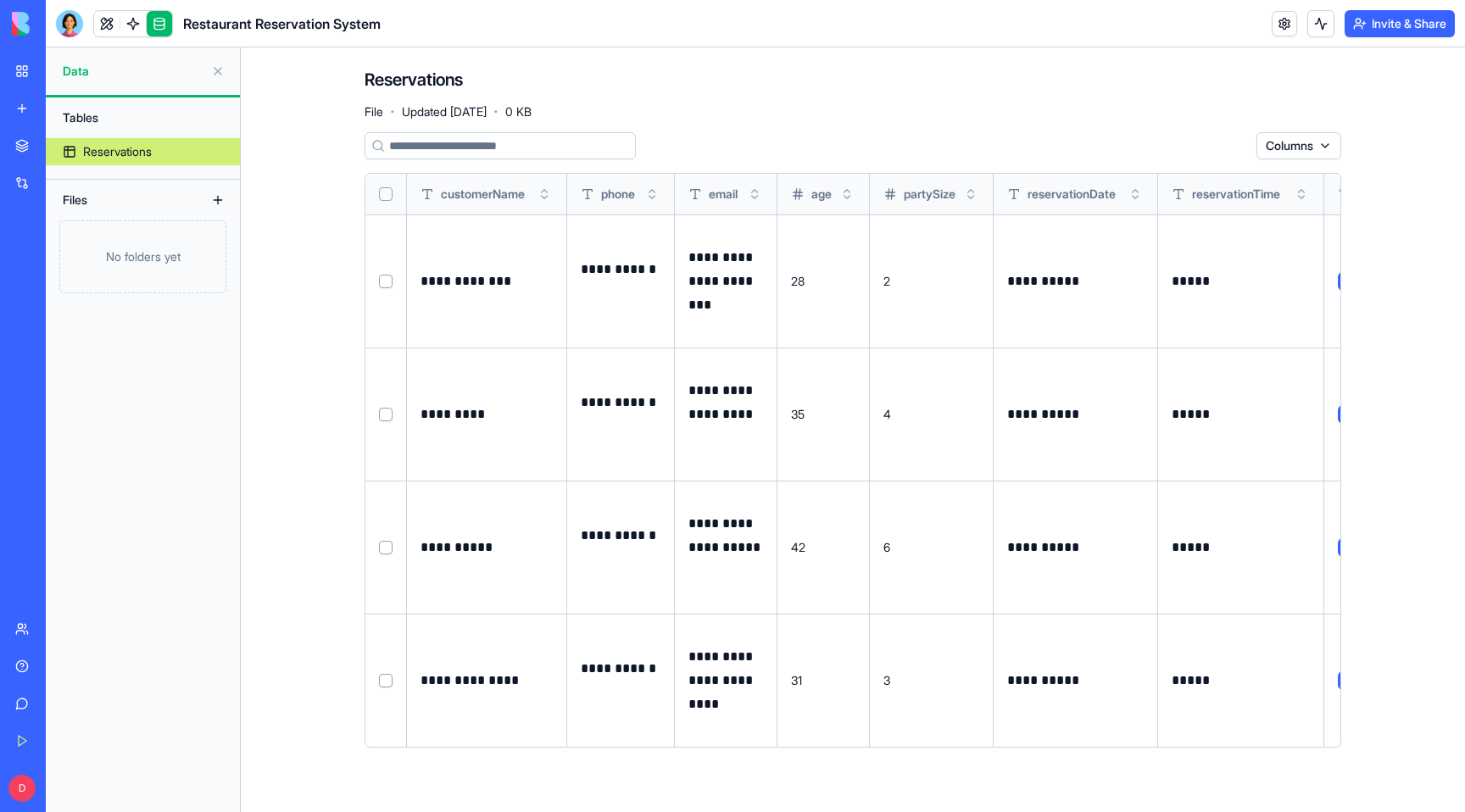
click at [0, 0] on button at bounding box center [0, 0] width 0 height 0
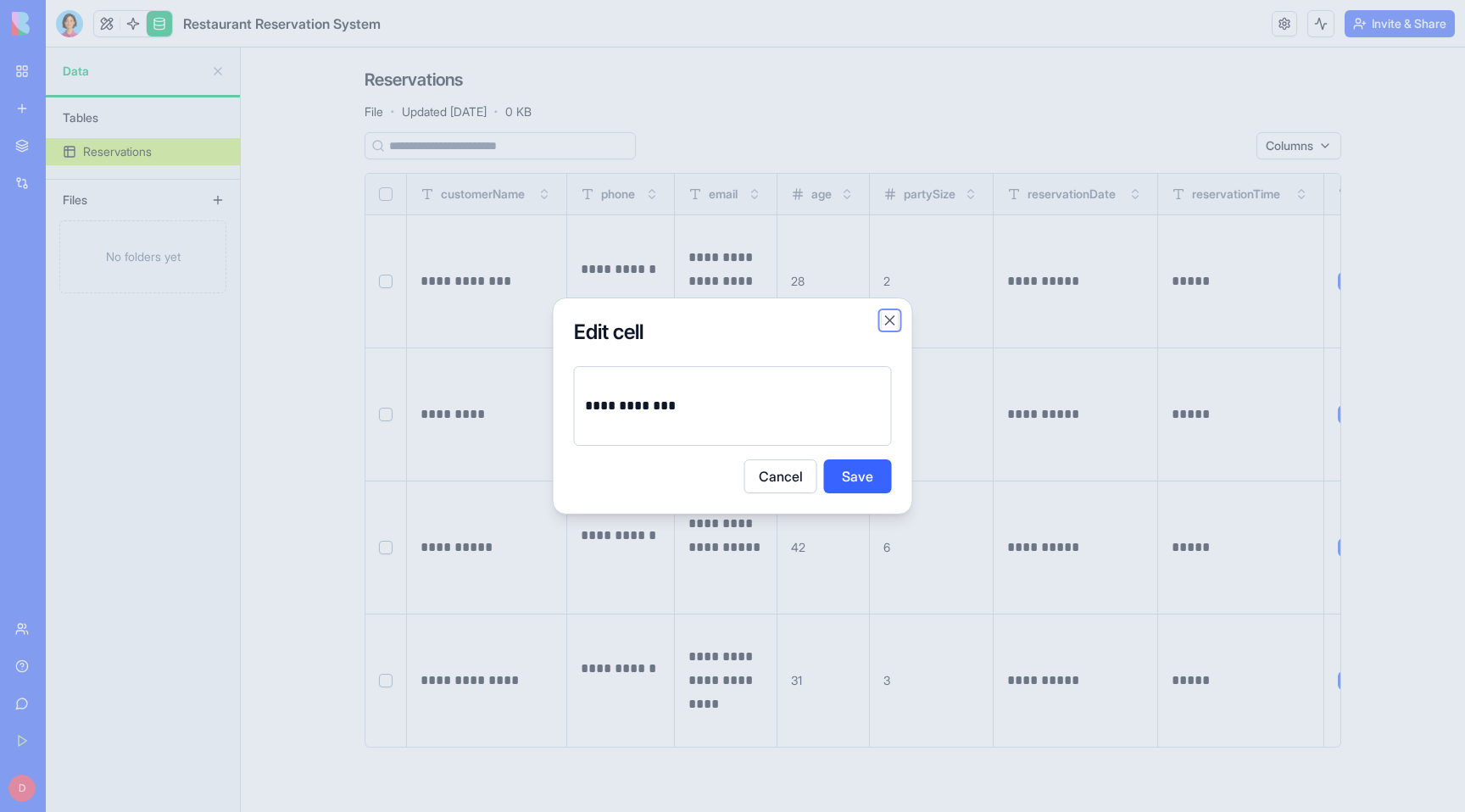
click at [888, 317] on button "Close" at bounding box center [891, 321] width 17 height 17
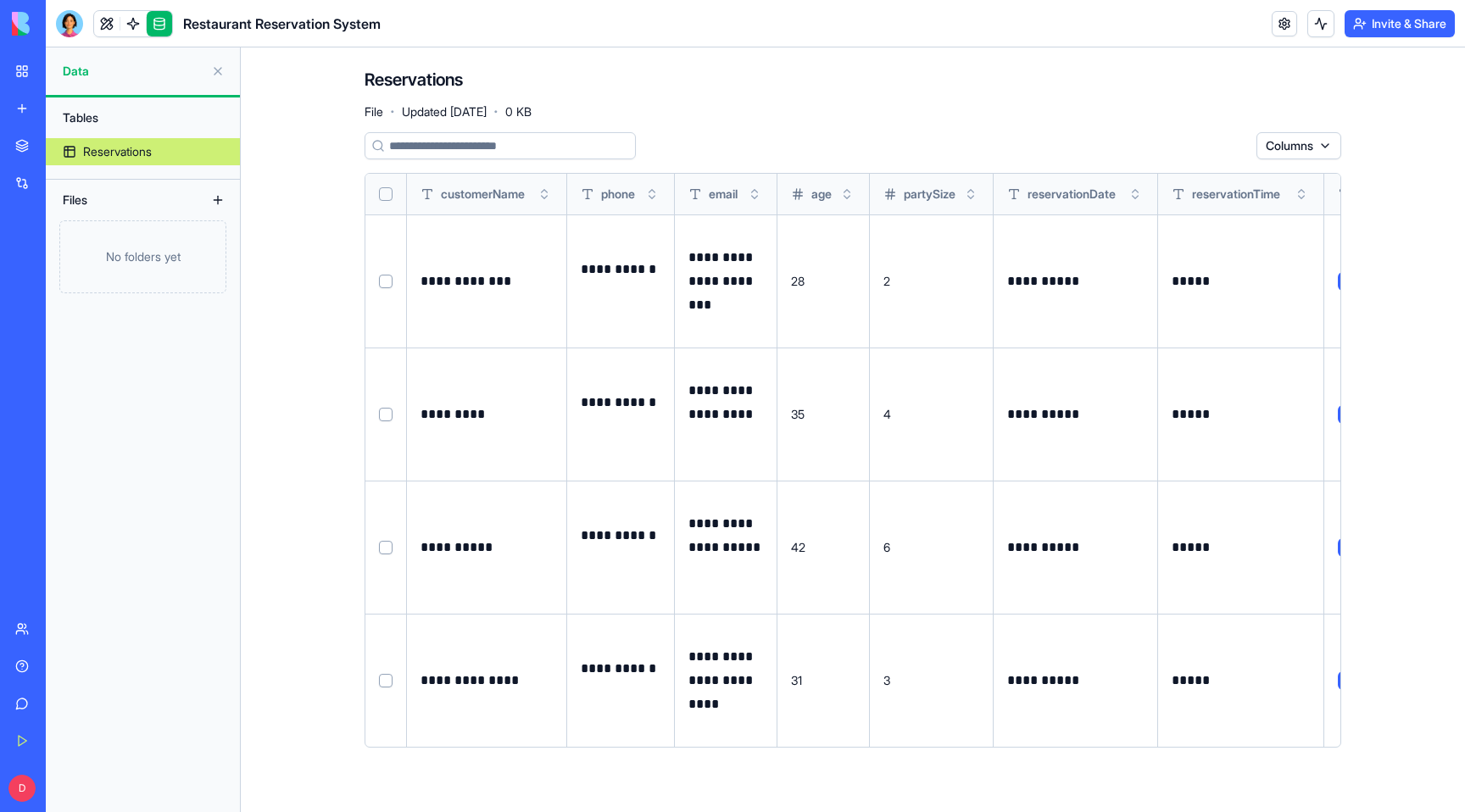
click at [284, 65] on main "**********" at bounding box center [853, 429] width 1225 height 765
click at [136, 31] on link at bounding box center [133, 24] width 26 height 26
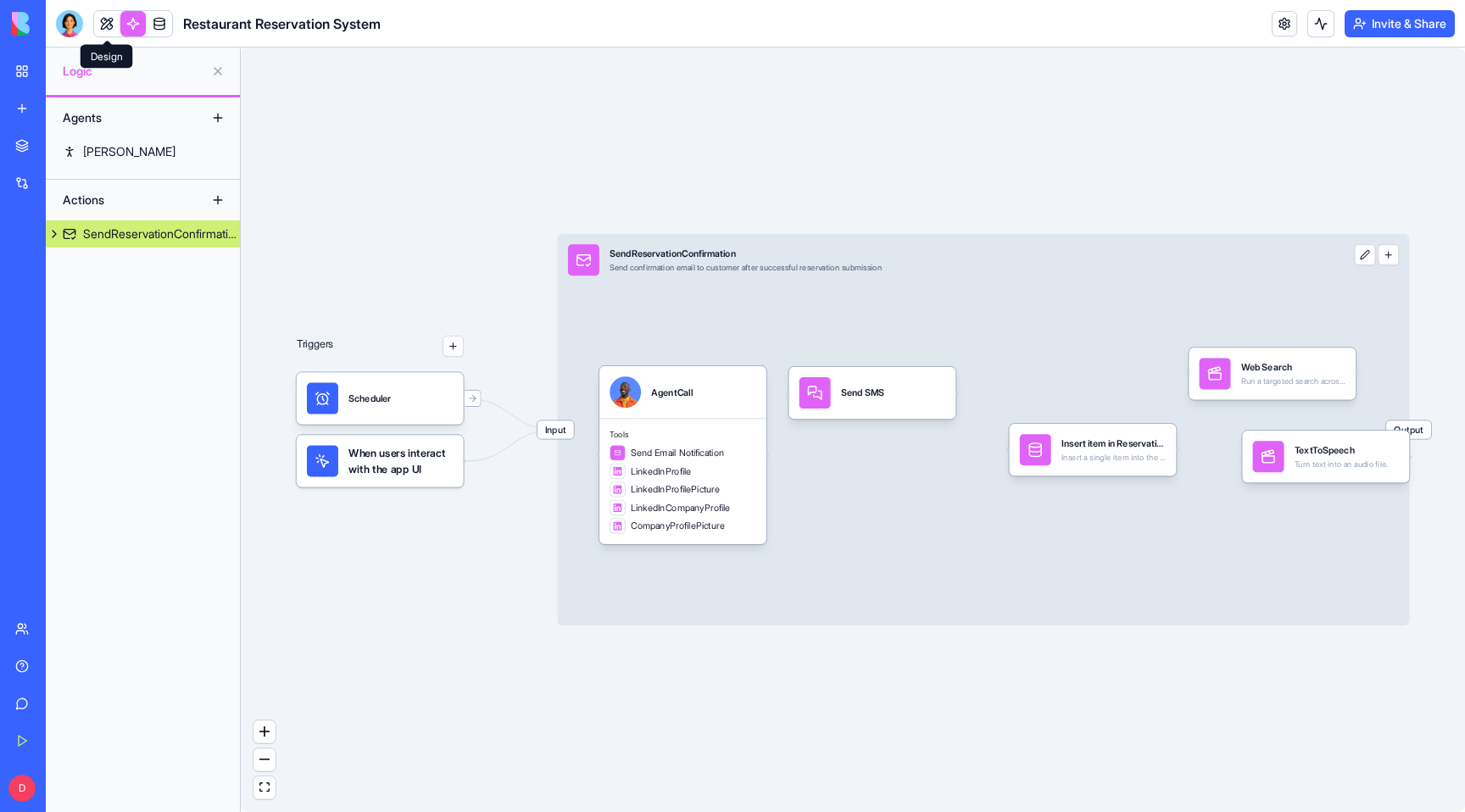
click at [111, 24] on link at bounding box center [107, 24] width 26 height 26
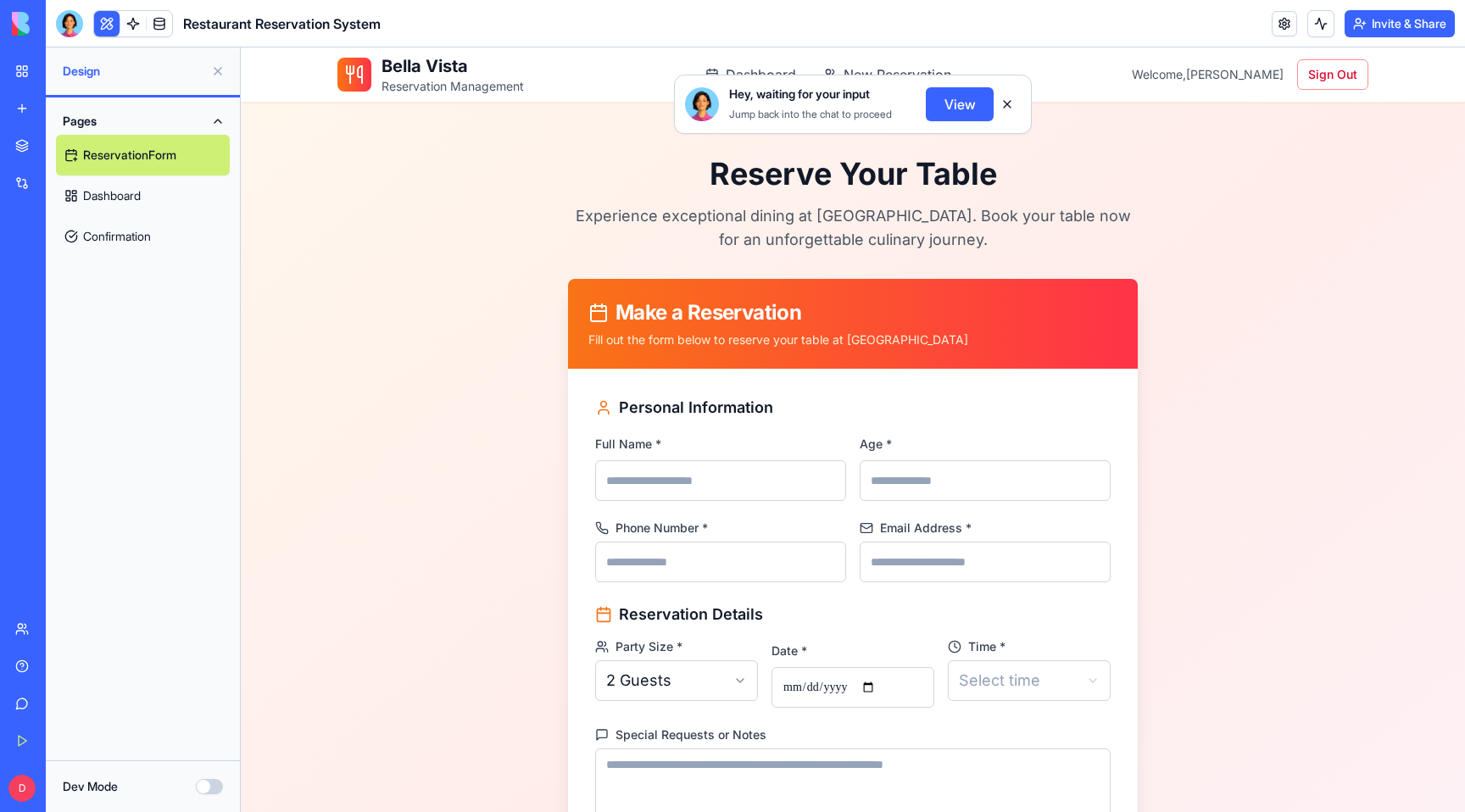
click at [1004, 95] on button at bounding box center [1007, 104] width 27 height 27
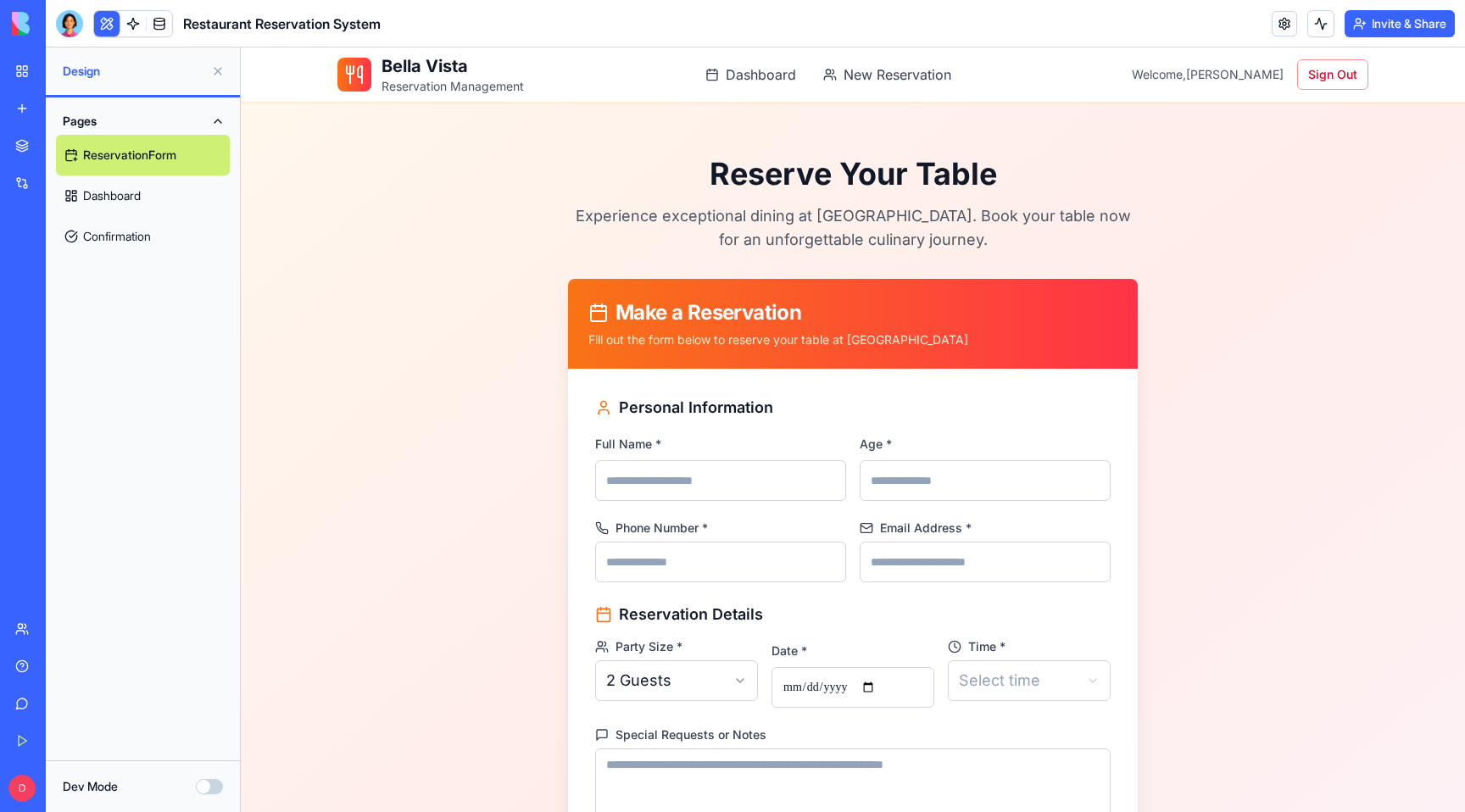
click at [1018, 109] on main "Reserve Your Table Experience exceptional dining at [GEOGRAPHIC_DATA]. Book you…" at bounding box center [853, 564] width 1085 height 924
click at [16, 77] on link "My Workspace" at bounding box center [39, 70] width 68 height 34
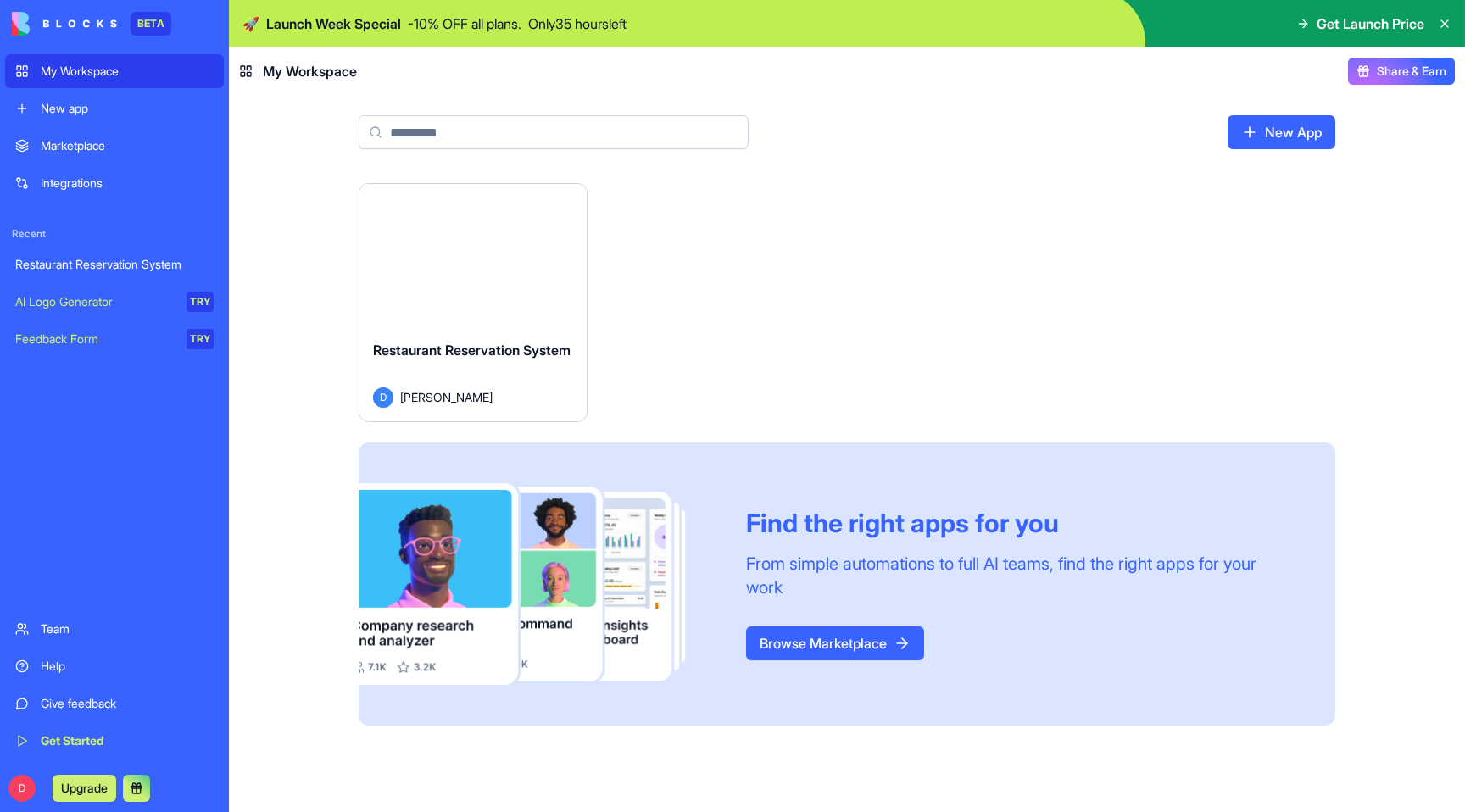
click at [89, 69] on div "My Workspace" at bounding box center [127, 71] width 173 height 17
click at [74, 111] on div "New app" at bounding box center [127, 109] width 173 height 17
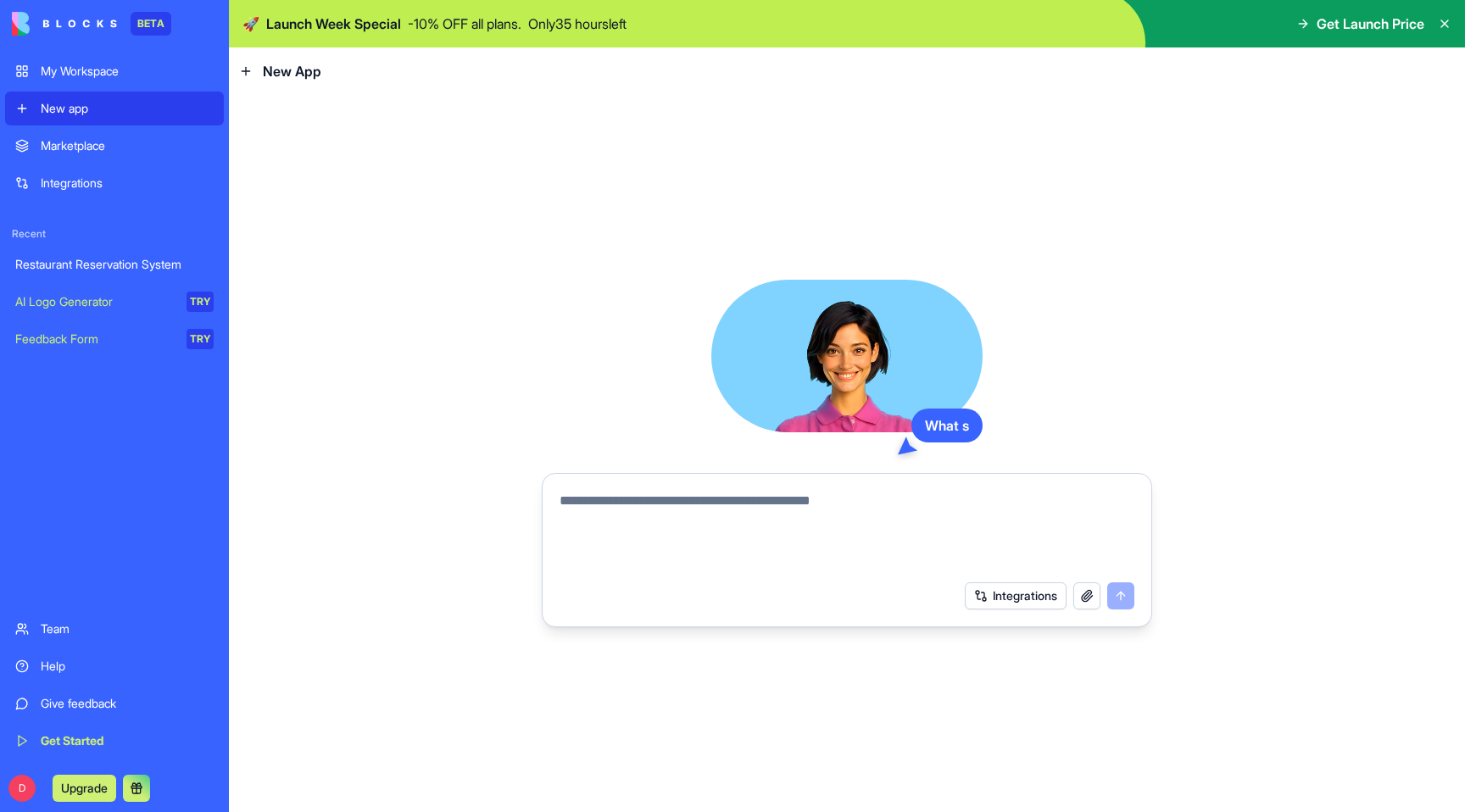
click at [100, 62] on link "My Workspace" at bounding box center [115, 70] width 219 height 34
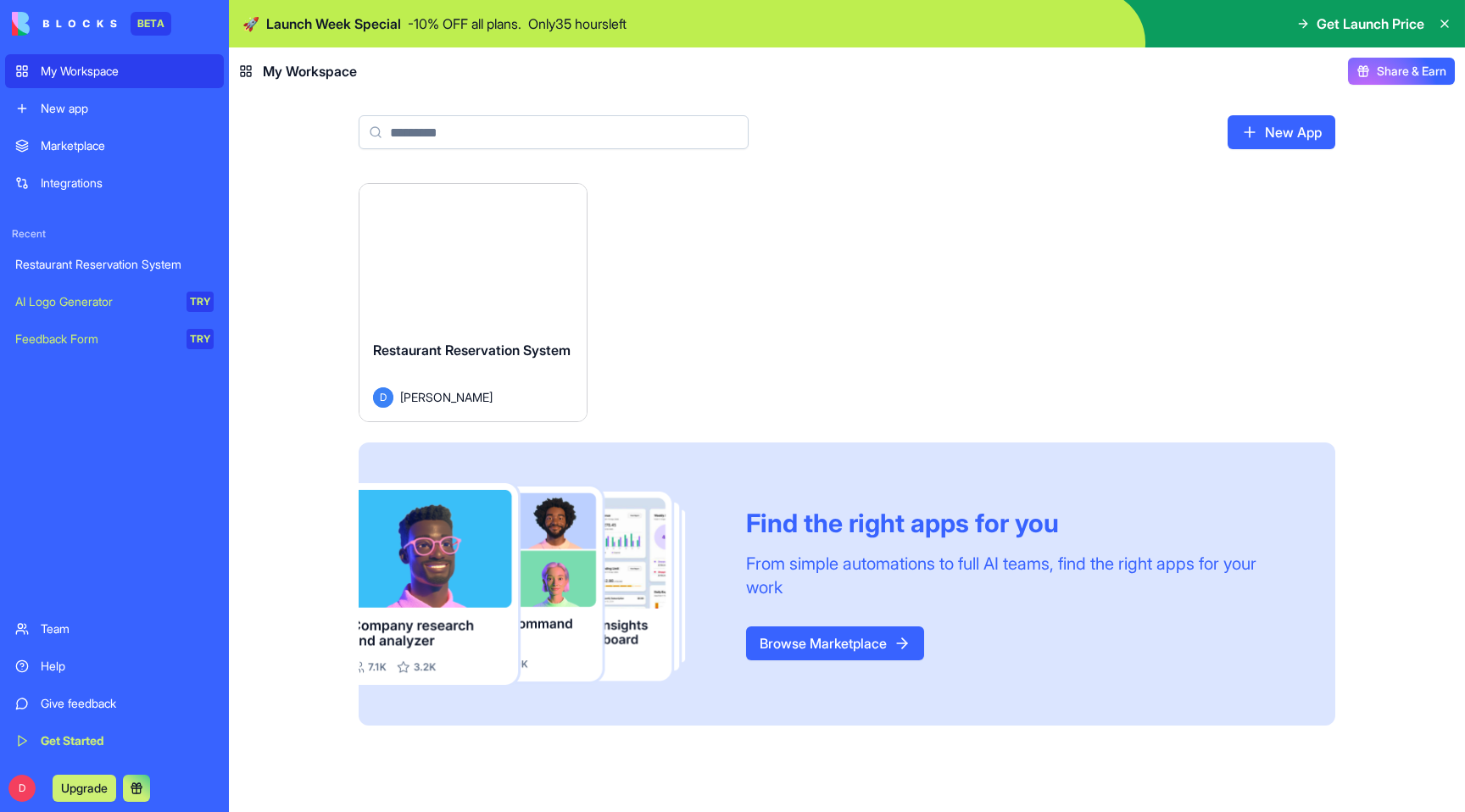
click at [63, 116] on div "New app" at bounding box center [127, 109] width 173 height 17
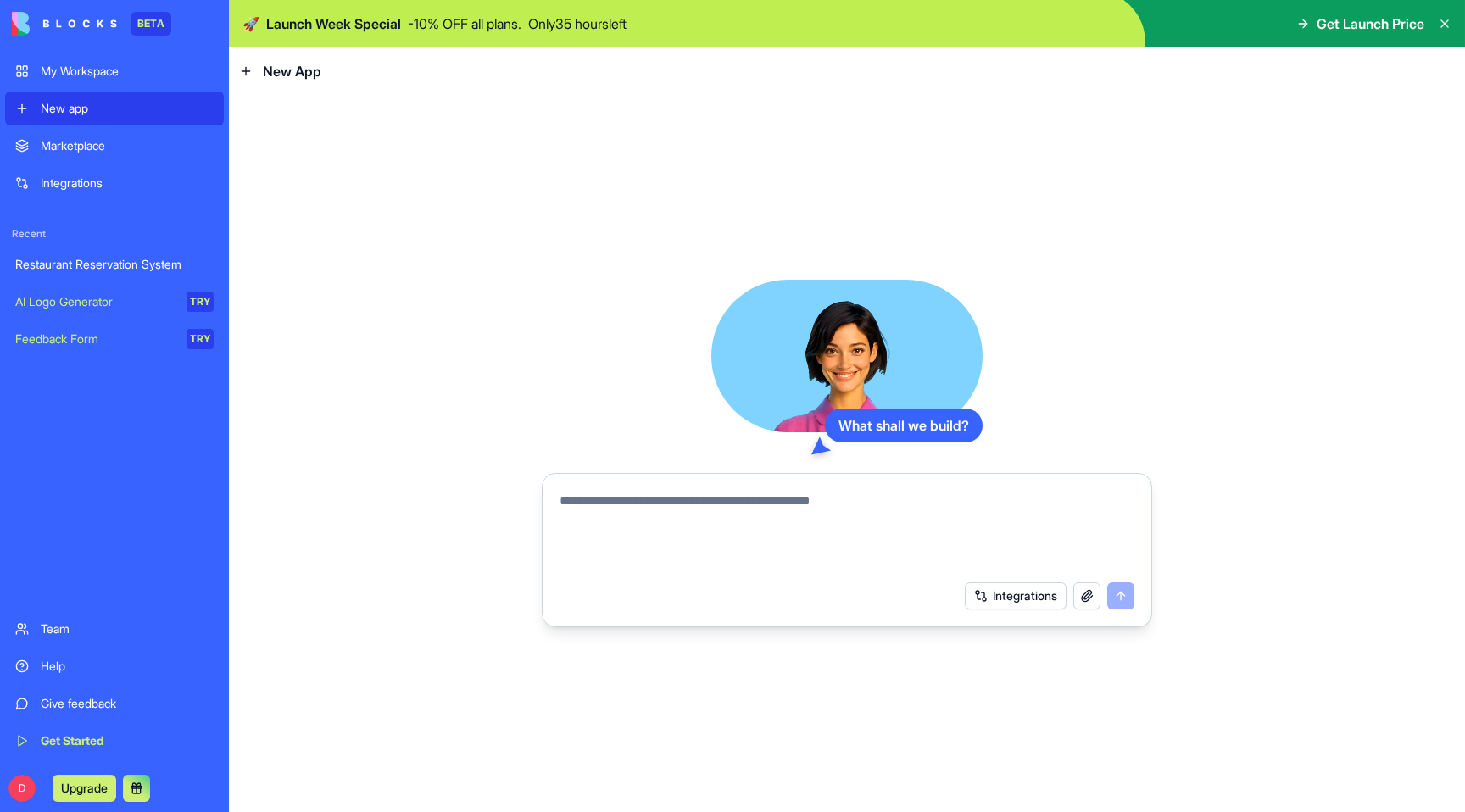
click at [652, 520] on textarea at bounding box center [847, 532] width 574 height 81
click at [100, 63] on div "My Workspace" at bounding box center [127, 71] width 173 height 17
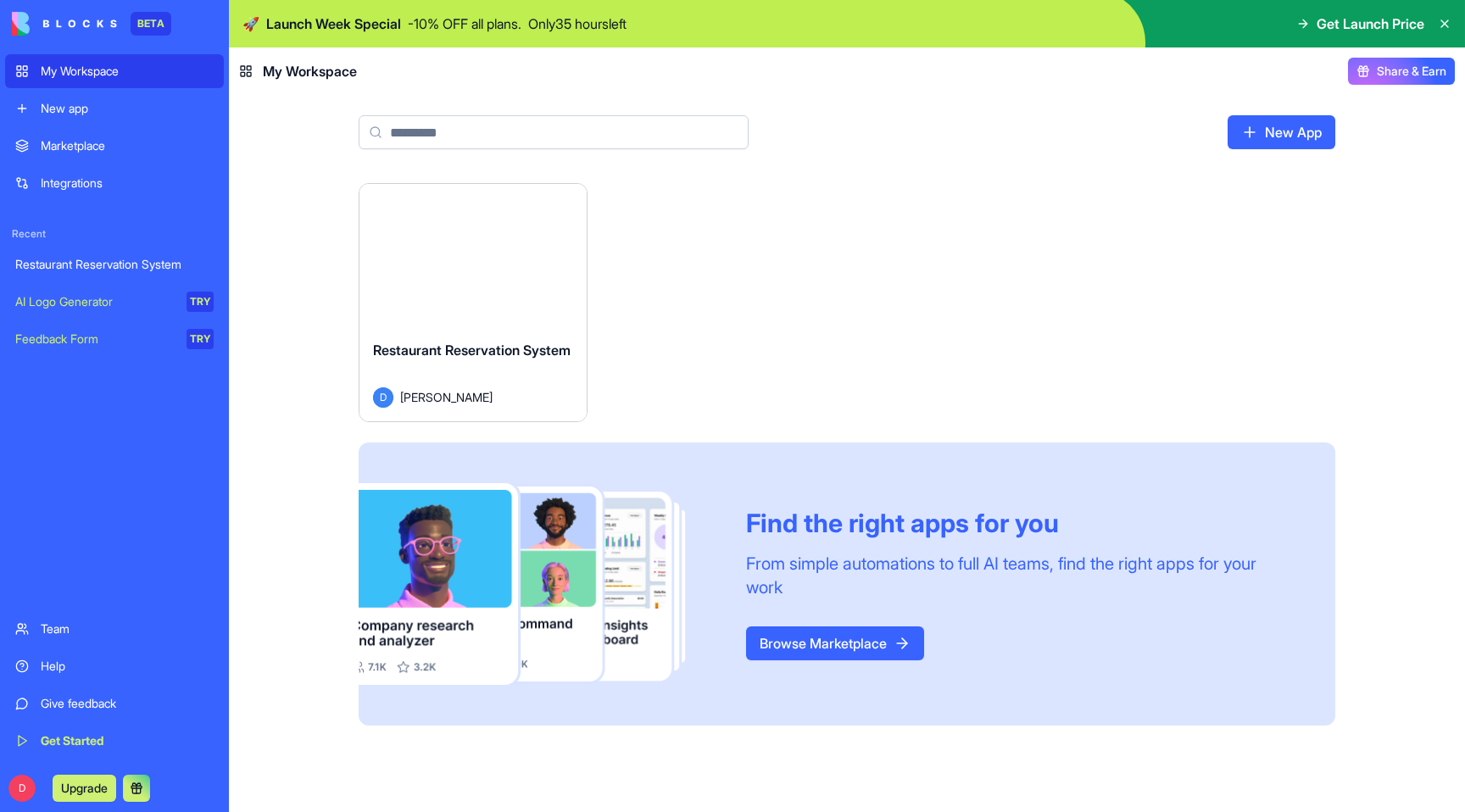
click at [68, 258] on div "Restaurant Reservation System" at bounding box center [114, 264] width 198 height 17
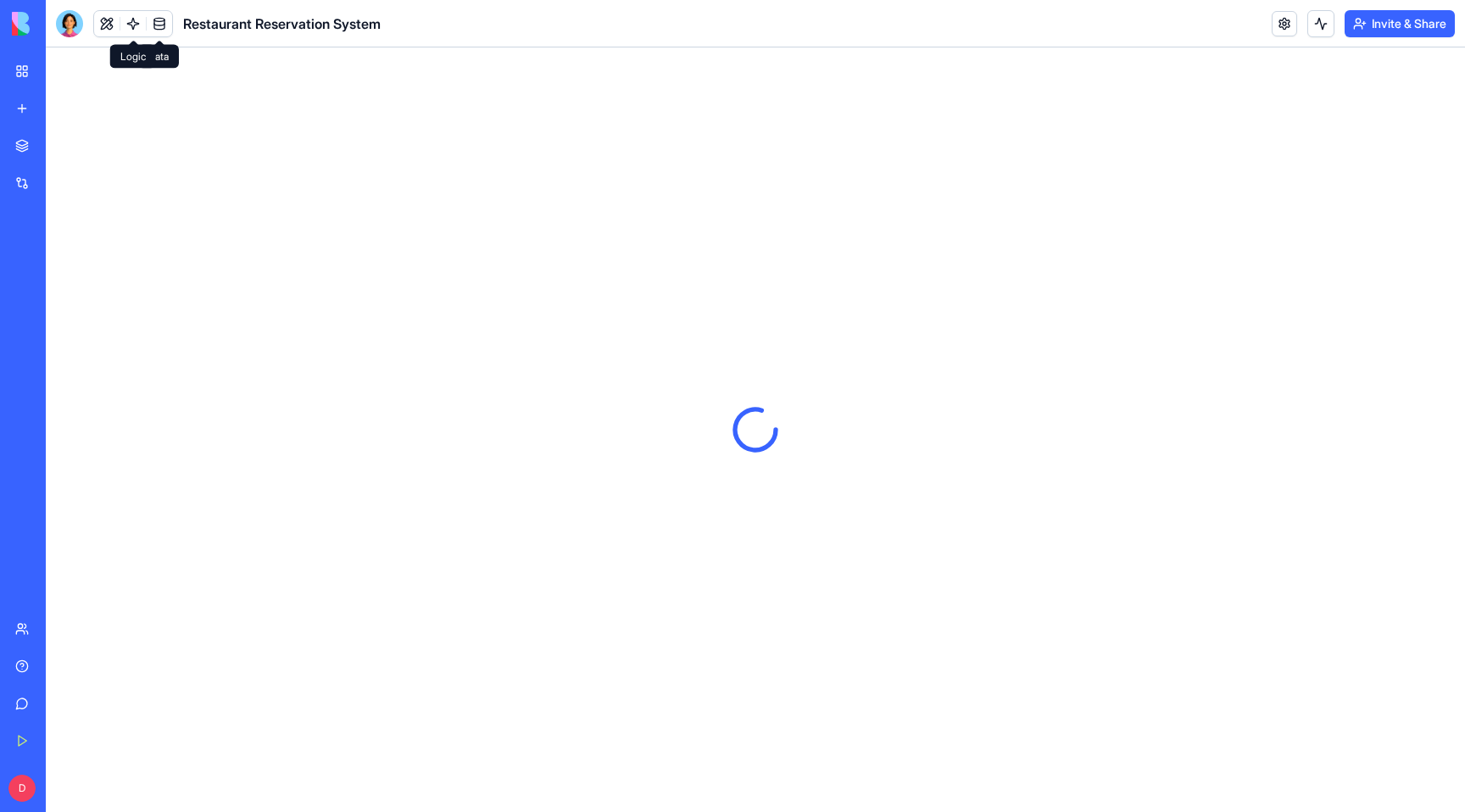
click at [137, 23] on link at bounding box center [133, 24] width 26 height 26
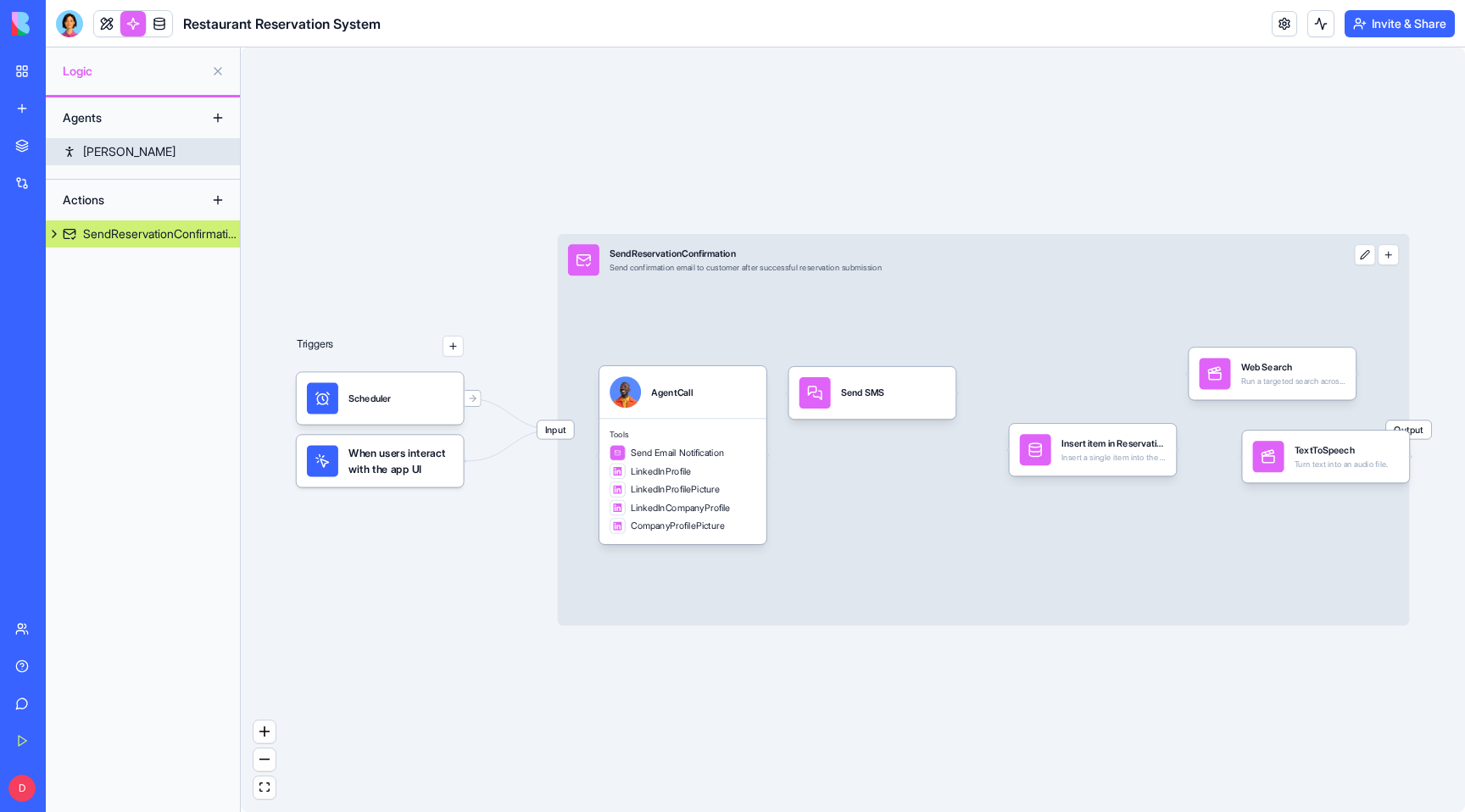
click at [90, 148] on div "[PERSON_NAME]" at bounding box center [129, 152] width 92 height 17
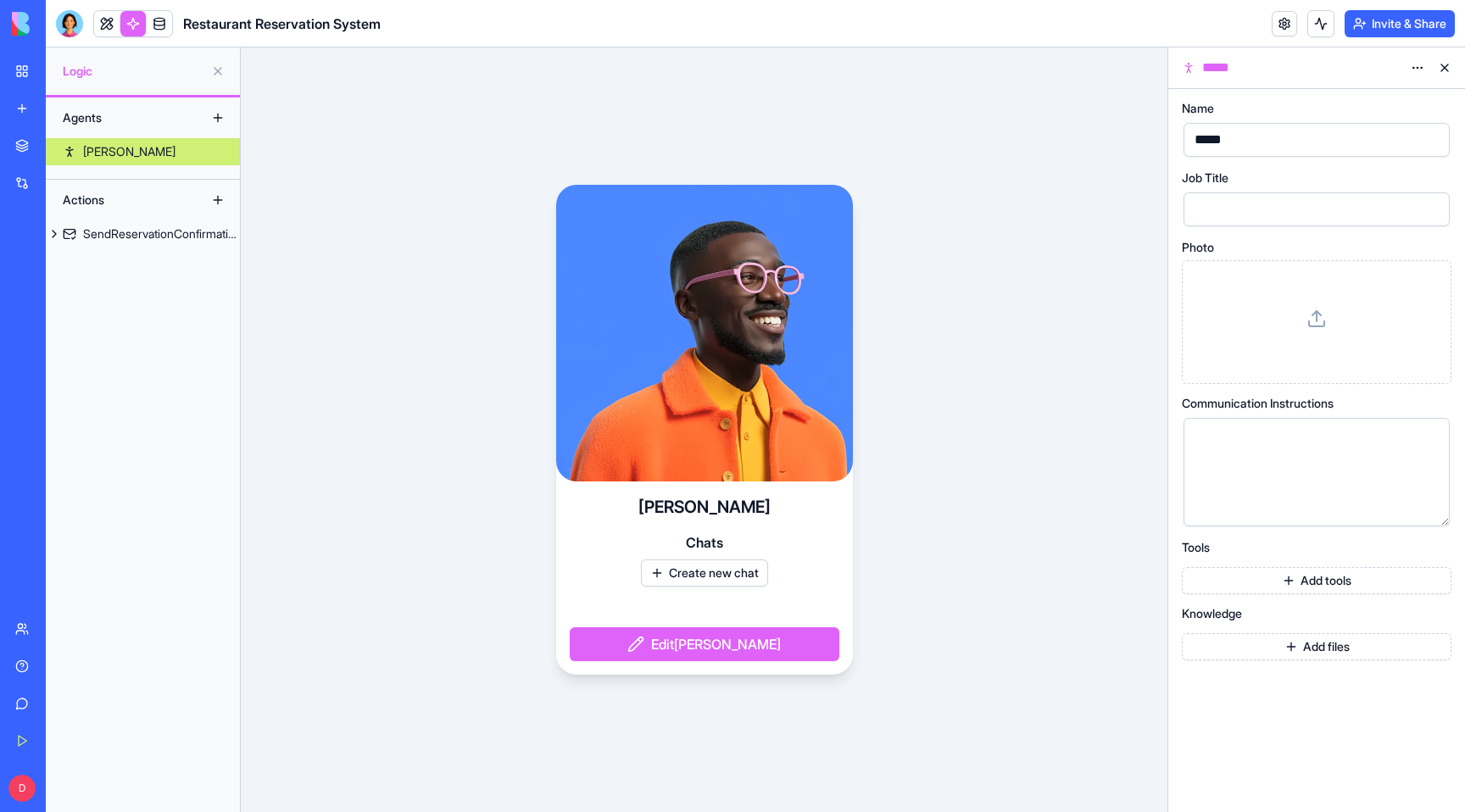
click at [1449, 69] on button at bounding box center [1445, 68] width 27 height 27
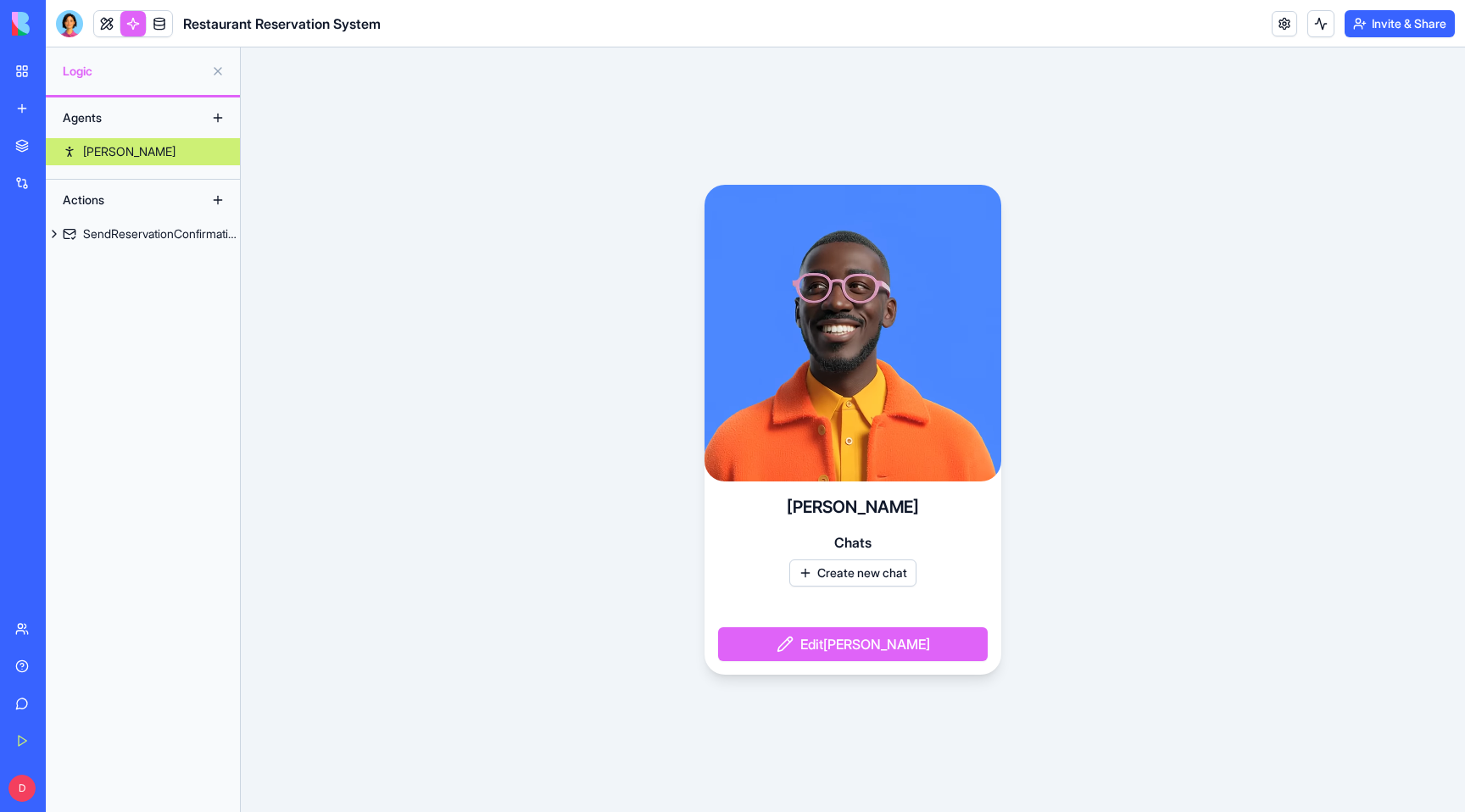
click at [893, 320] on video at bounding box center [852, 332] width 297 height 297
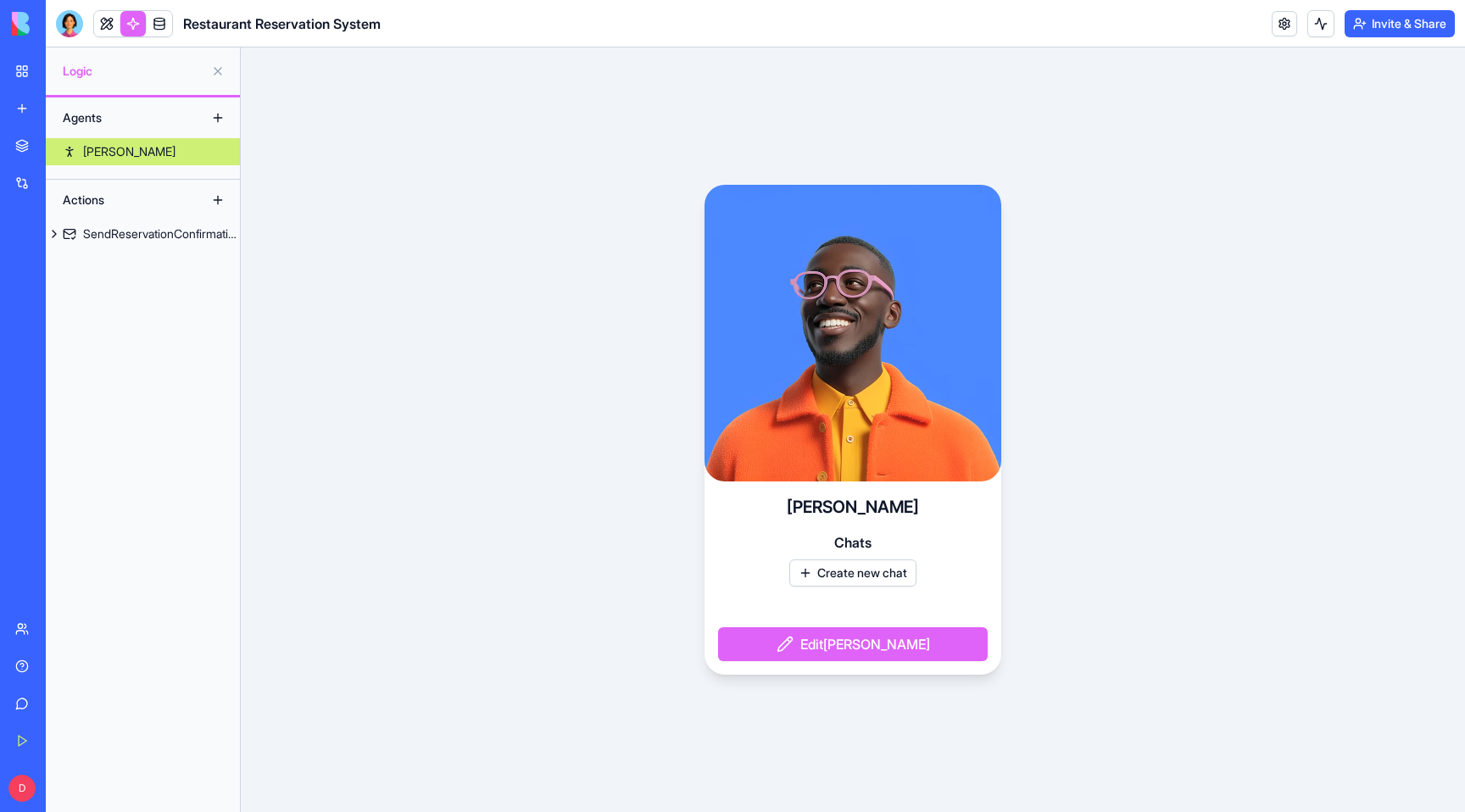
click at [21, 79] on link "My Workspace" at bounding box center [39, 70] width 68 height 34
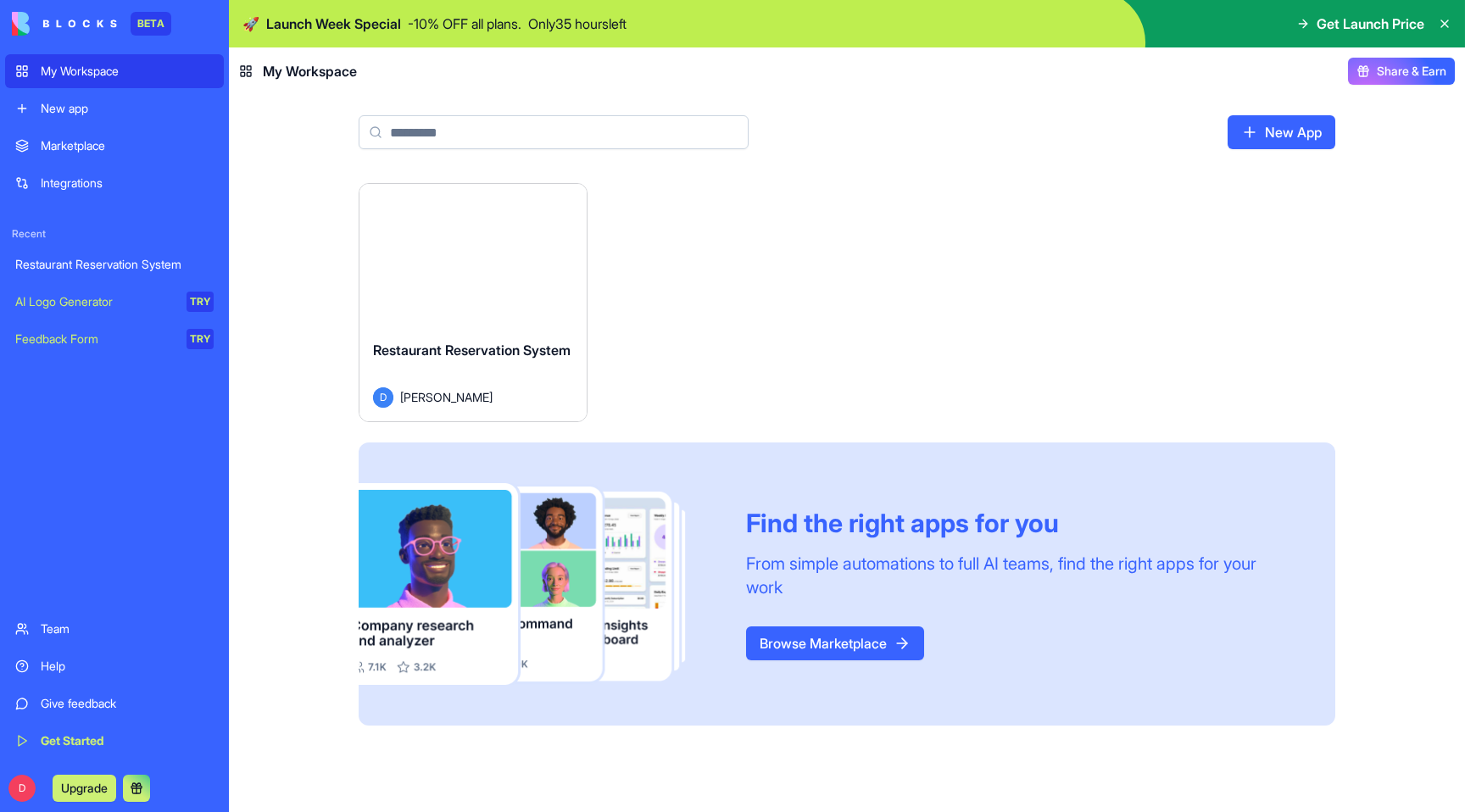
click at [39, 74] on link "My Workspace" at bounding box center [115, 70] width 219 height 34
click at [44, 123] on link "New app" at bounding box center [115, 108] width 219 height 34
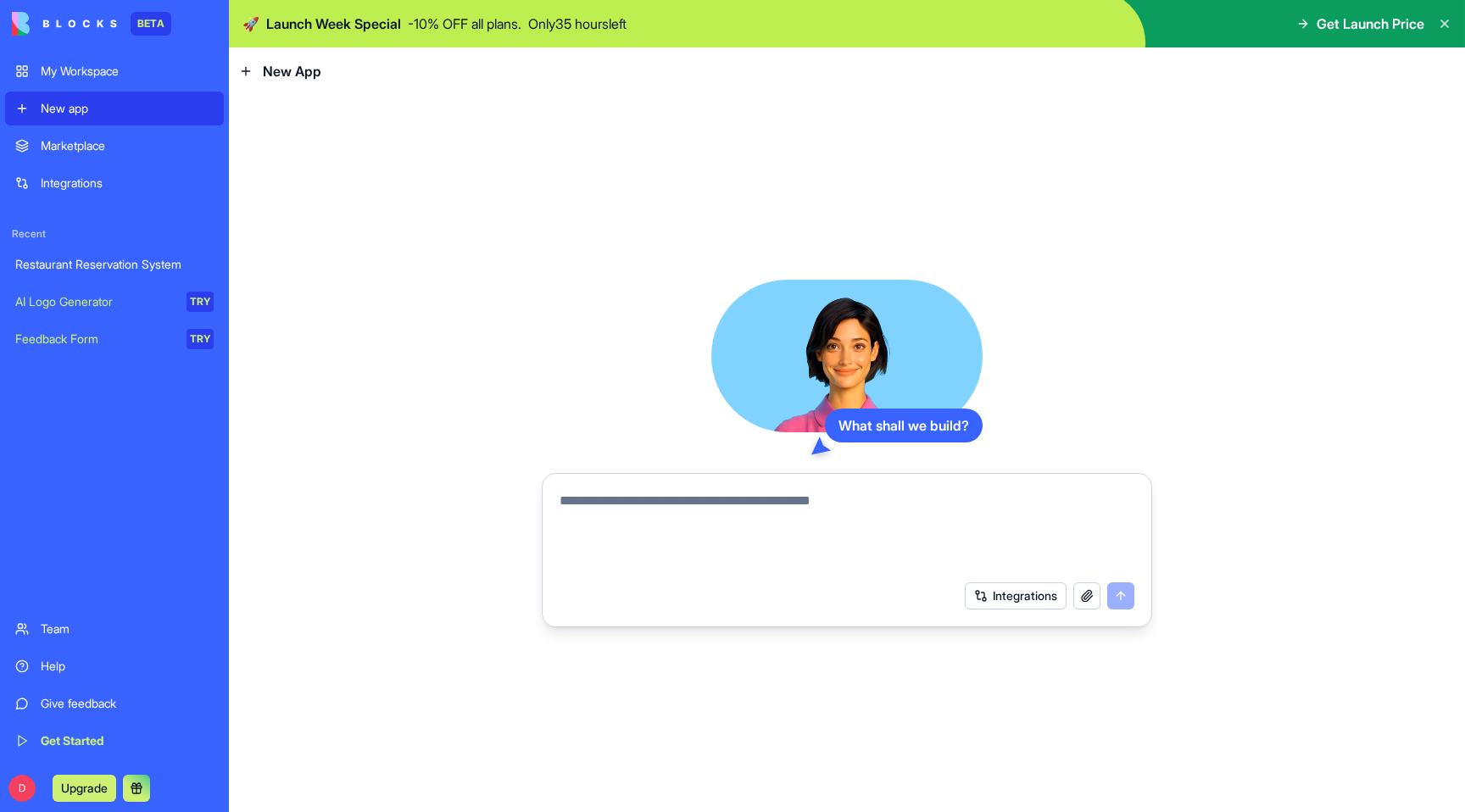
click at [49, 145] on div "Marketplace" at bounding box center [127, 145] width 173 height 17
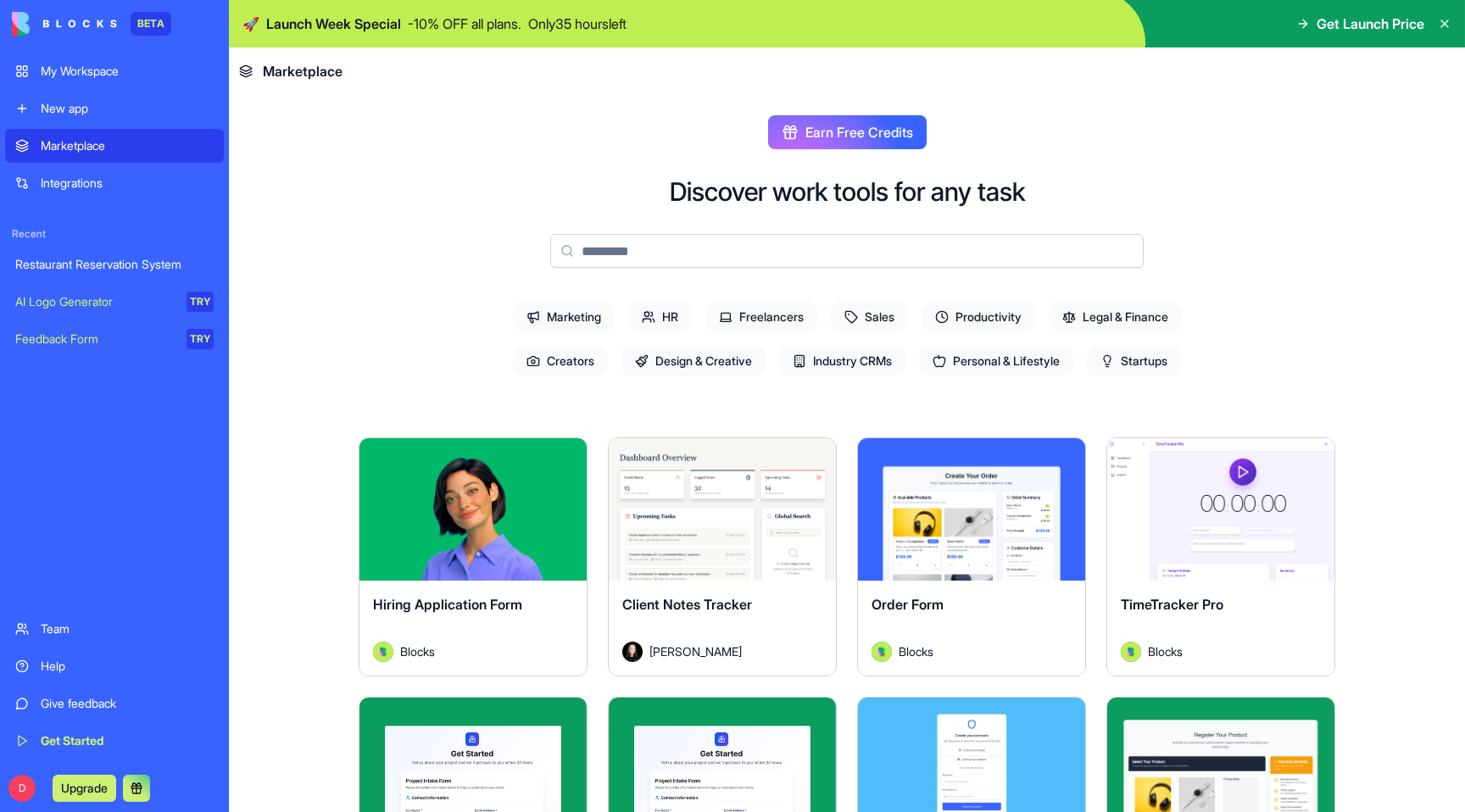
click at [112, 185] on div "Integrations" at bounding box center [127, 183] width 173 height 17
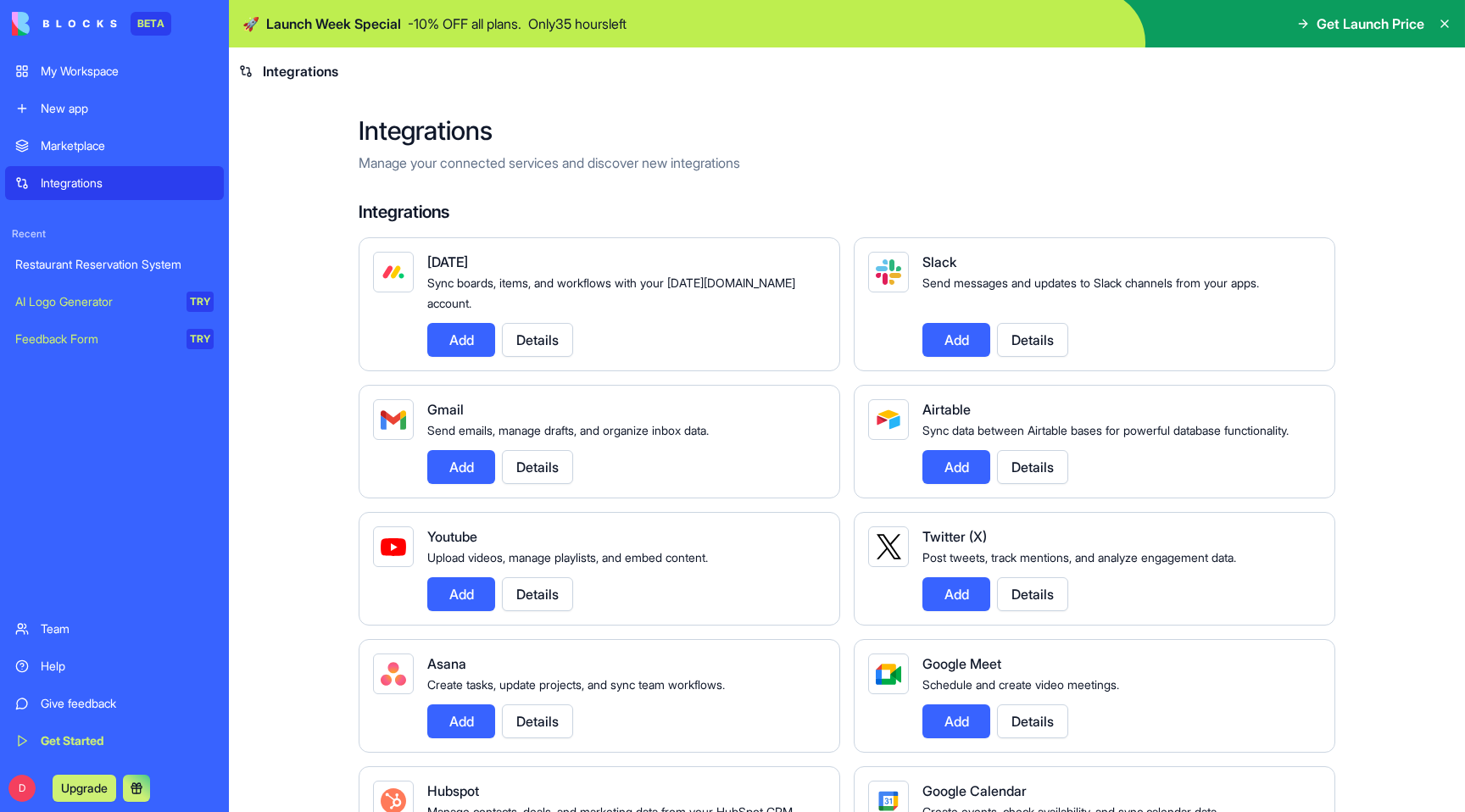
click at [112, 156] on link "Marketplace" at bounding box center [115, 145] width 219 height 34
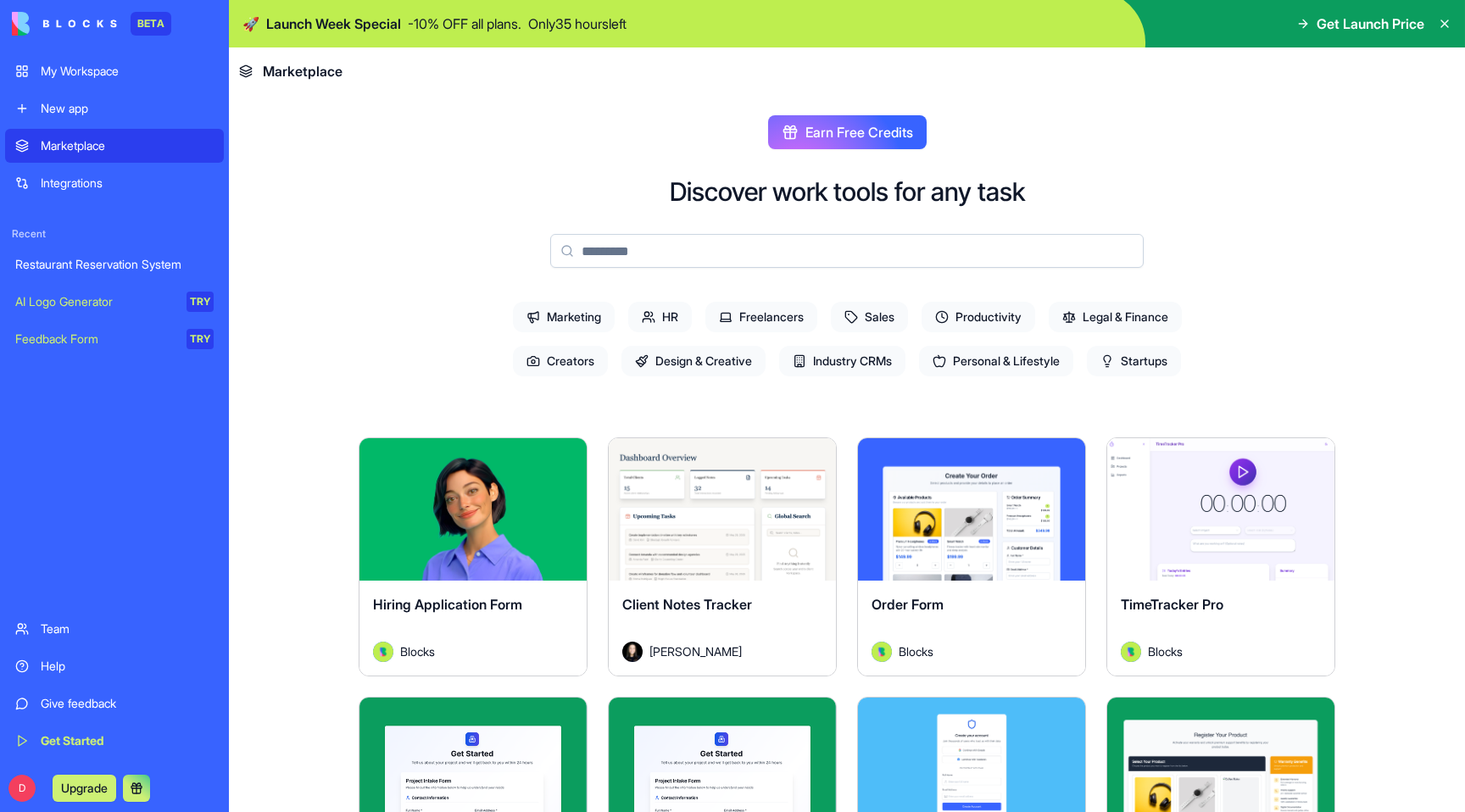
click at [105, 69] on div "My Workspace" at bounding box center [127, 71] width 173 height 17
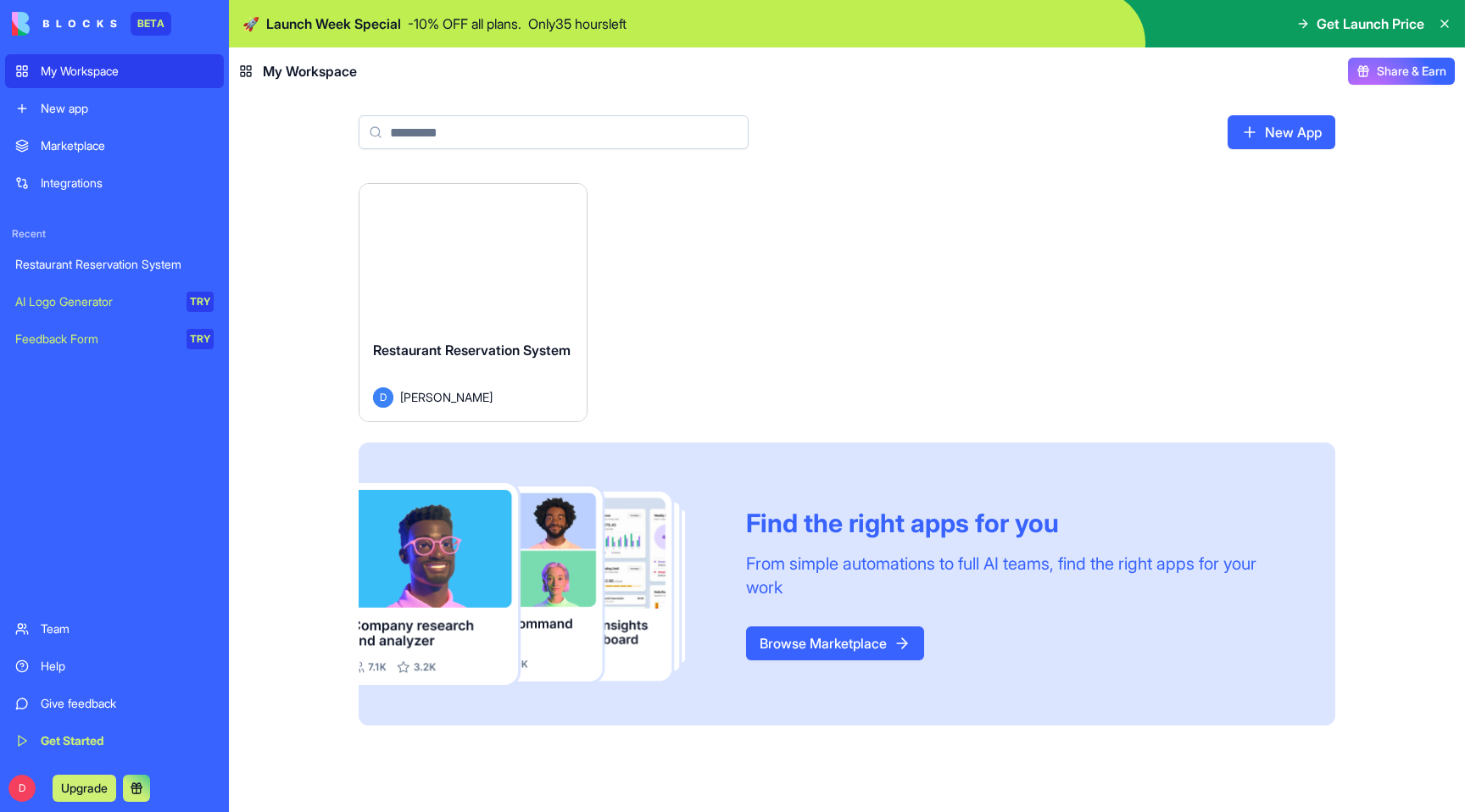
click at [494, 283] on div "Launch" at bounding box center [473, 255] width 227 height 142
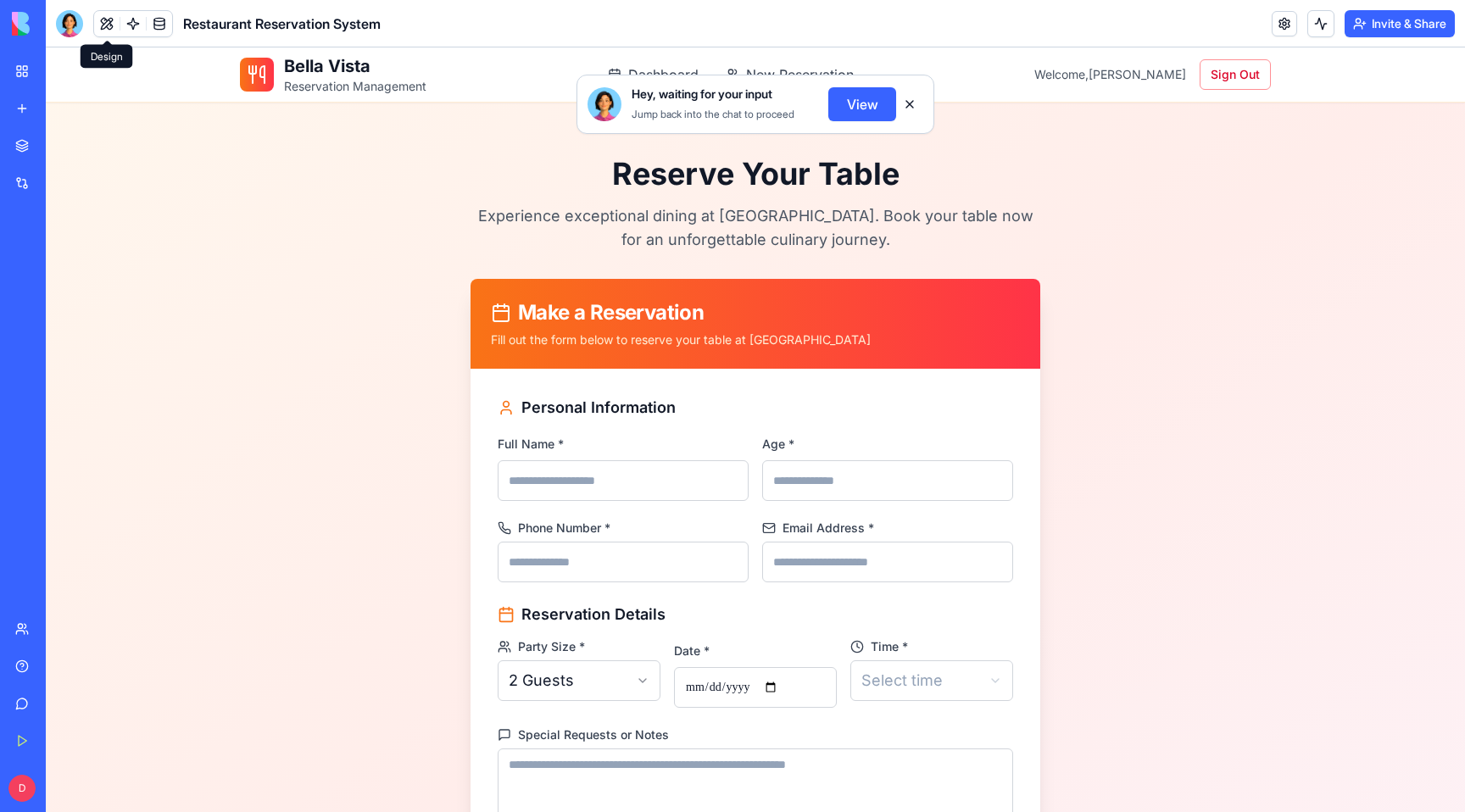
click at [126, 27] on link at bounding box center [133, 24] width 26 height 26
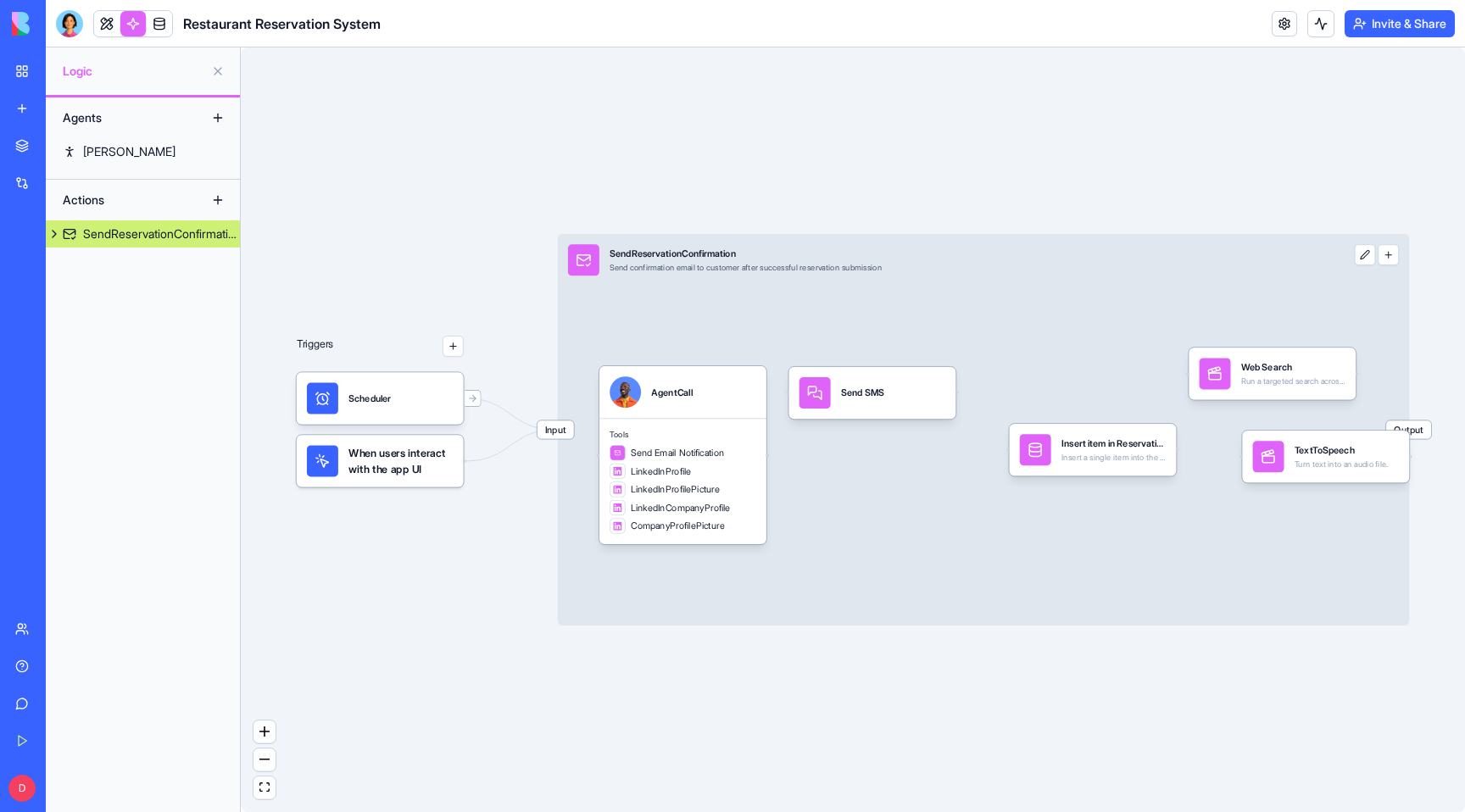
drag, startPoint x: 790, startPoint y: 451, endPoint x: 244, endPoint y: 450, distance: 546.0
click at [244, 450] on div "Triggers Scheduler When users interact with the app UI Input SendReservationCon…" at bounding box center [853, 429] width 1225 height 765
click at [94, 148] on div "[PERSON_NAME]" at bounding box center [129, 152] width 92 height 17
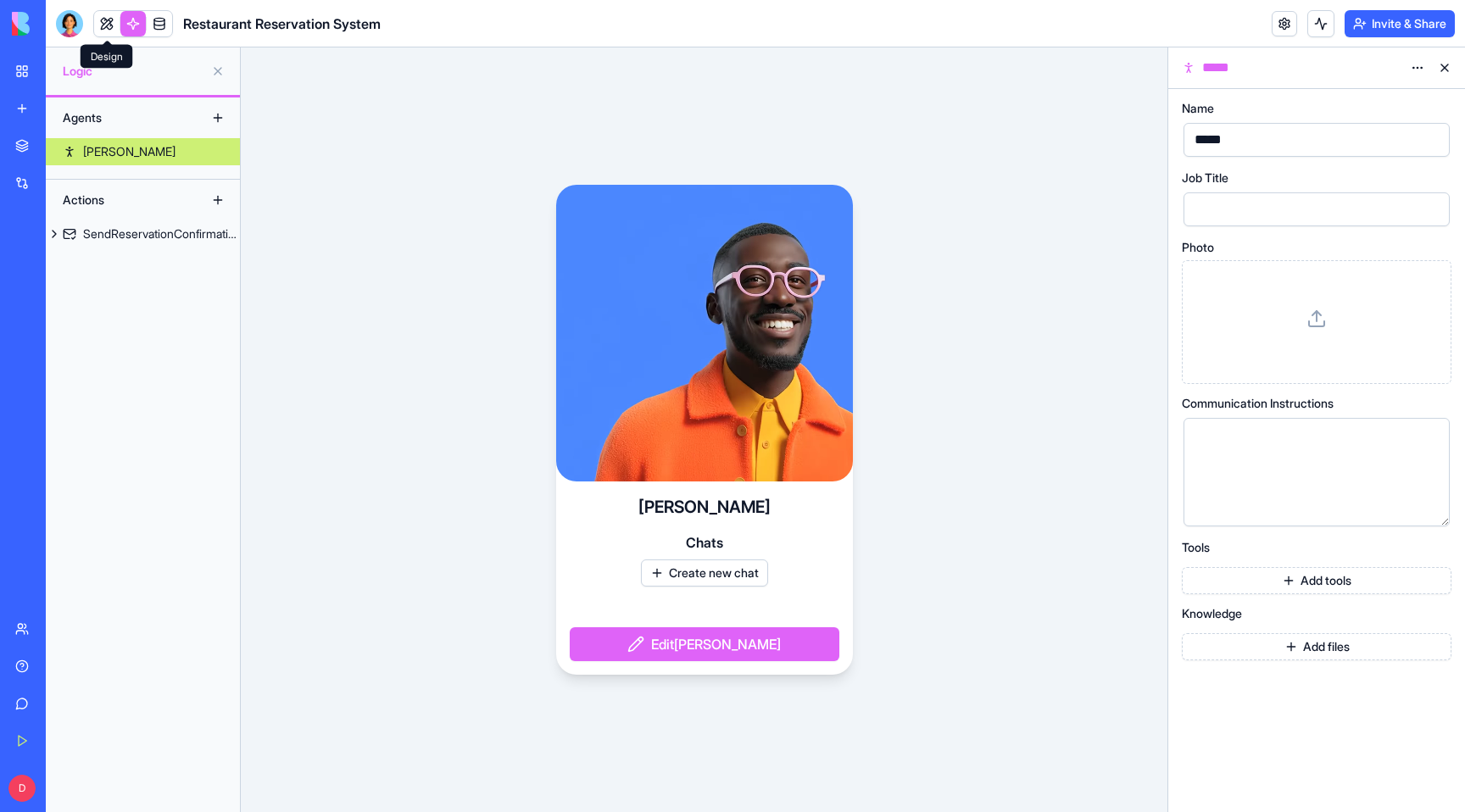
click at [104, 24] on link at bounding box center [107, 24] width 26 height 26
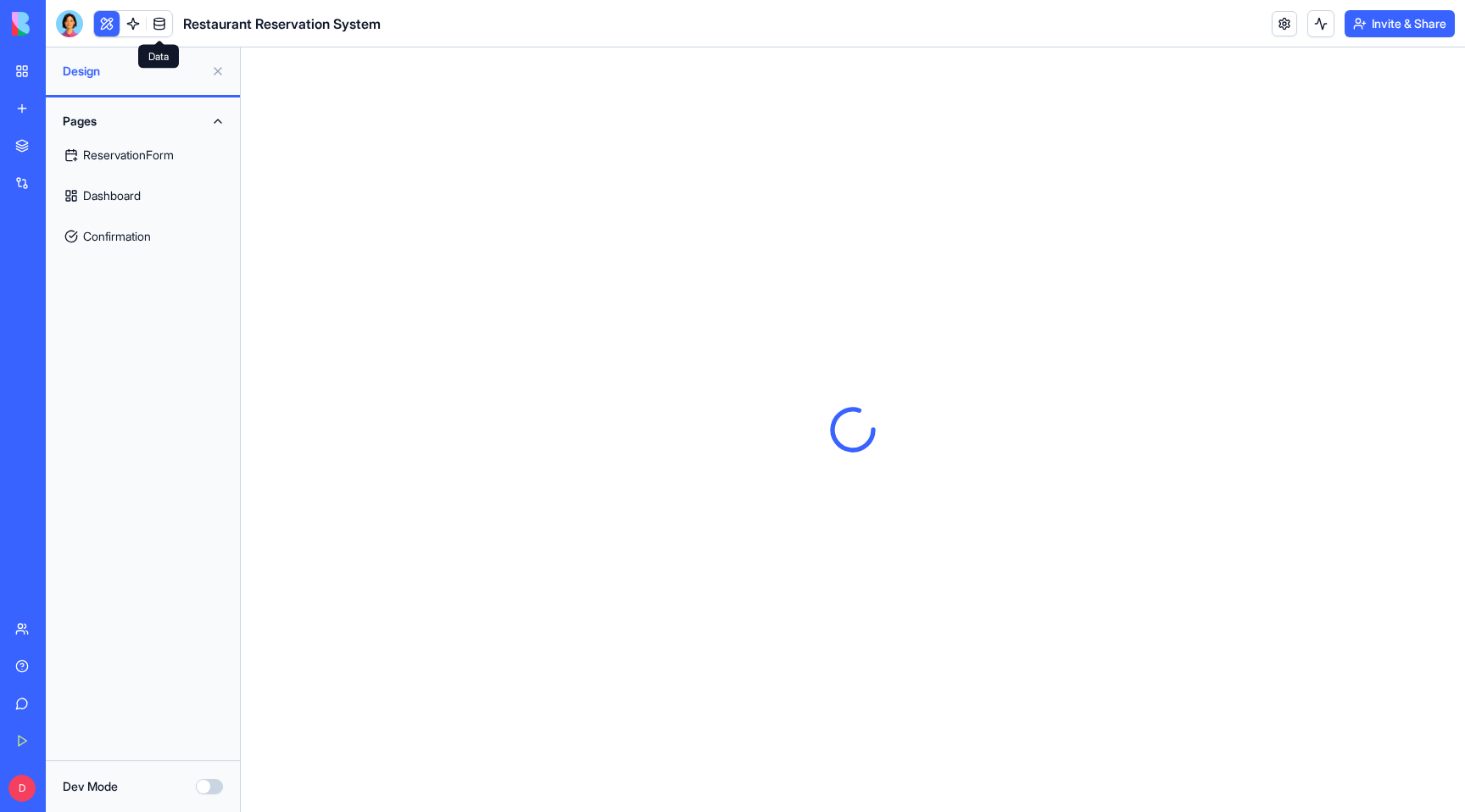
click at [166, 19] on link at bounding box center [160, 24] width 26 height 26
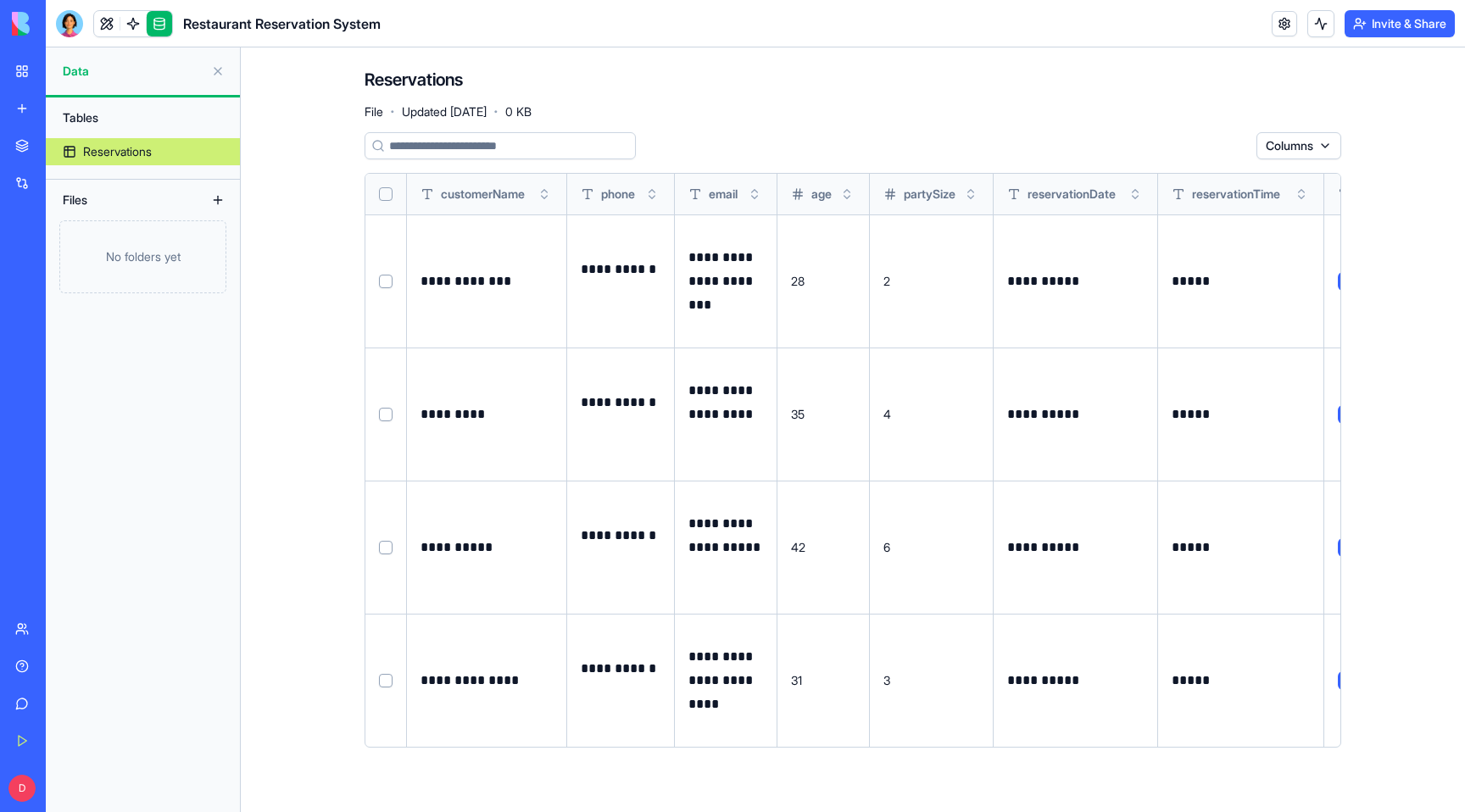
click at [386, 282] on button "Select row" at bounding box center [385, 281] width 14 height 14
click at [386, 282] on button "Select row" at bounding box center [385, 282] width 14 height 14
click at [383, 196] on button "Select all" at bounding box center [385, 194] width 14 height 14
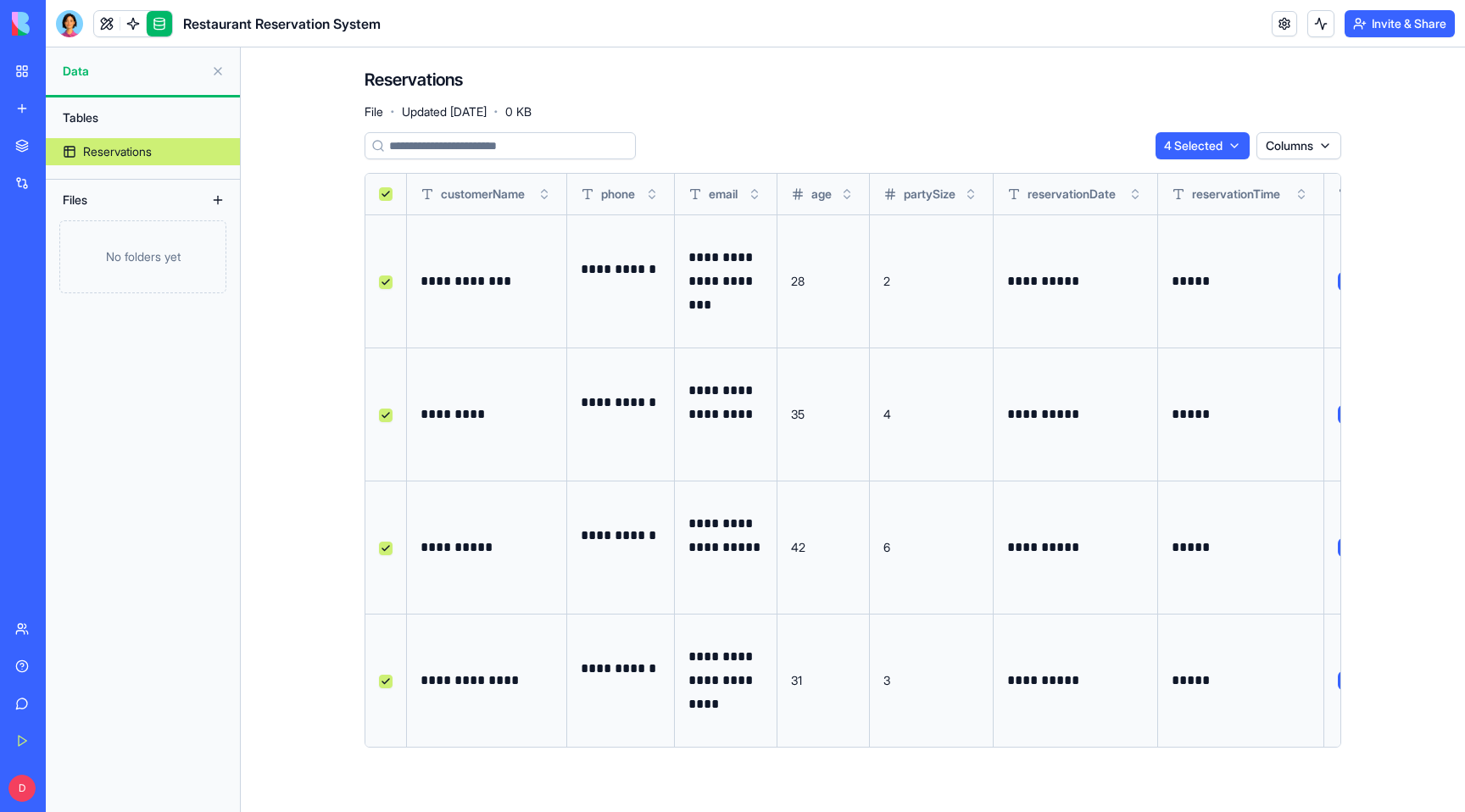
click at [383, 196] on button "Select all" at bounding box center [385, 194] width 14 height 14
click at [132, 26] on link at bounding box center [133, 24] width 26 height 26
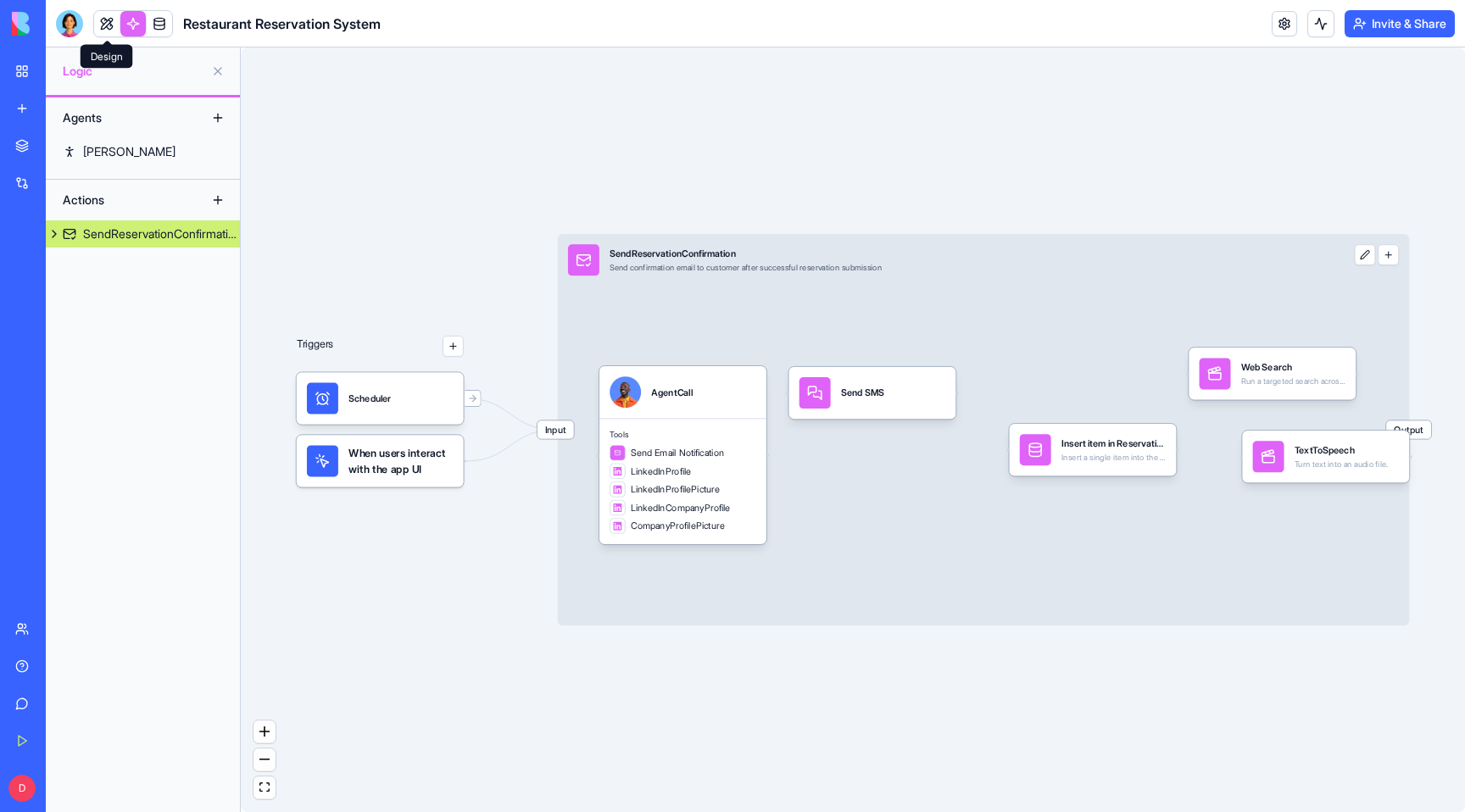
click at [113, 15] on link at bounding box center [107, 24] width 26 height 26
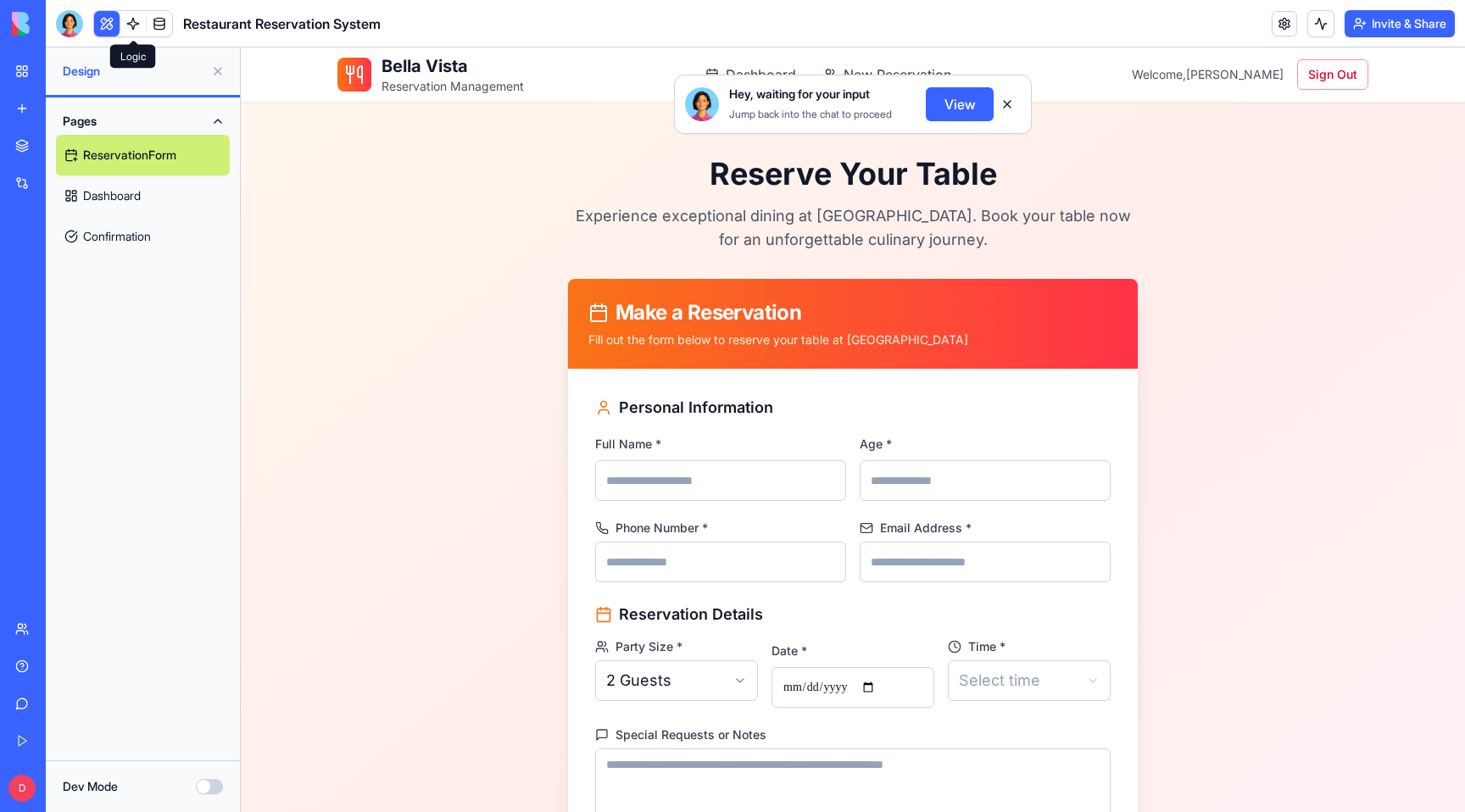
click at [137, 26] on link at bounding box center [133, 24] width 26 height 26
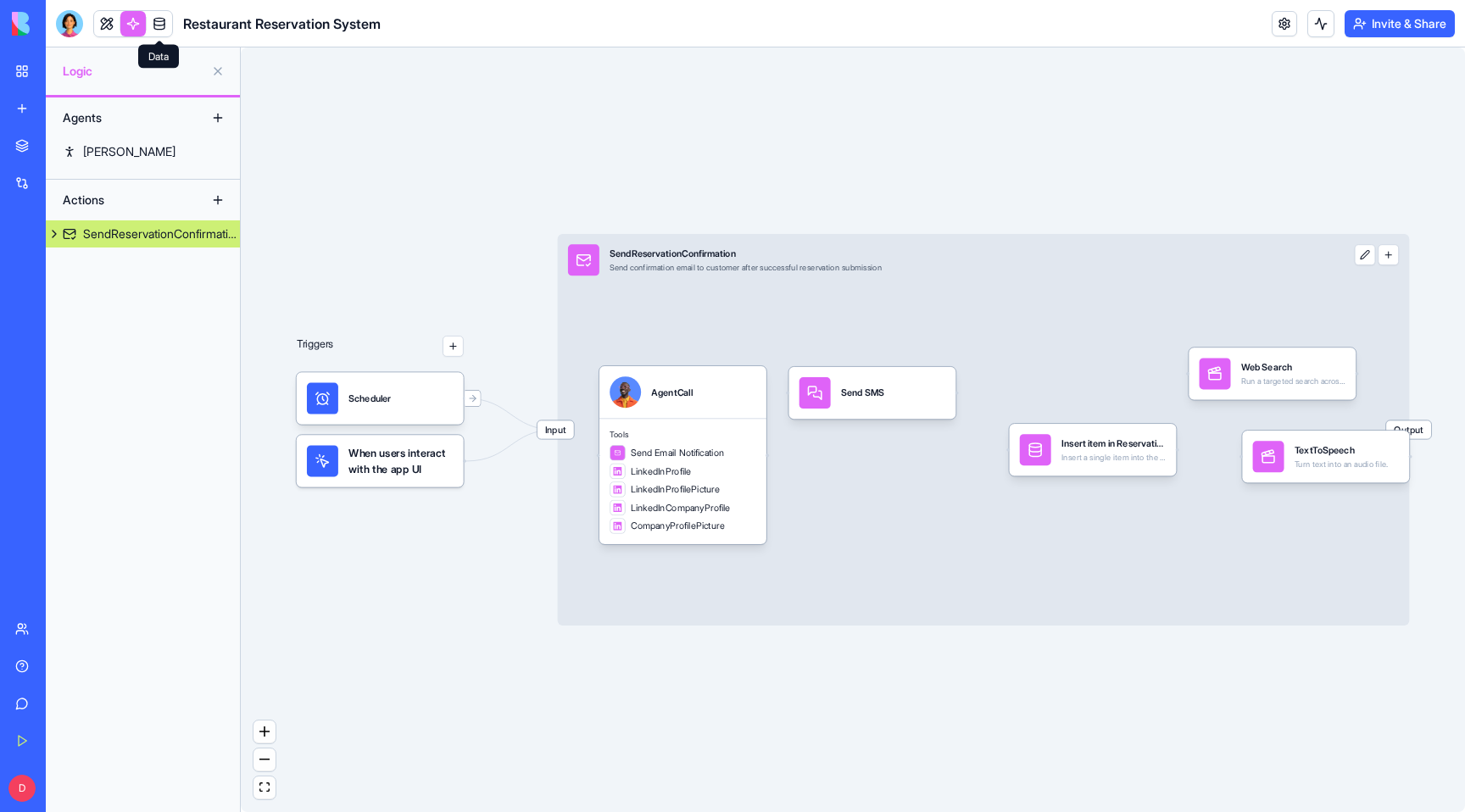
click at [162, 29] on link at bounding box center [160, 24] width 26 height 26
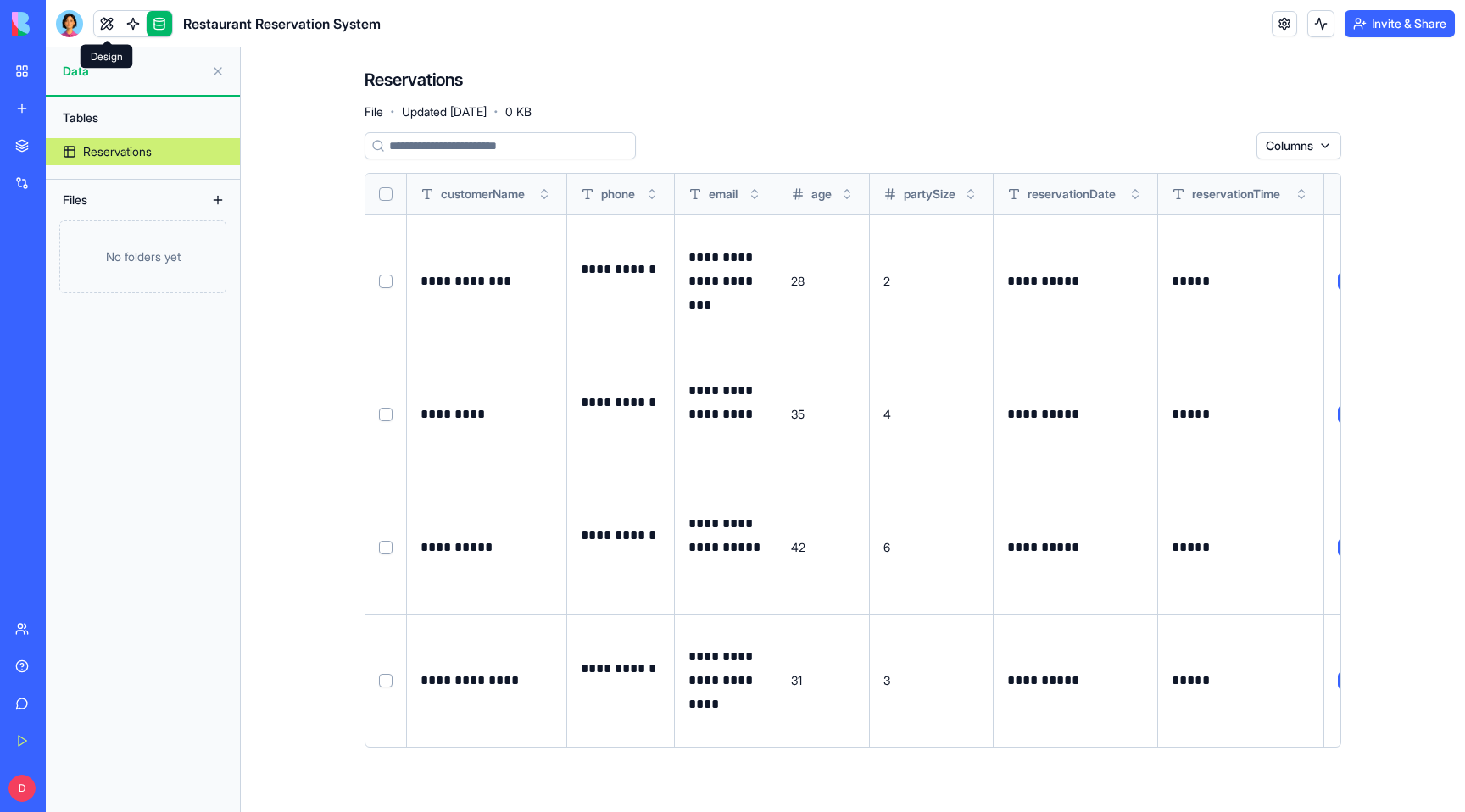
click at [101, 20] on link at bounding box center [107, 24] width 26 height 26
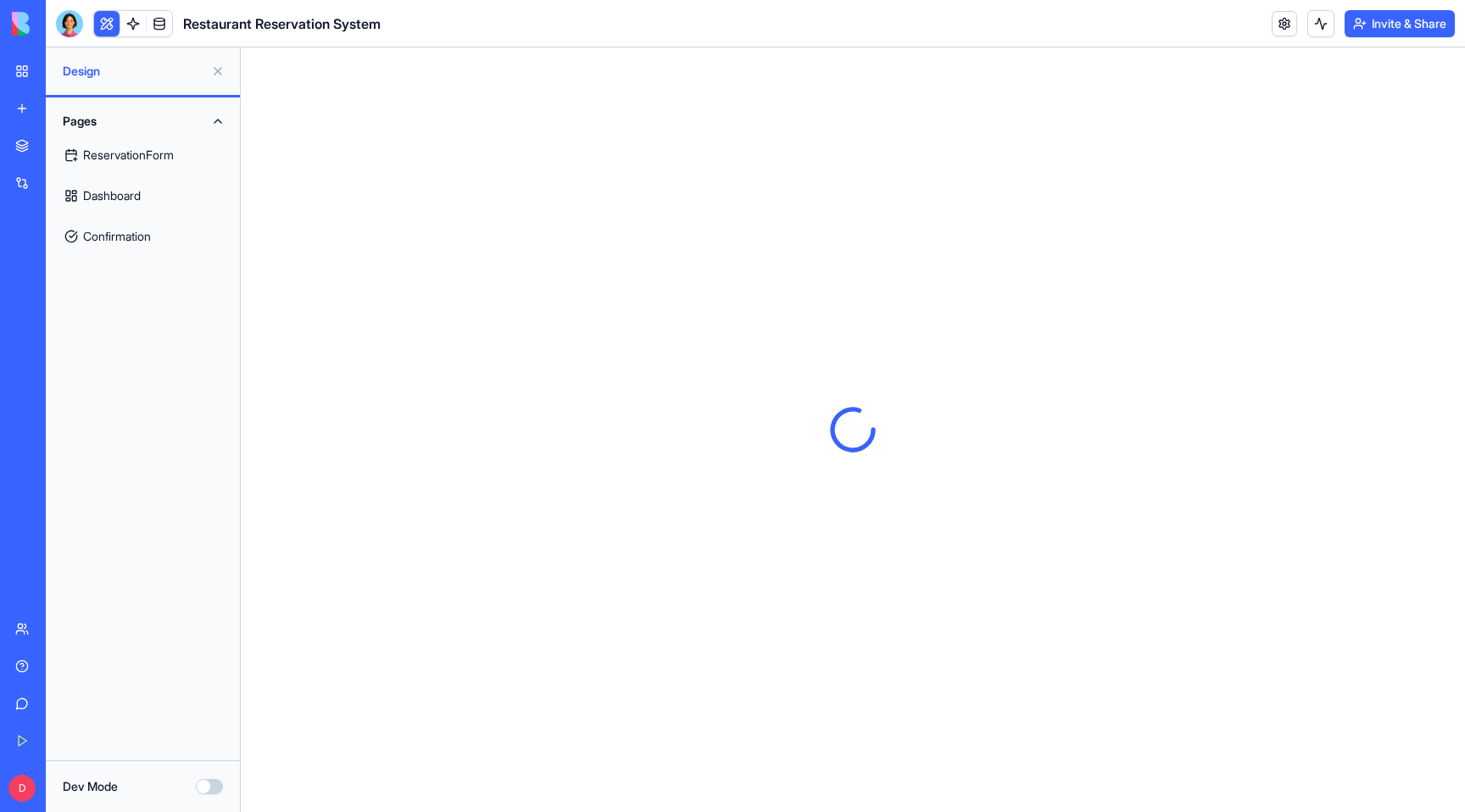
click at [105, 196] on link "Dashboard" at bounding box center [142, 195] width 174 height 41
click at [101, 147] on link "ReservationForm" at bounding box center [142, 155] width 174 height 41
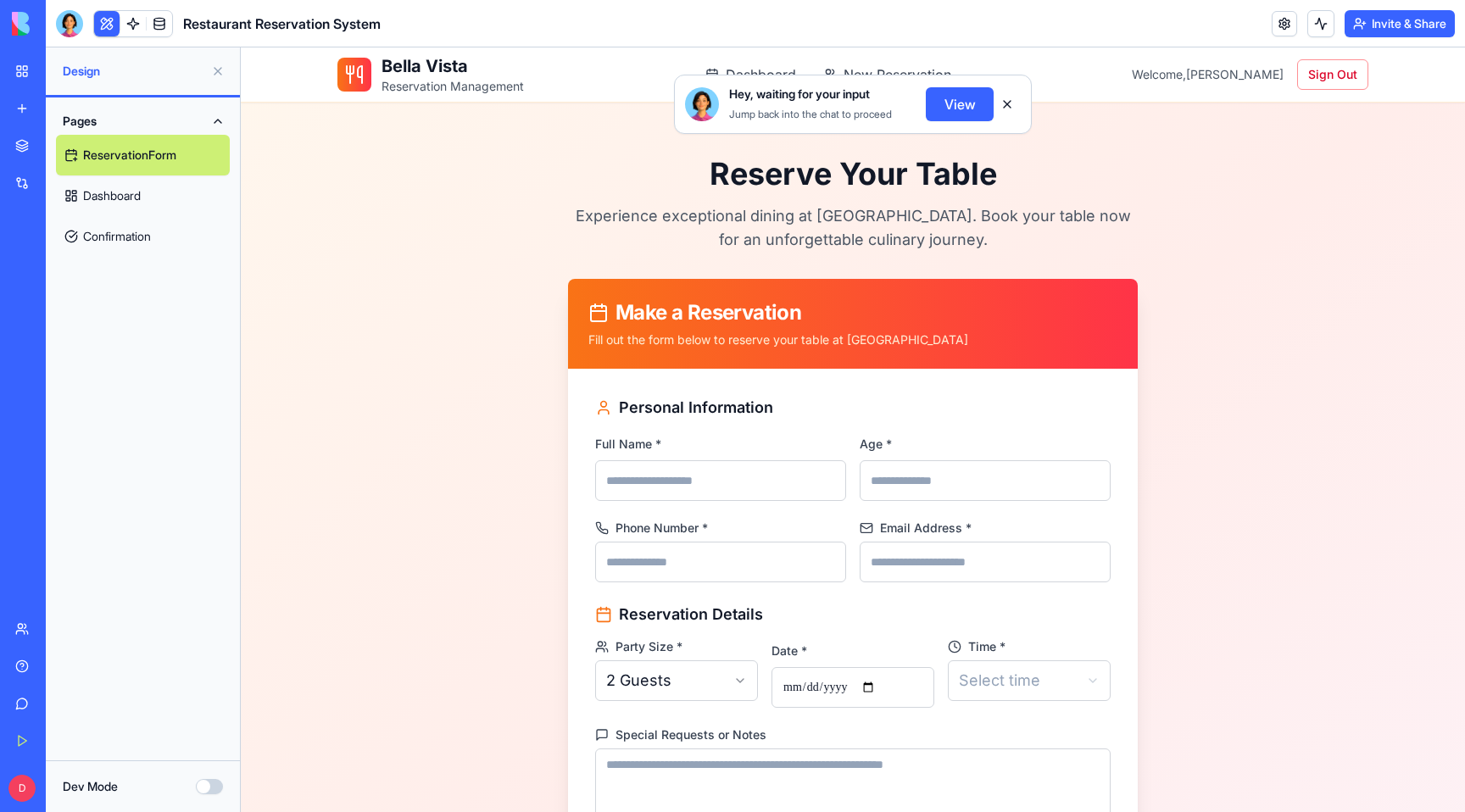
click at [107, 187] on link "Dashboard" at bounding box center [142, 195] width 174 height 41
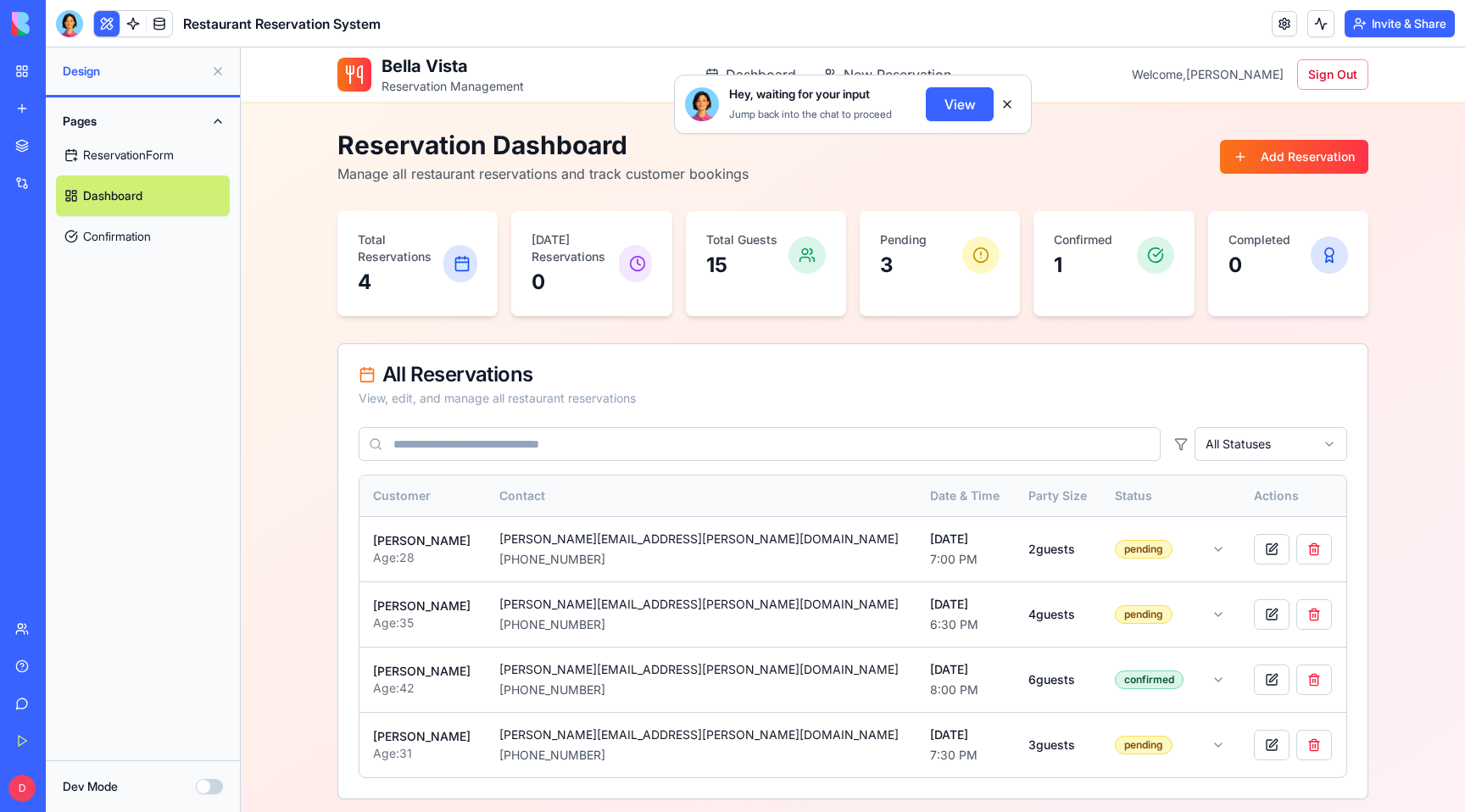
click at [116, 243] on link "Confirmation" at bounding box center [142, 237] width 174 height 41
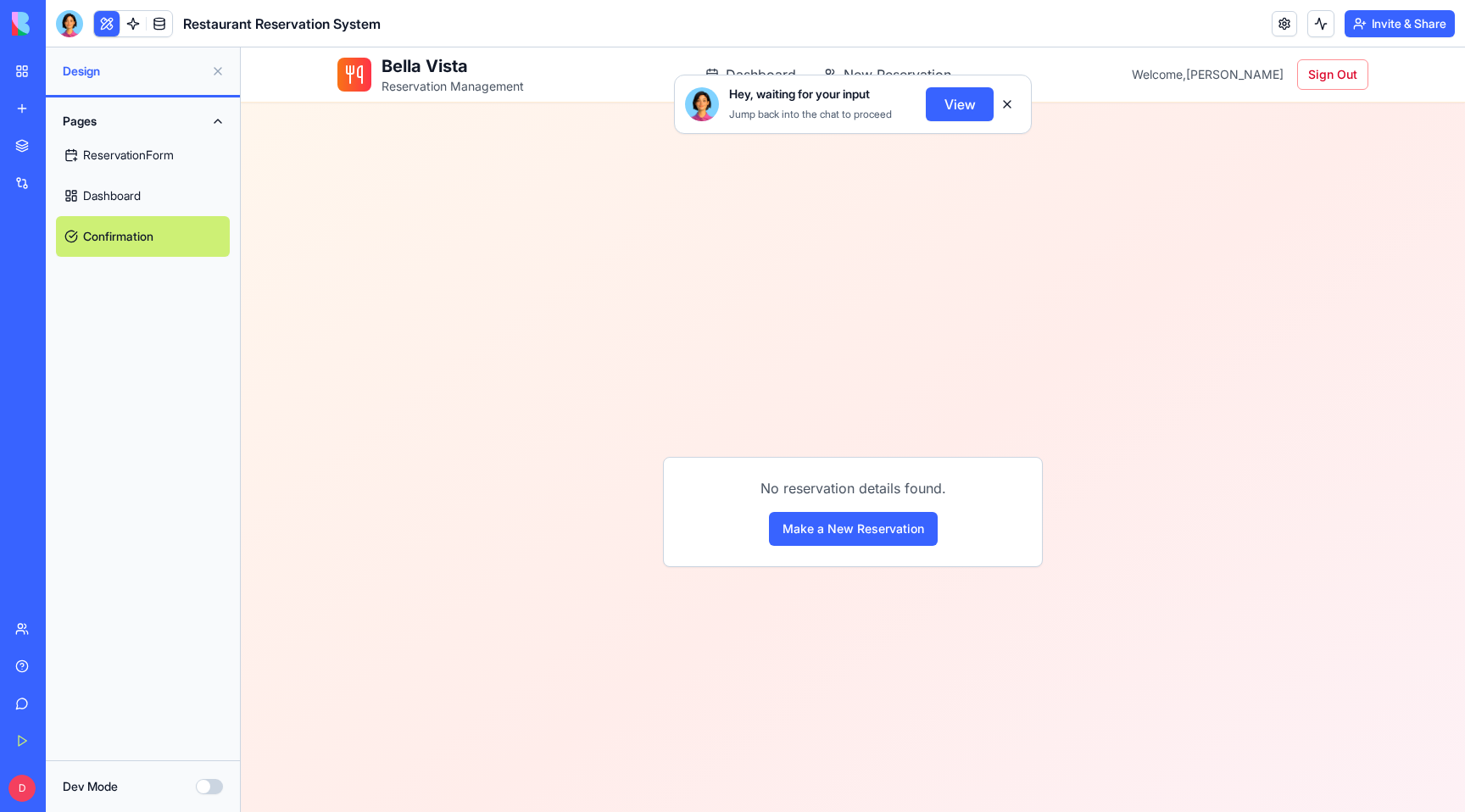
click at [124, 205] on link "Dashboard" at bounding box center [142, 195] width 174 height 41
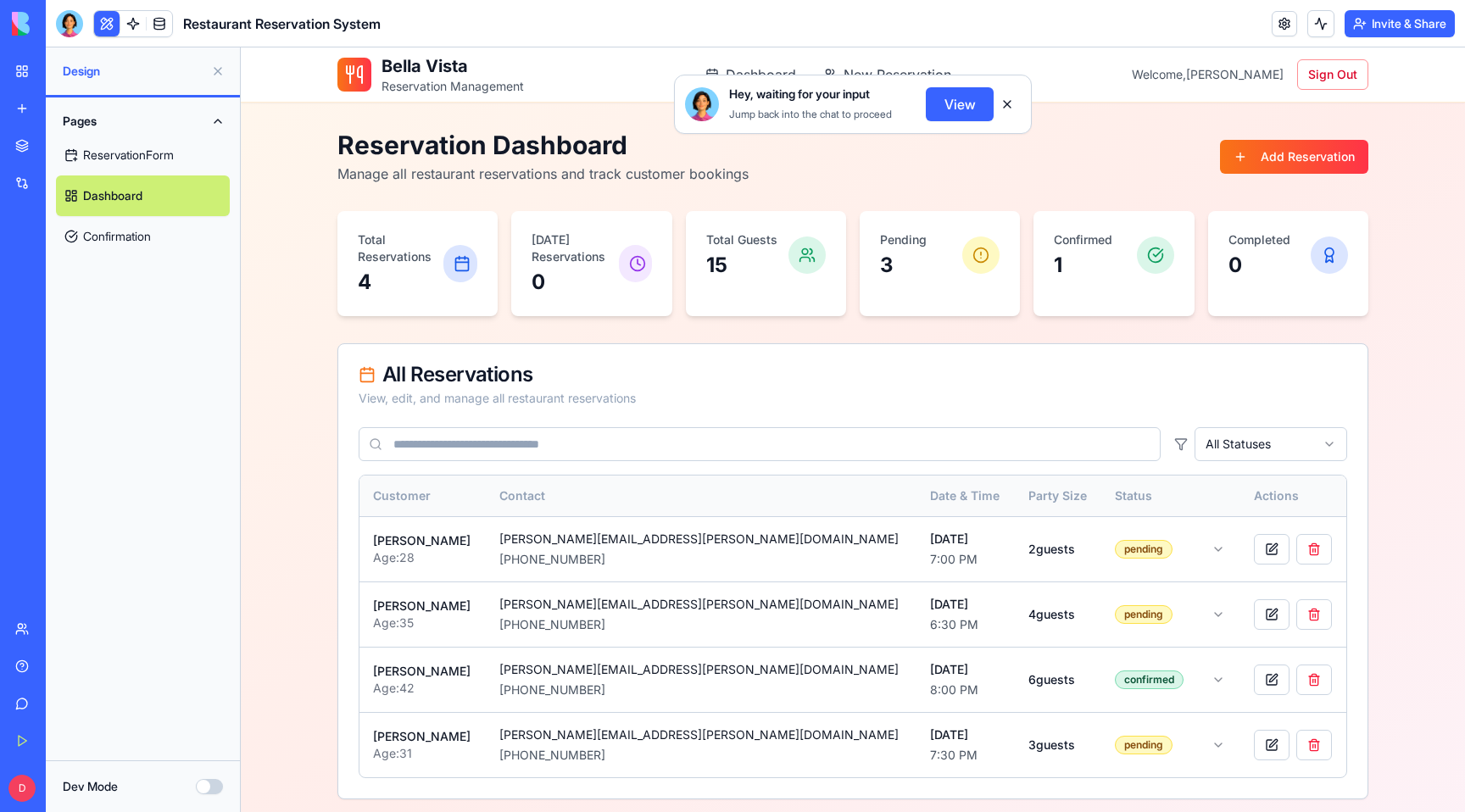
click at [1009, 112] on button at bounding box center [1007, 104] width 27 height 27
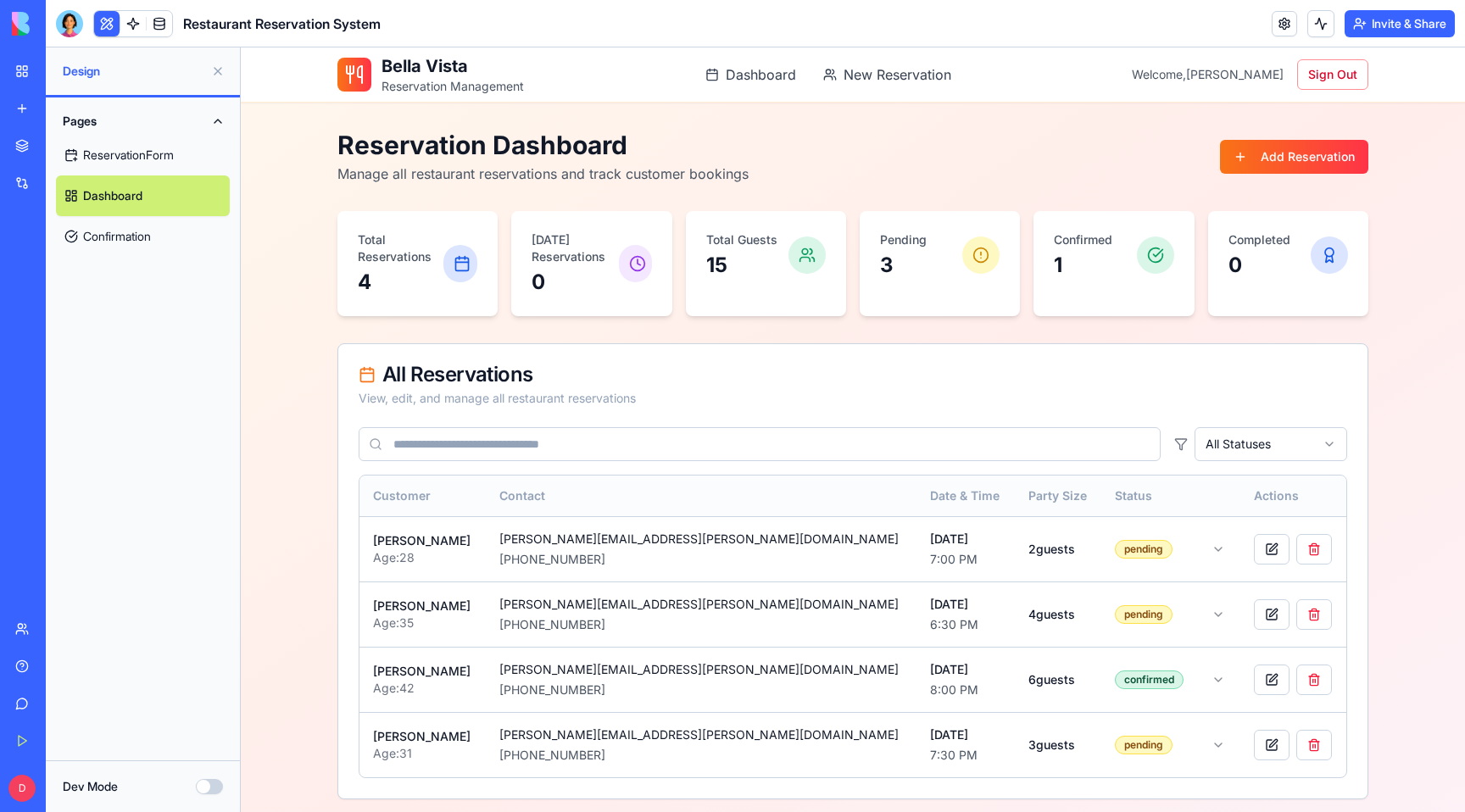
scroll to position [76, 0]
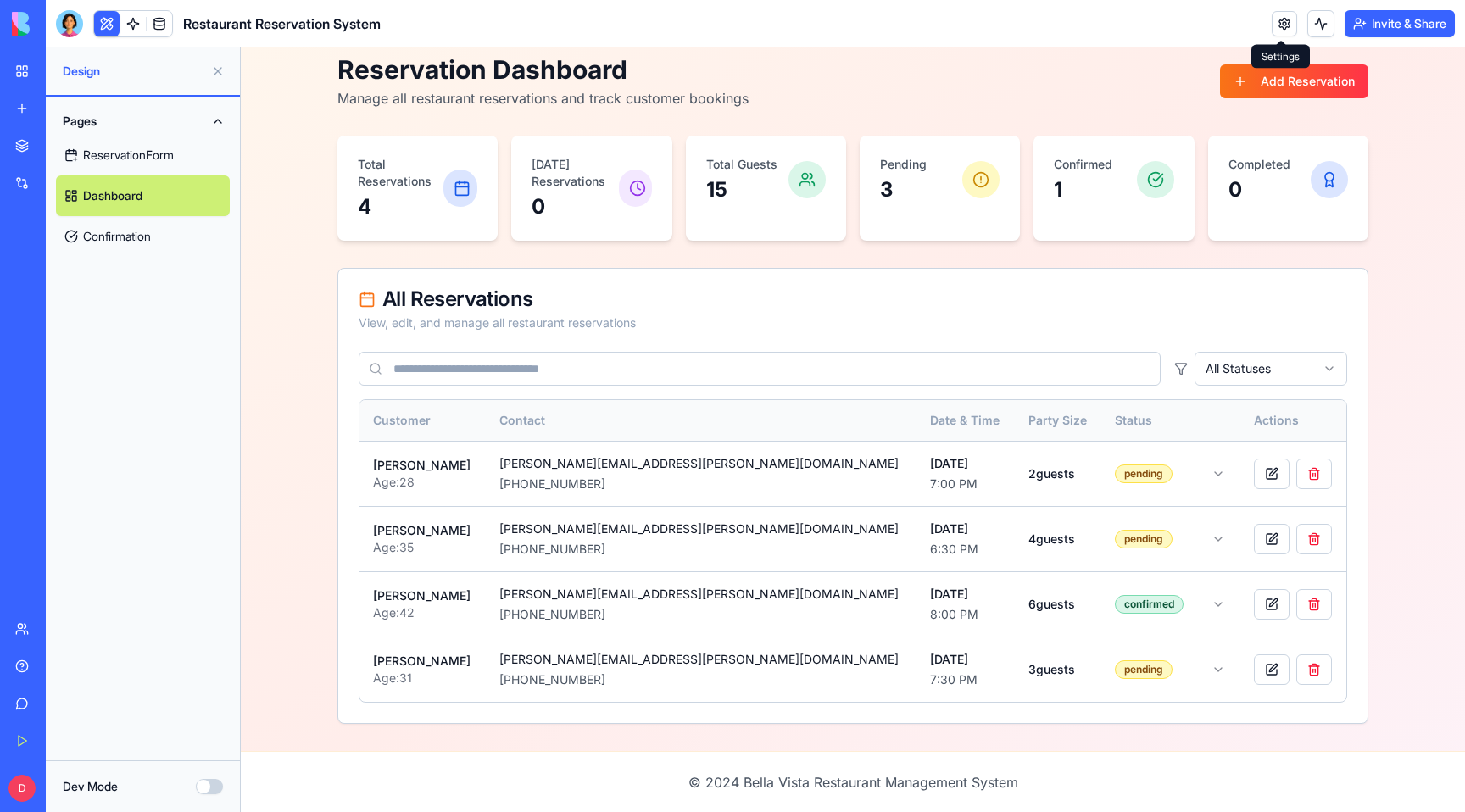
click at [1285, 18] on link at bounding box center [1285, 24] width 26 height 26
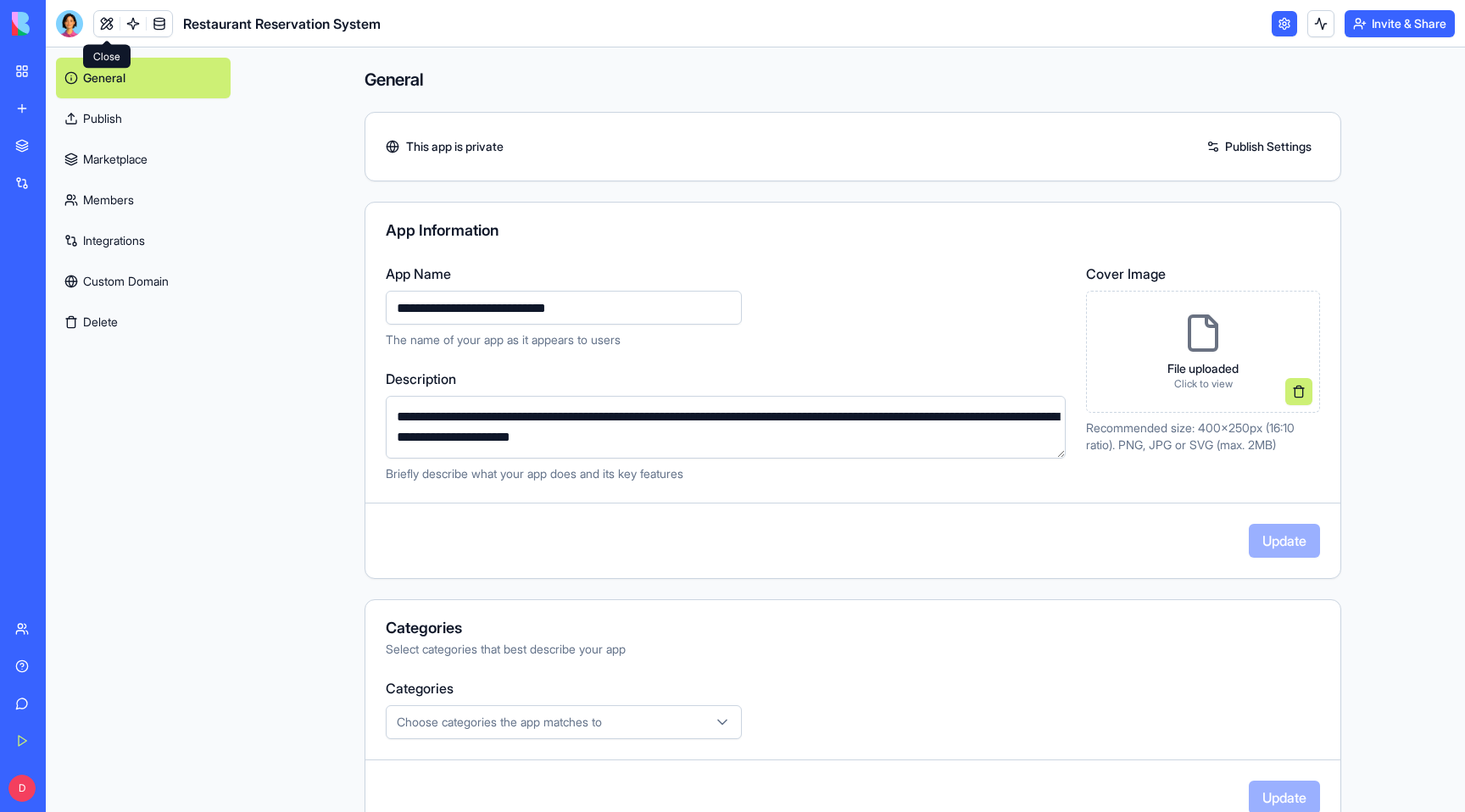
click at [100, 26] on link at bounding box center [107, 24] width 26 height 26
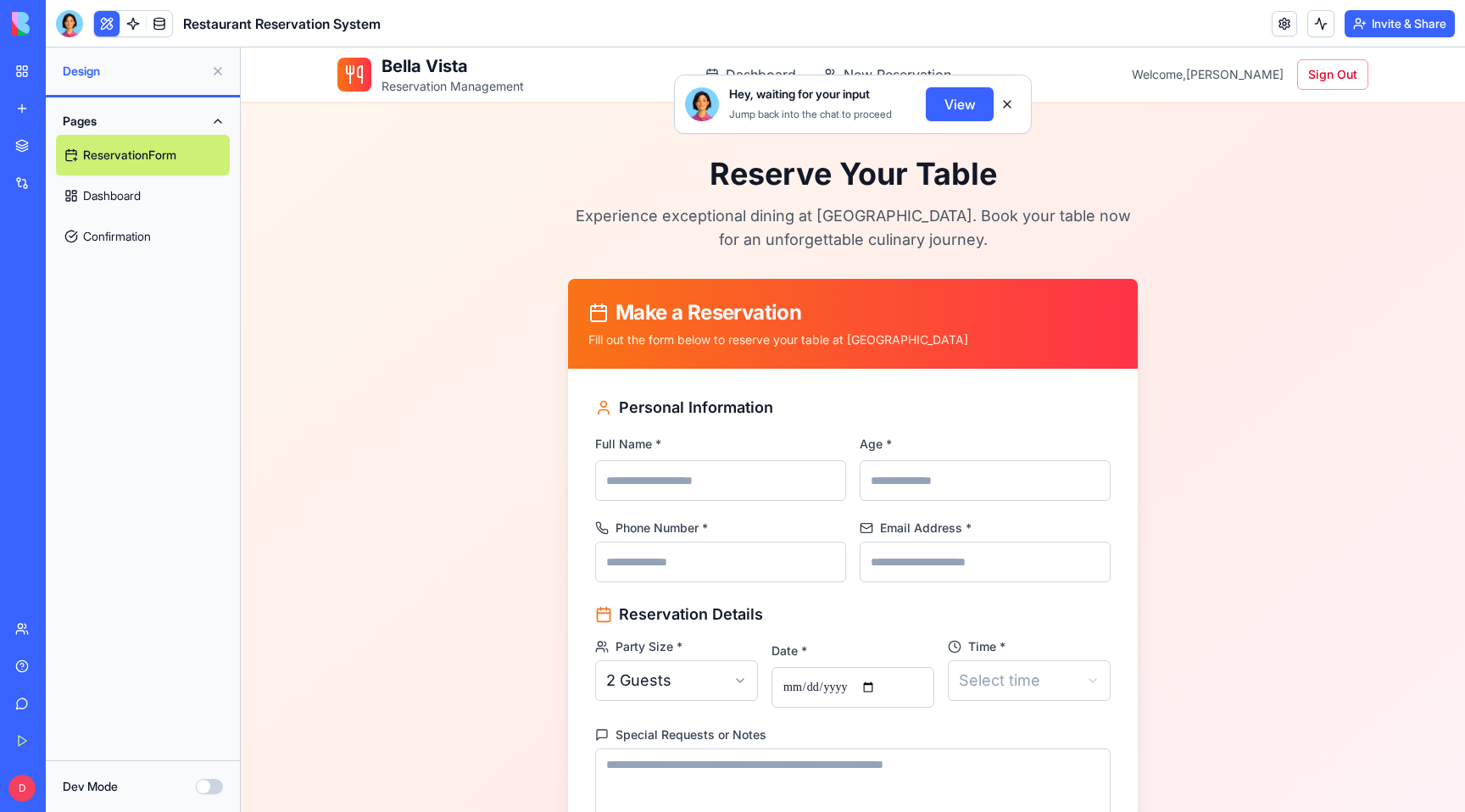
click at [1007, 101] on button at bounding box center [1007, 104] width 27 height 27
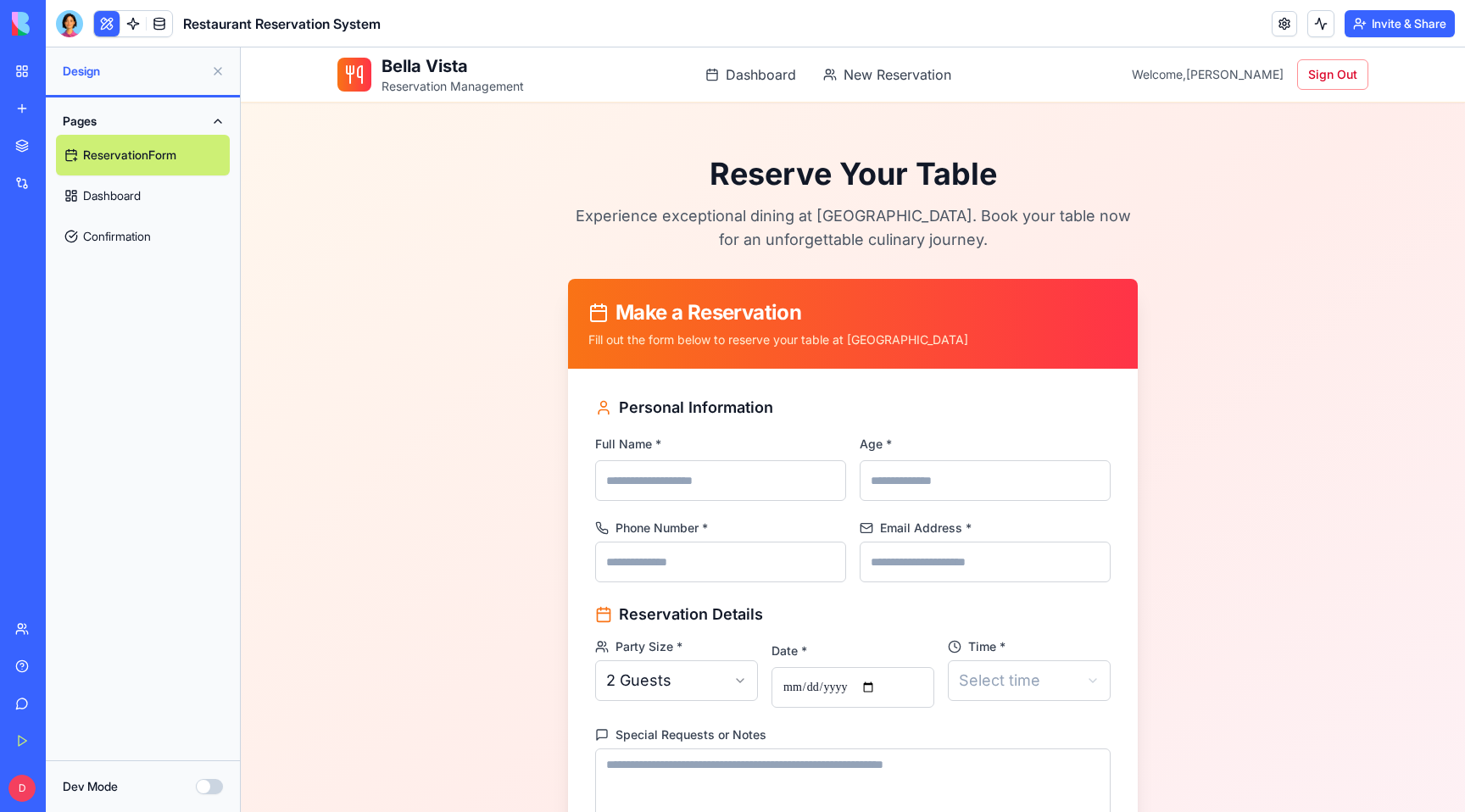
click at [1238, 341] on div "Reserve Your Table Experience exceptional dining at [GEOGRAPHIC_DATA]. Book you…" at bounding box center [853, 564] width 1031 height 870
click at [701, 499] on input "Full Name *" at bounding box center [721, 480] width 251 height 41
click at [408, 521] on div "Reserve Your Table Experience exceptional dining at [GEOGRAPHIC_DATA]. Book you…" at bounding box center [853, 564] width 1031 height 870
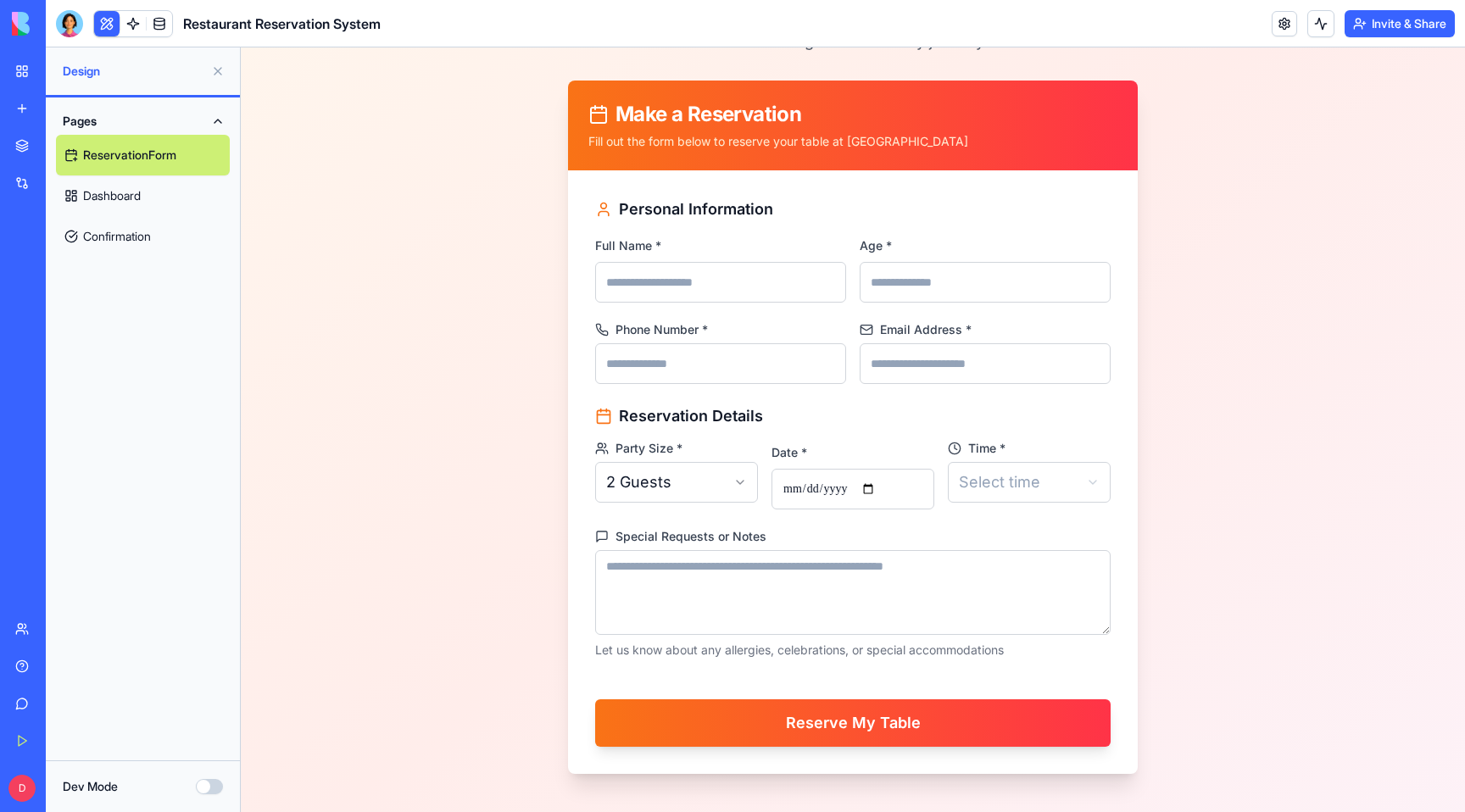
scroll to position [208, 0]
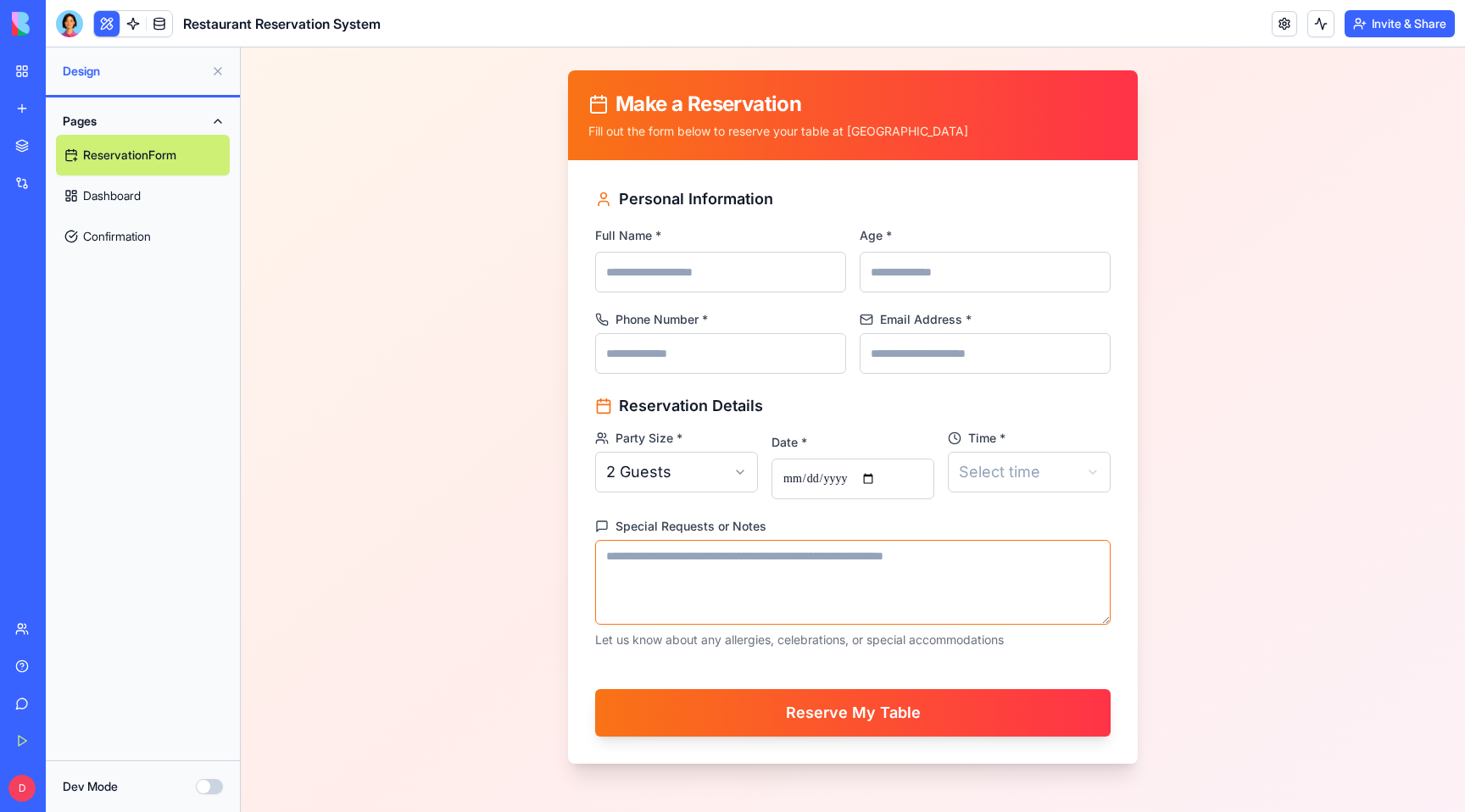
click at [765, 618] on textarea "Special Requests or Notes" at bounding box center [853, 582] width 515 height 85
click at [433, 558] on div "Reserve Your Table Experience exceptional dining at [GEOGRAPHIC_DATA]. Book you…" at bounding box center [853, 356] width 1031 height 870
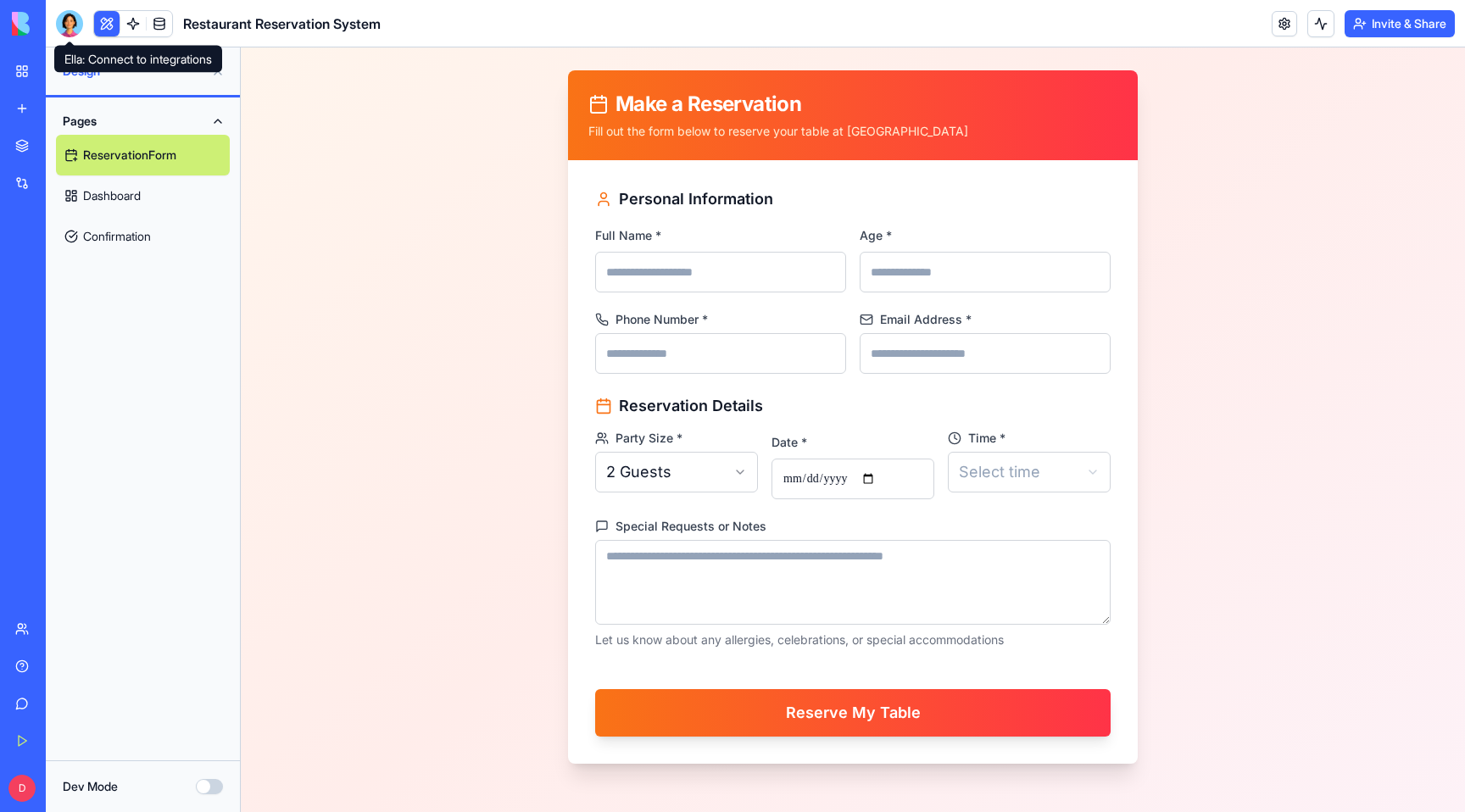
click at [68, 30] on div at bounding box center [69, 24] width 27 height 27
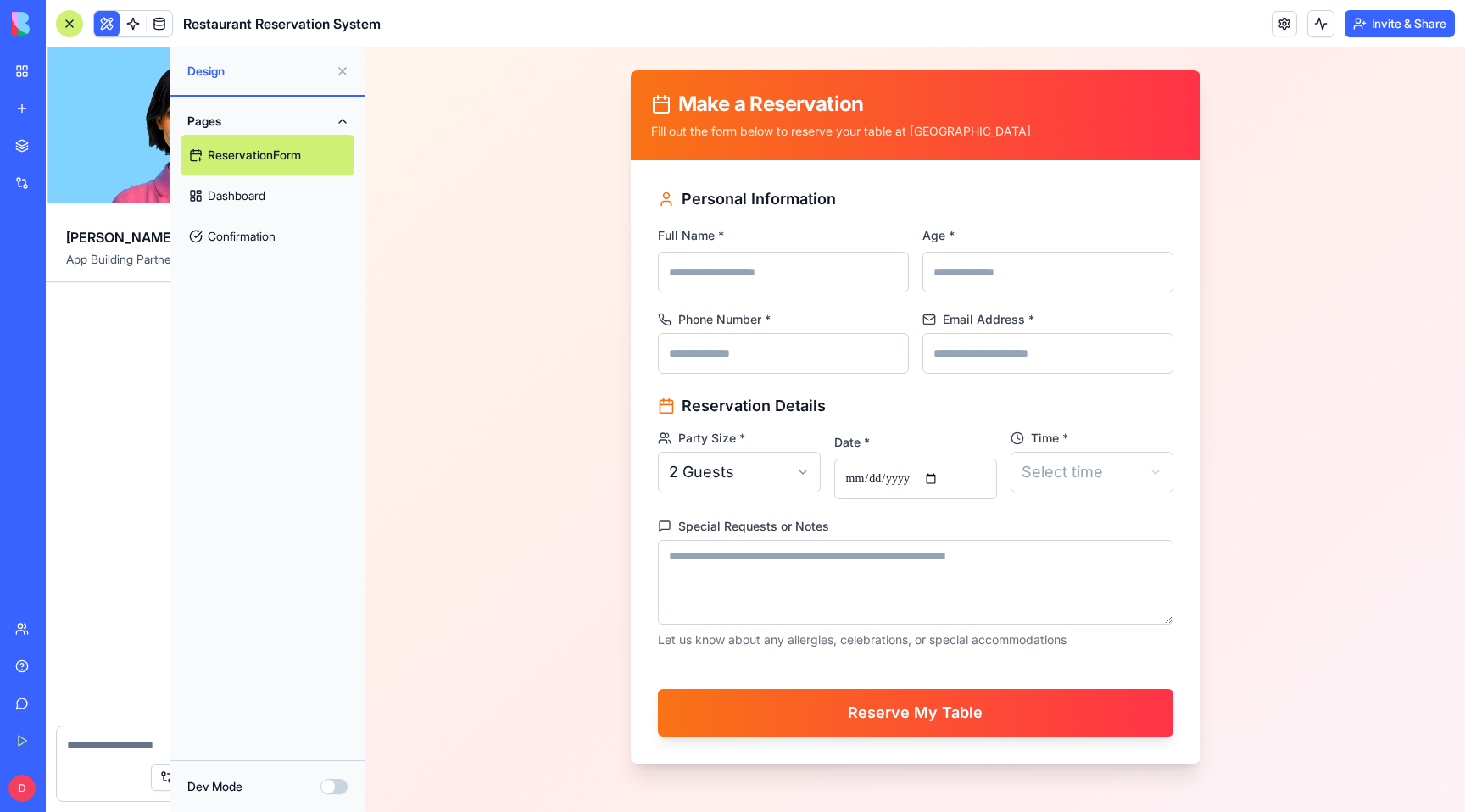
scroll to position [1385, 0]
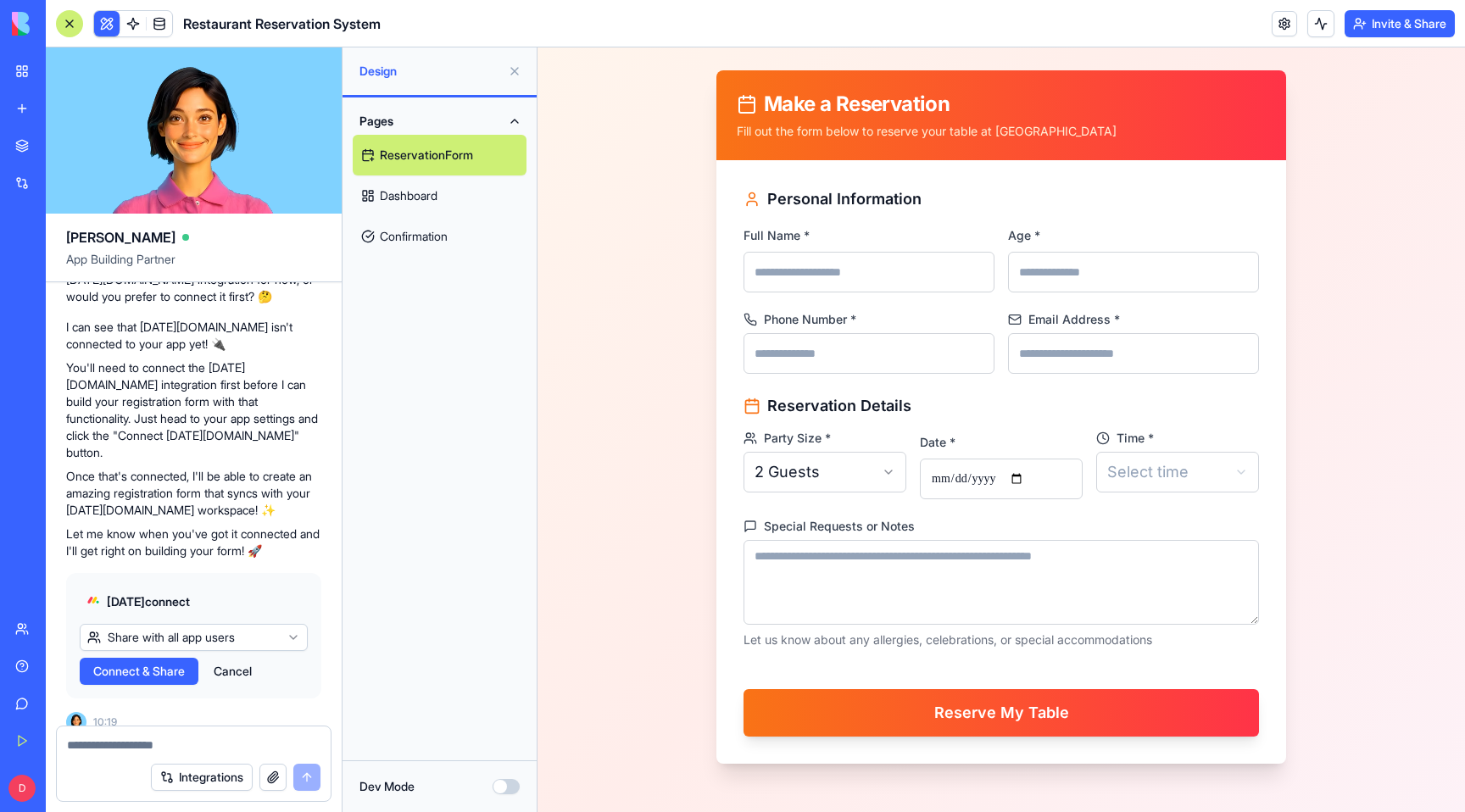
click at [215, 740] on textarea at bounding box center [194, 745] width 254 height 17
type textarea "**********"
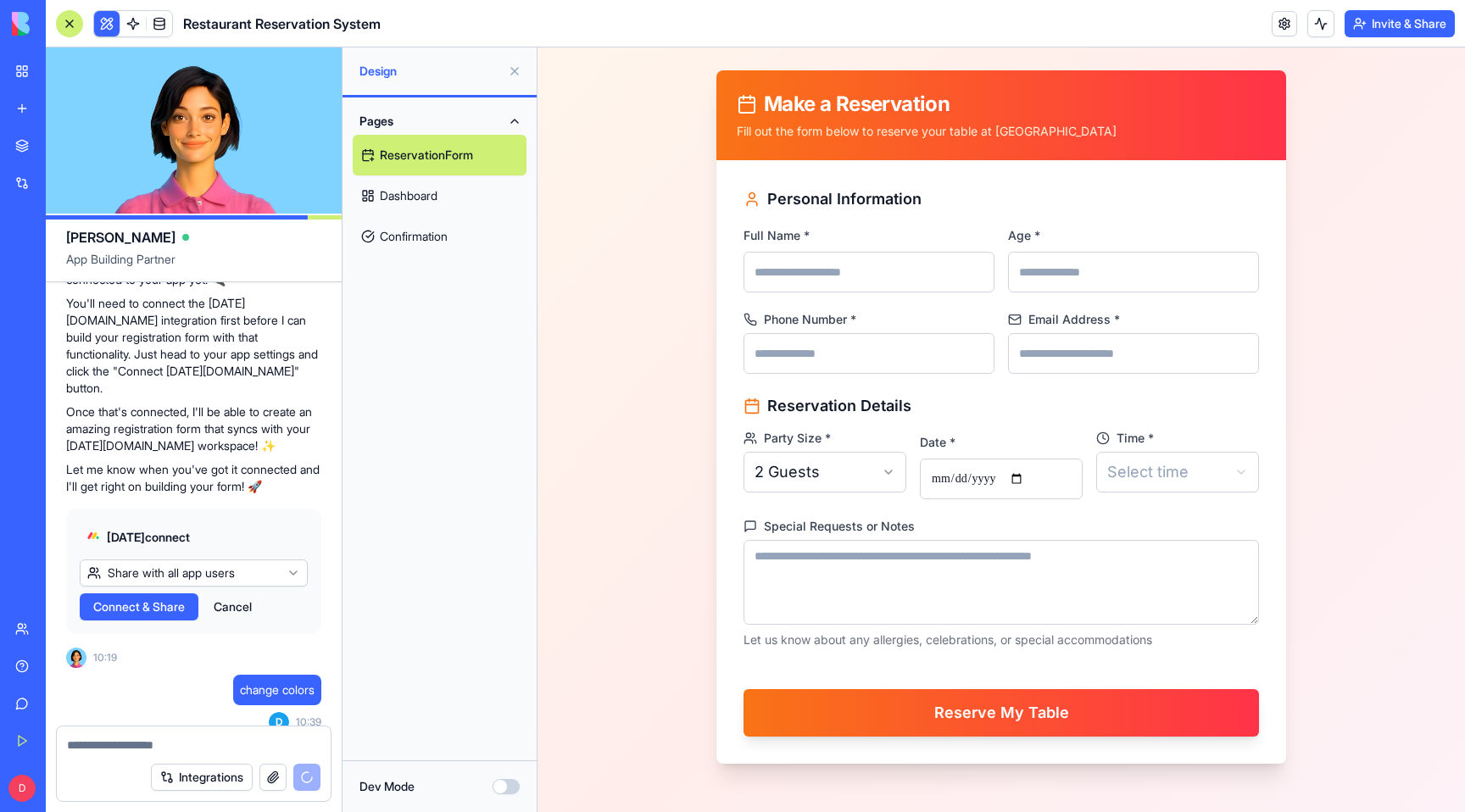
click at [214, 781] on button "Integrations" at bounding box center [201, 777] width 101 height 27
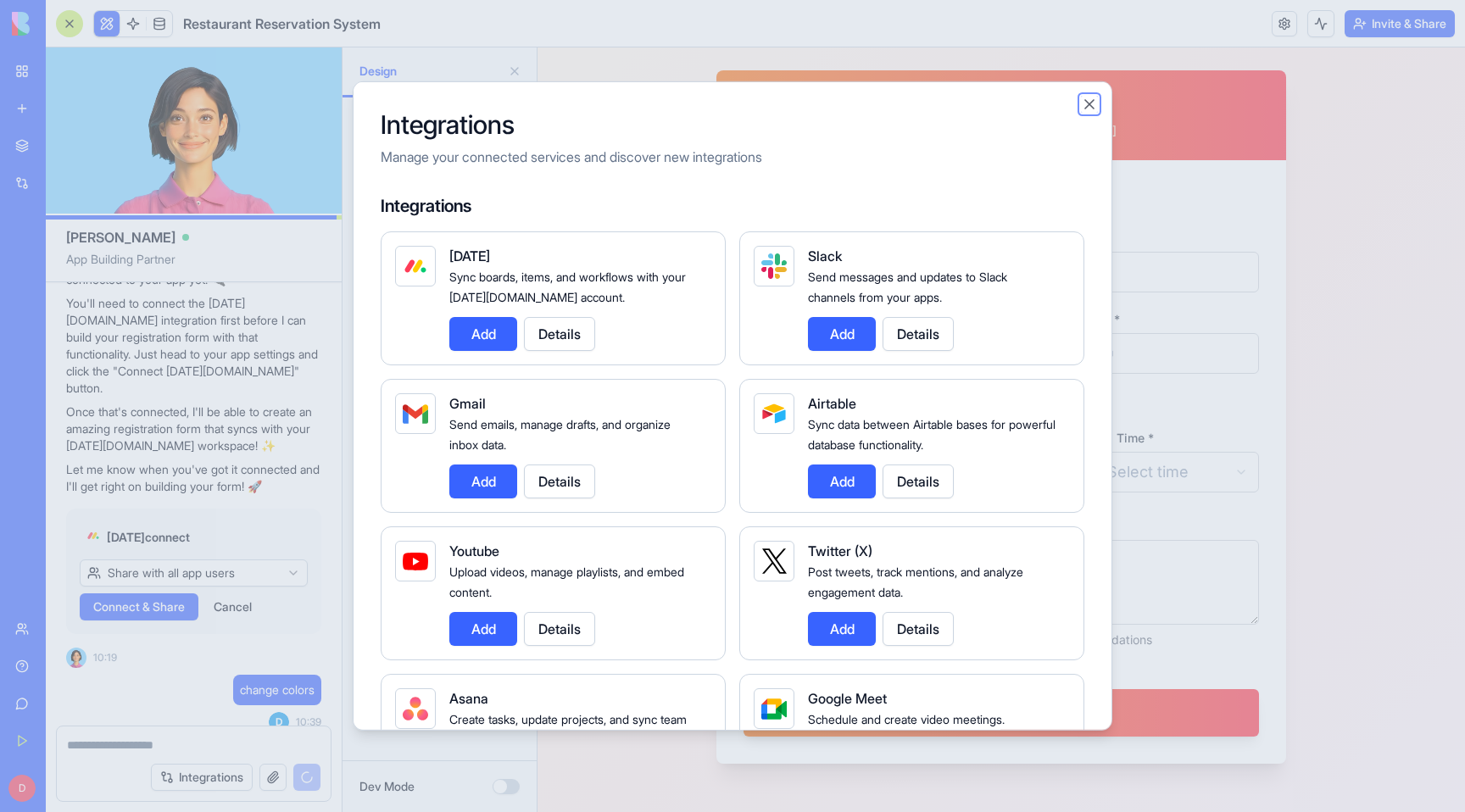
click at [1089, 105] on button "Close" at bounding box center [1090, 104] width 17 height 17
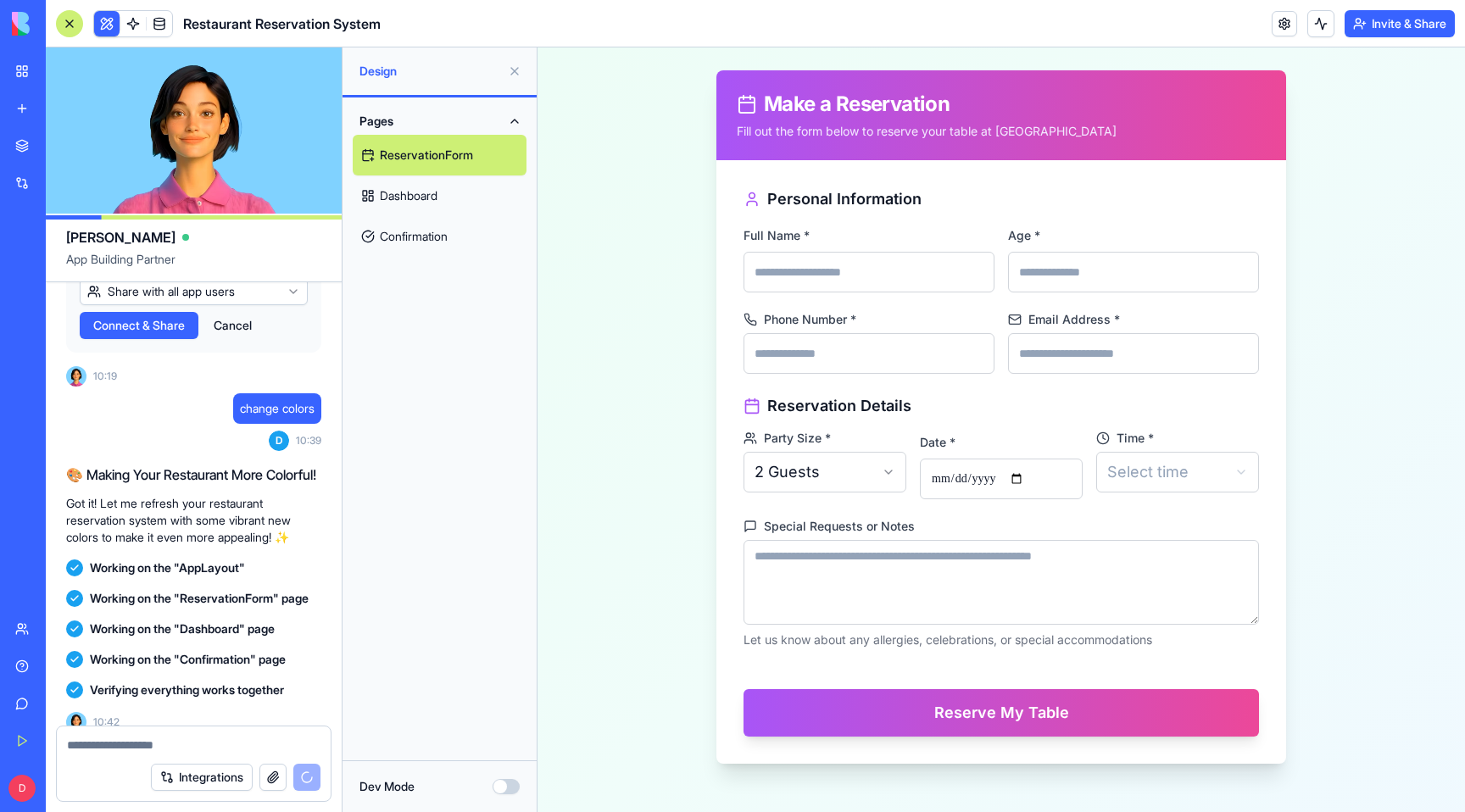
scroll to position [1945, 0]
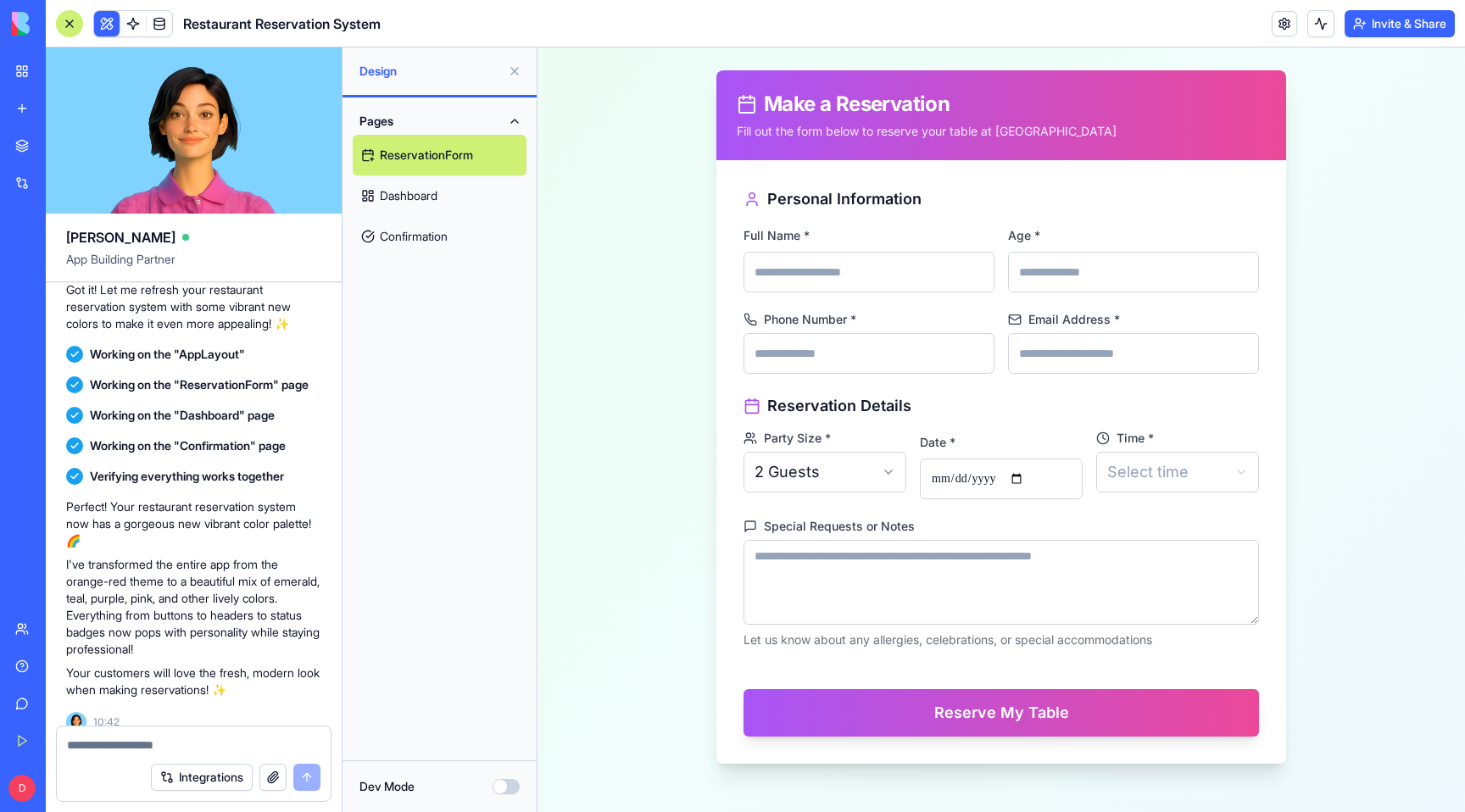
click at [461, 207] on link "Dashboard" at bounding box center [439, 195] width 174 height 41
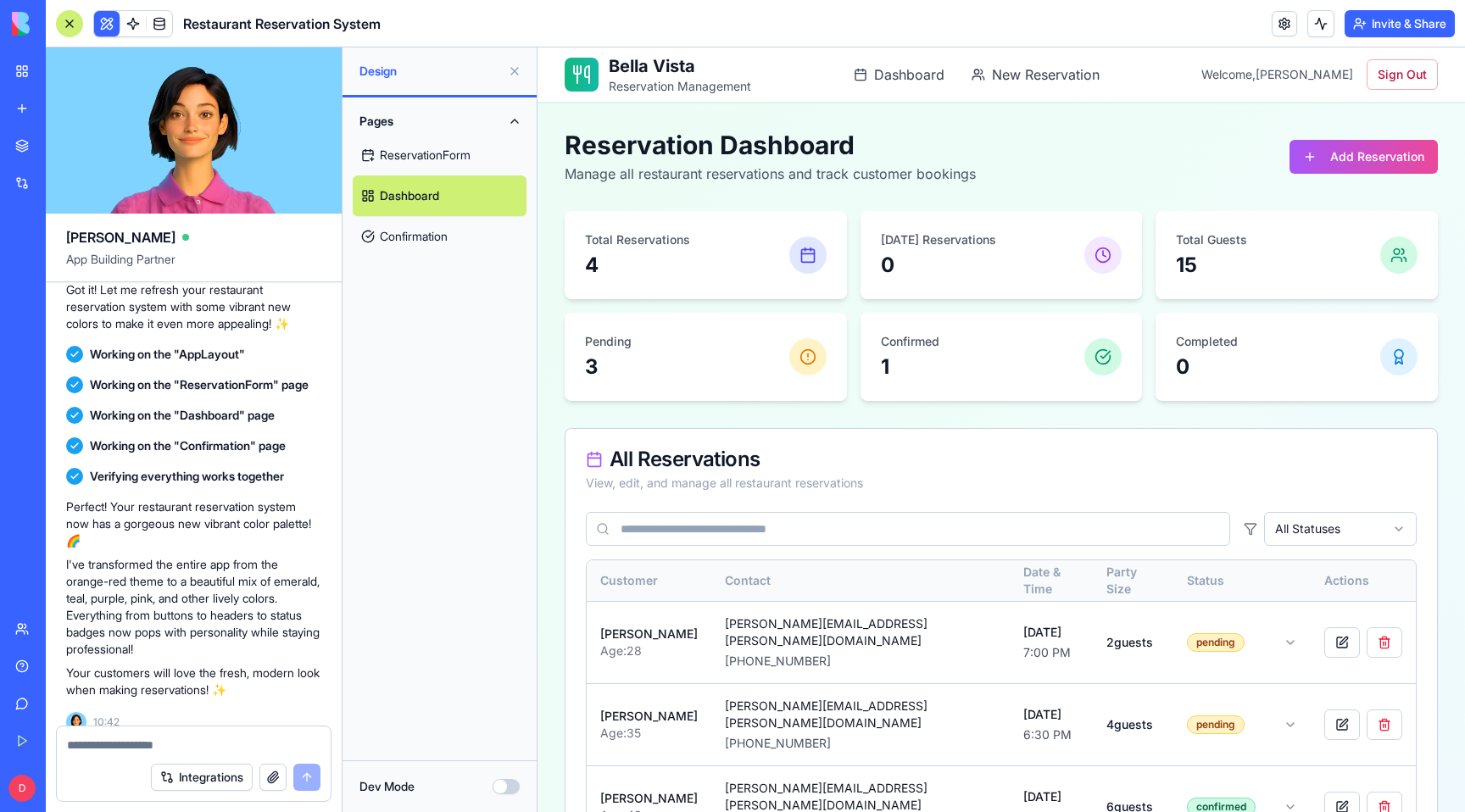
click at [450, 236] on link "Confirmation" at bounding box center [439, 237] width 174 height 41
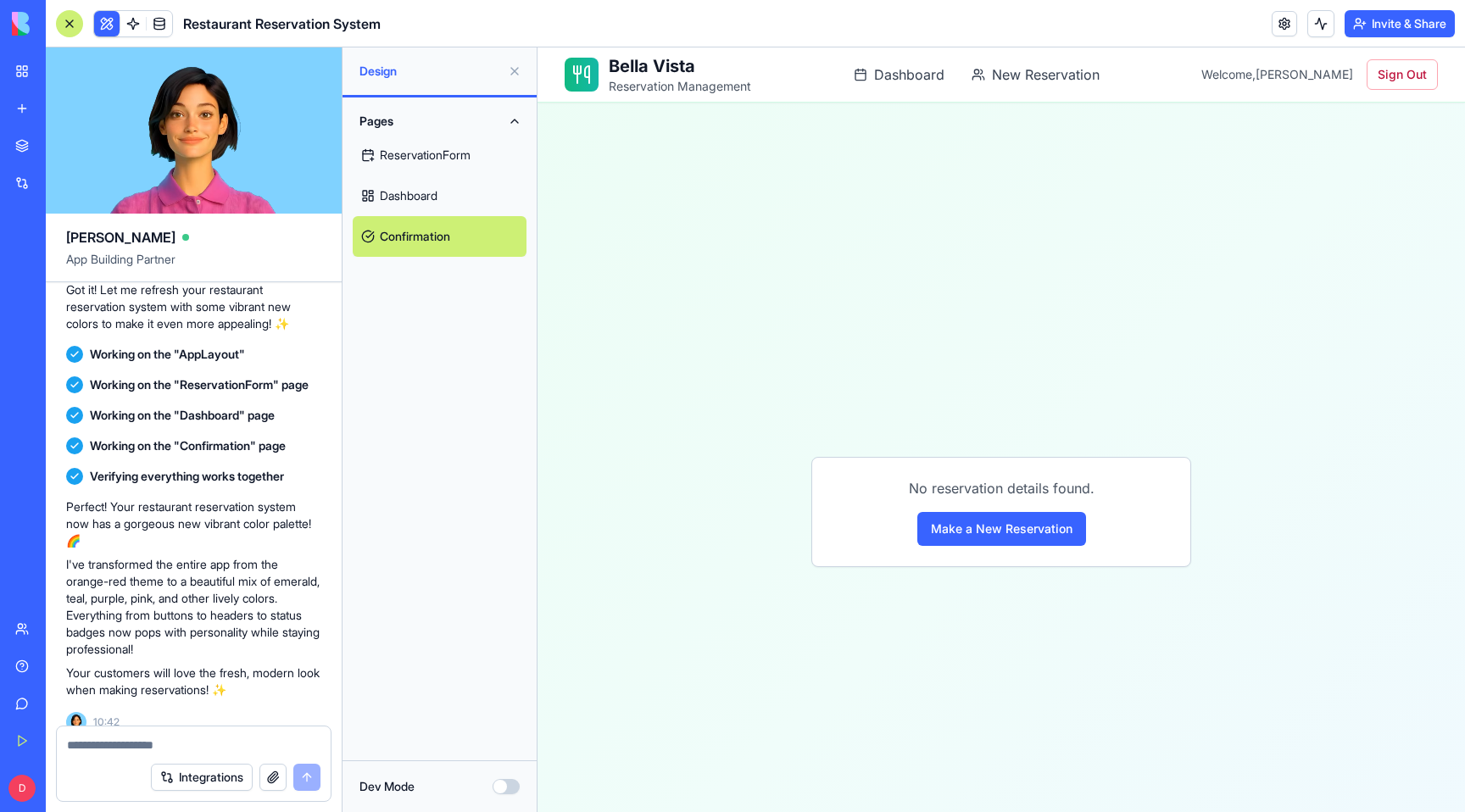
click at [444, 207] on link "Dashboard" at bounding box center [439, 195] width 174 height 41
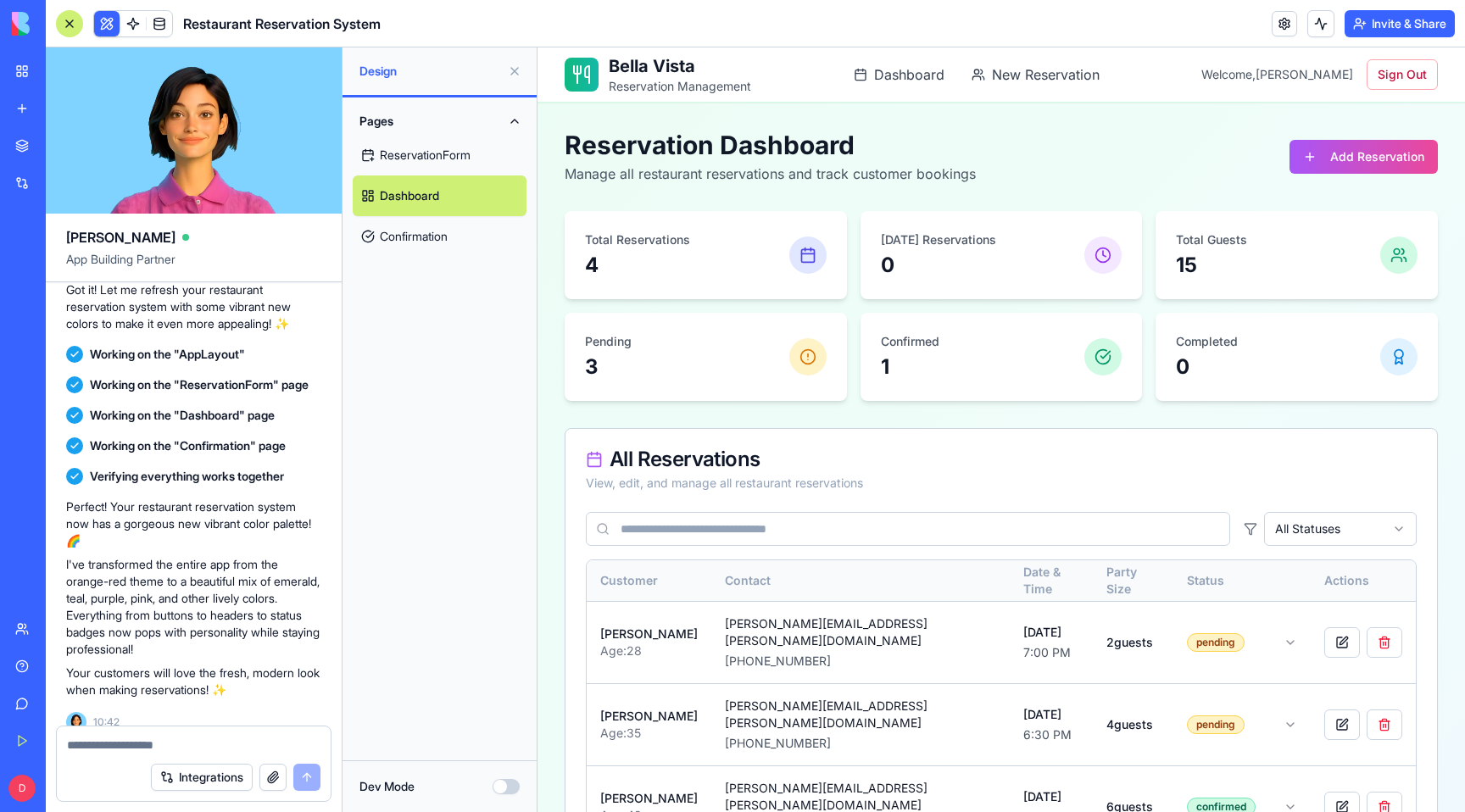
click at [441, 158] on link "ReservationForm" at bounding box center [439, 155] width 174 height 41
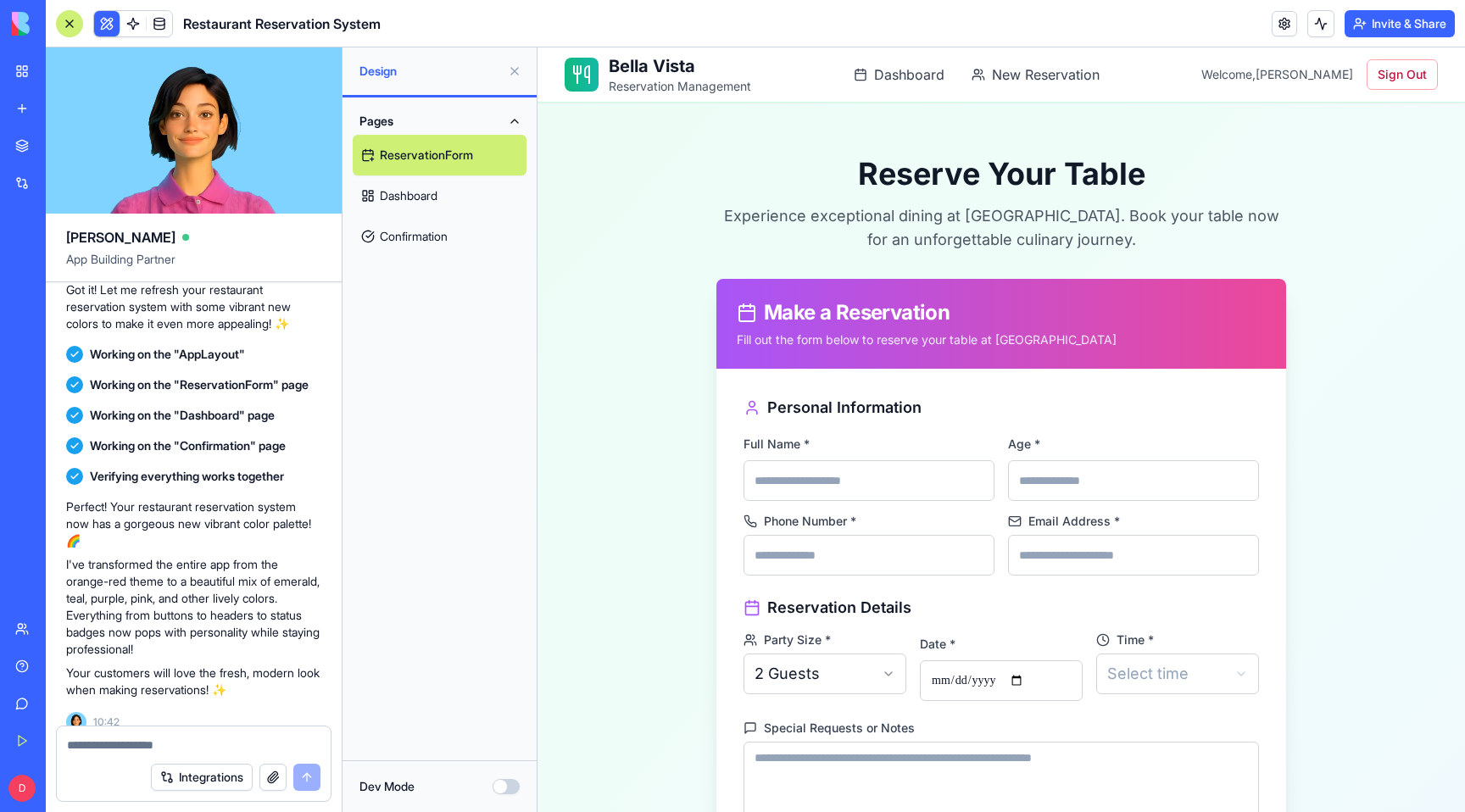
click at [437, 211] on link "Dashboard" at bounding box center [439, 195] width 174 height 41
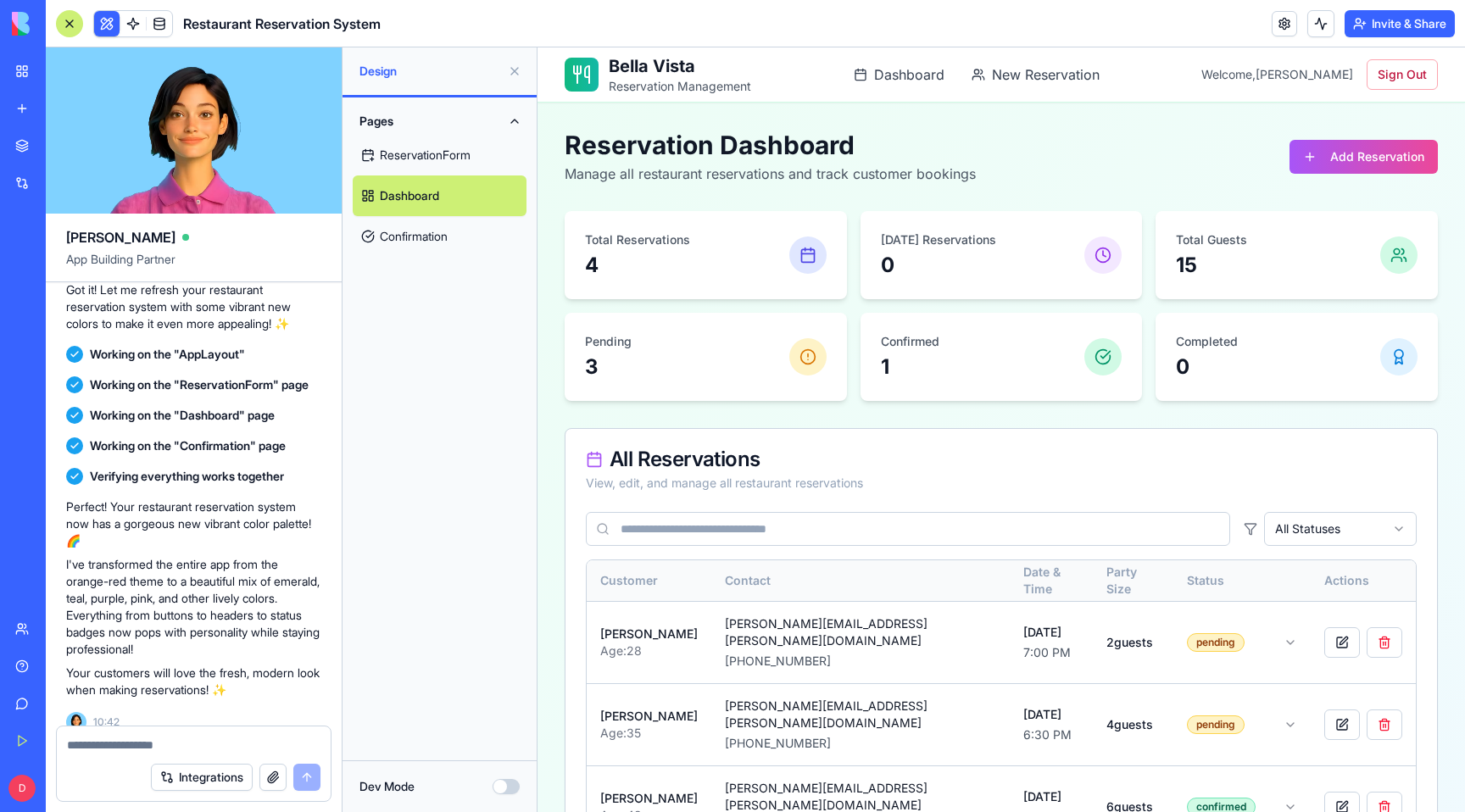
click at [436, 242] on link "Confirmation" at bounding box center [439, 237] width 174 height 41
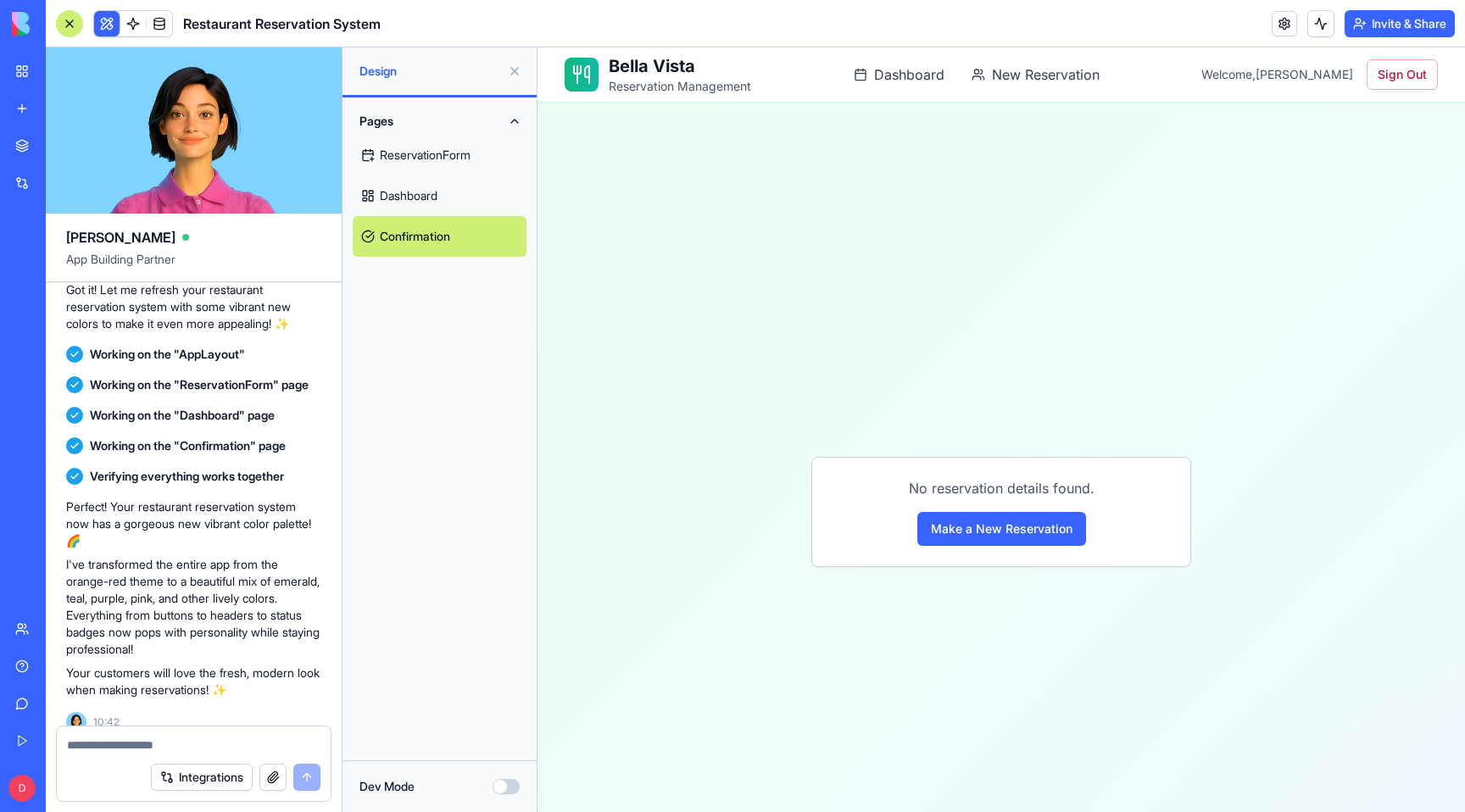
click at [988, 547] on div "No reservation details found. Make a New Reservation" at bounding box center [1001, 511] width 378 height 109
click at [970, 530] on button "Make a New Reservation" at bounding box center [1002, 529] width 169 height 34
